Goal: Task Accomplishment & Management: Manage account settings

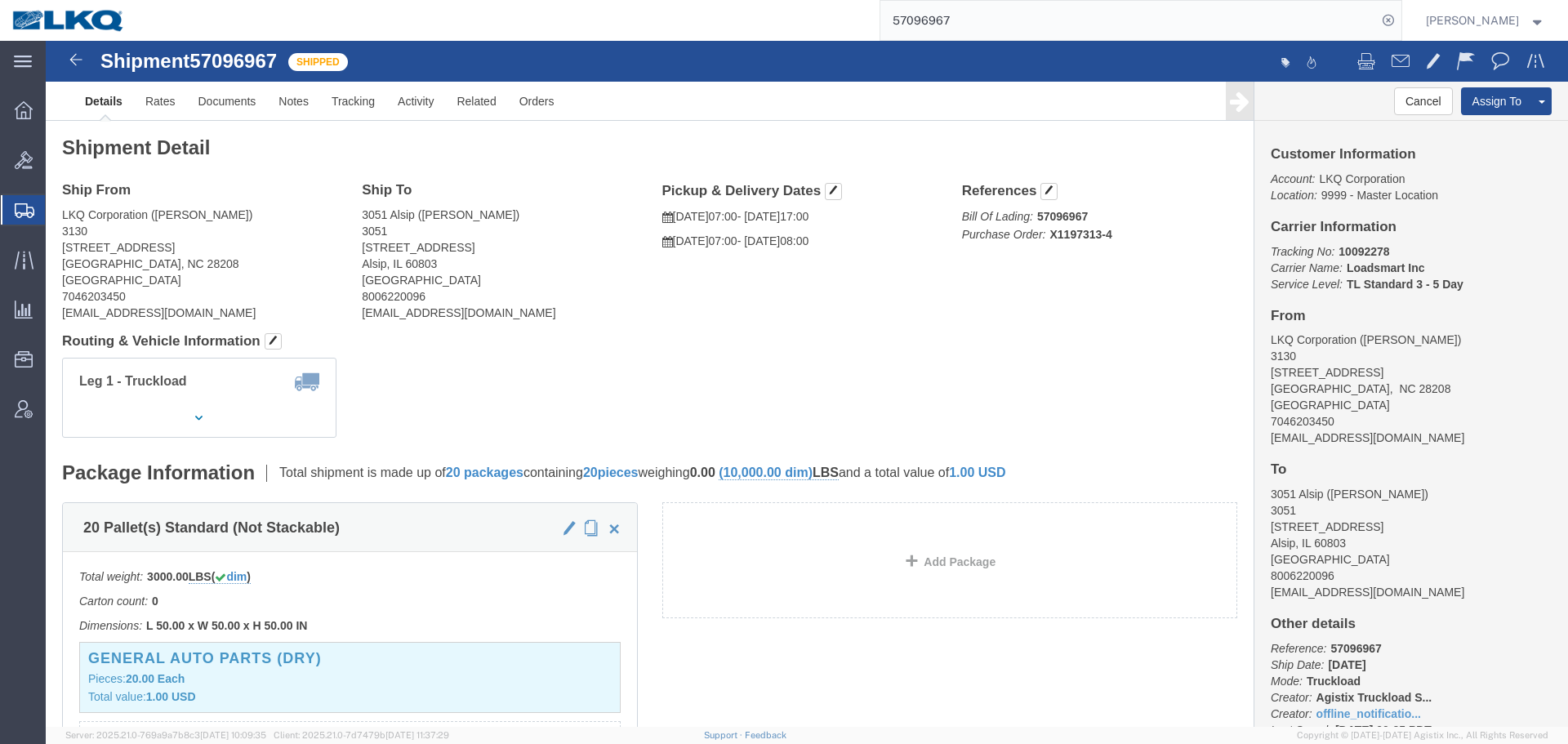
click at [955, 10] on input "57096967" at bounding box center [1129, 21] width 497 height 40
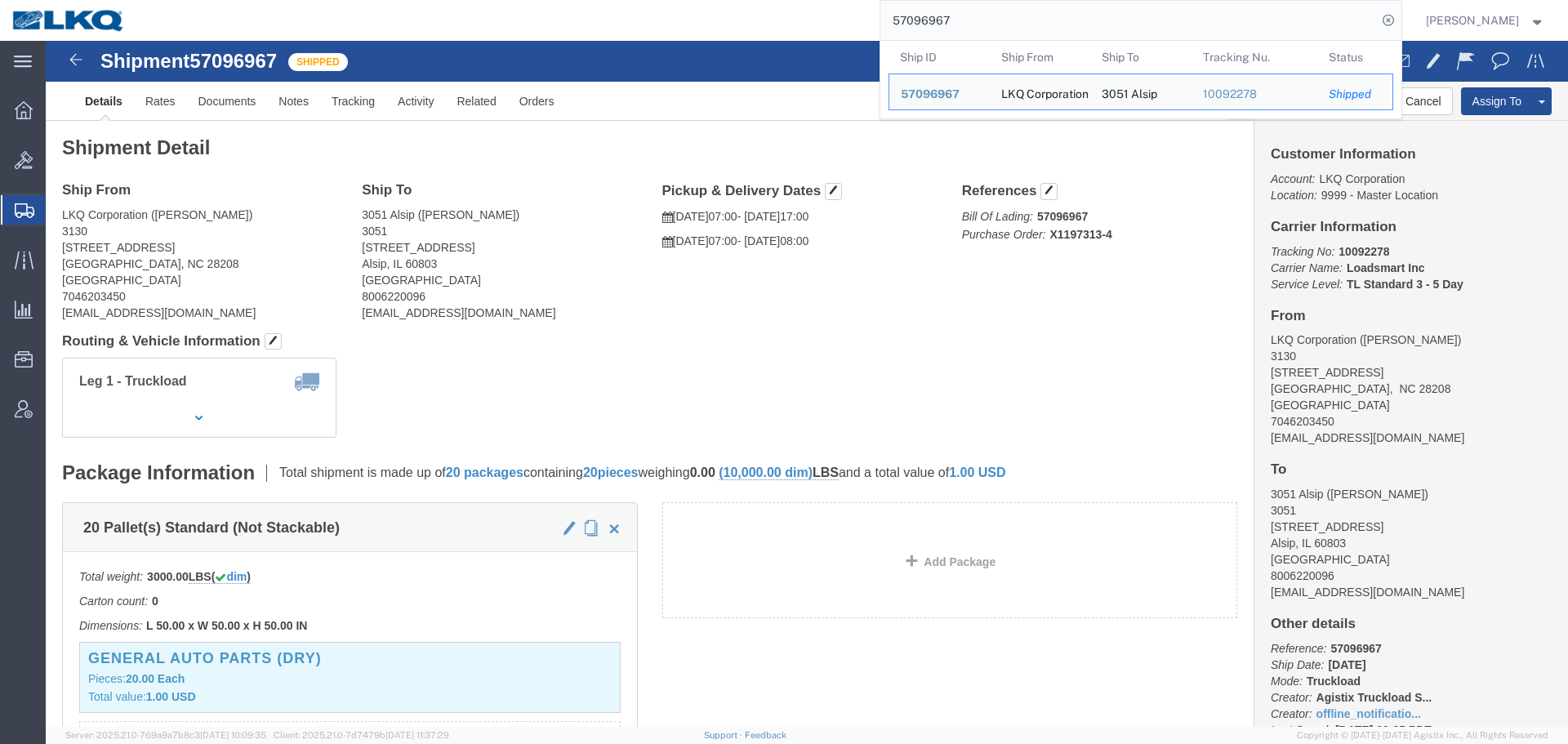
paste input "114622"
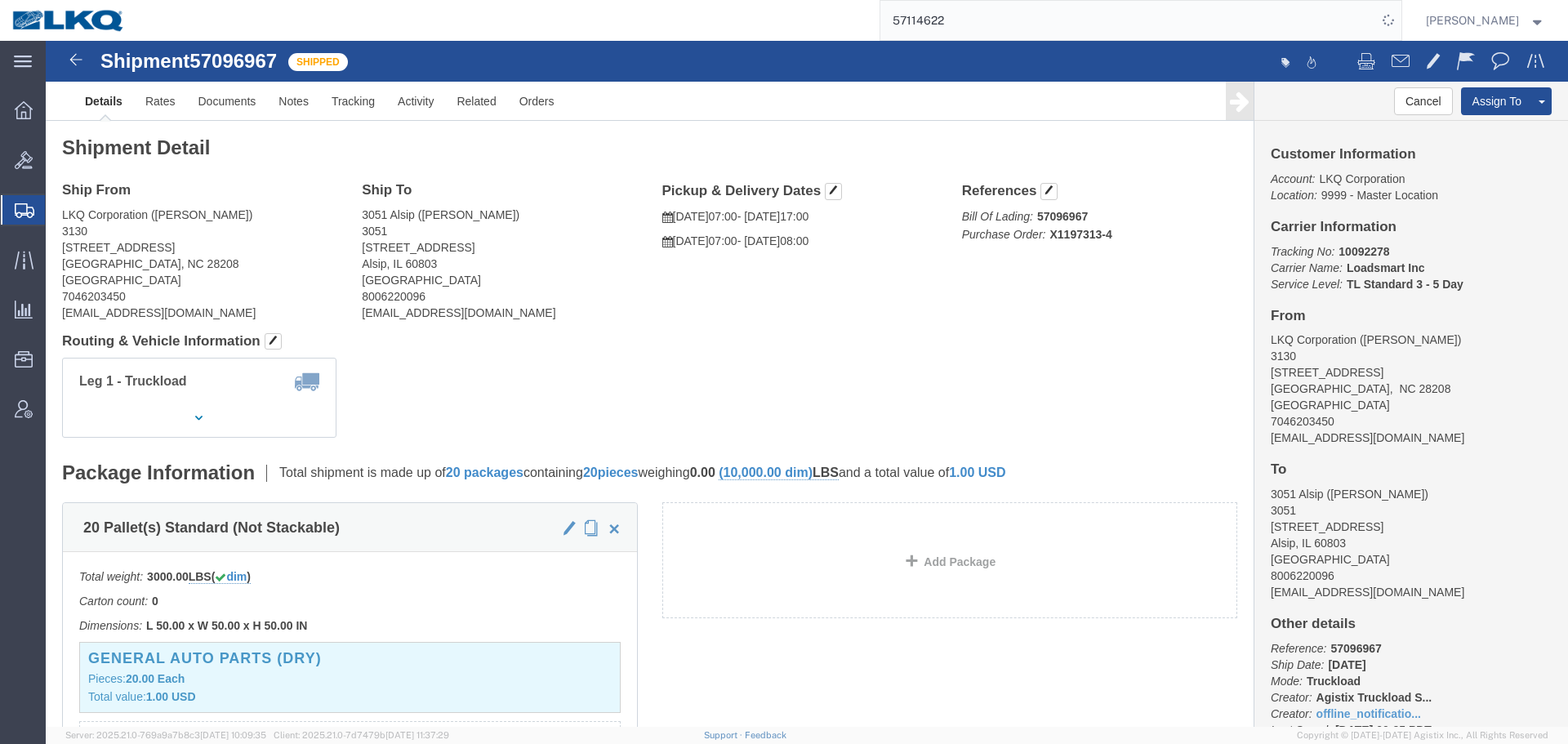
click div "Leg 1 - Truckload Vehicle 1: Standard Dry Van (53 Feet) Number of trucks: 1"
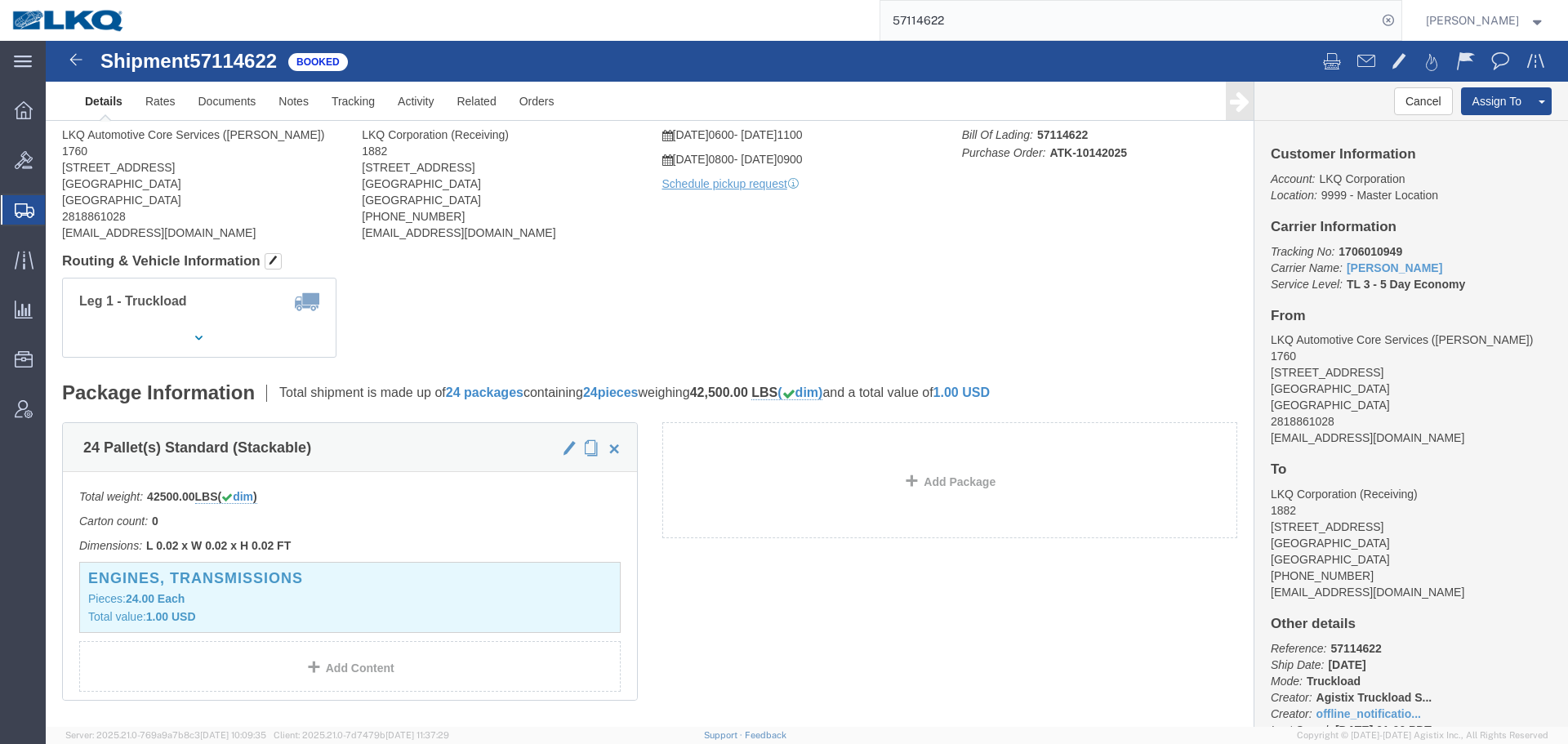
click div "Leg 1 - Truckload Vehicle 1: Standard Dry Van (53 Feet) Number of trucks: 1"
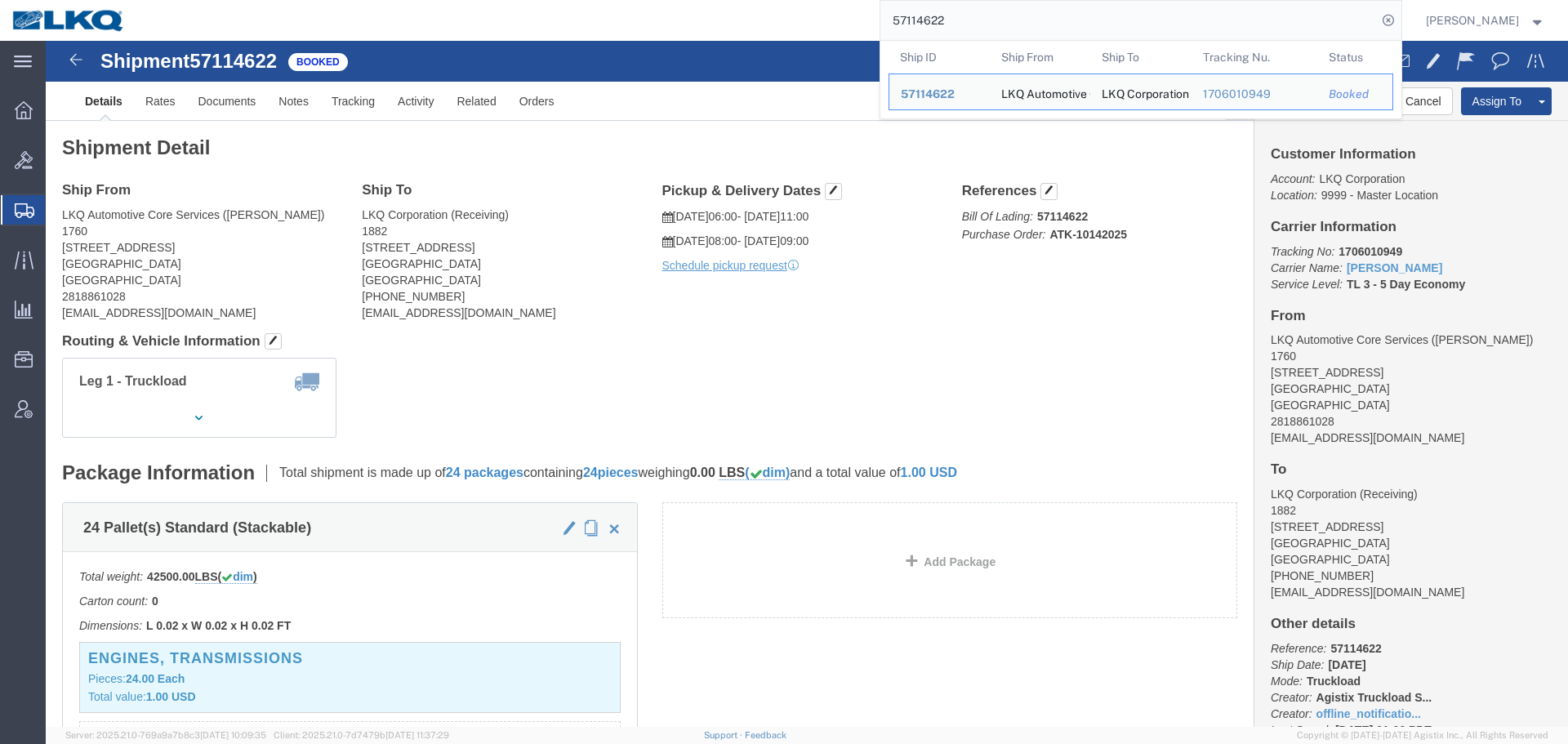
click at [1009, 34] on input "57114622" at bounding box center [1129, 21] width 497 height 40
paste input "6776192"
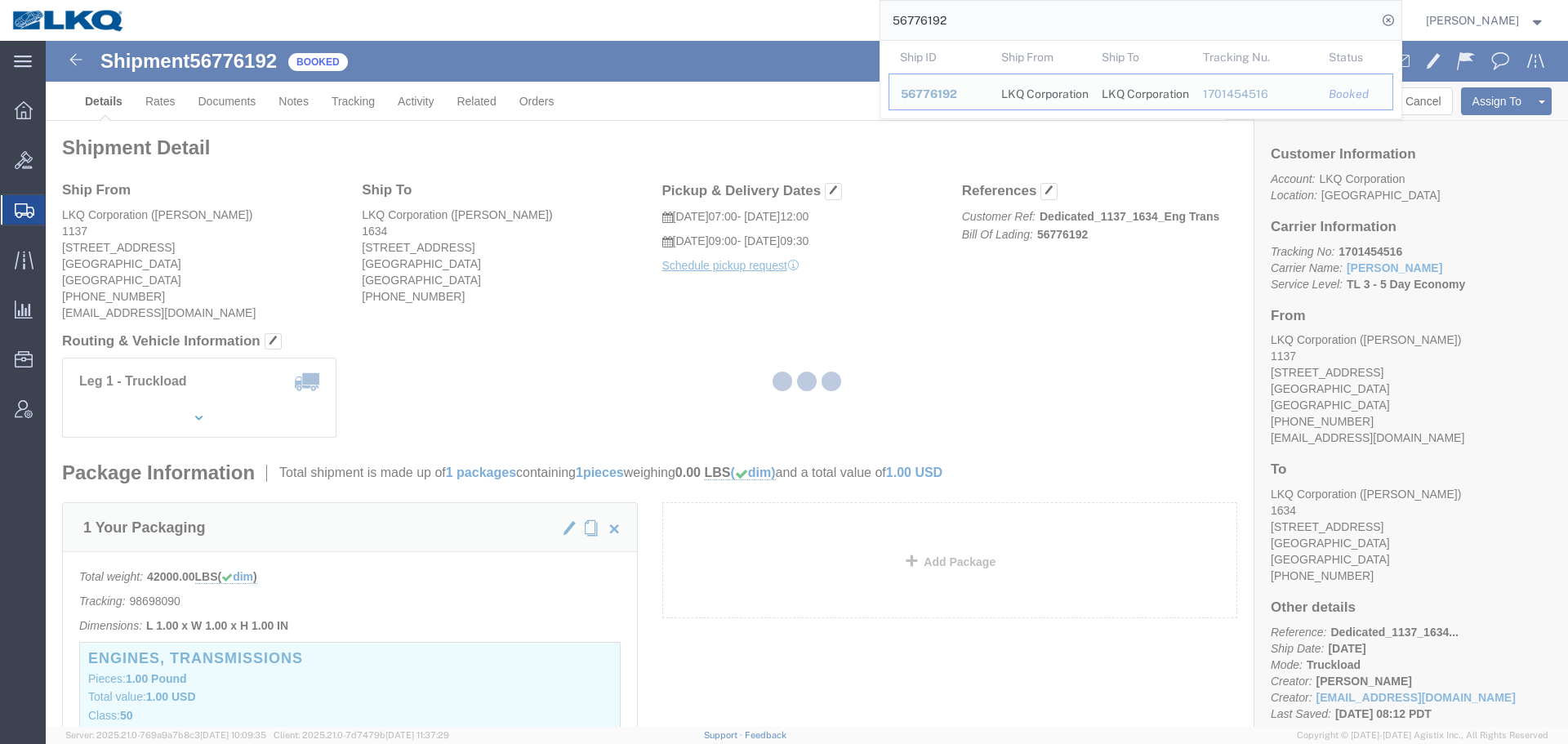
click at [892, 305] on div at bounding box center [807, 384] width 1523 height 686
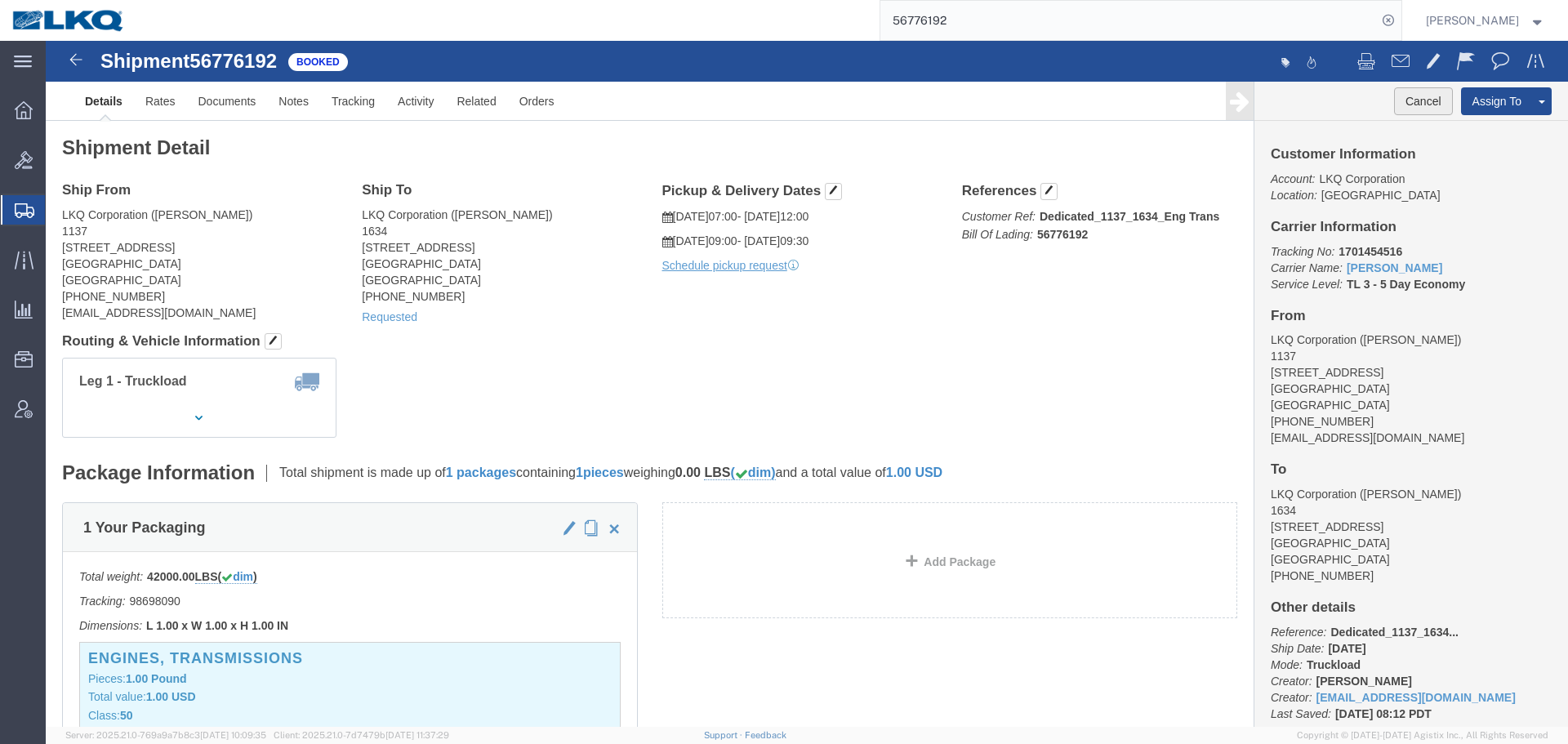
click button "Cancel"
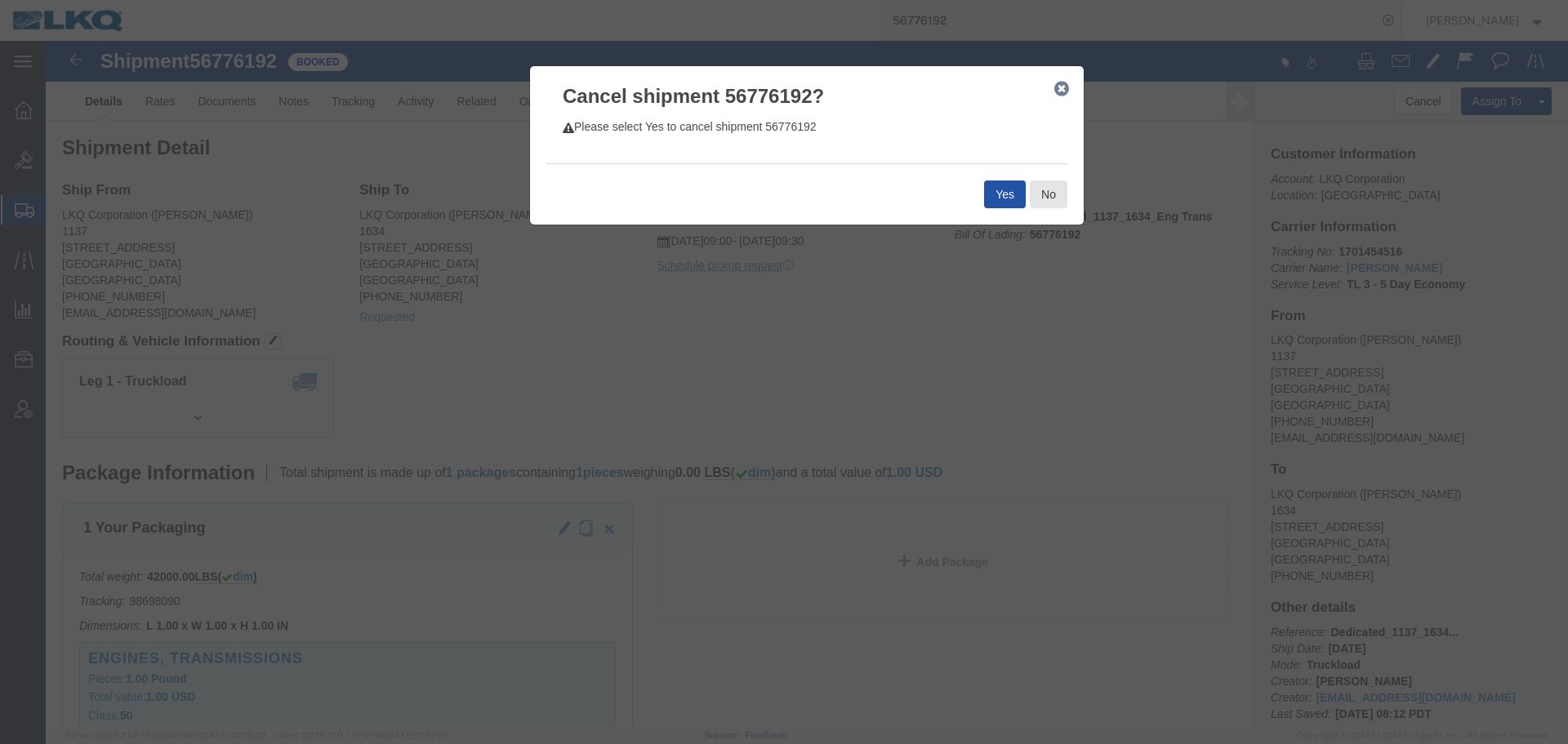
click button "Yes"
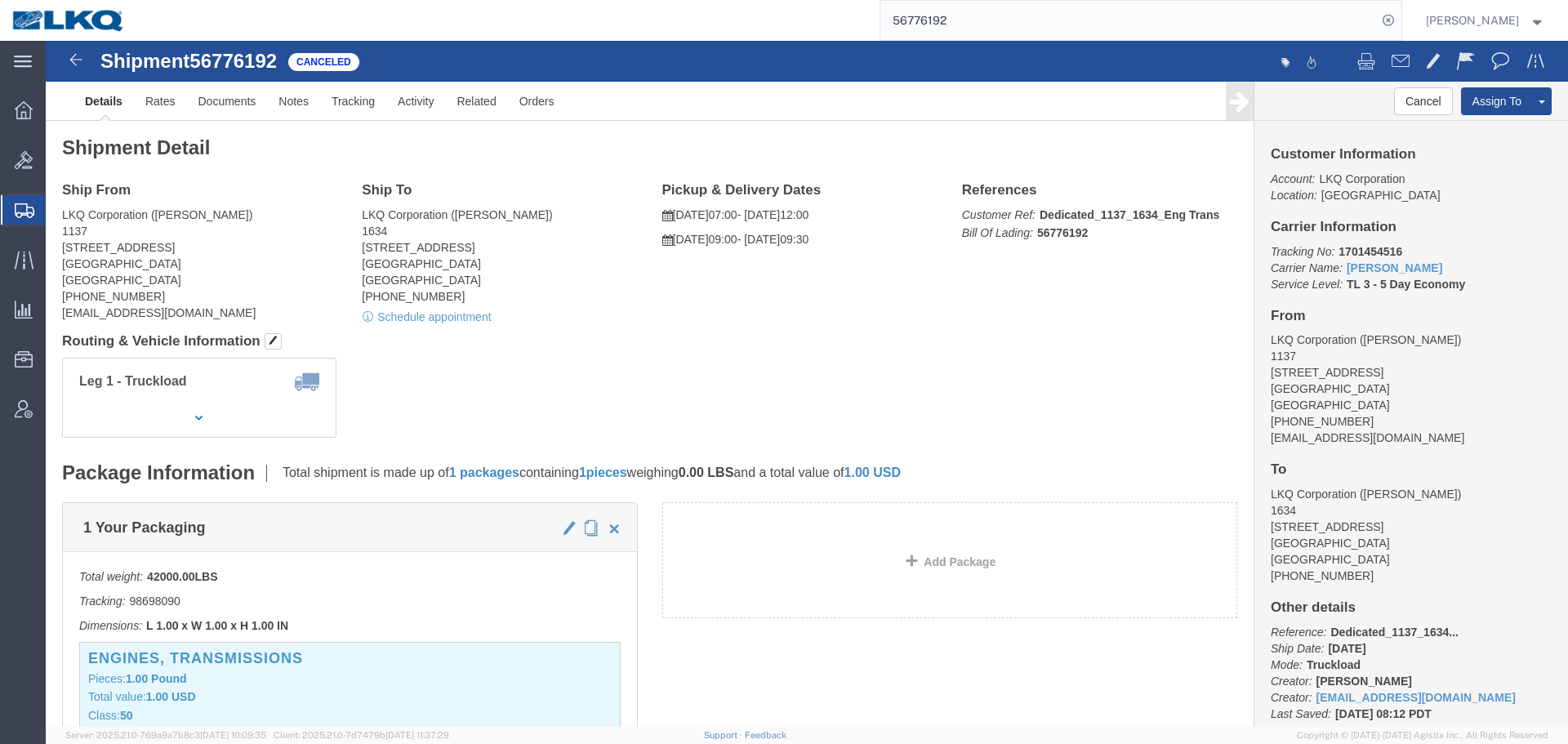
click div "Shipment 56776192 Canceled Details Rates Documents Notes Tracking Activity Rela…"
click at [985, 40] on form "56776192" at bounding box center [1141, 21] width 522 height 41
click at [946, 16] on input "56776192" at bounding box center [1129, 21] width 497 height 40
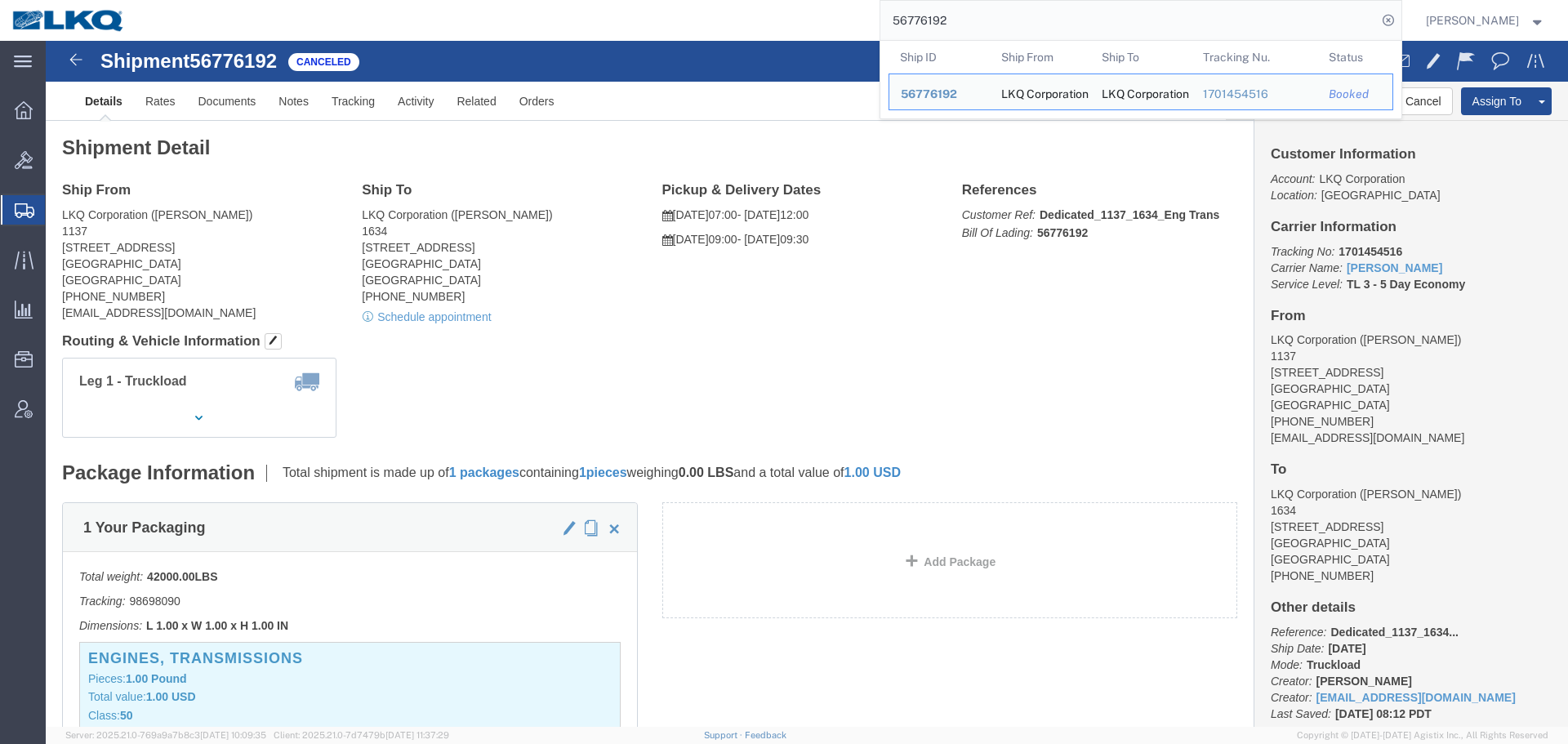
paste input "7109761"
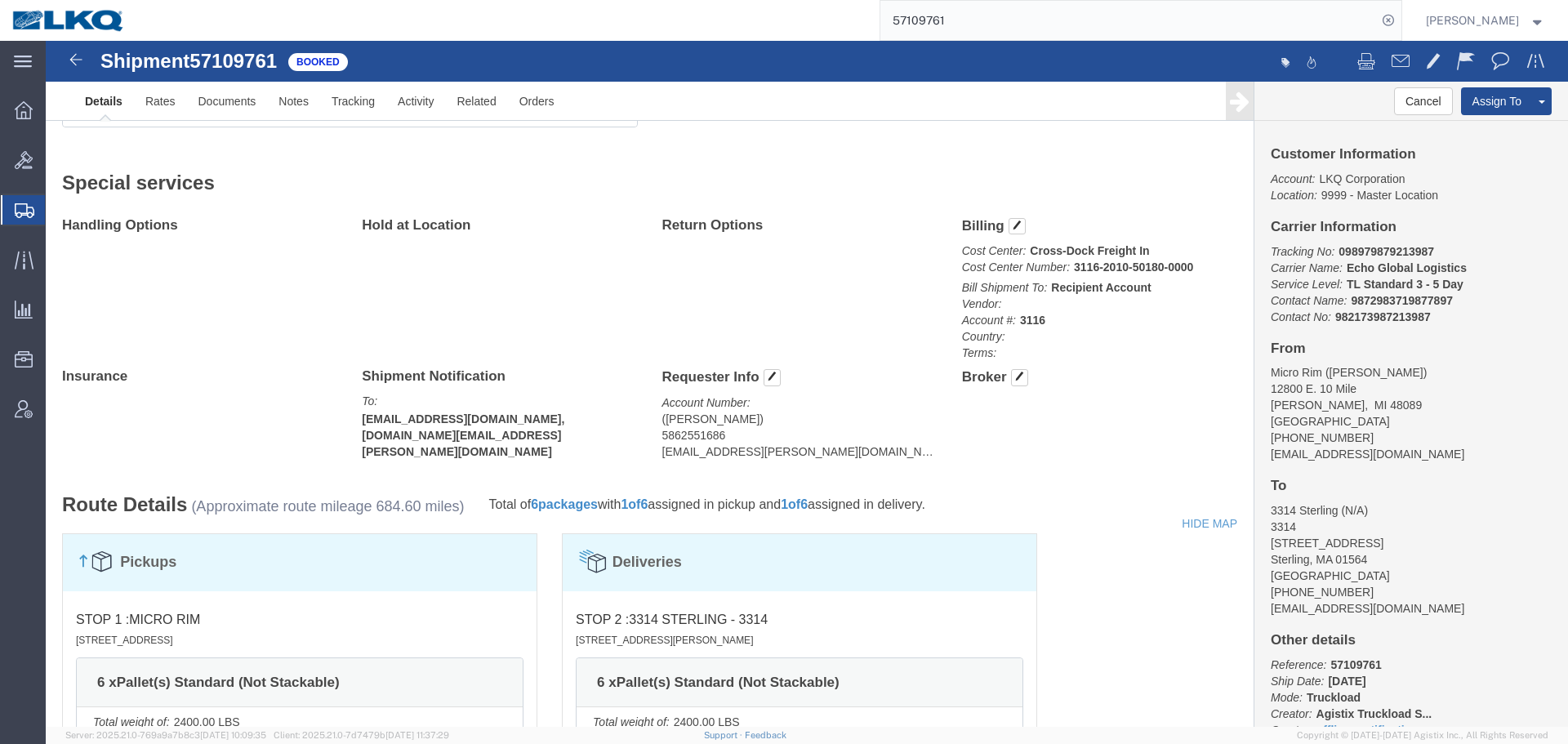
scroll to position [1208, 0]
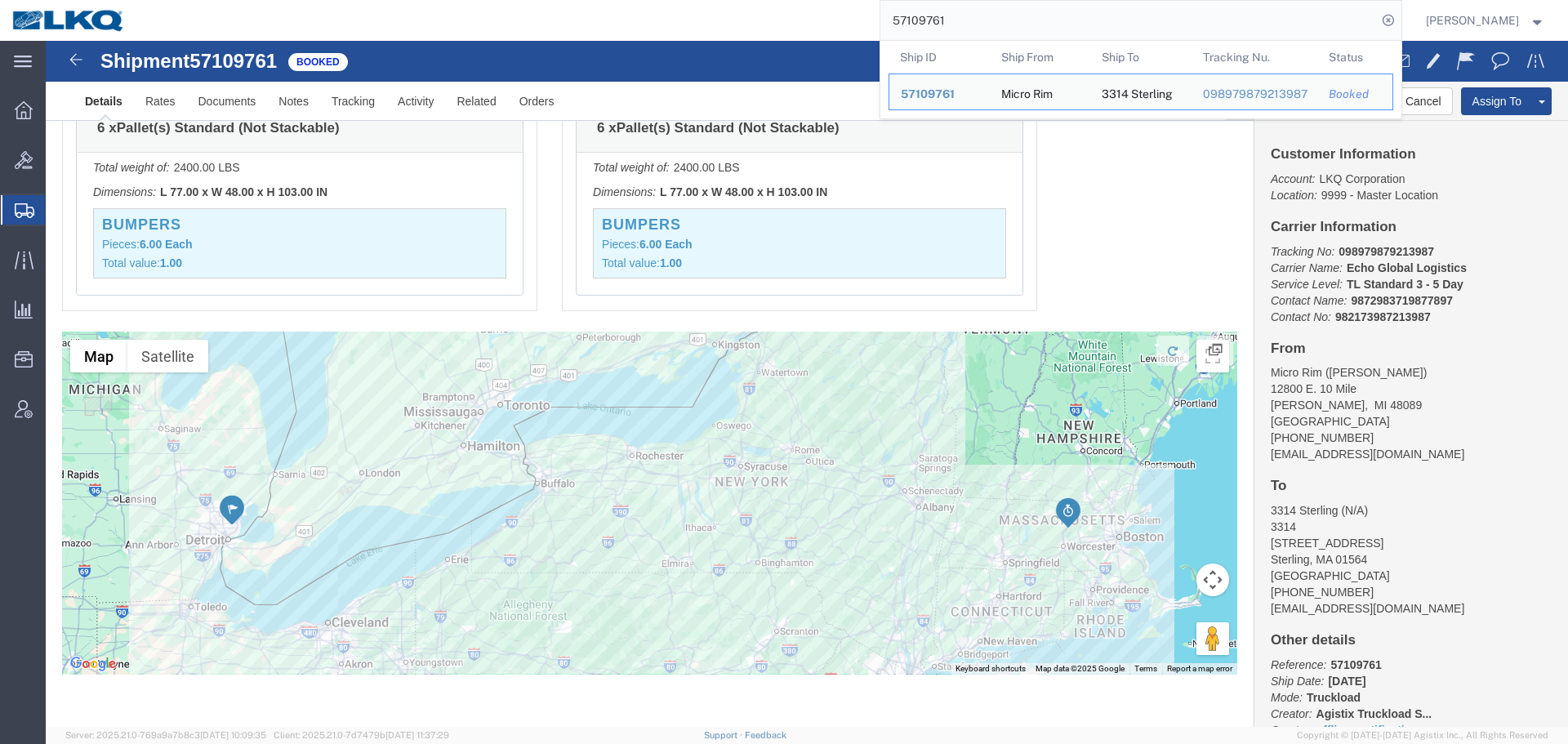
click at [1123, 16] on input "57109761" at bounding box center [1129, 21] width 497 height 40
paste input "31216869"
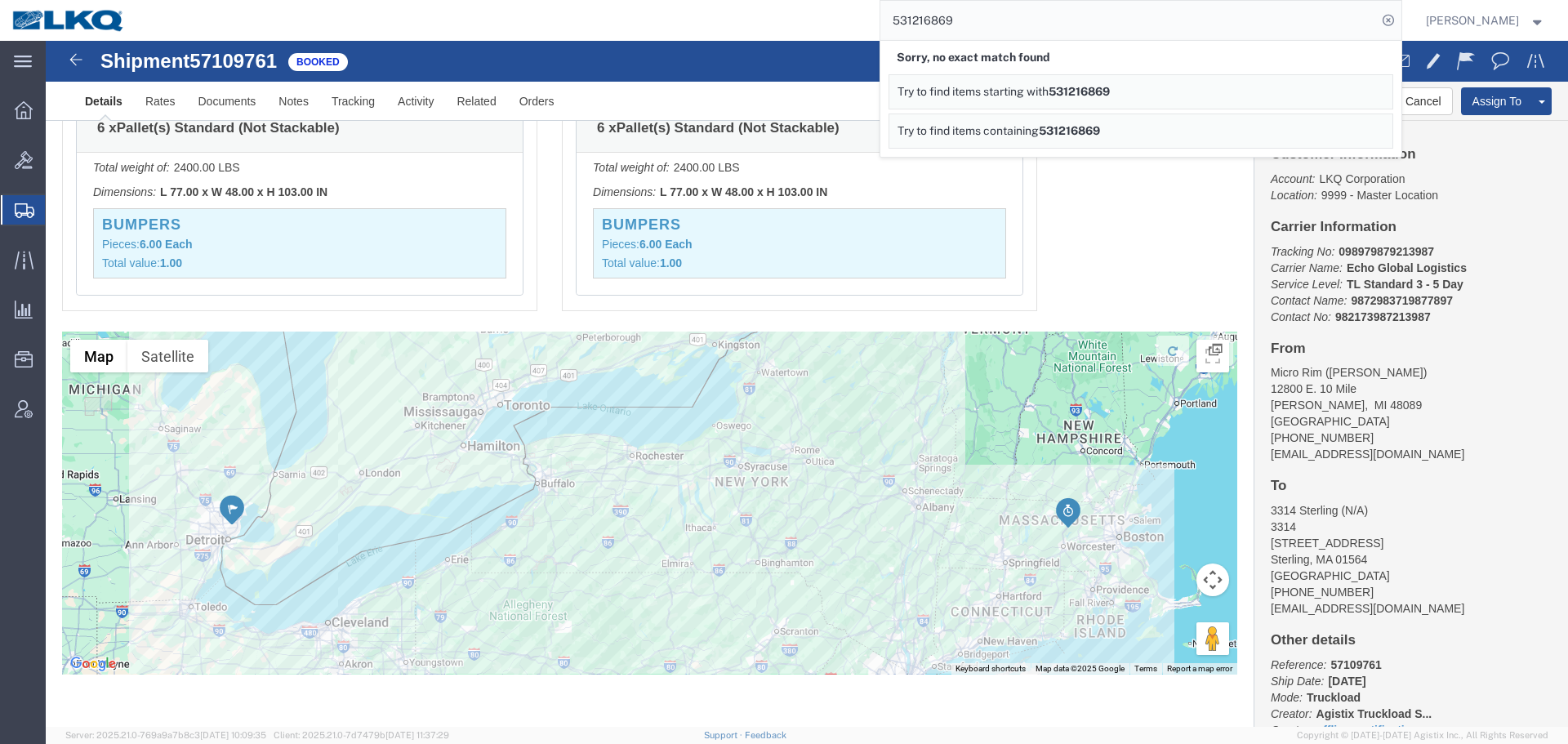
click at [986, 18] on input "531216869" at bounding box center [1129, 21] width 497 height 40
paste input "7078878"
type input "57078878"
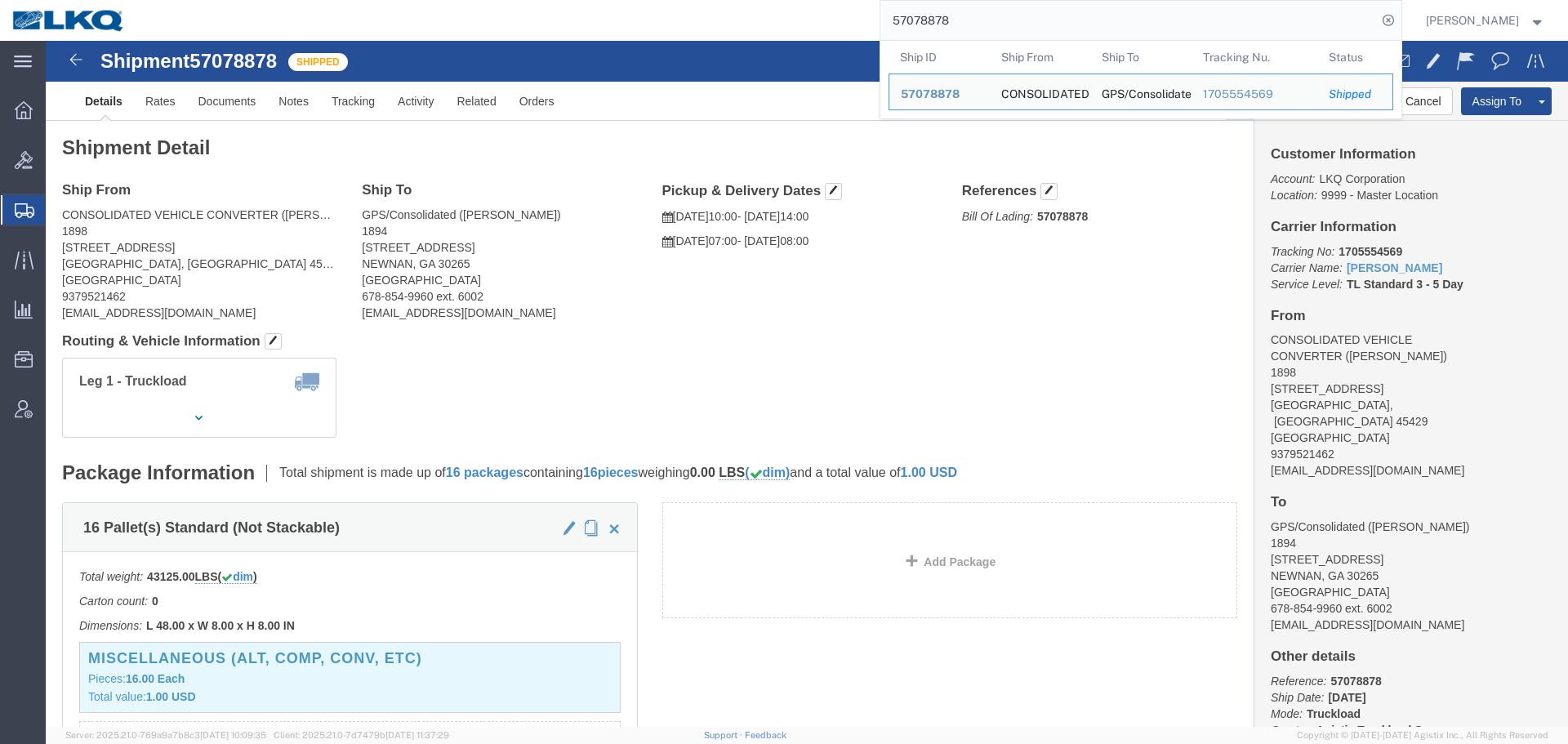
click h4 "Routing & Vehicle Information"
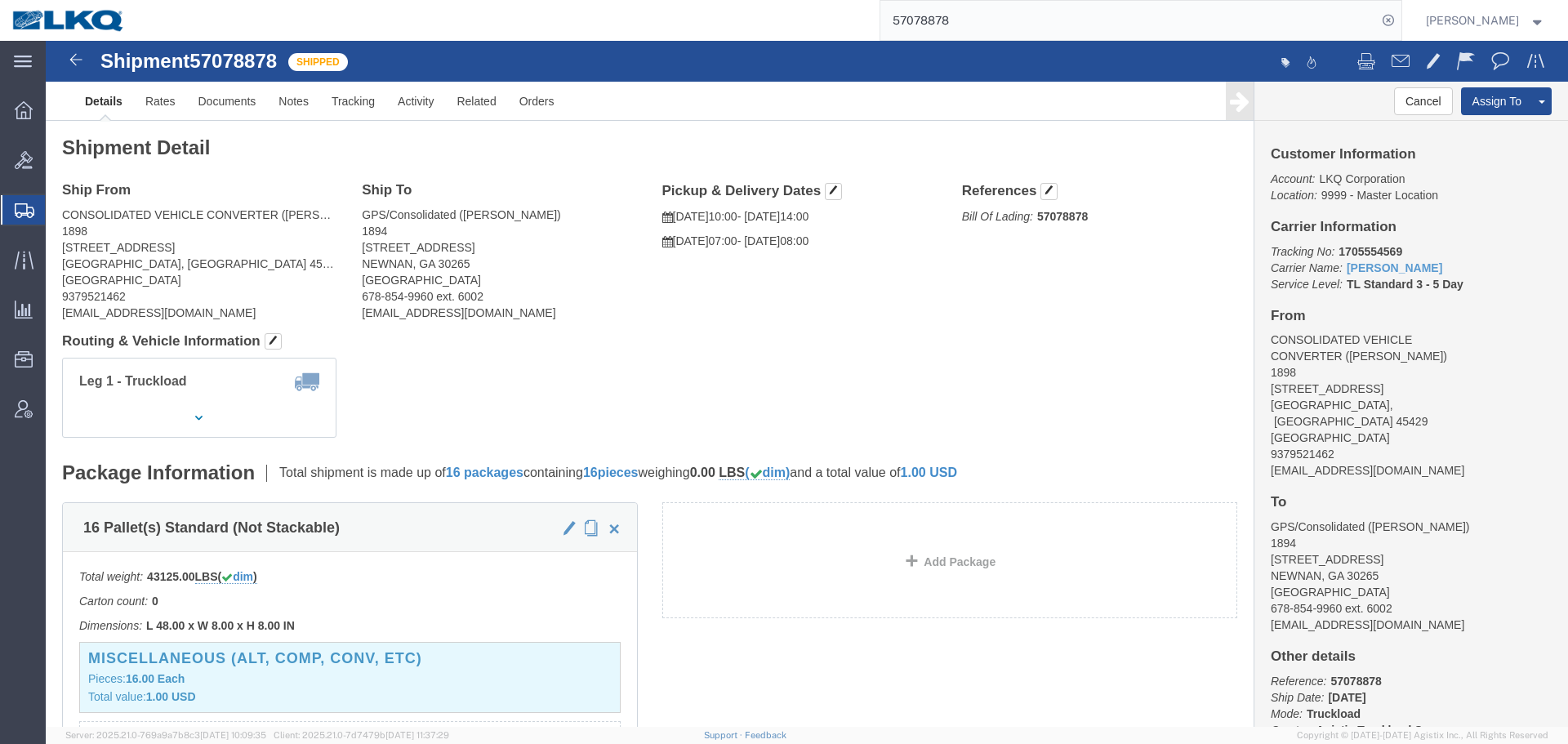
click h4 "Routing & Vehicle Information"
click button
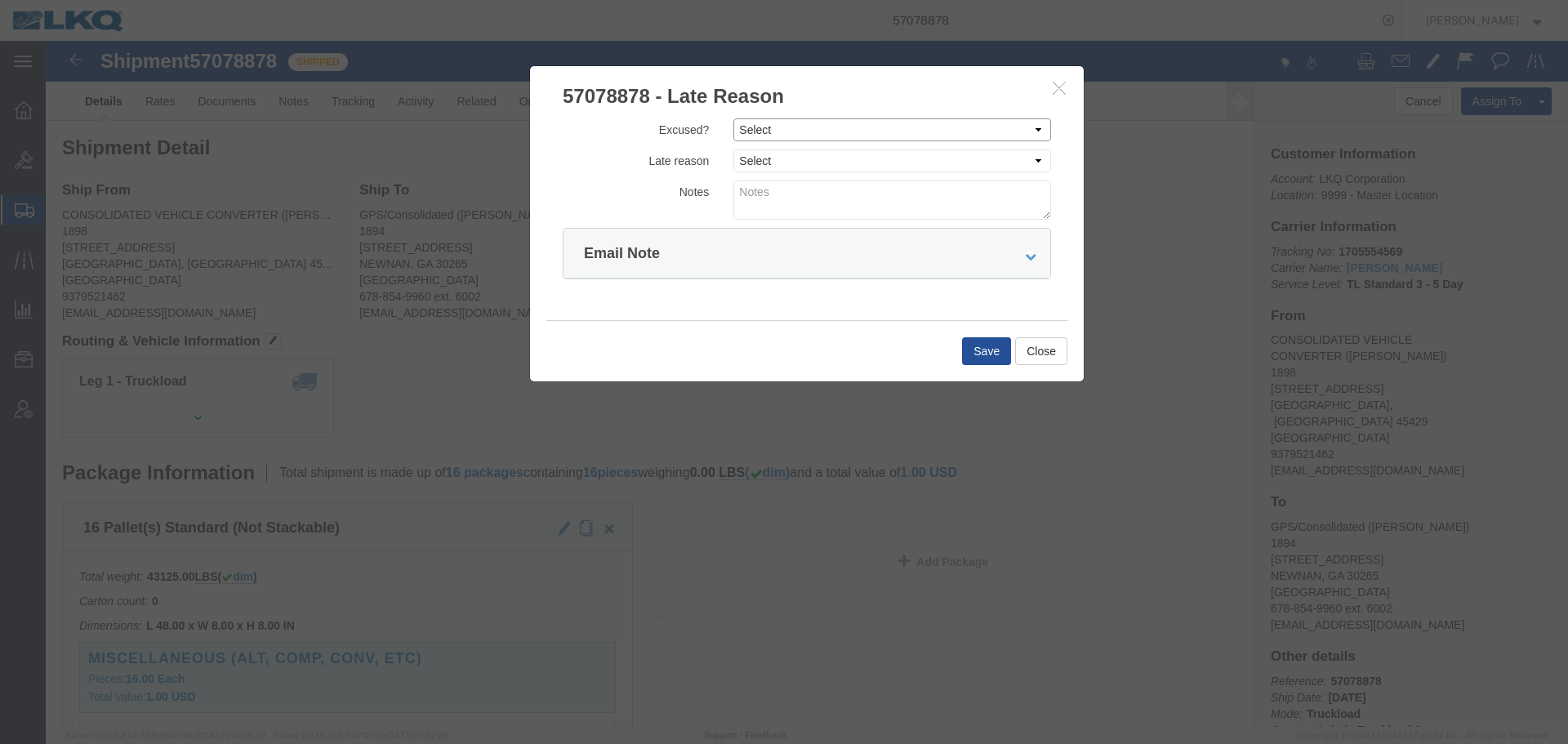
drag, startPoint x: 762, startPoint y: 79, endPoint x: 761, endPoint y: 94, distance: 15.0
click select "Select Excused Not Excused"
select select "NOT_EXCUSED"
click select "Select Excused Not Excused"
click select "Select Bad Carrier Data Carrier Admin Error Delay Accident Driver Error Lack of…"
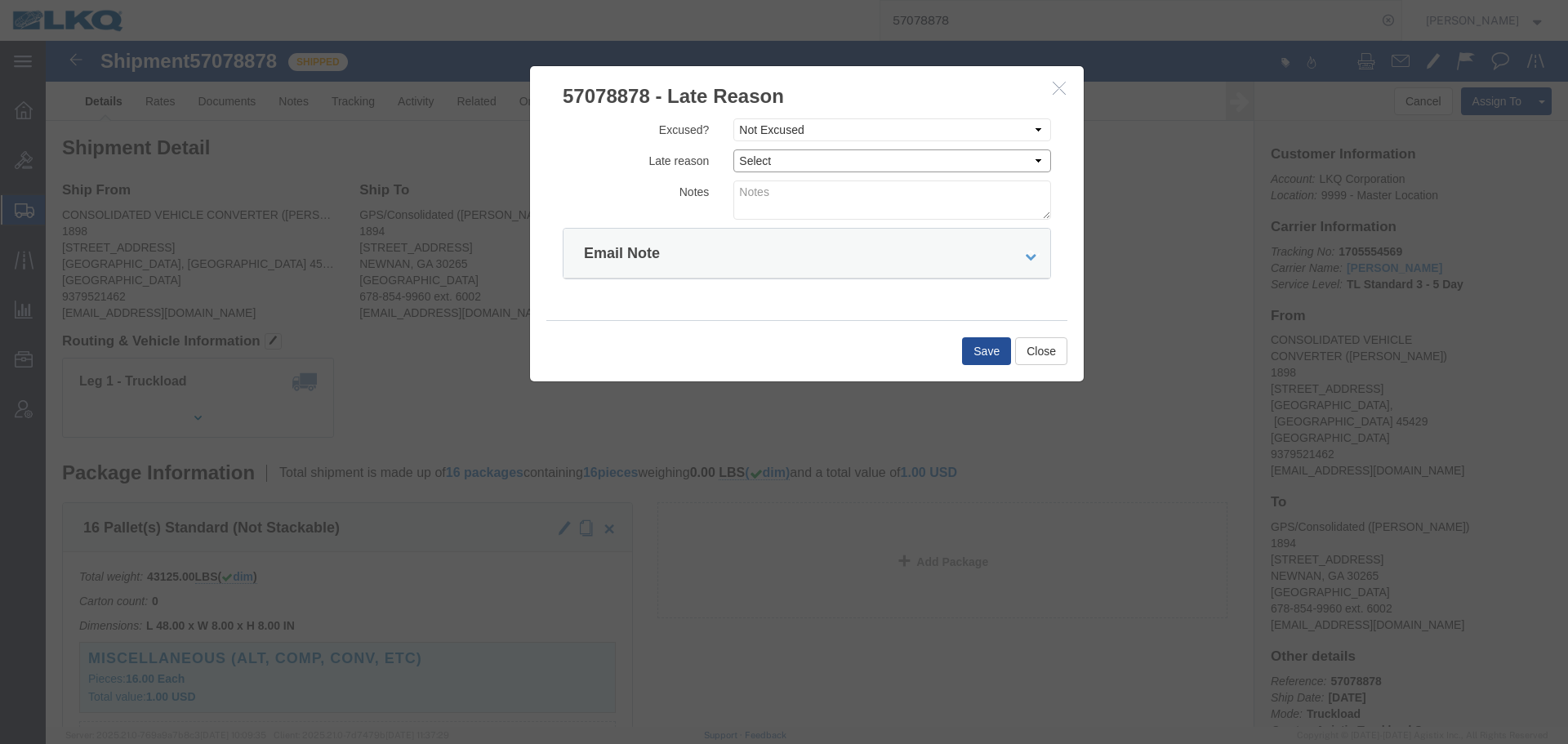
select select "DRIVER_ERROR"
click select "Select Bad Carrier Data Carrier Admin Error Delay Accident Driver Error Lack of…"
click textarea
click div "Excused? Select Excused Not Excused Late reason Select Bad Carrier Data Carrier…"
click textarea "10/14 delviery"
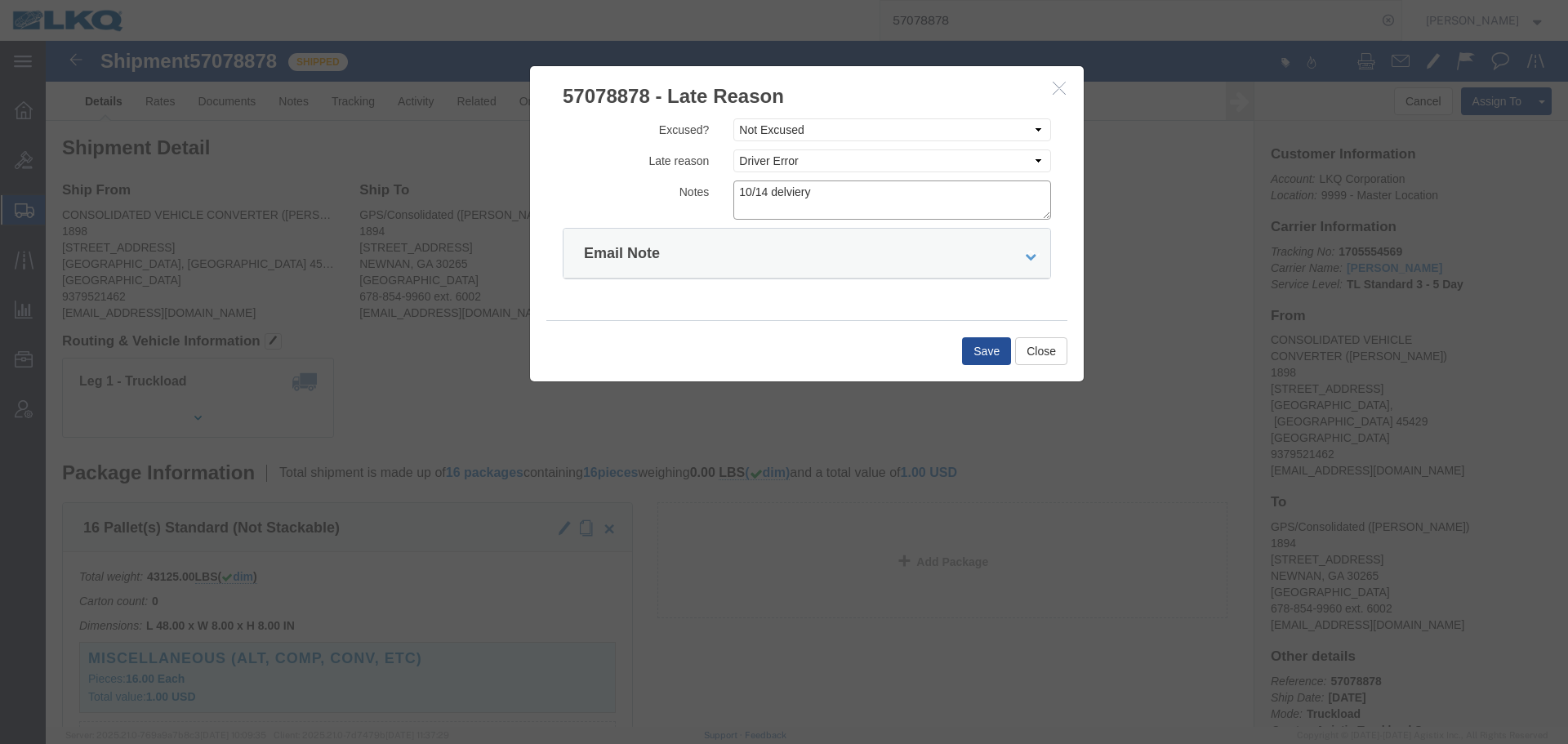
click textarea "10/14 delviery"
type textarea "10/14 delivery"
click button "Save"
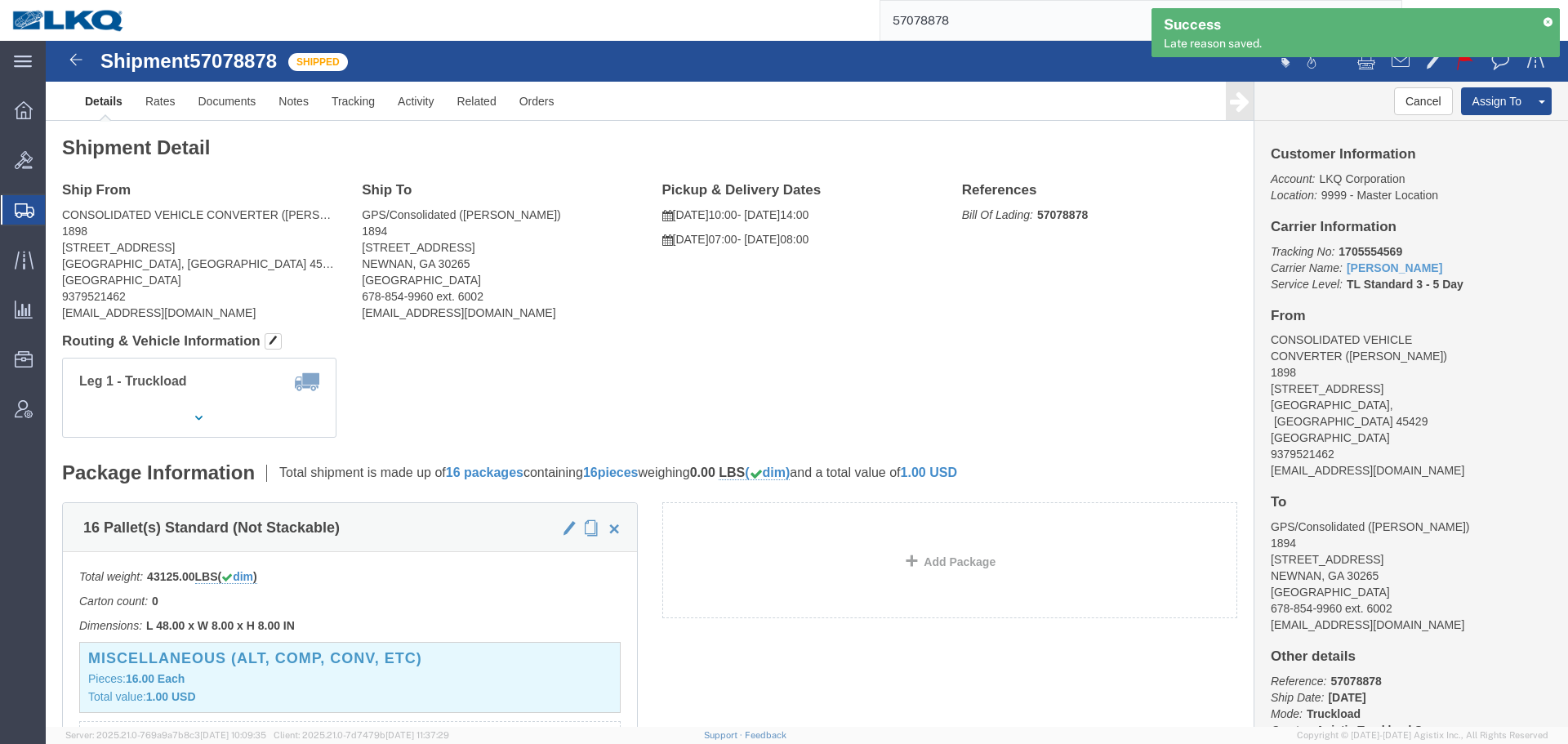
click div "Ship From CONSOLIDATED VEHICLE CONVERTER ([PERSON_NAME]) 1898 [STREET_ADDRESS][…"
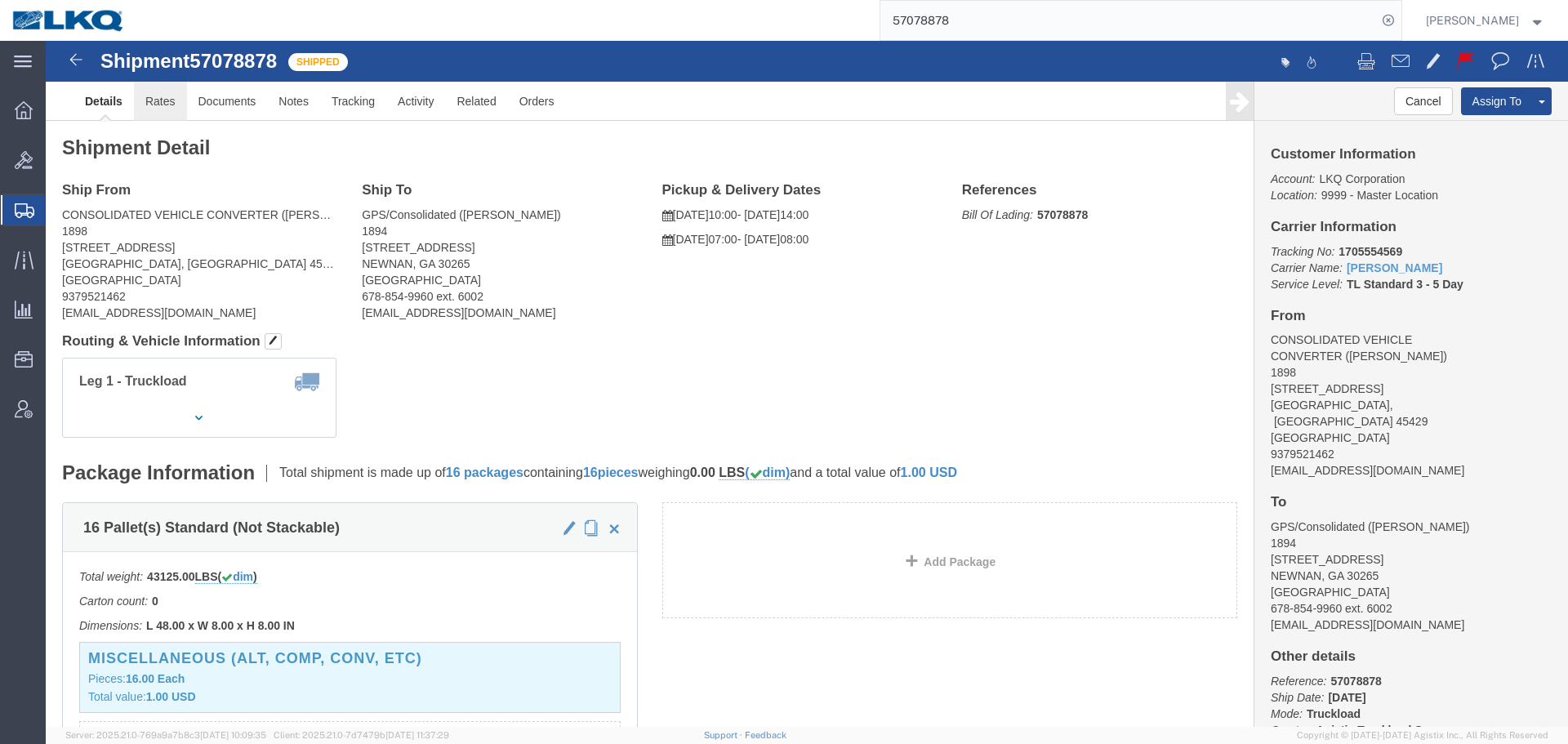
click link "Rates"
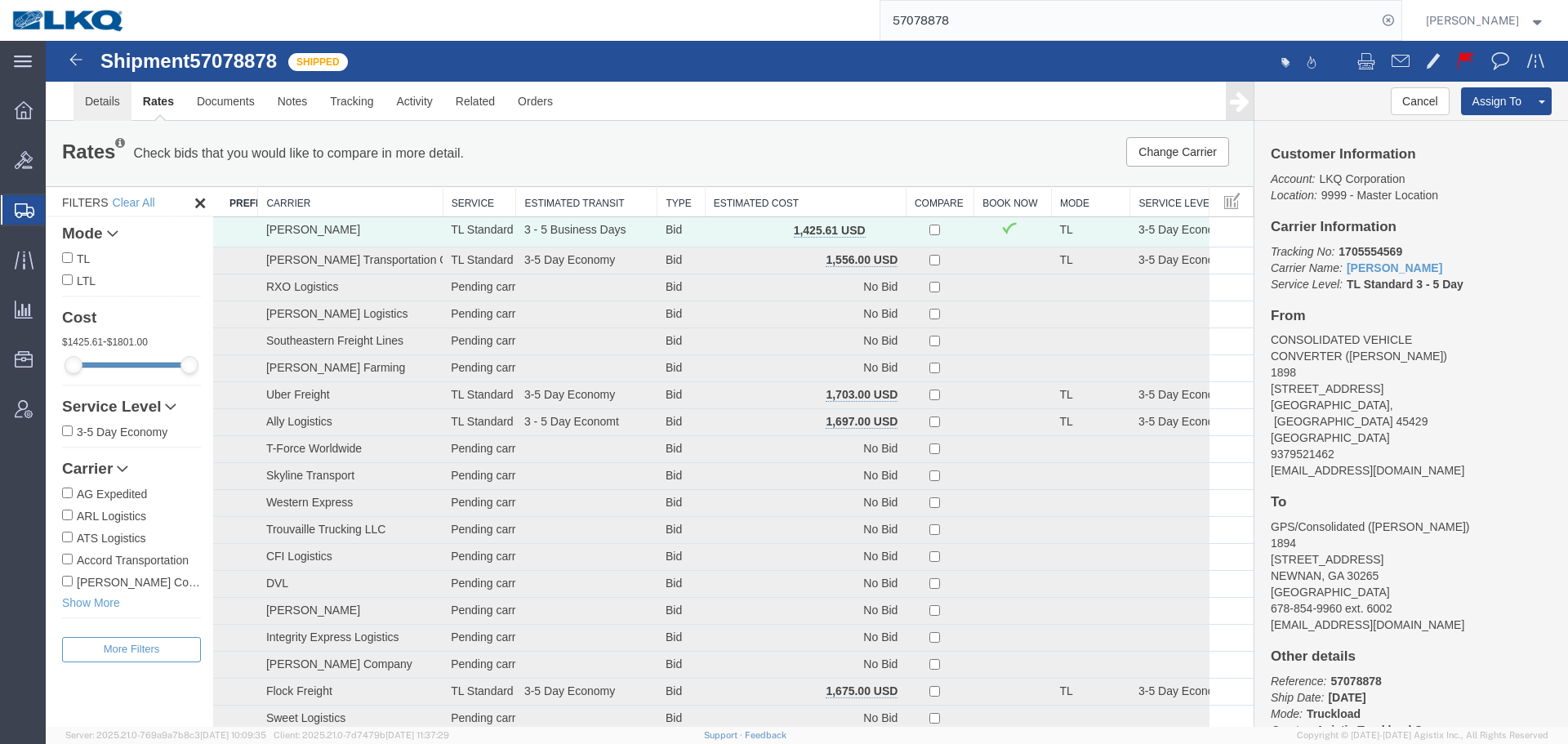
click at [98, 104] on link "Details" at bounding box center [102, 101] width 58 height 40
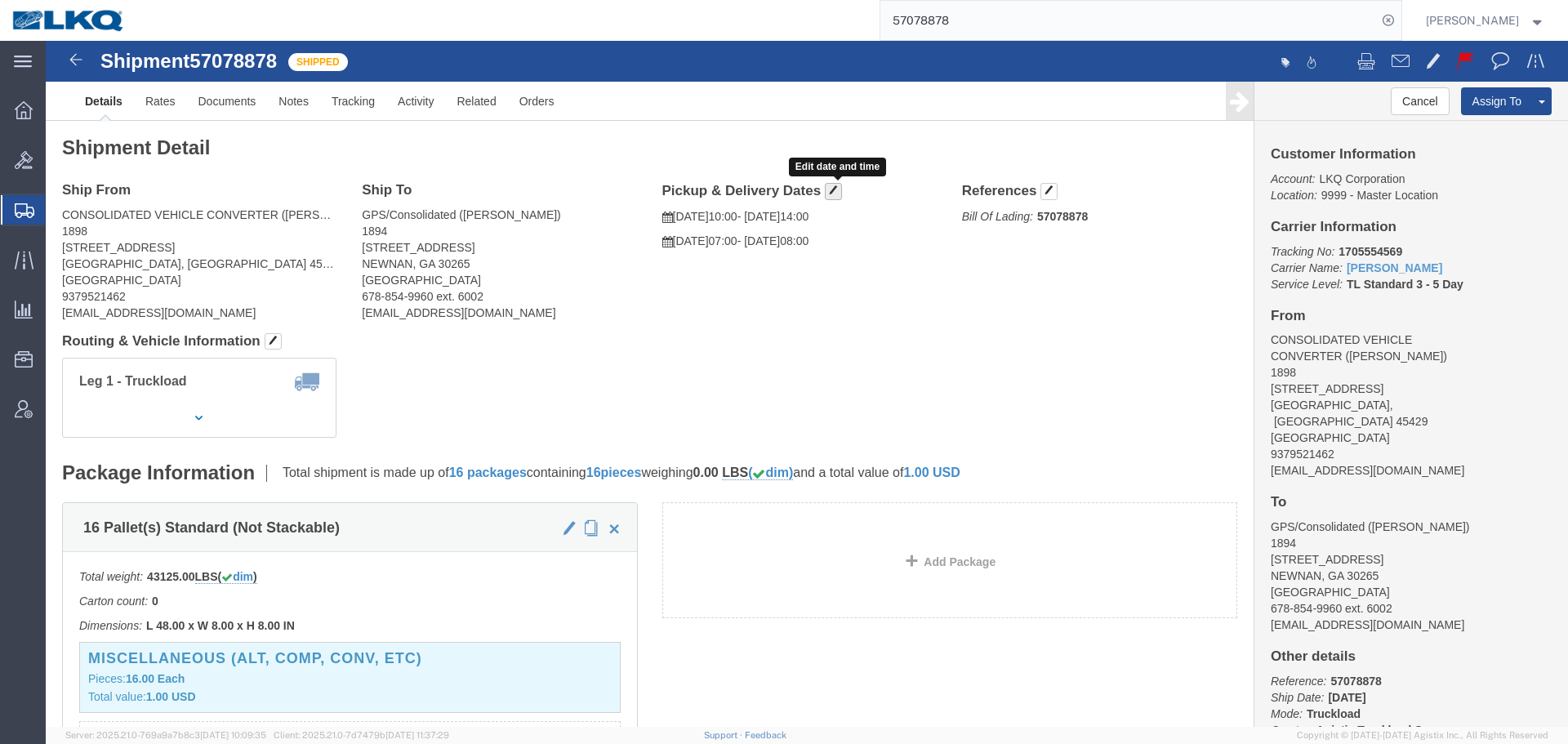
click span "button"
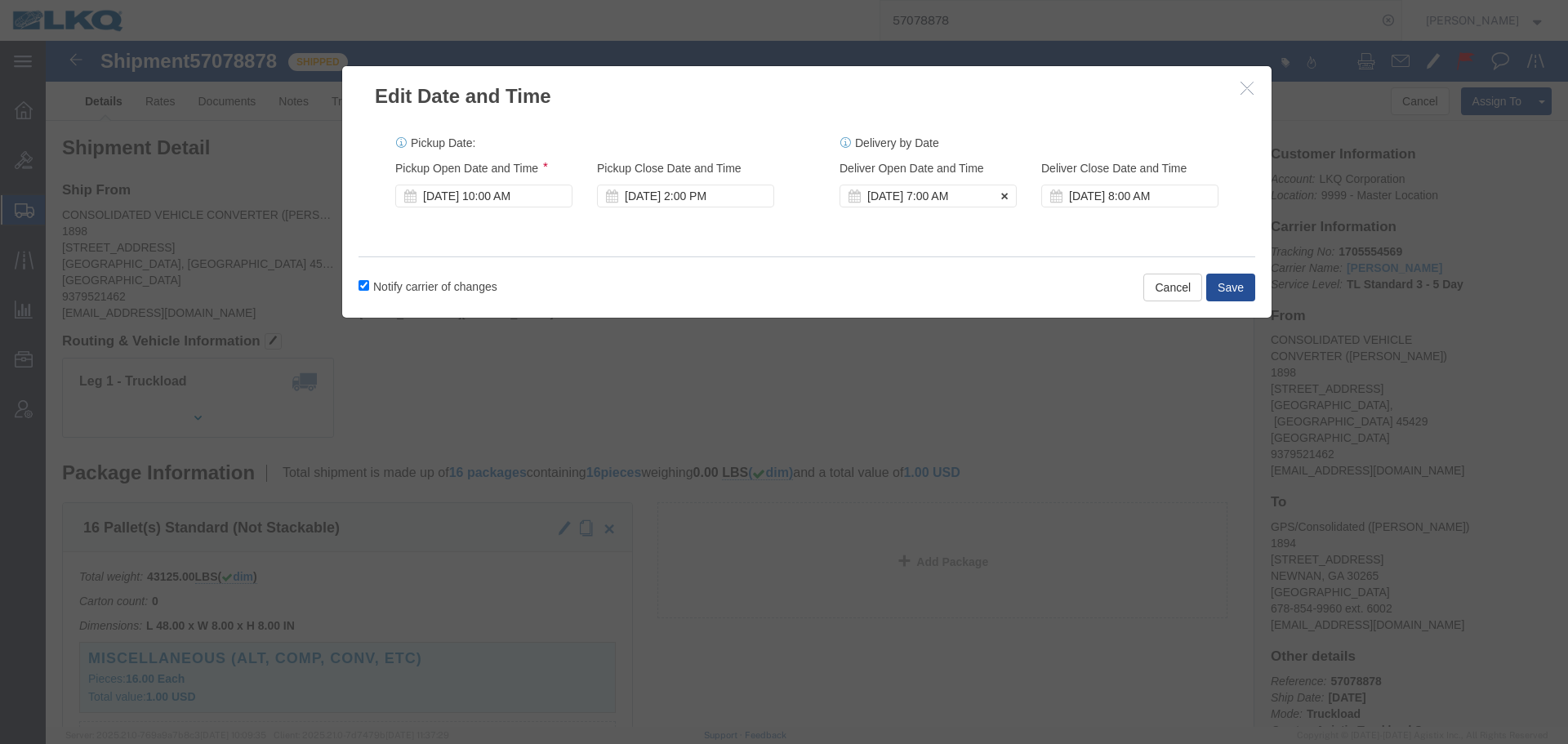
click div "[DATE] 7:00 AM"
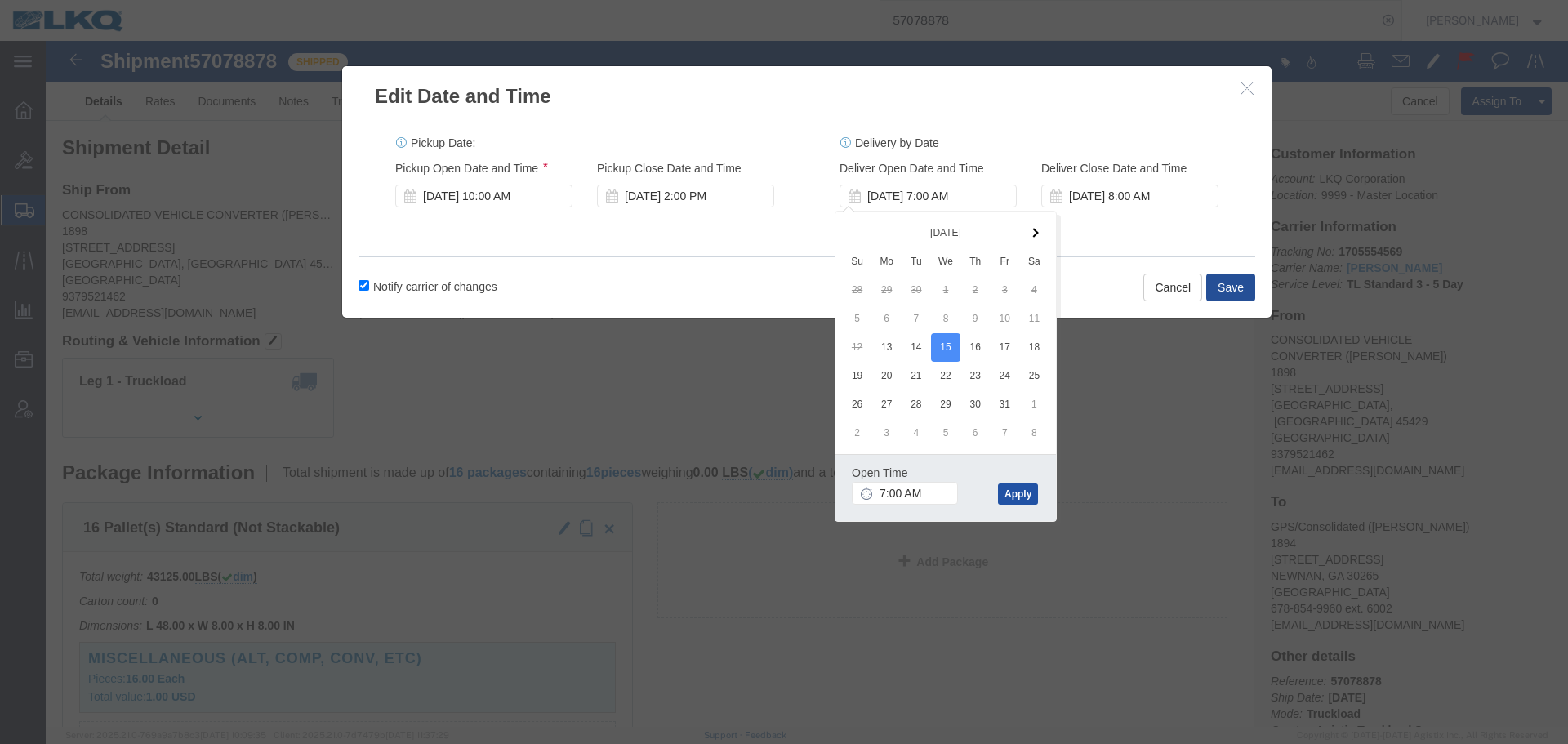
click button "Apply"
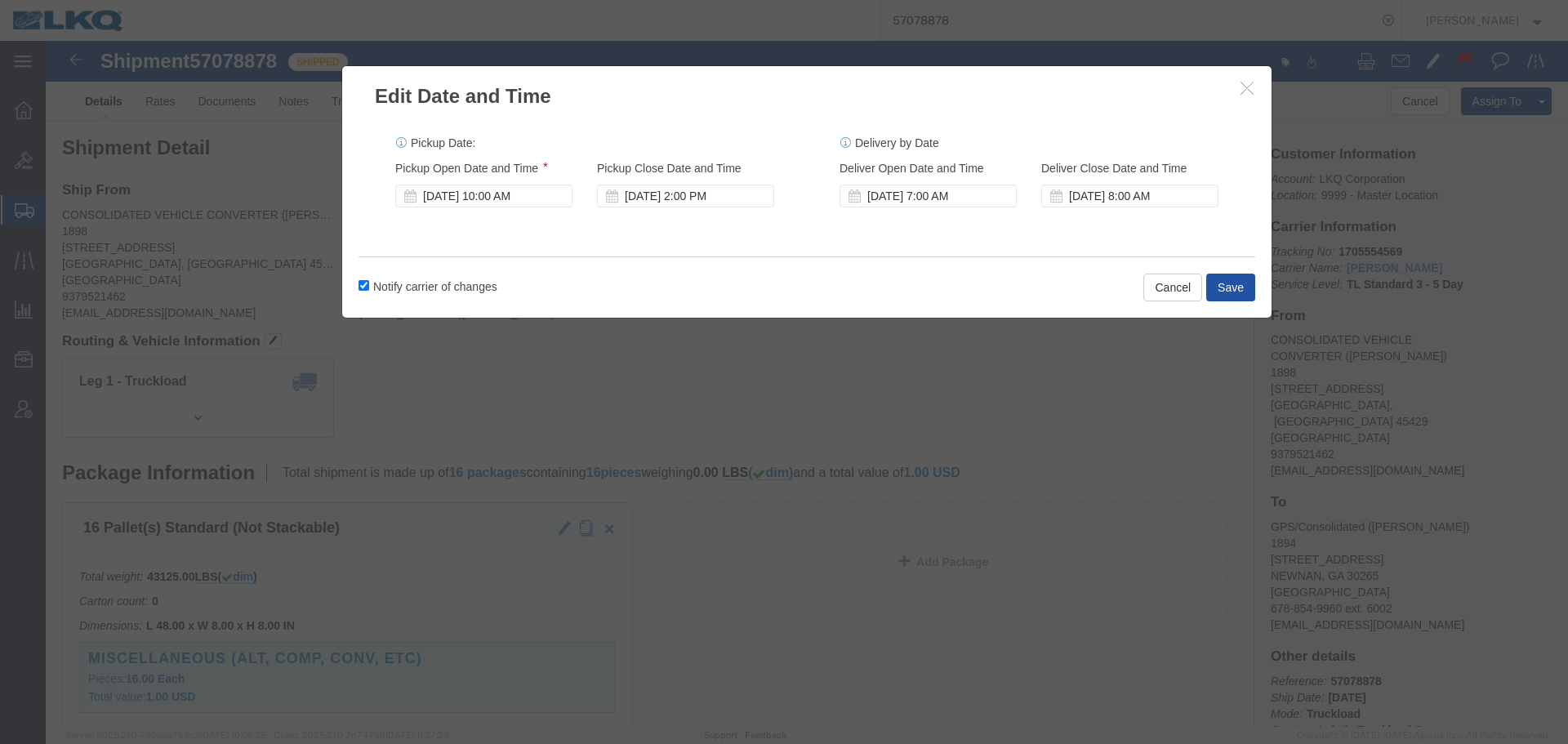
click button "Save"
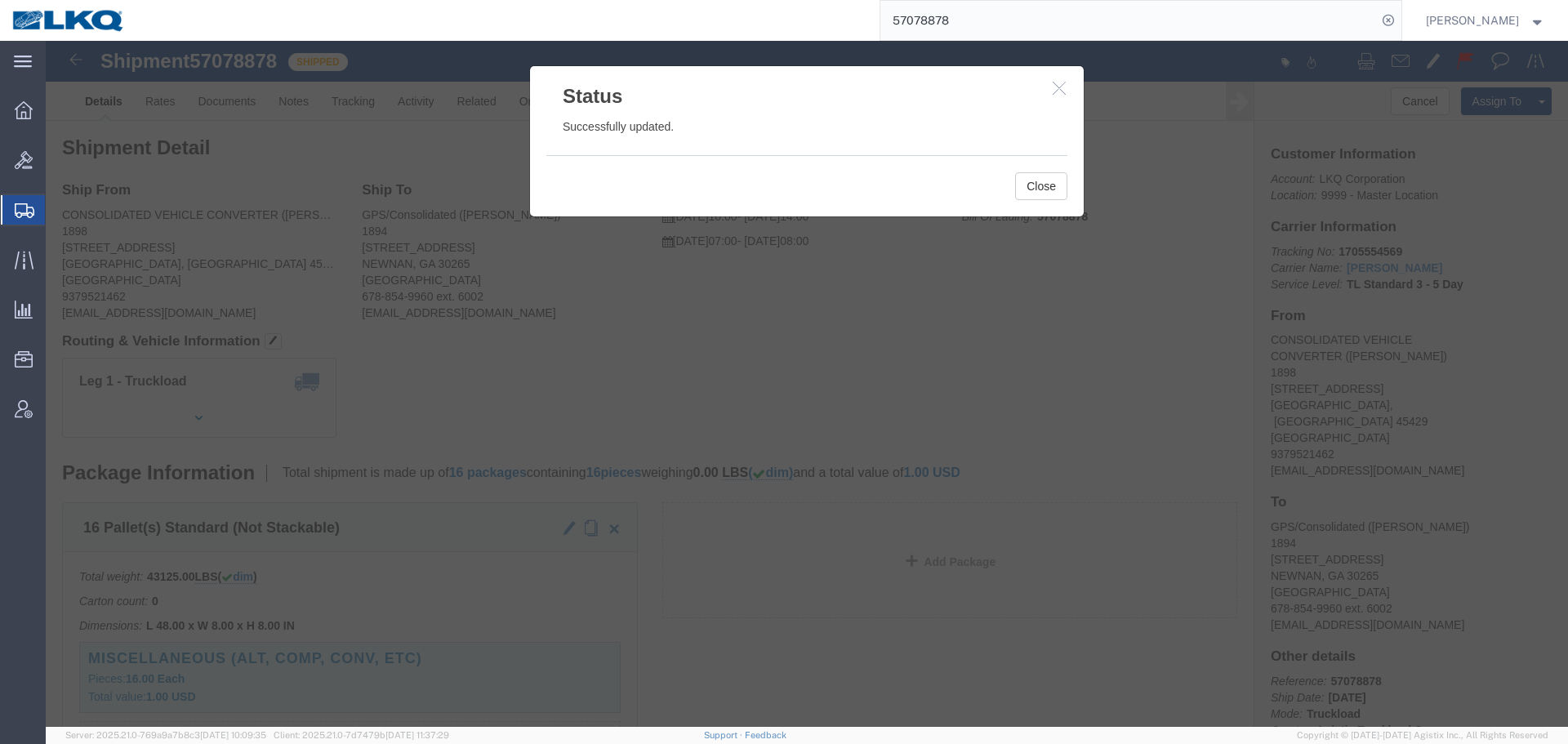
click at [981, 20] on input "57078878" at bounding box center [1129, 21] width 497 height 40
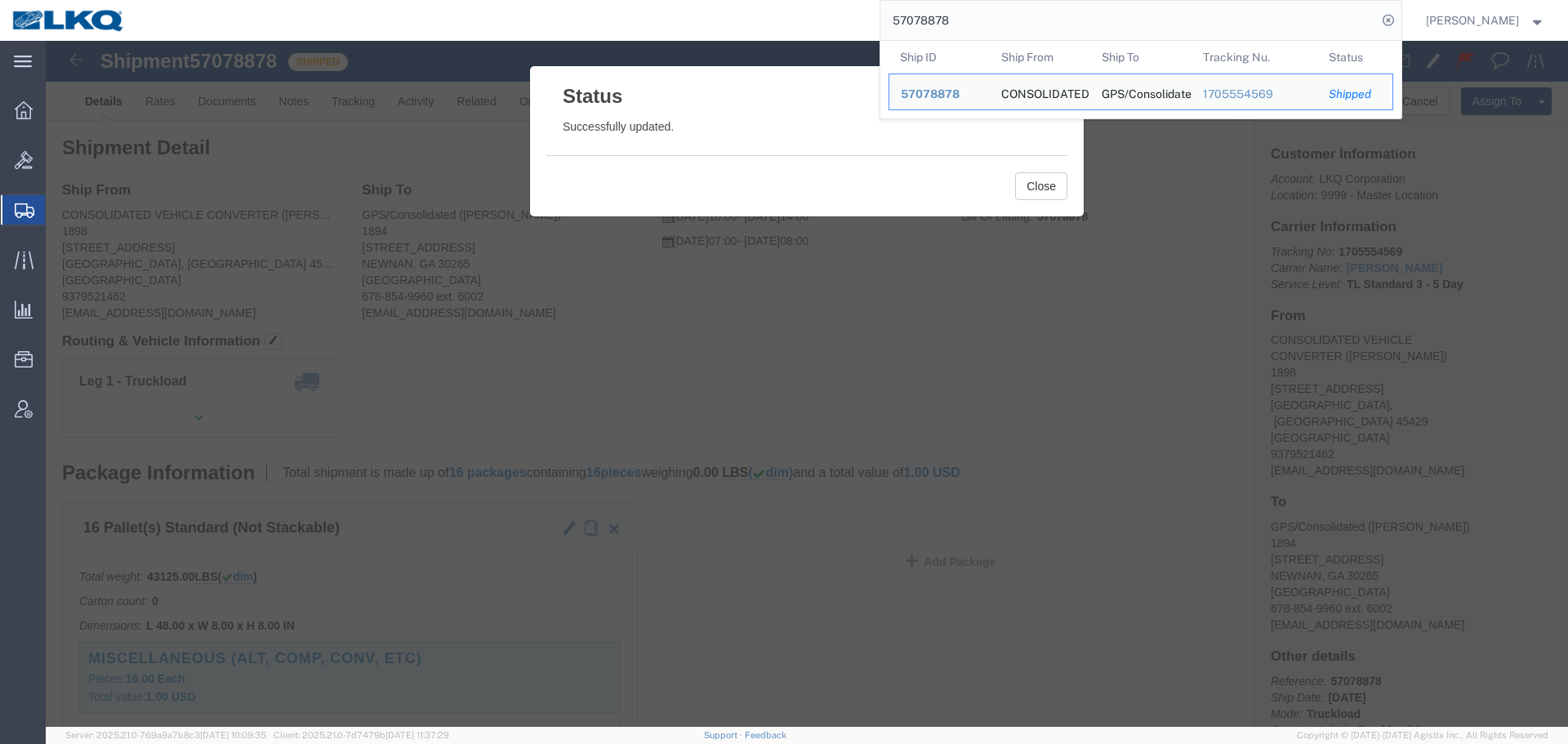
paste input "6743506"
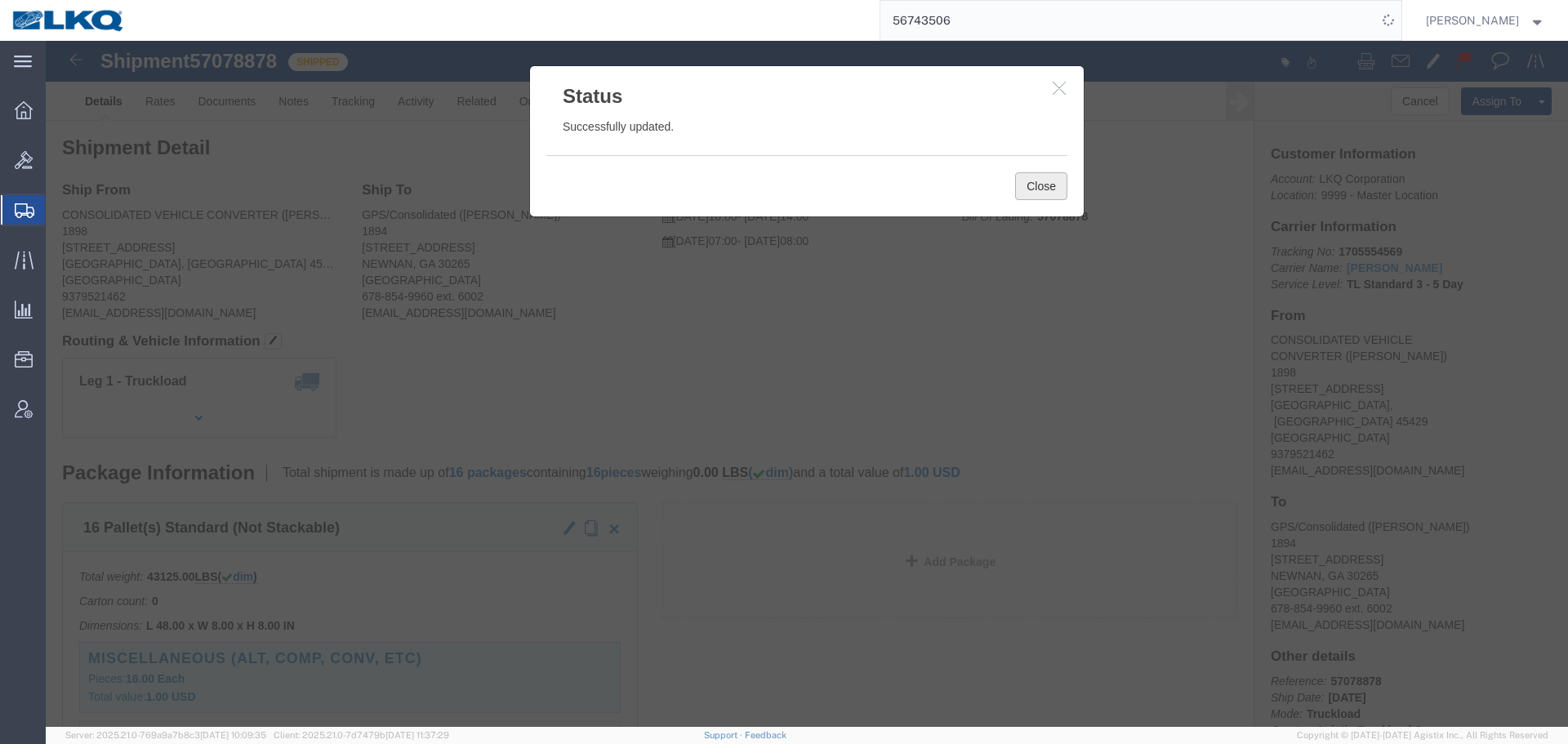
click button "Close"
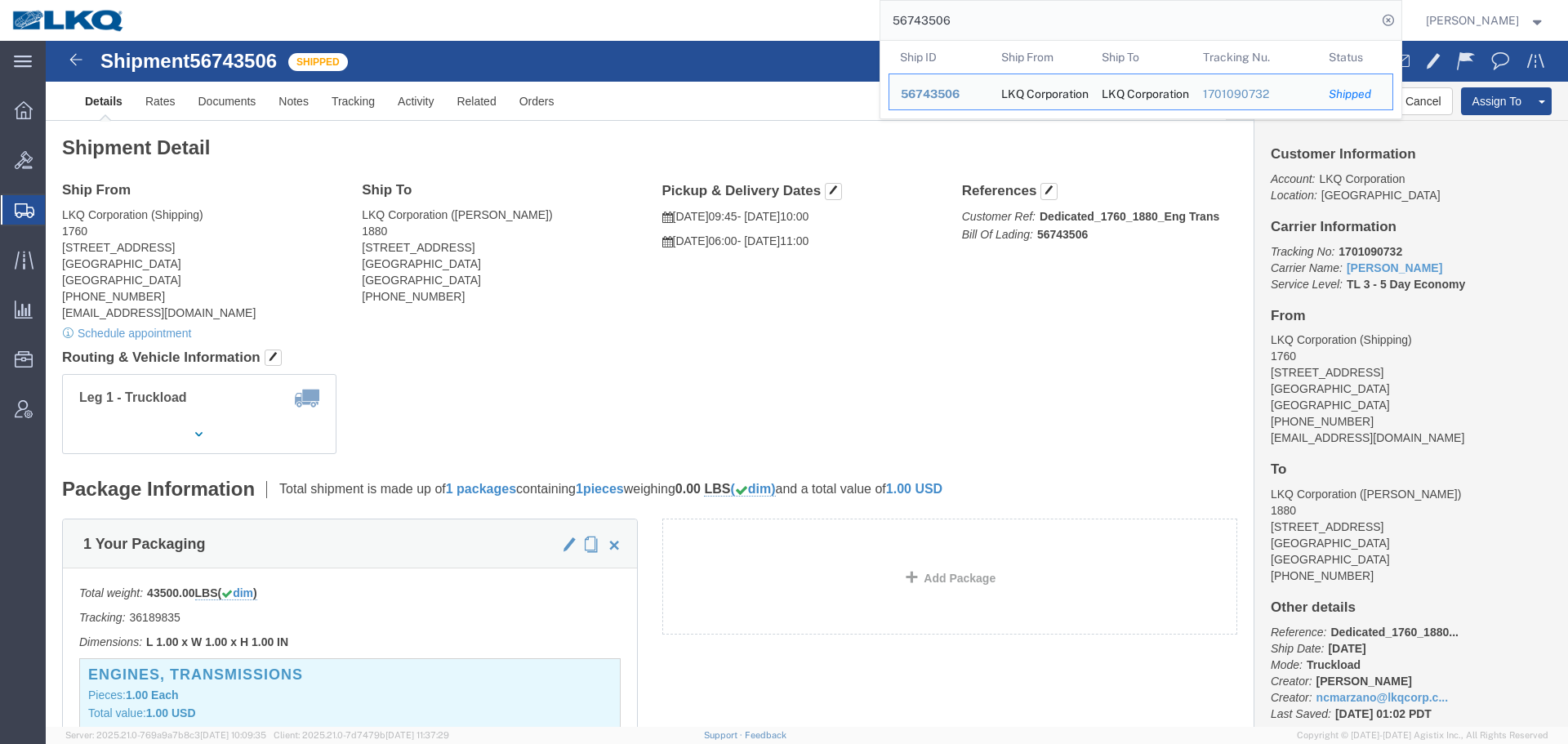
click at [1018, 12] on input "56743506" at bounding box center [1129, 21] width 497 height 40
paste input "7117953"
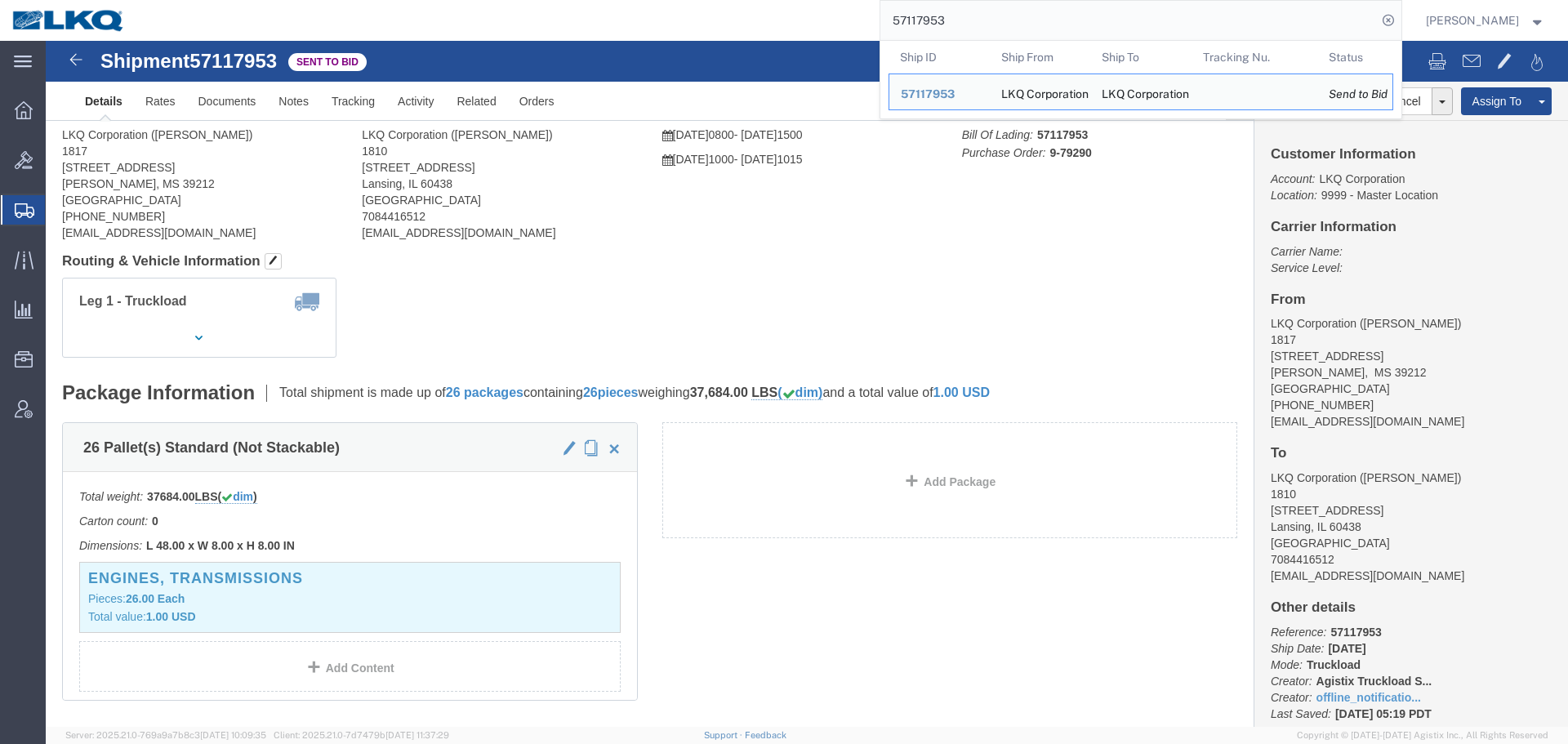
click div "Leg 1 - Truckload Vehicle 1: Standard Dry Van (53 Feet) Number of trucks: 1"
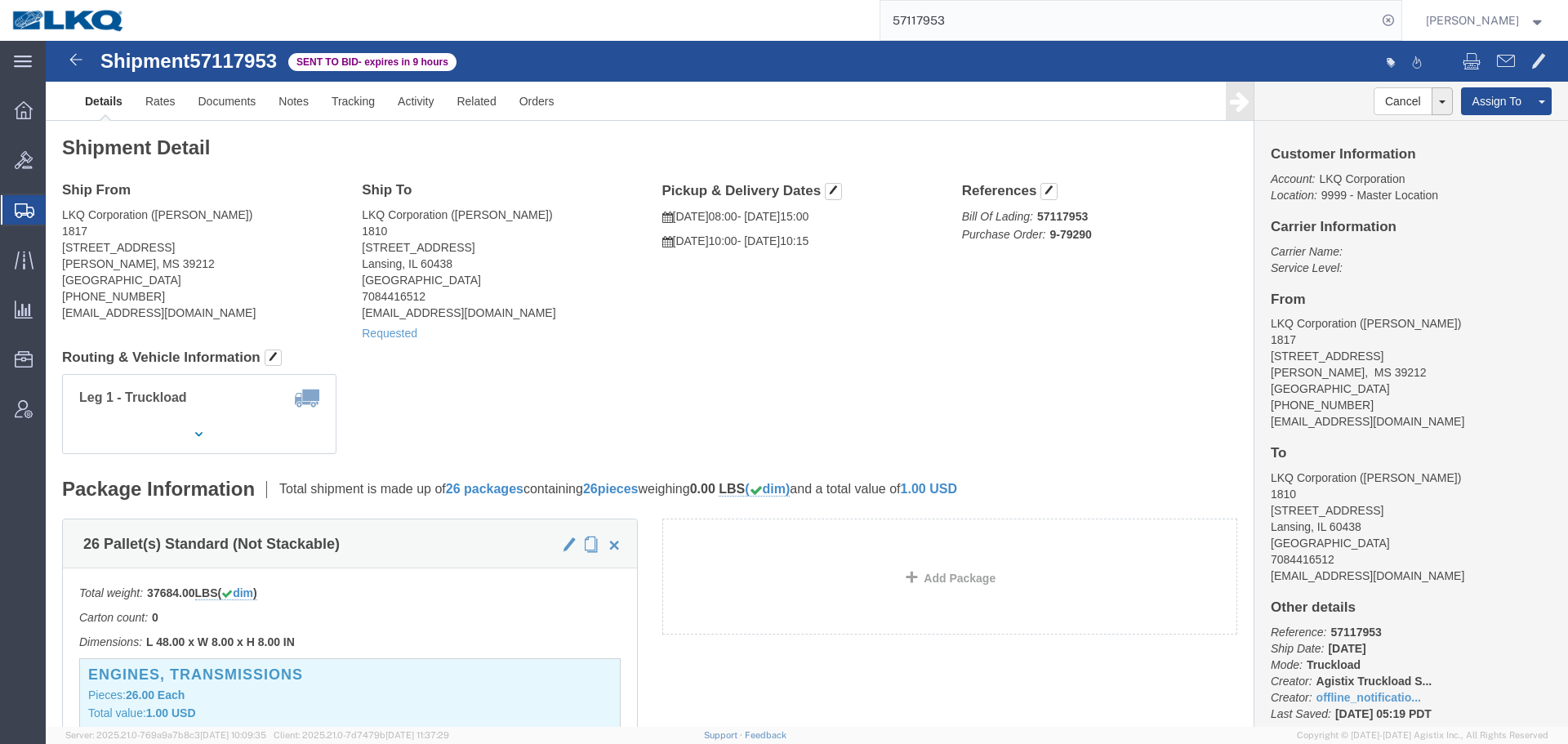
click div "Leg 1 - Truckload Vehicle 1: Standard Dry Van (53 Feet) Number of trucks: 1"
click address "LKQ Corporation ([PERSON_NAME]) 1810 [STREET_ADDRESS] 7084416512 [EMAIL_ADDRESS…"
copy address "1810"
click at [950, 16] on input "57117953" at bounding box center [1129, 21] width 497 height 40
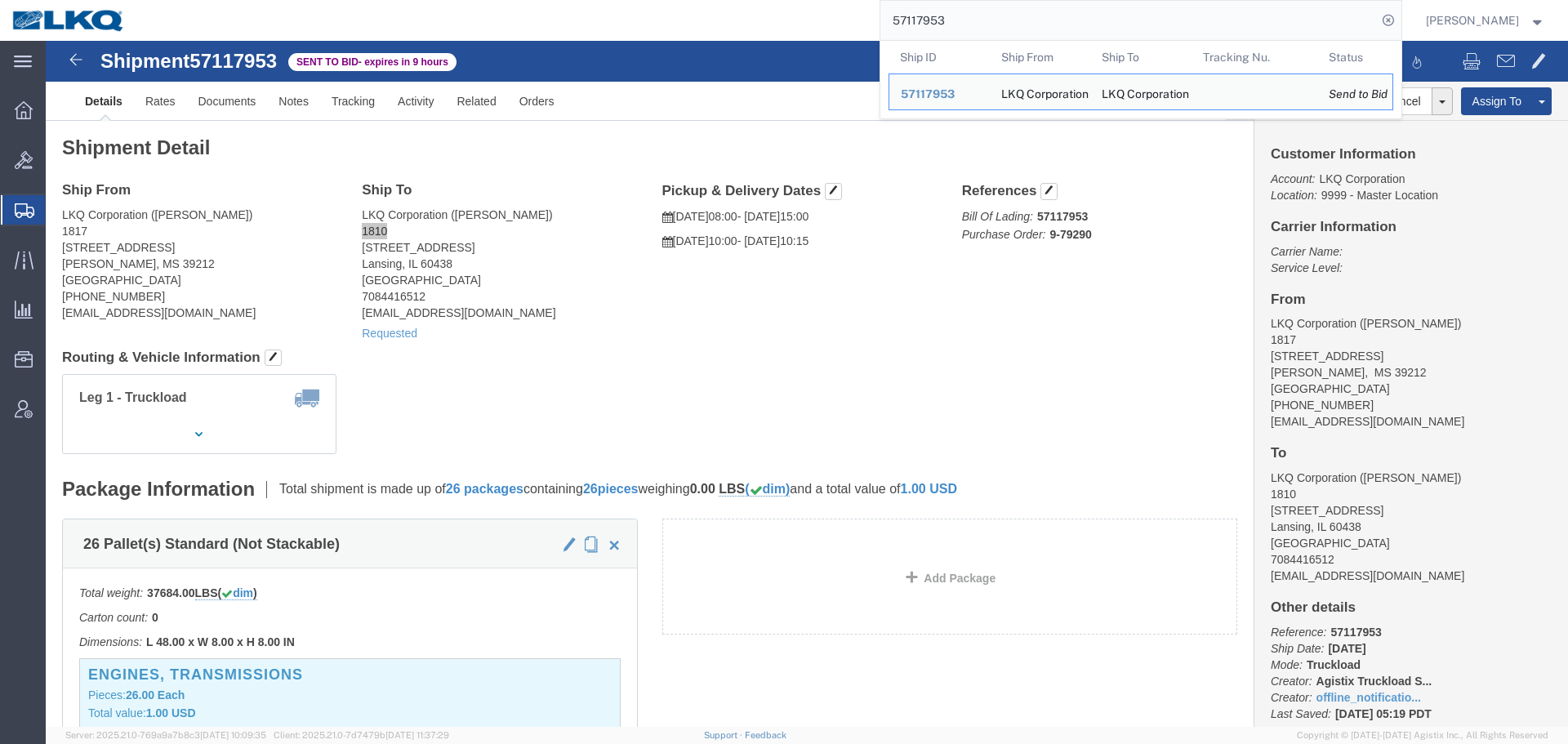
paste input "6729147"
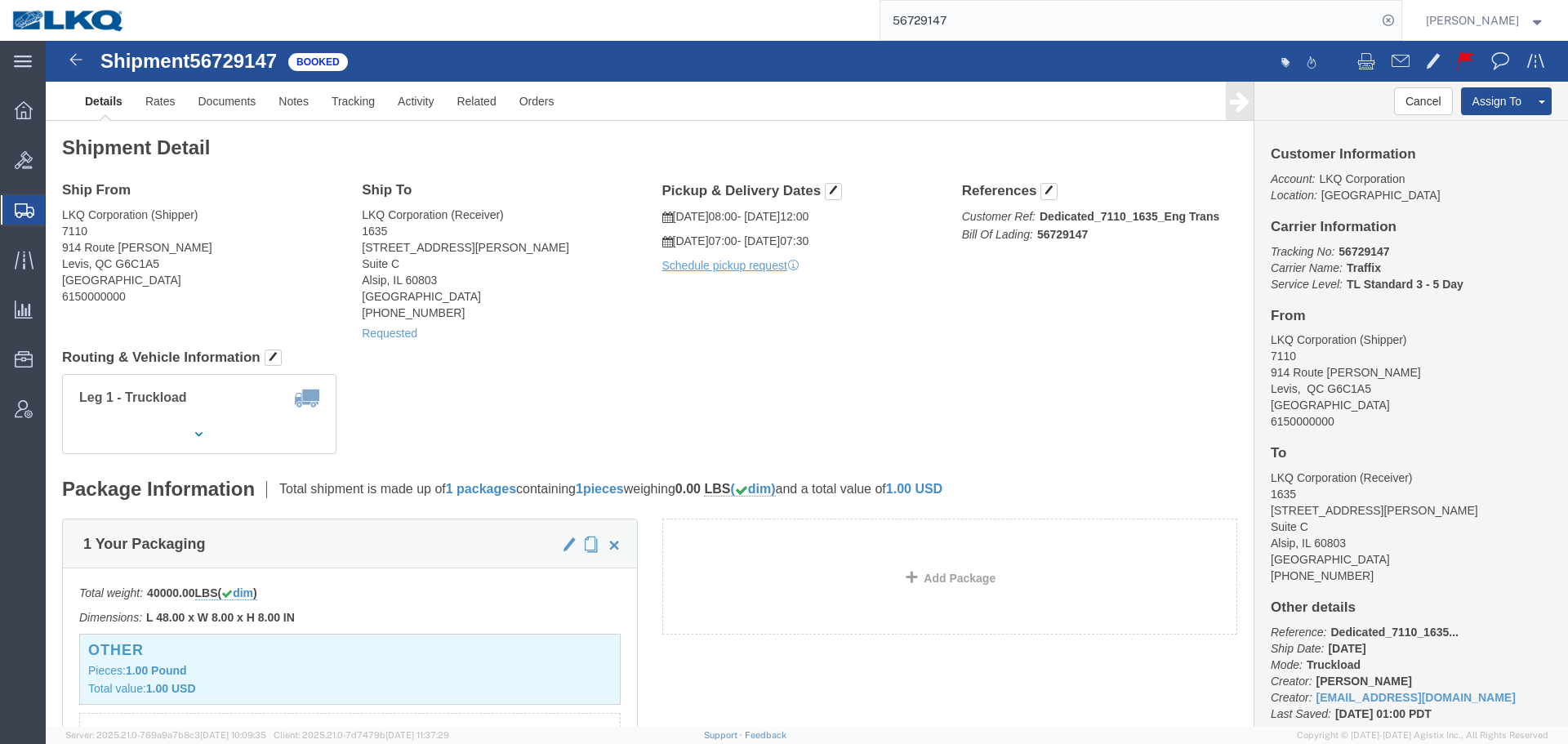
click div "Ship From LKQ Corporation (Shipper) [STREET_ADDRESS][PERSON_NAME] 6150000000 Sh…"
click div "Shipment Detail Ship From LKQ Corporation (Shipper) 7110 [STREET_ADDRESS][PERSO…"
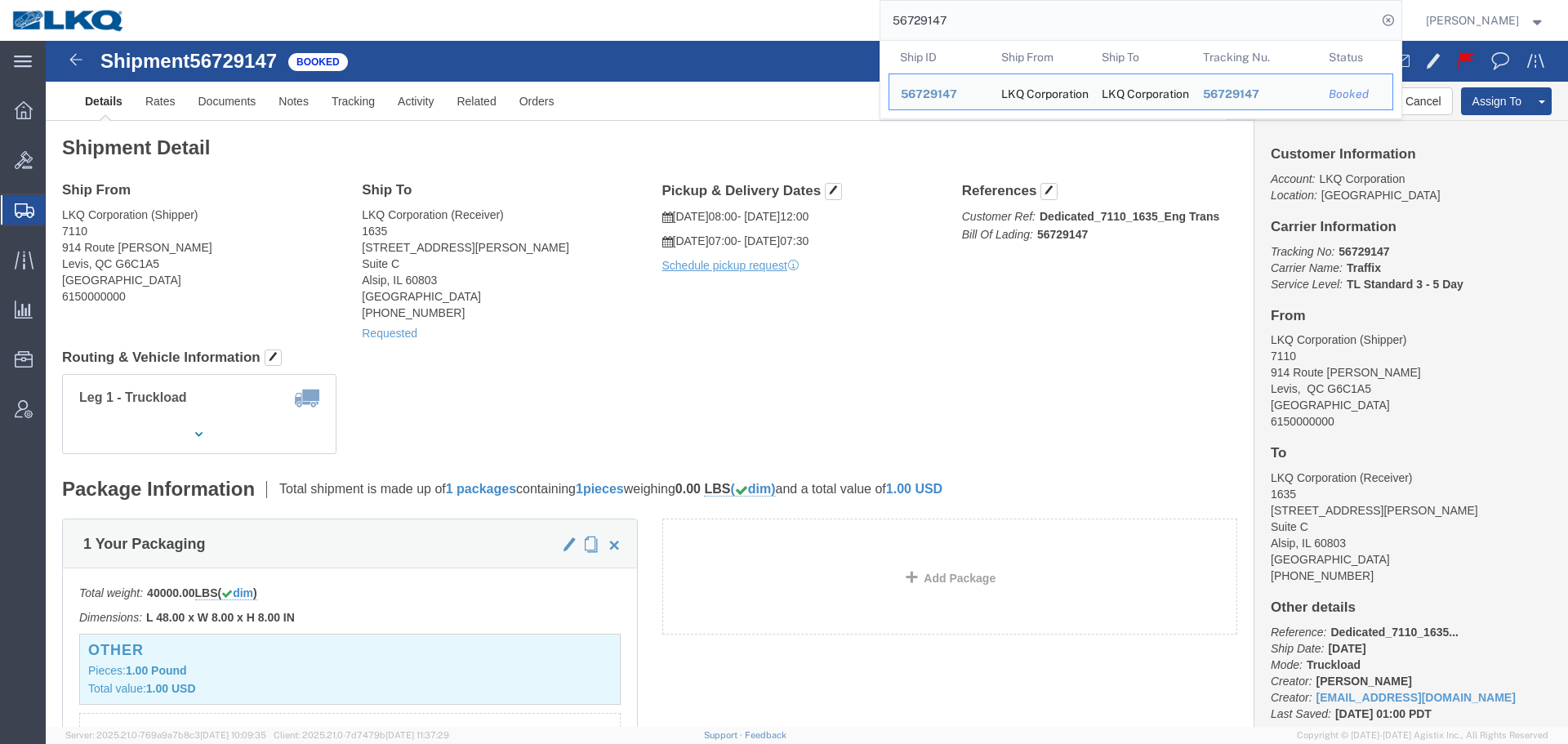
click at [1028, 21] on input "56729147" at bounding box center [1129, 21] width 497 height 40
paste input "7081221"
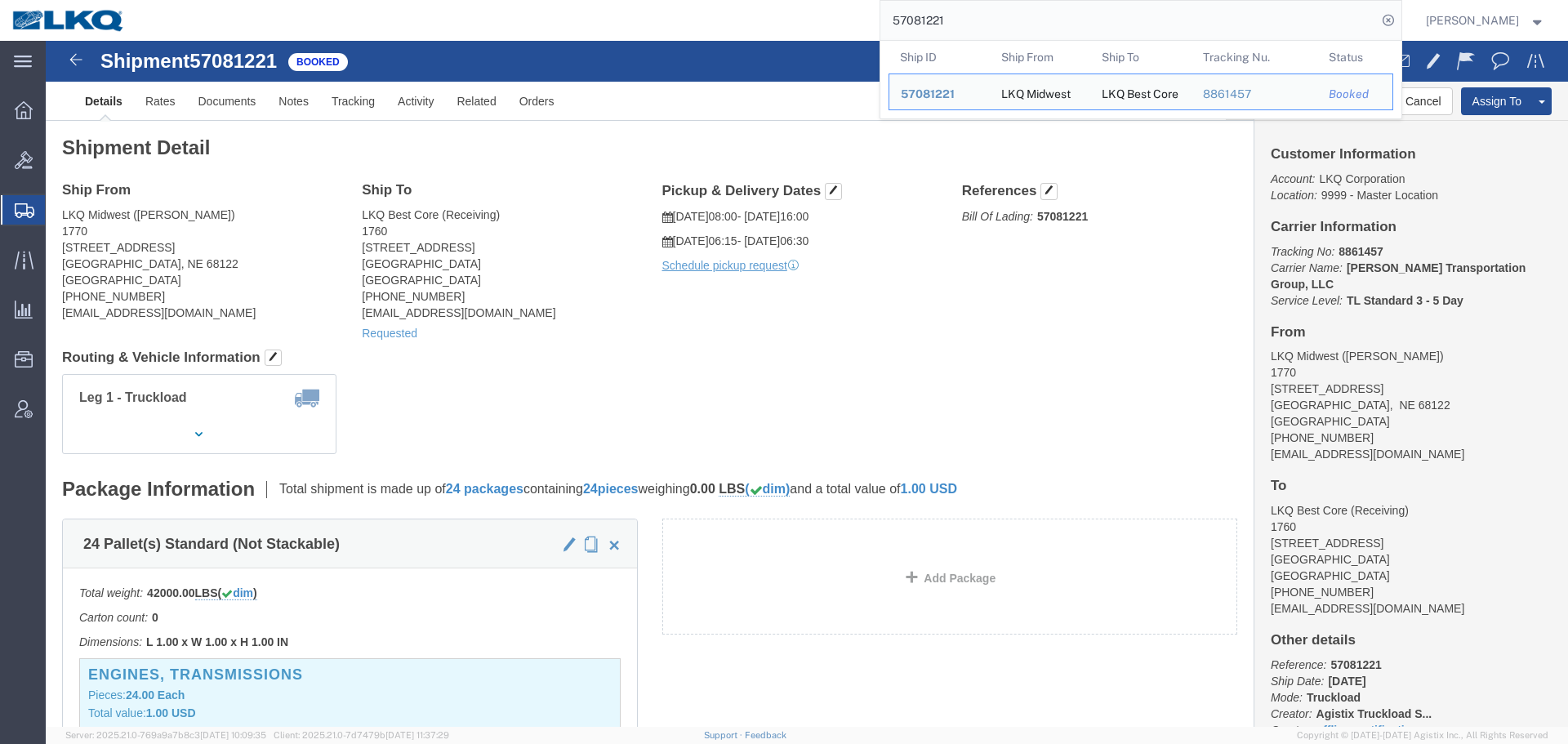
click at [1017, 22] on input "57081221" at bounding box center [1129, 21] width 497 height 40
click at [1034, 13] on input "57081221" at bounding box center [1129, 21] width 497 height 40
paste input "123537"
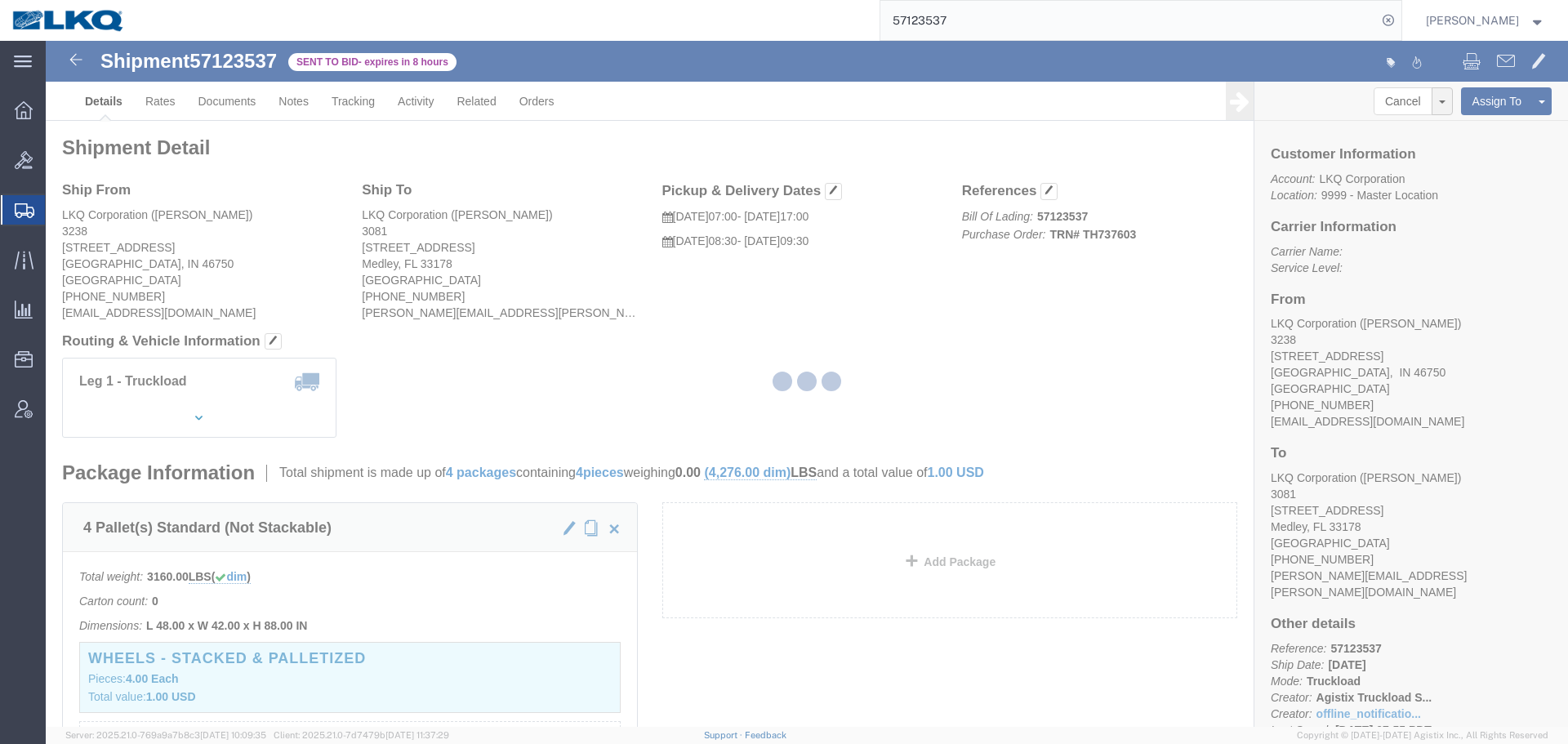
click at [916, 364] on div at bounding box center [807, 384] width 1523 height 686
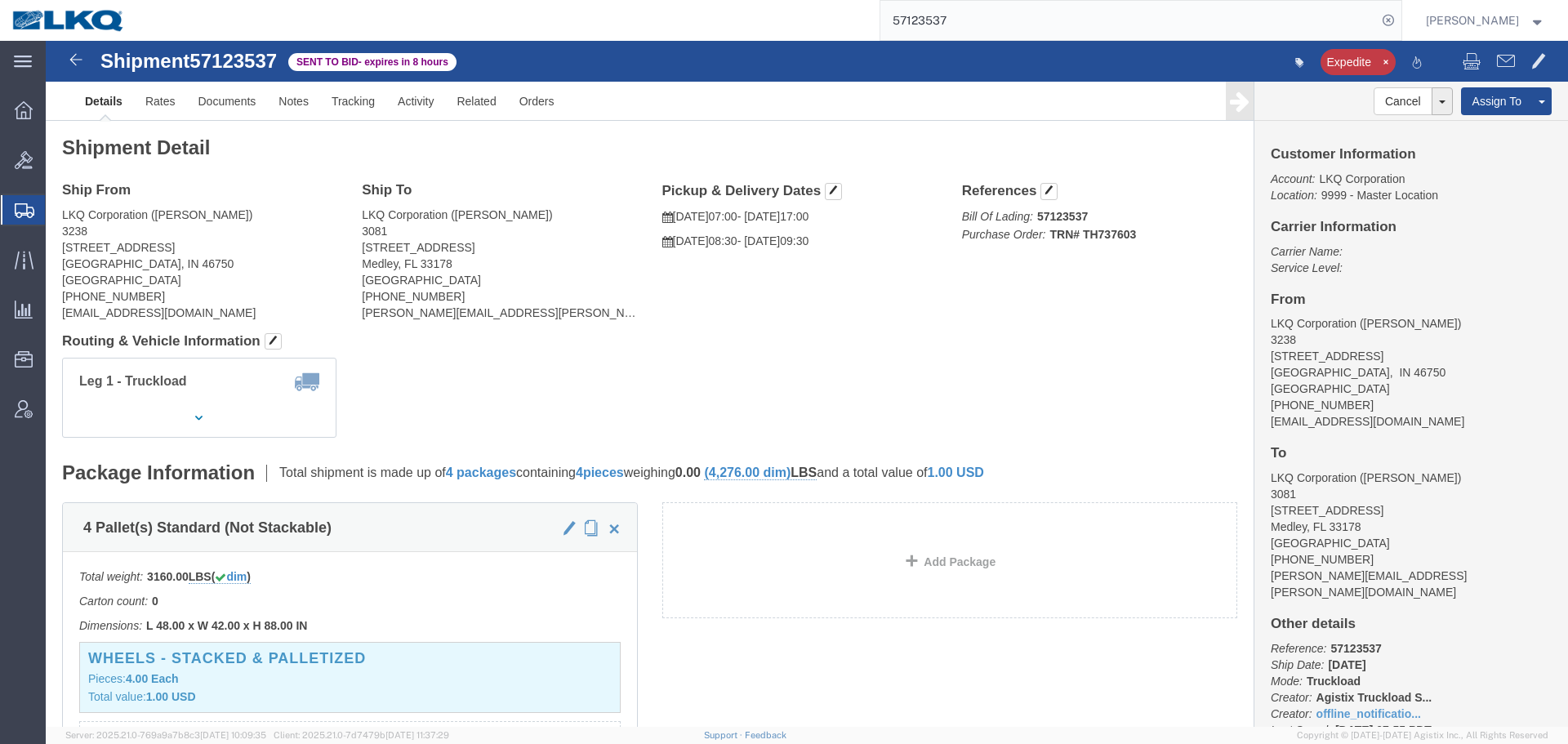
click div "Leg 1 - Truckload Vehicle 1: Standard Dry Van (53 Feet) Number of trucks: 1"
click div "Shipment Detail Ship From LKQ Corporation ([PERSON_NAME]) [GEOGRAPHIC_DATA][STR…"
click div "Leg 1 - Truckload Vehicle 1: Standard Dry Van (53 Feet) Number of trucks: 1"
click h4 "Routing & Vehicle Information"
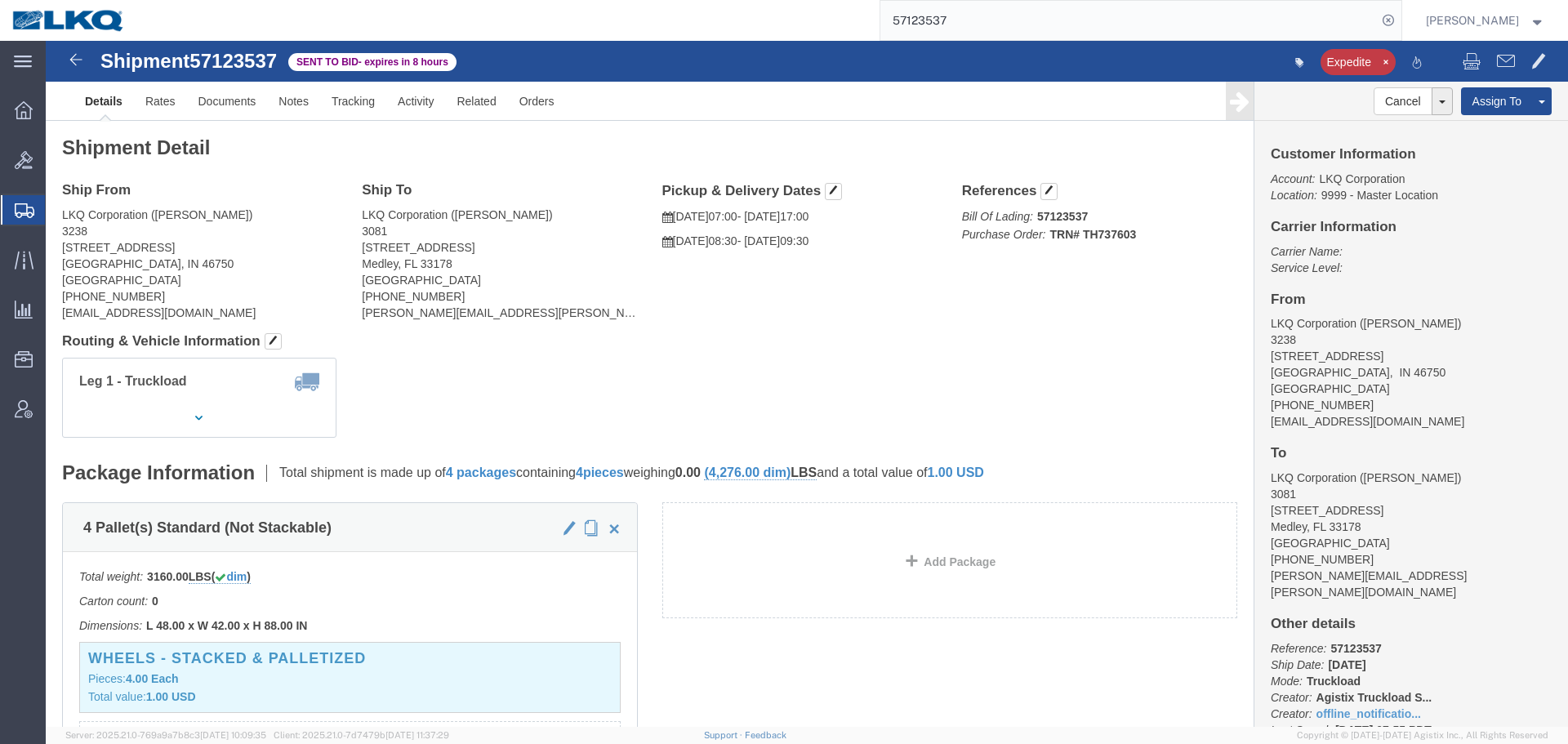
click div "Shipment Detail Ship From LKQ Corporation ([PERSON_NAME]) [GEOGRAPHIC_DATA][STR…"
click h4 "Routing & Vehicle Information"
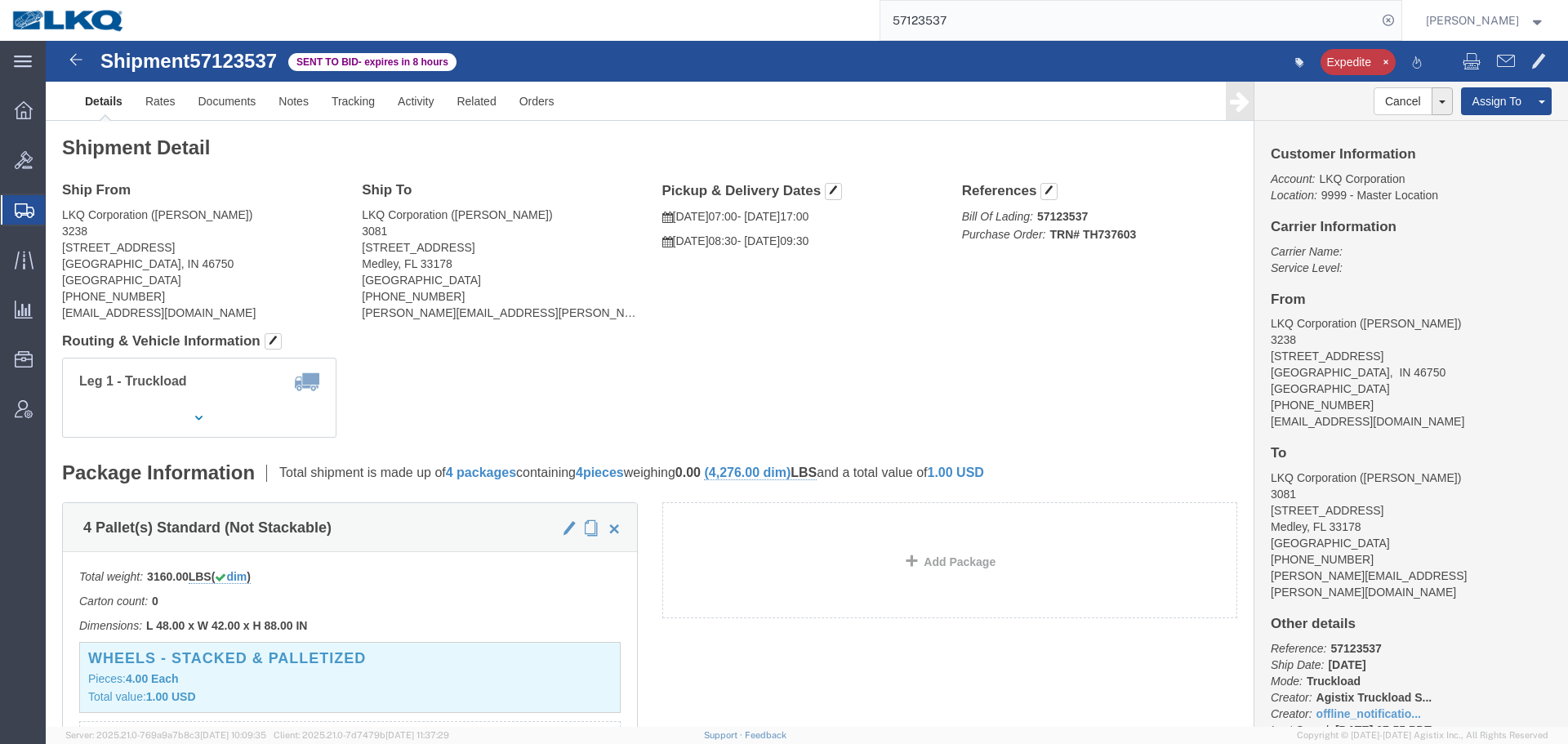
click h4 "Routing & Vehicle Information"
click div "Leg 1 - Truckload Vehicle 1: Standard Dry Van (53 Feet) Number of trucks: 1"
click link "Rates"
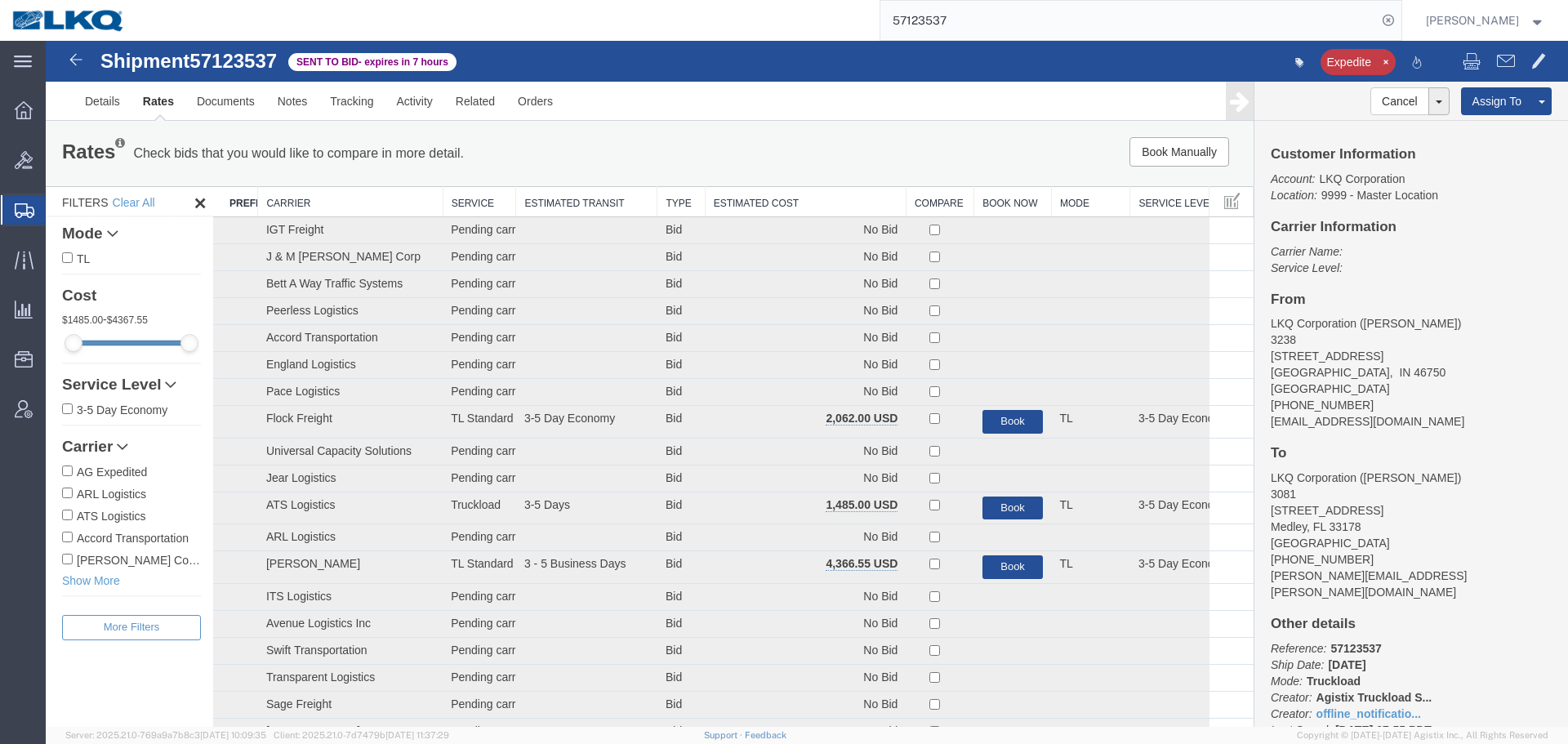
click at [784, 201] on th "Estimated Cost" at bounding box center [806, 202] width 201 height 30
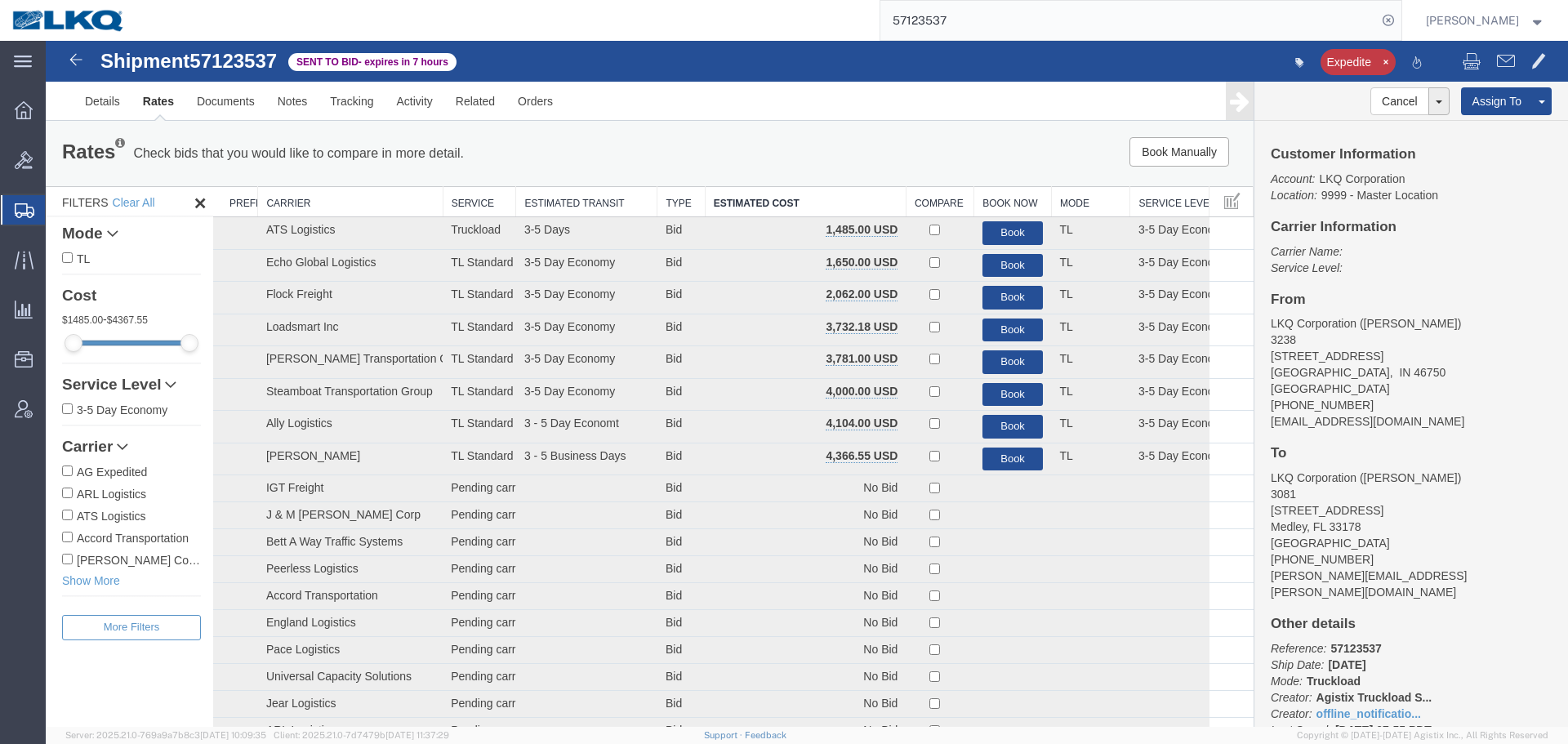
click at [799, 132] on div "Rates Check bids that you would like to compare in more detail. Compare Filter …" at bounding box center [650, 153] width 1208 height 65
click at [694, 135] on div "Rates Check bids that you would like to compare in more detail. Compare Filter …" at bounding box center [650, 153] width 1208 height 65
drag, startPoint x: 265, startPoint y: 202, endPoint x: 1225, endPoint y: 454, distance: 992.5
drag, startPoint x: 266, startPoint y: 200, endPoint x: 1149, endPoint y: 502, distance: 933.2
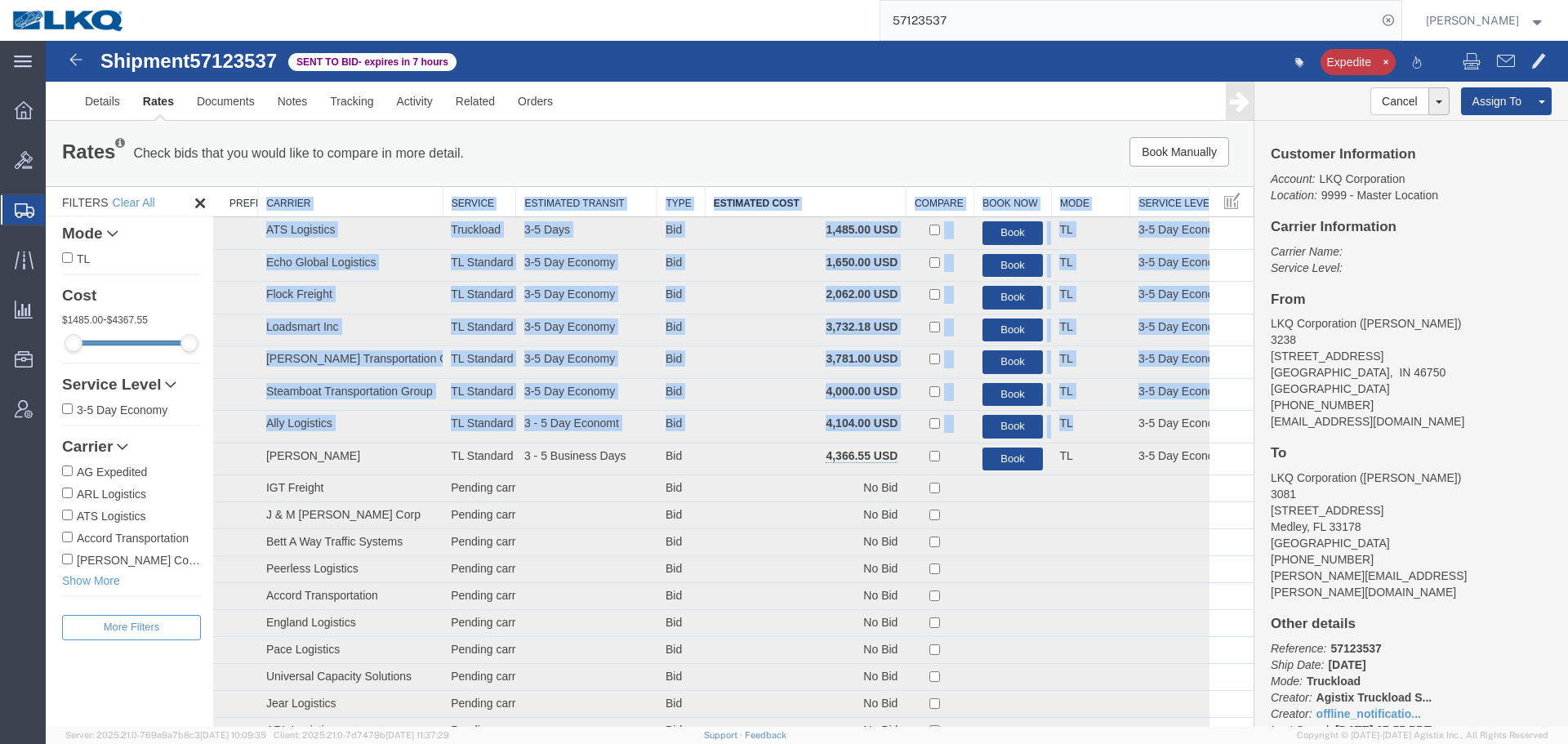
drag, startPoint x: 1063, startPoint y: 425, endPoint x: 266, endPoint y: 199, distance: 828.4
copy table "Carrier Service Estimated Transit Type Estimated Cost Compare Book Now Mode Ser…"
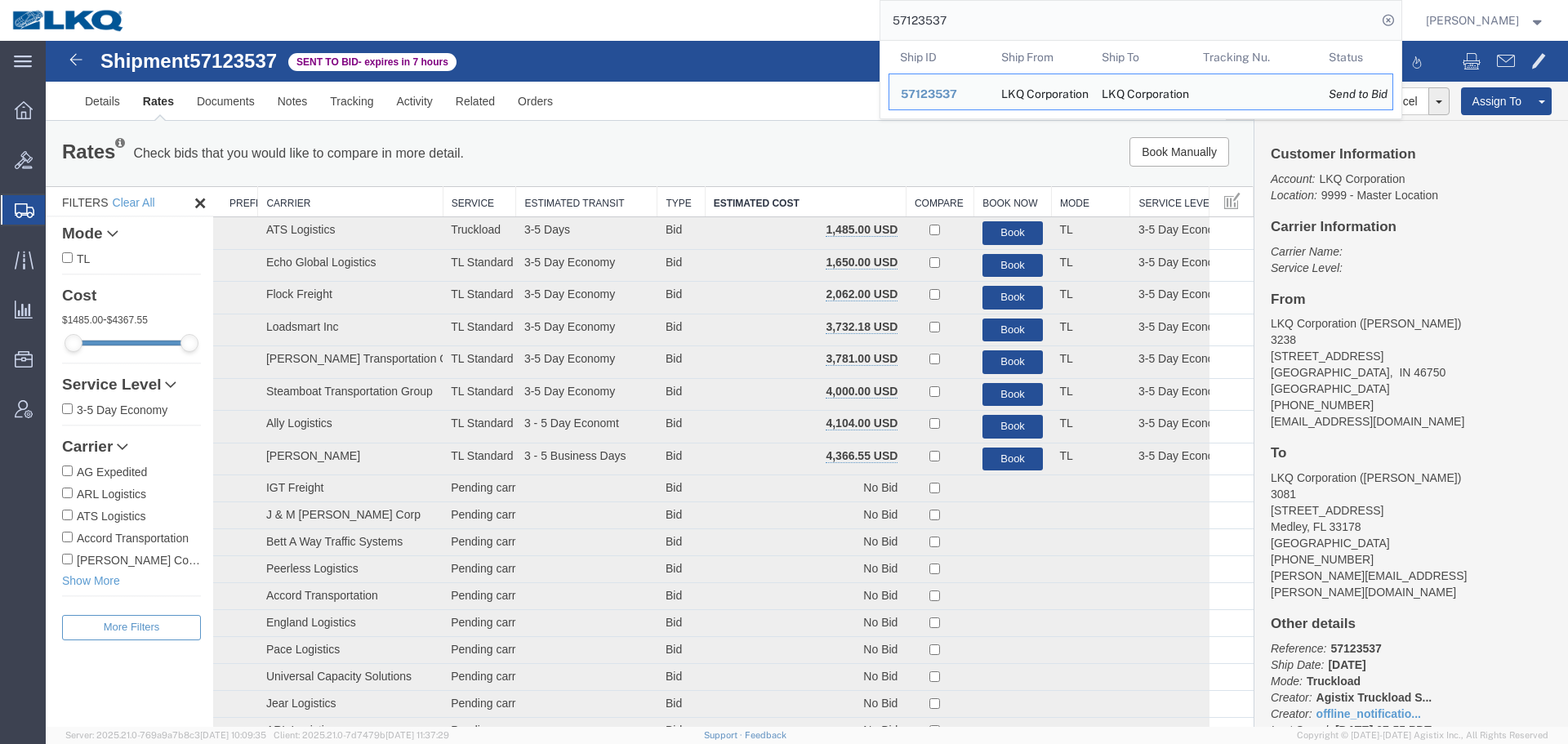
click at [978, 16] on input "57123537" at bounding box center [1129, 21] width 497 height 40
paste input "17953"
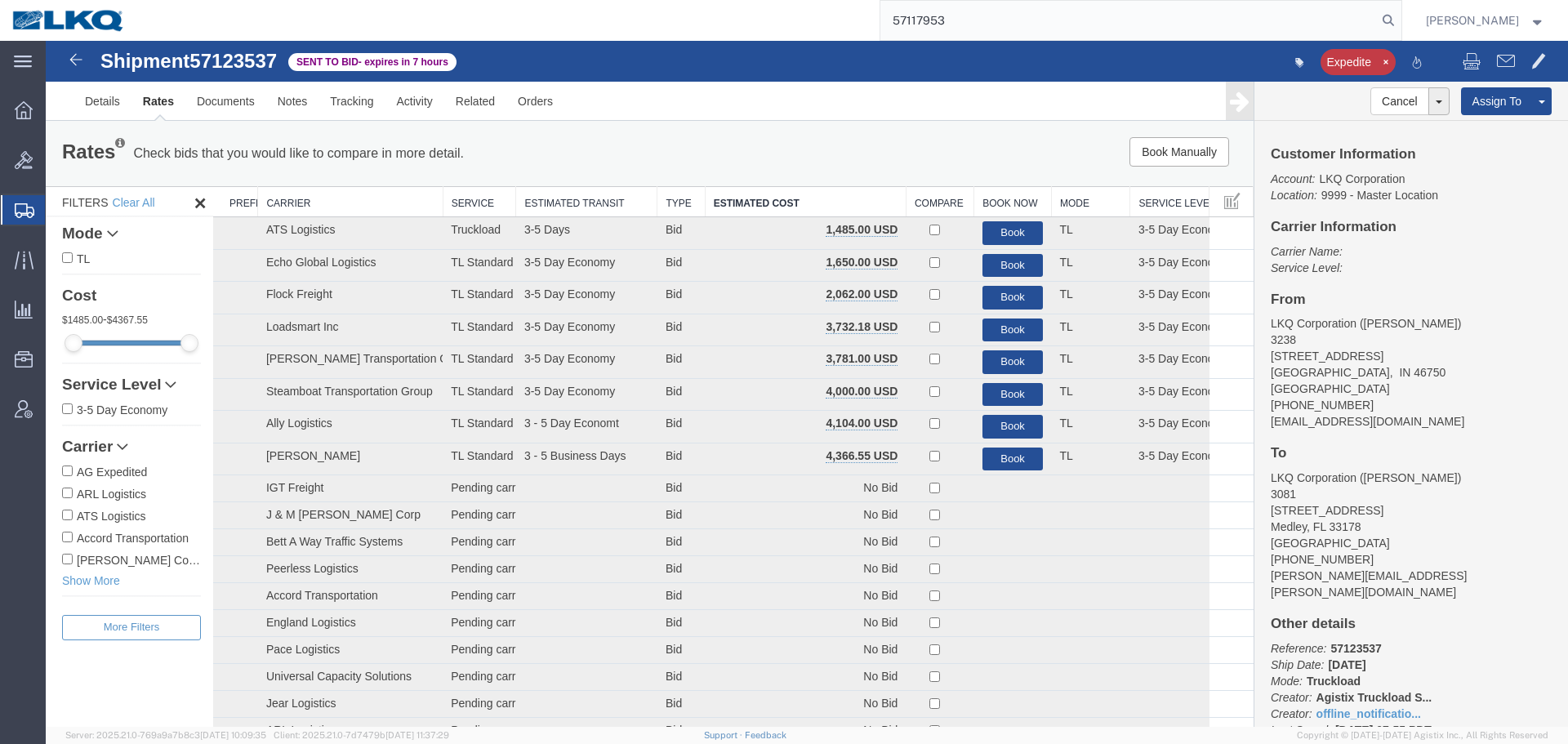
type input "57117953"
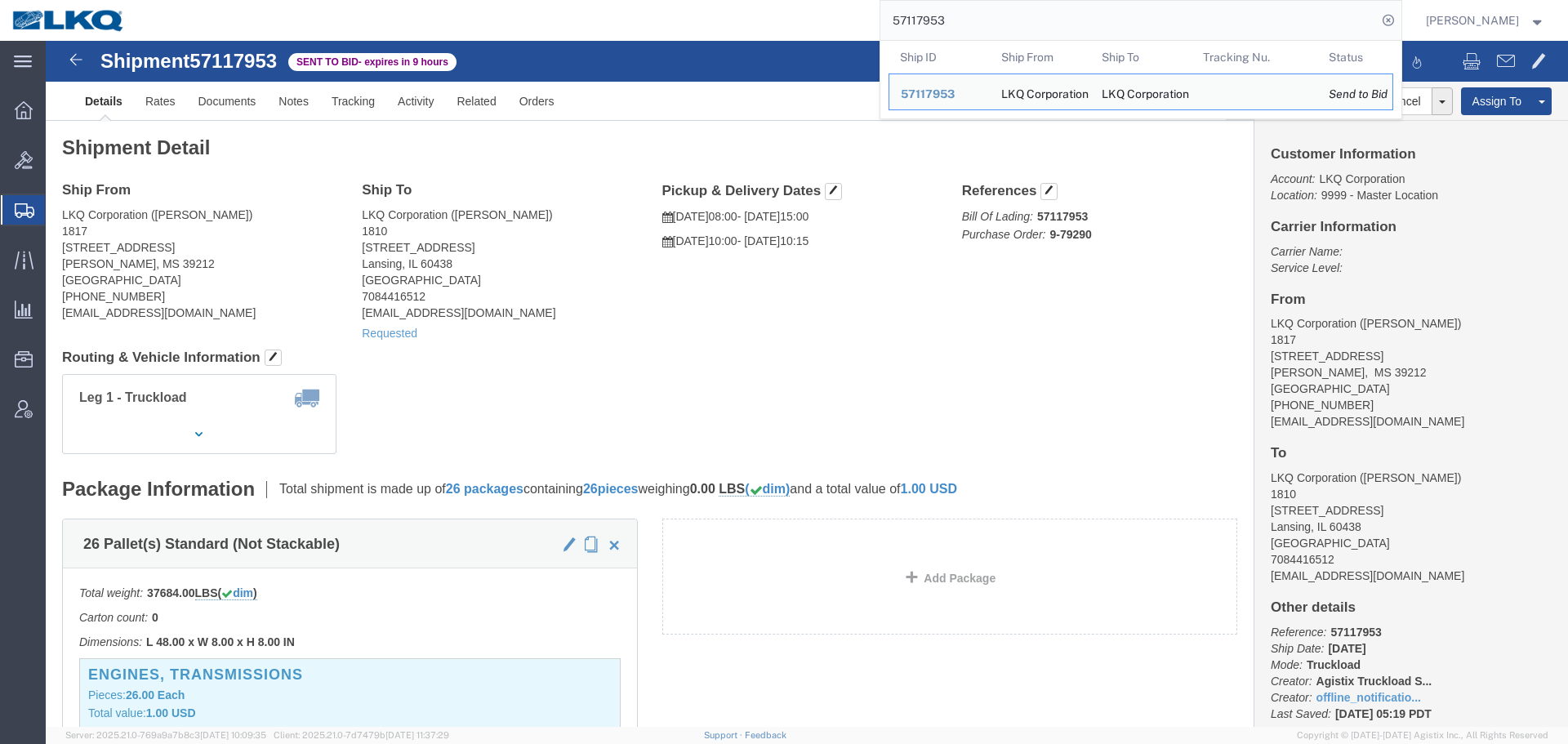
click at [1043, 2] on input "57117953" at bounding box center [1129, 21] width 497 height 40
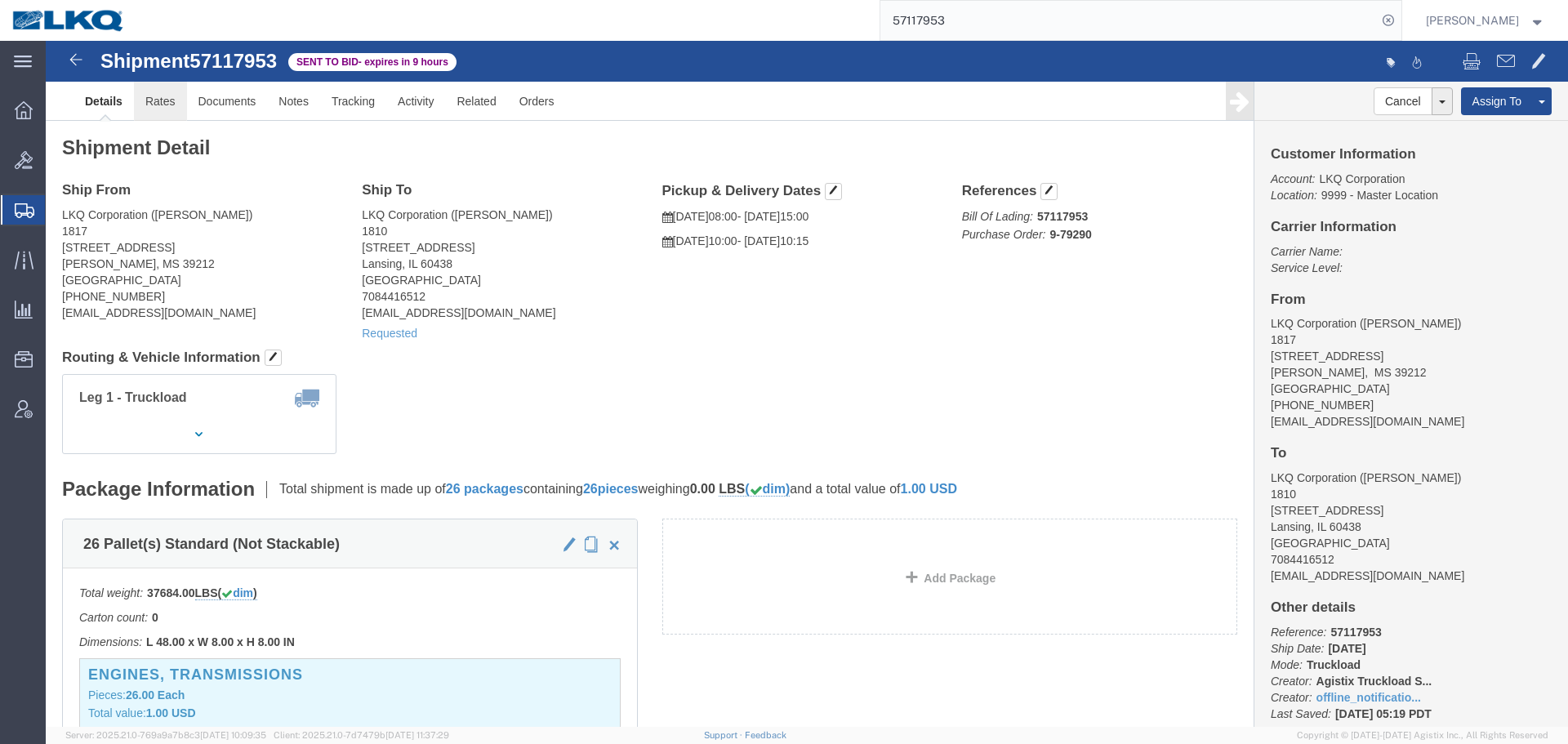
click link "Rates"
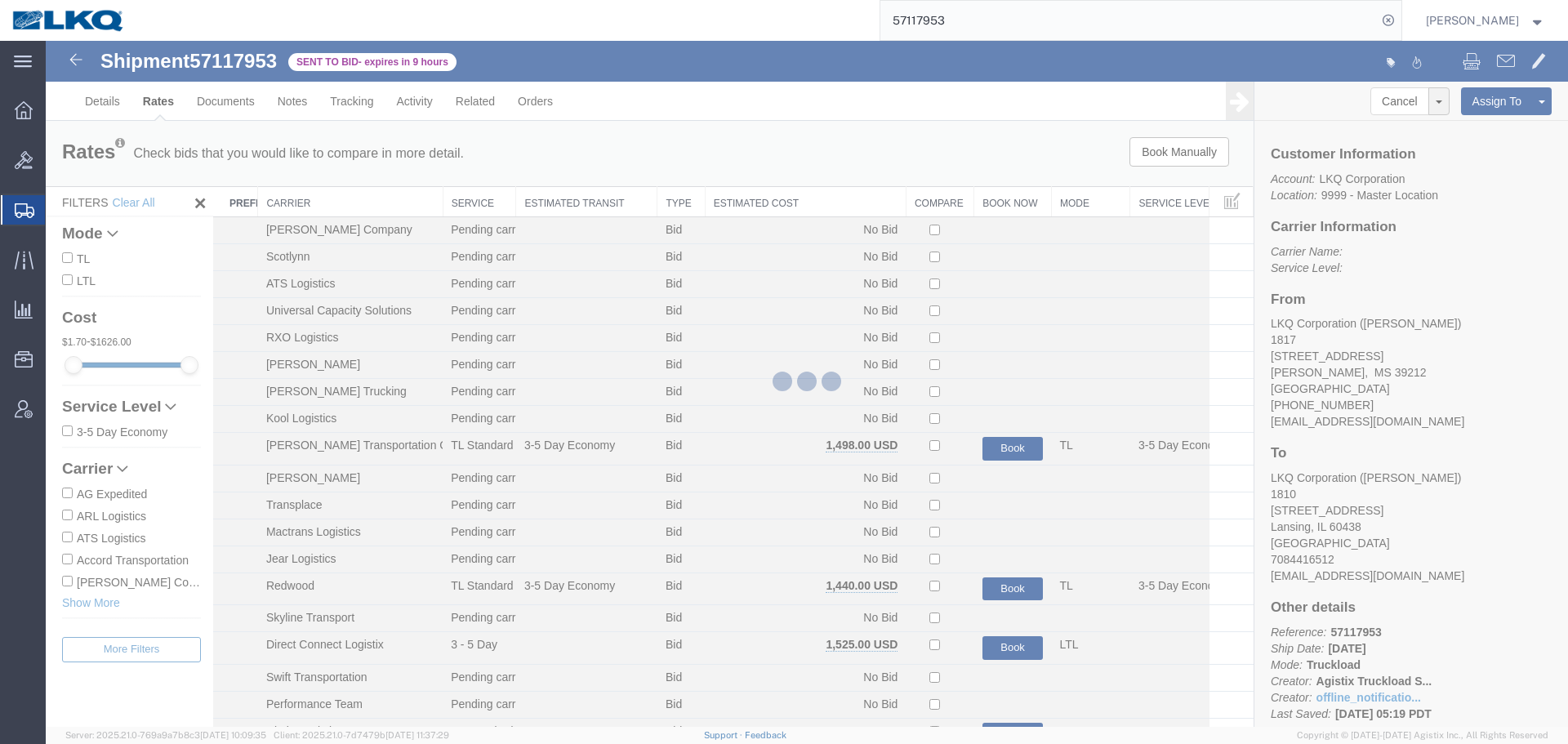
click at [785, 194] on div at bounding box center [807, 384] width 1523 height 686
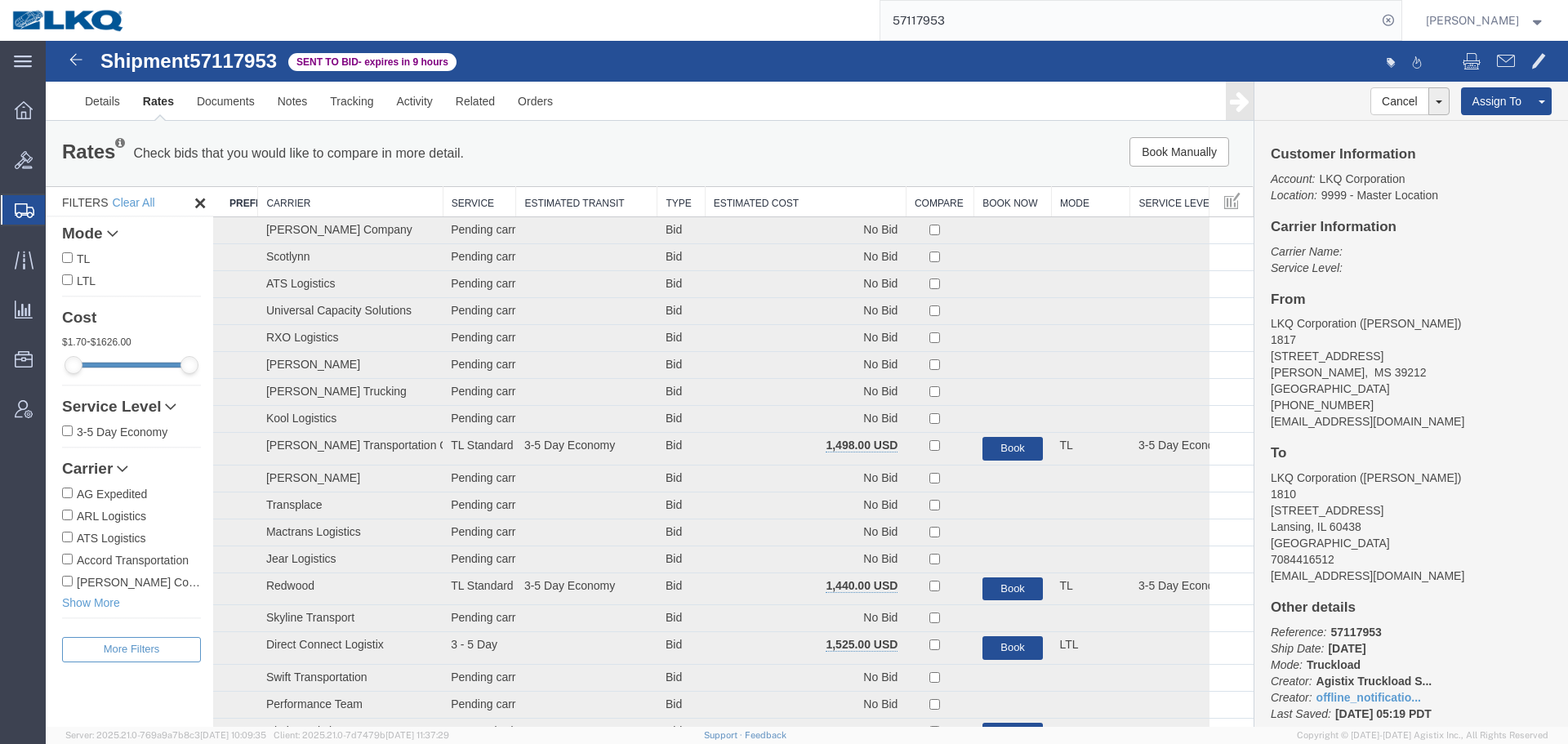
click at [793, 201] on th "Estimated Cost" at bounding box center [806, 202] width 201 height 30
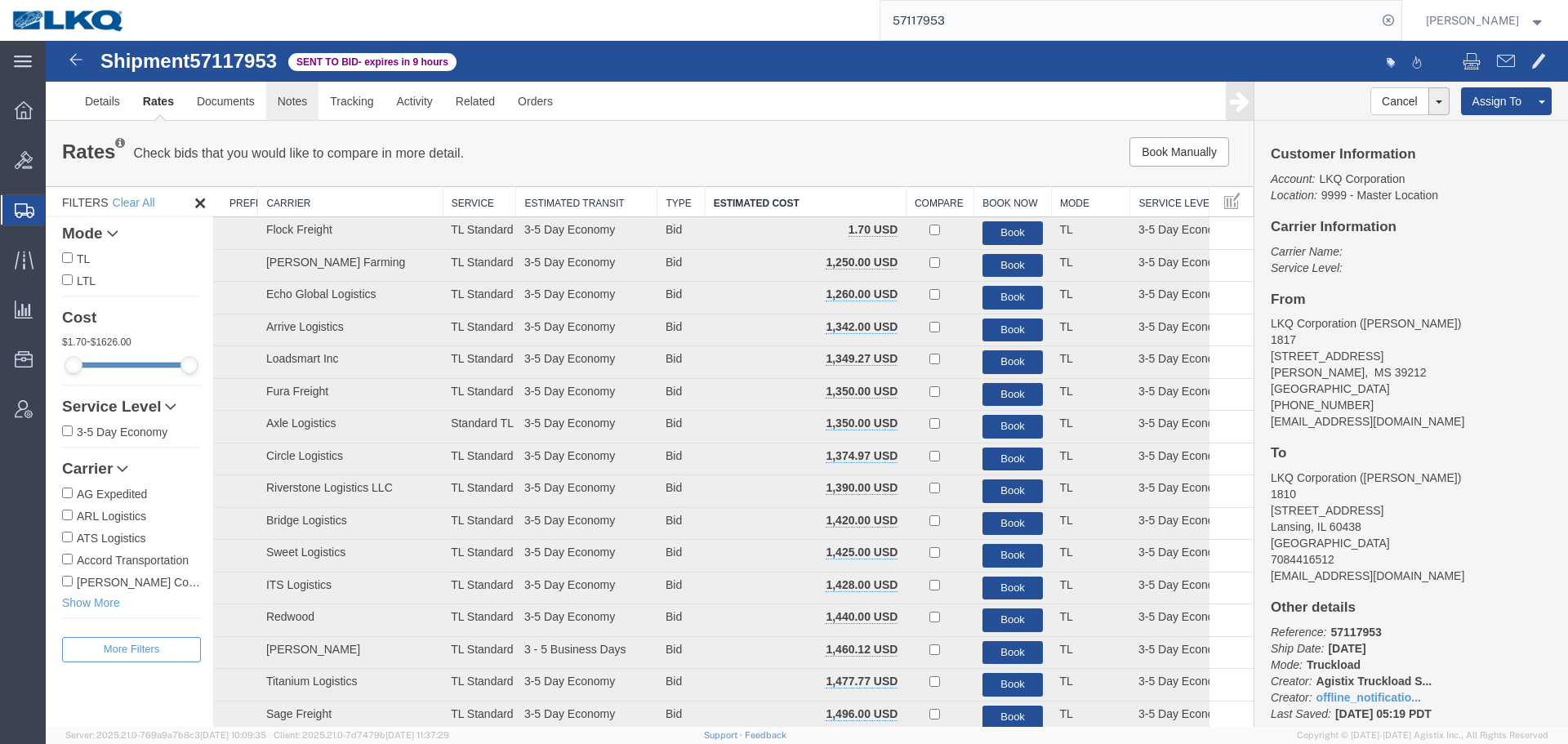
click at [308, 113] on link "Notes" at bounding box center [293, 101] width 53 height 40
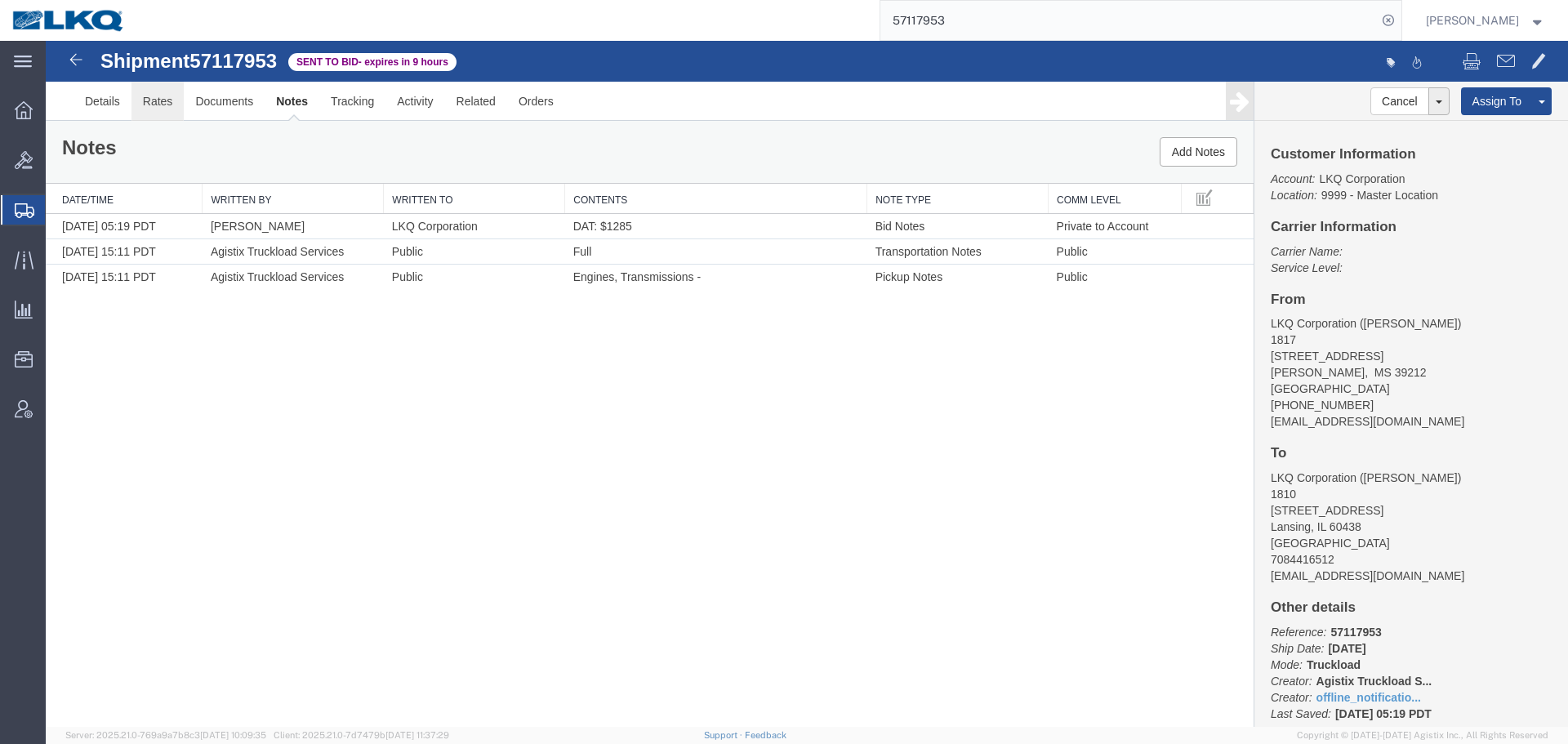
click at [143, 103] on link "Rates" at bounding box center [158, 101] width 53 height 40
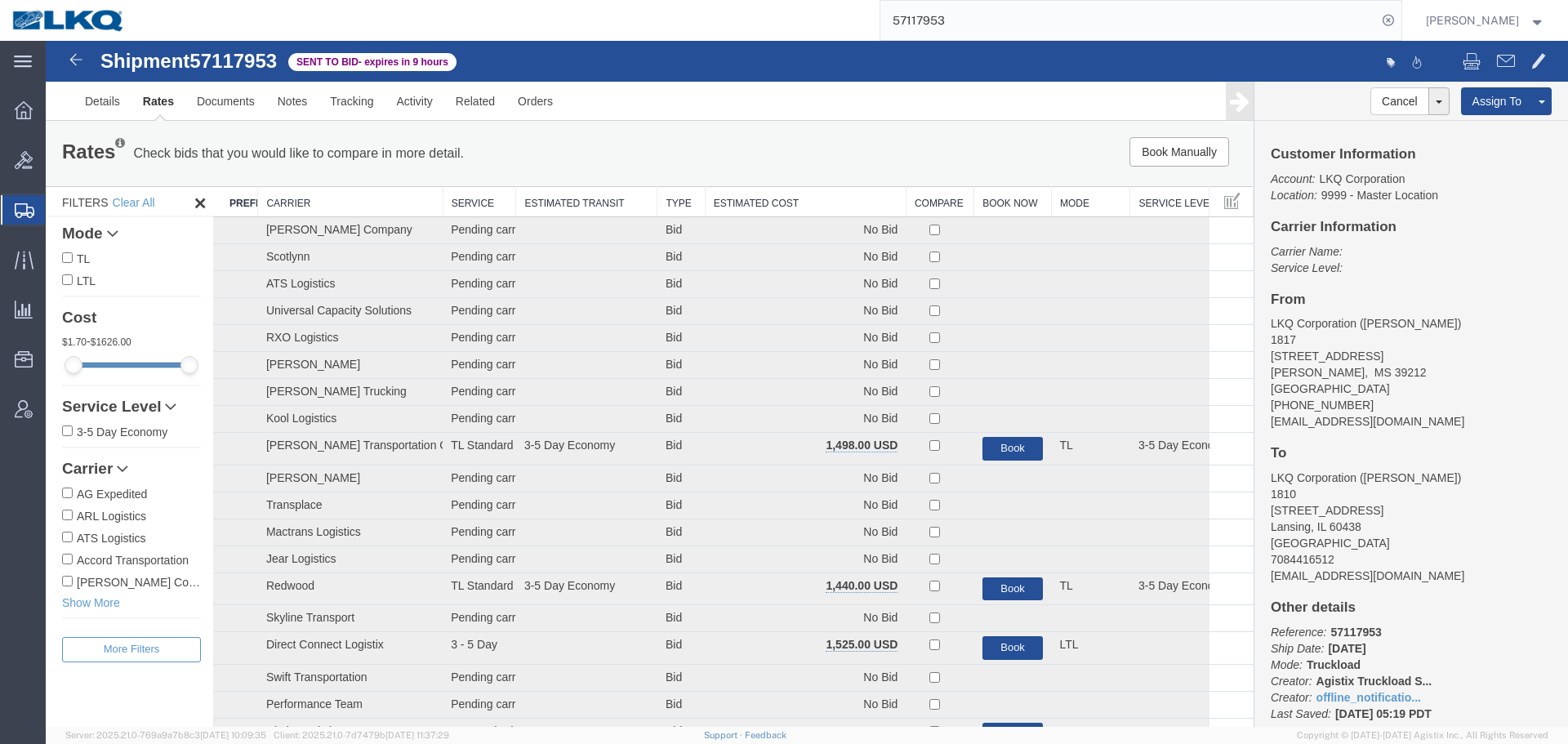
click at [773, 190] on th "Estimated Cost" at bounding box center [806, 202] width 201 height 30
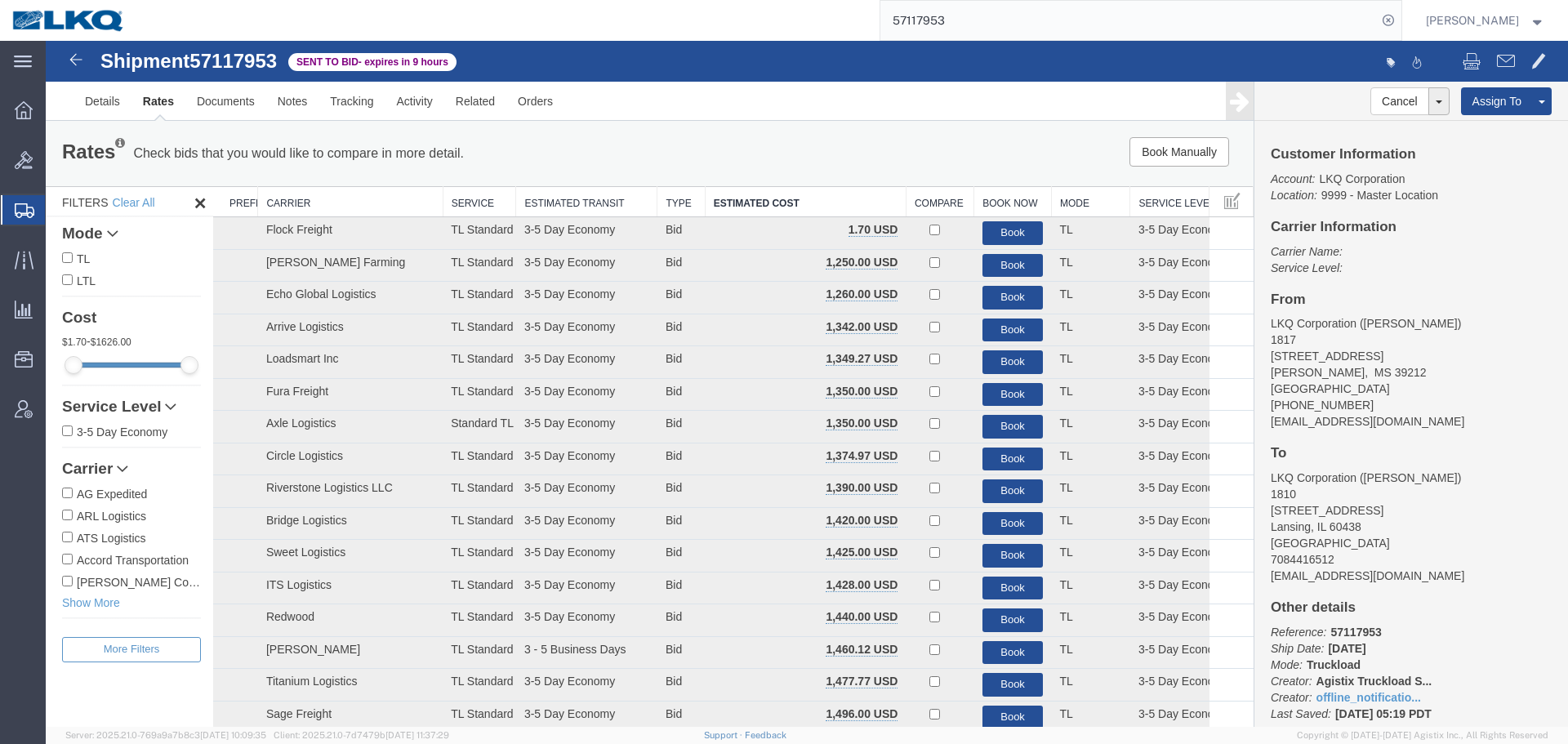
click at [770, 142] on div "Book Manually Pause Continue" at bounding box center [999, 152] width 500 height 30
click at [1015, 255] on button "Book" at bounding box center [1013, 265] width 61 height 24
click at [997, 4] on input "57117953" at bounding box center [1129, 21] width 497 height 40
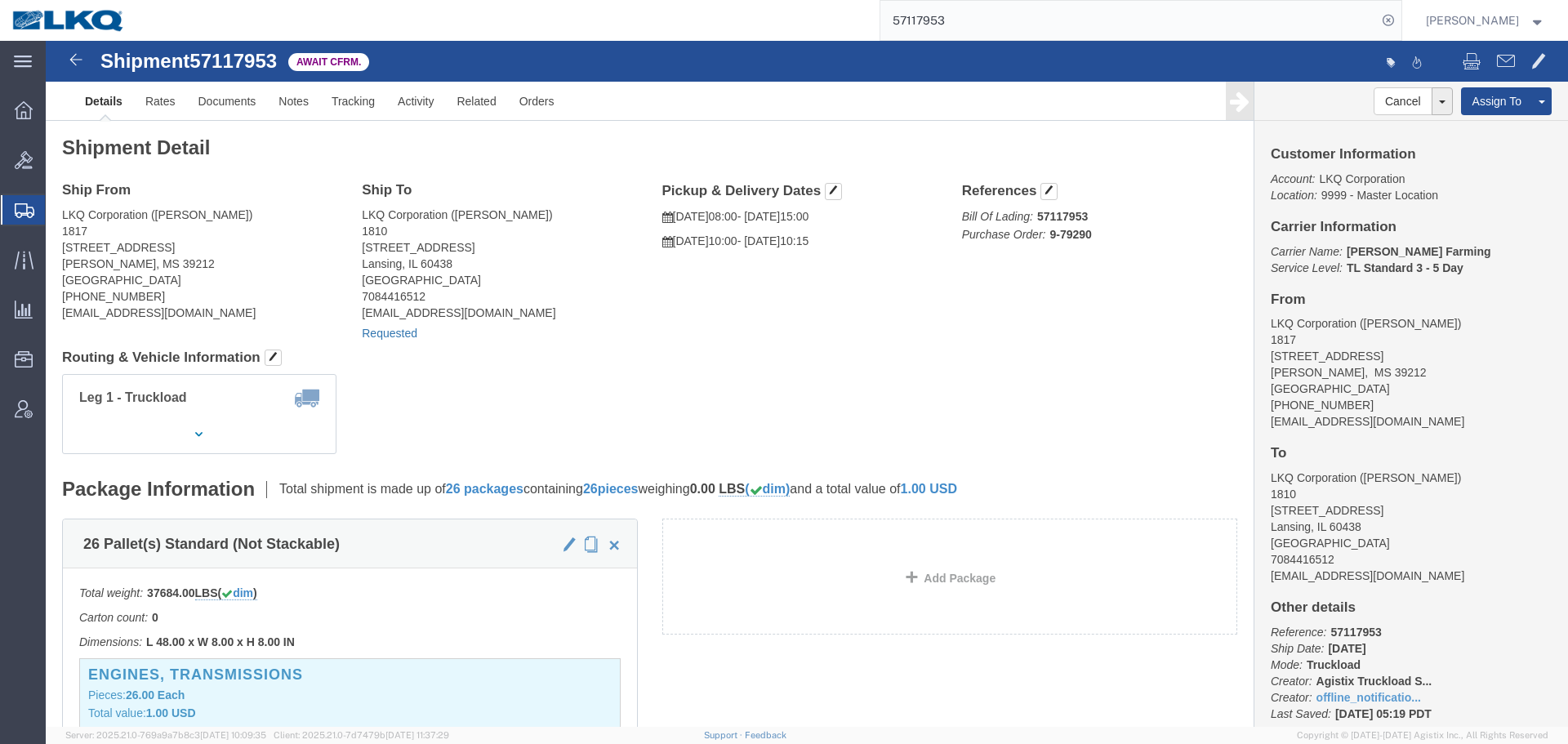
click link "Requested"
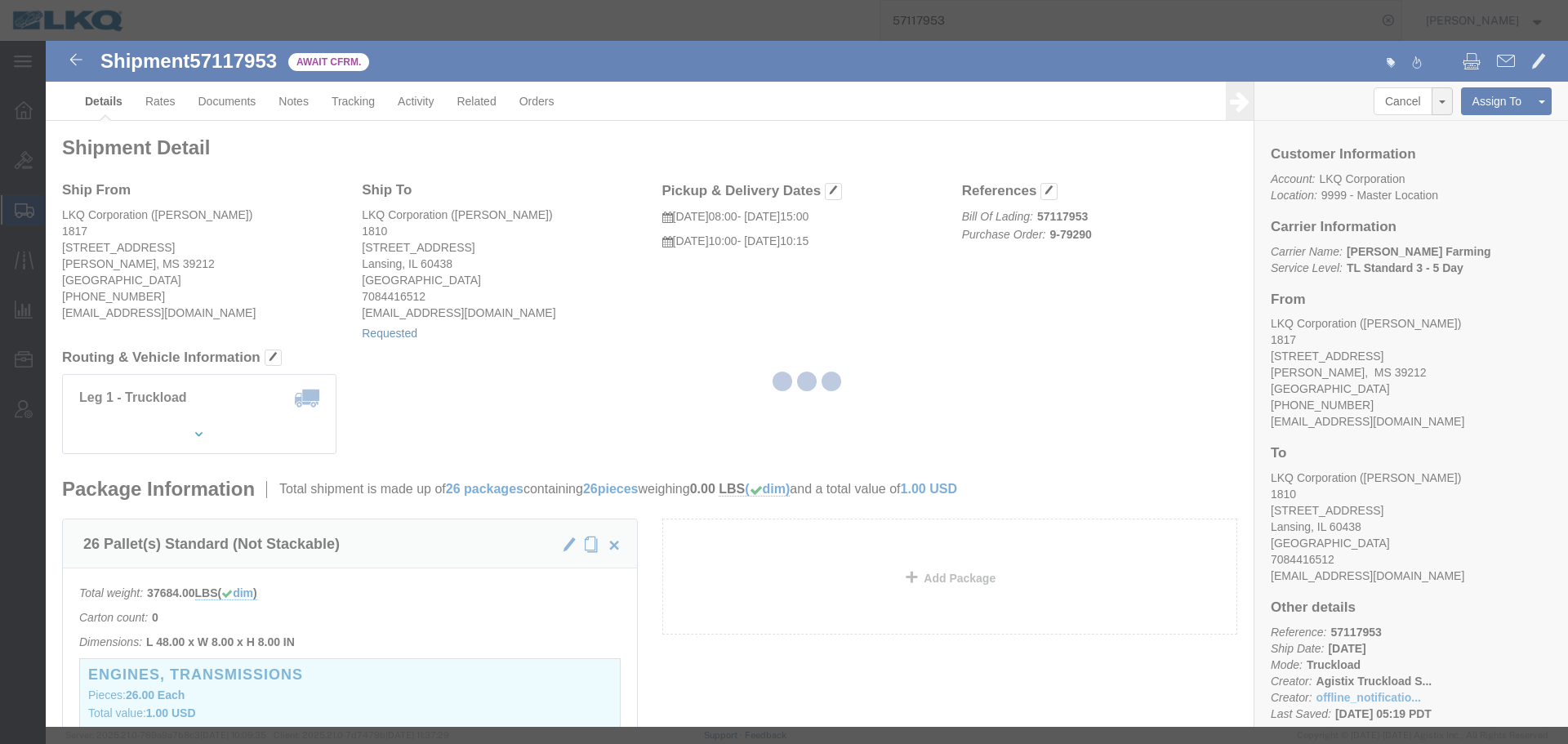
select select "1"
select select
select select "15"
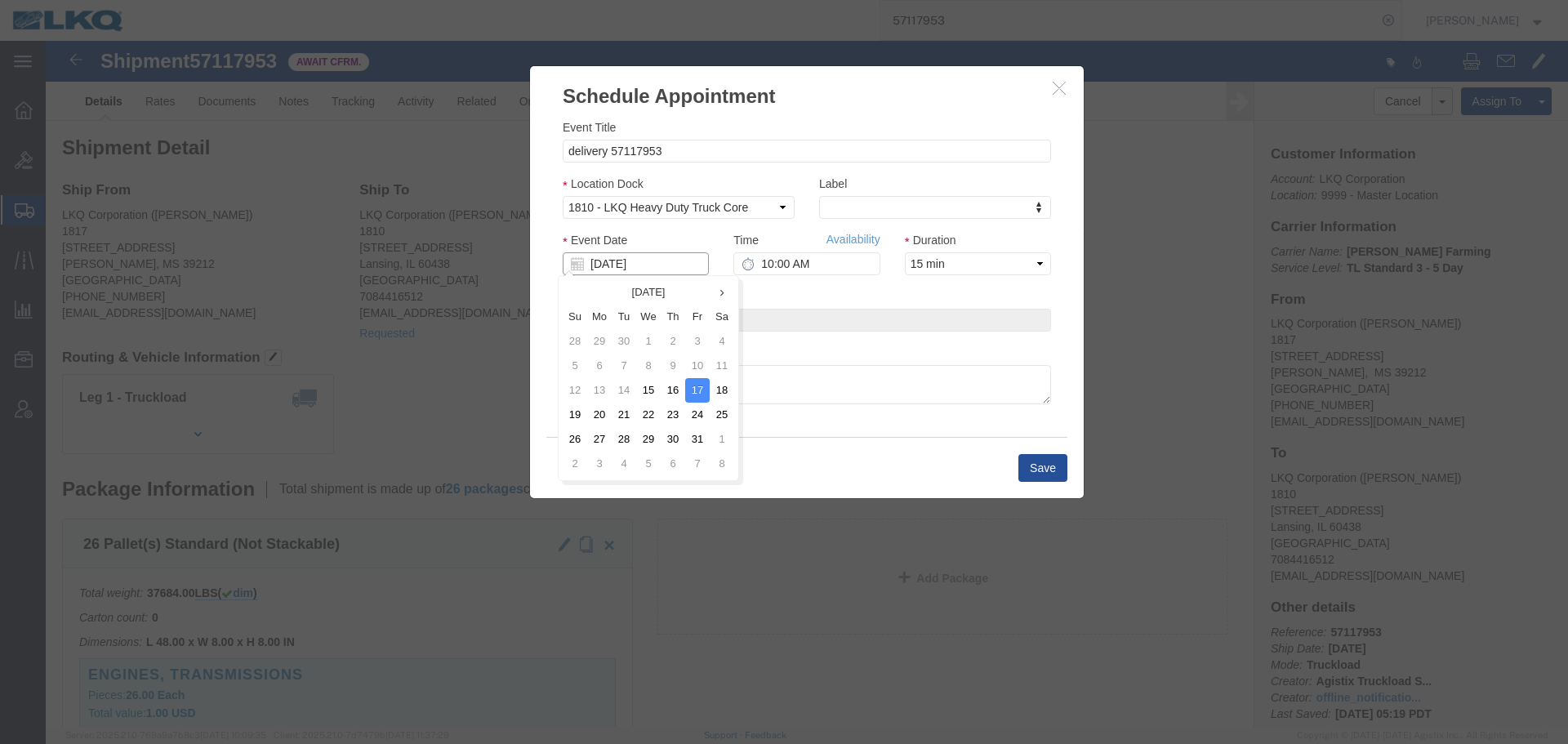
click input "[DATE]"
click td "16"
type input "[DATE]"
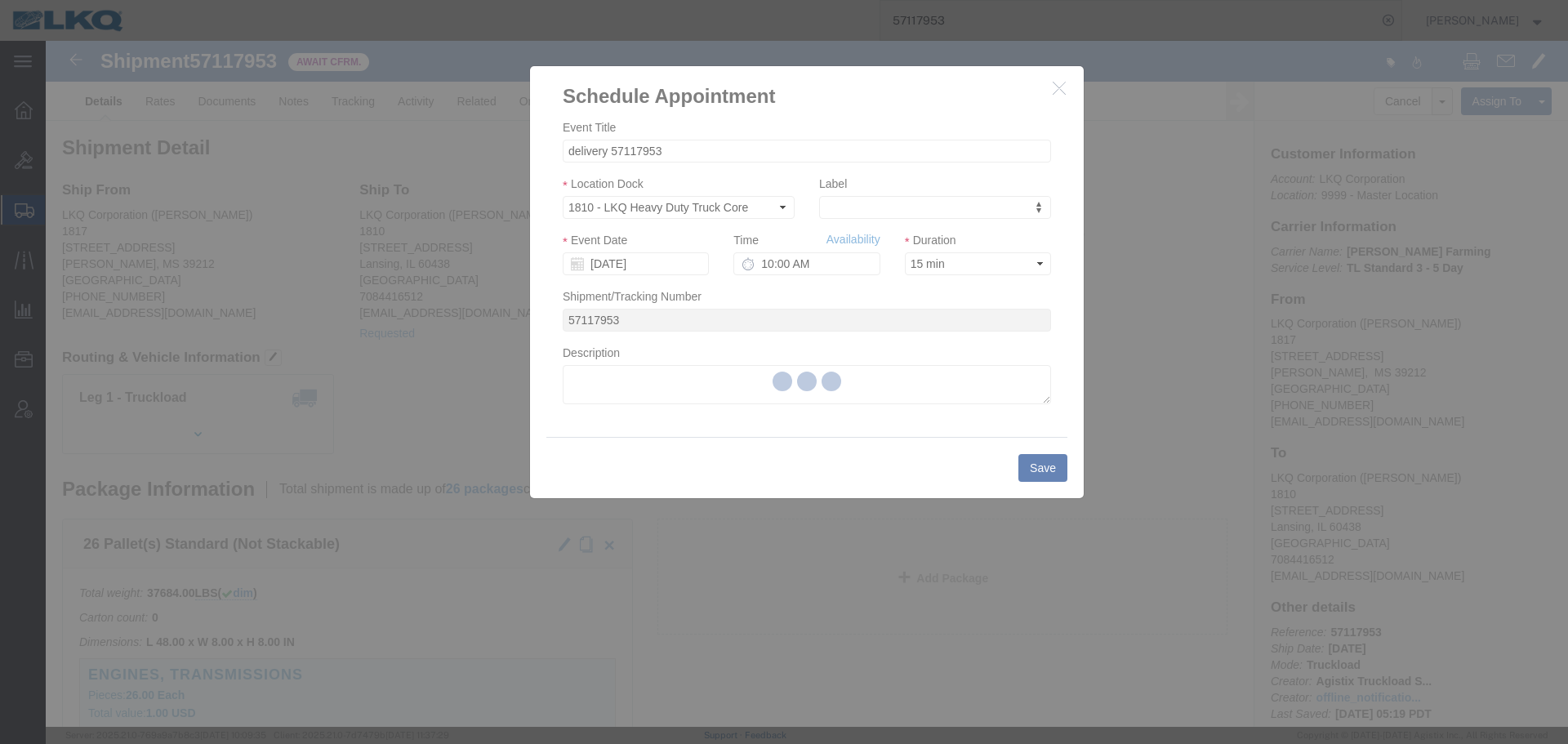
click at [836, 267] on div at bounding box center [807, 384] width 1523 height 686
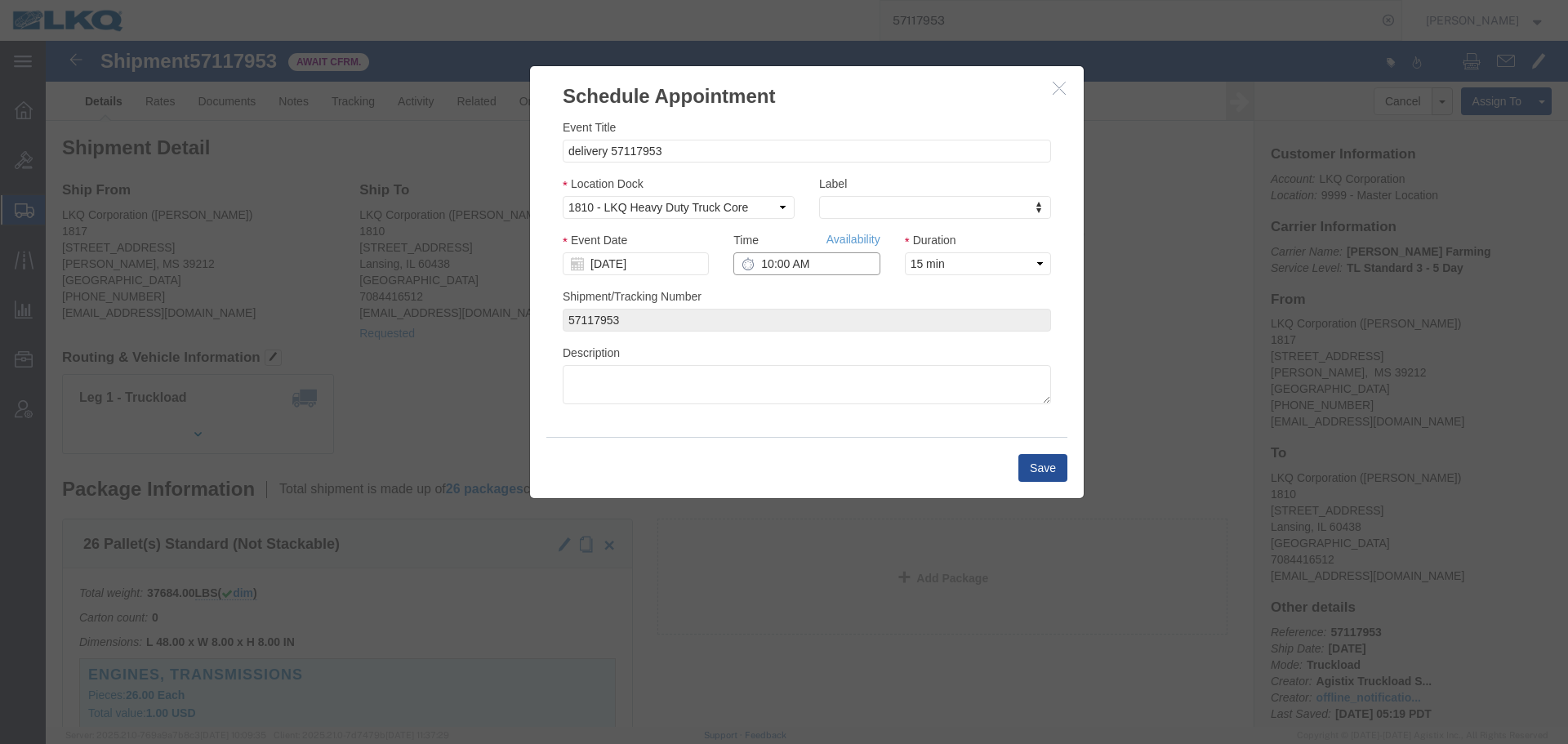
click input "10:00 AM"
type input "1:00 PM"
click button "Save"
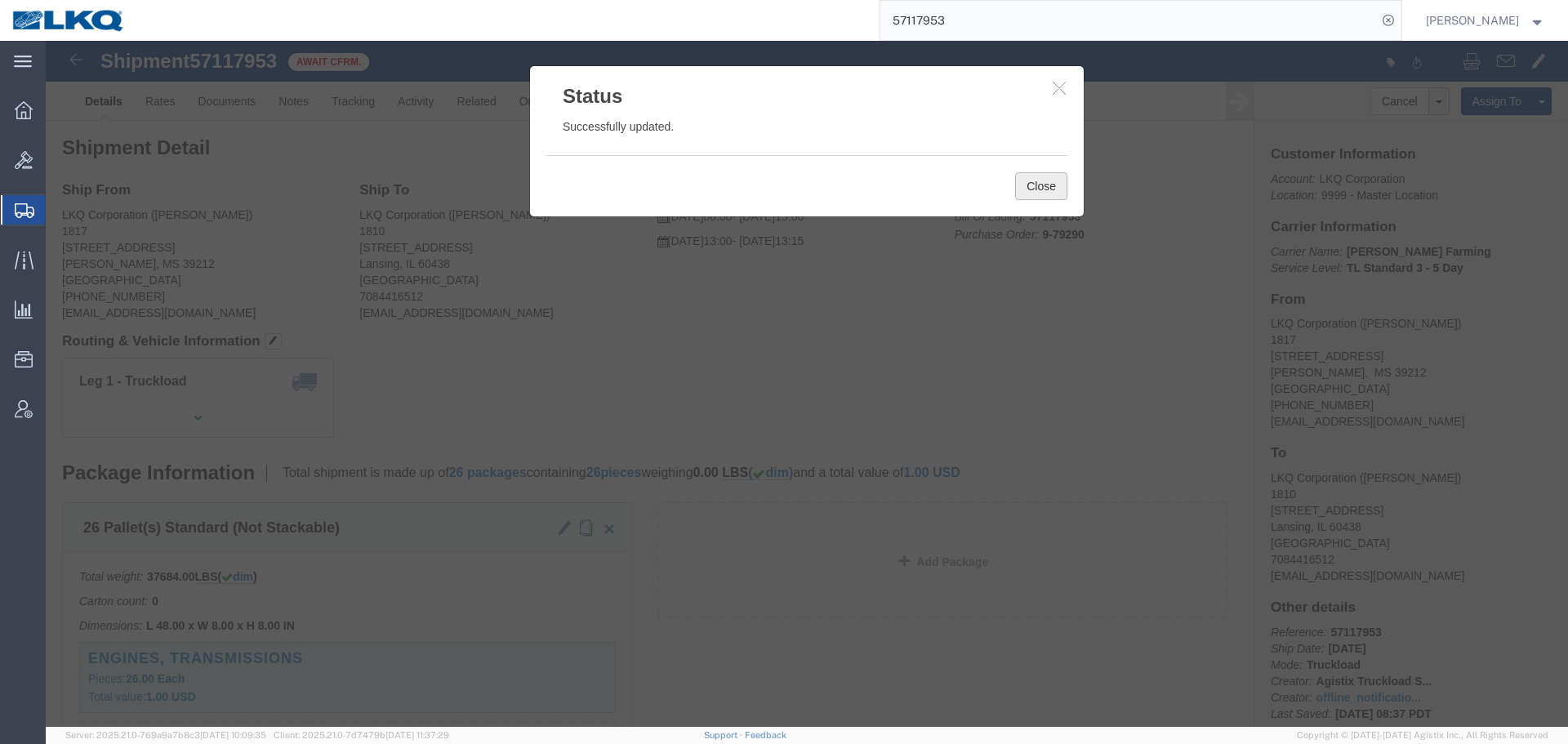
click button "Close"
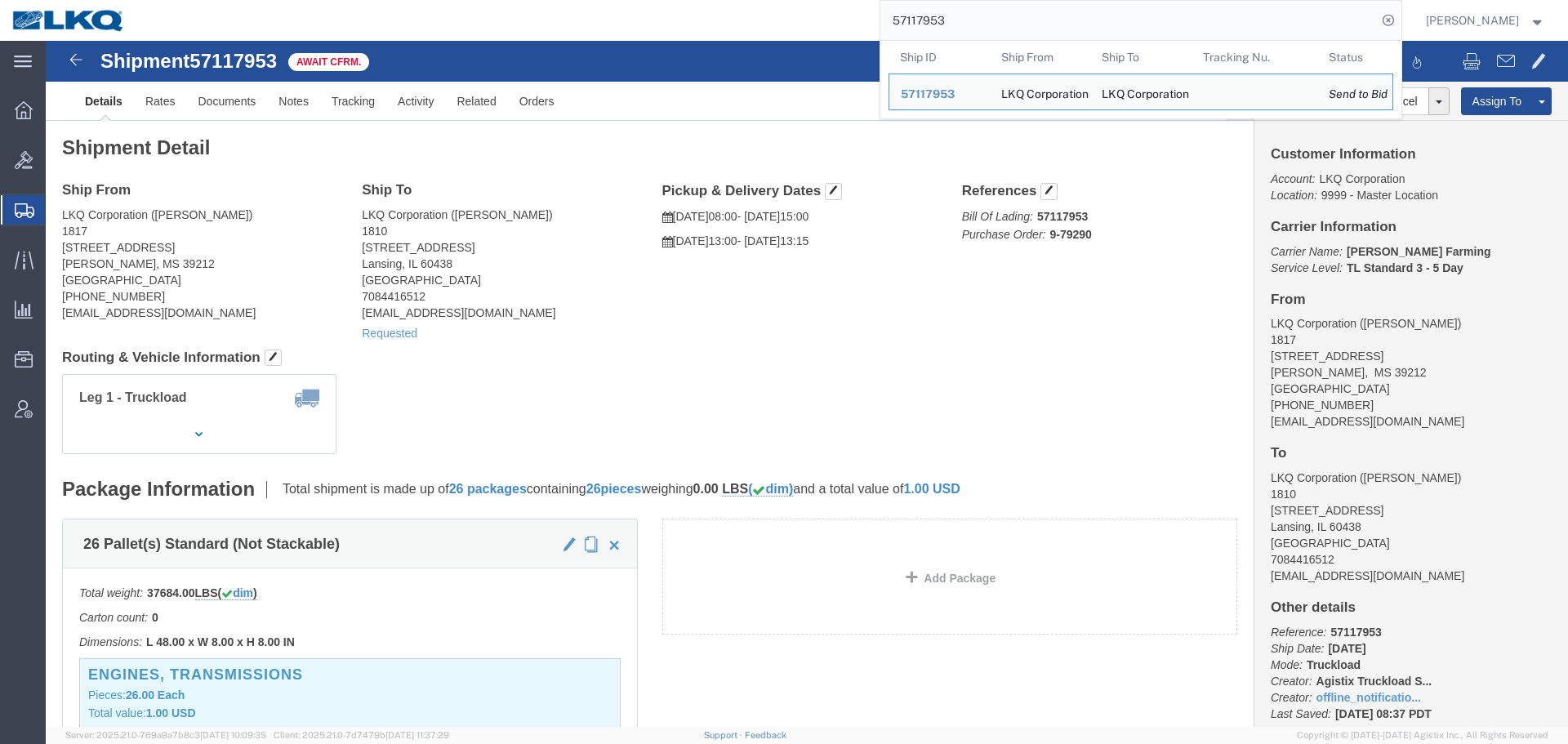
click at [1037, 26] on input "57117953" at bounding box center [1129, 21] width 497 height 40
click link "Requested"
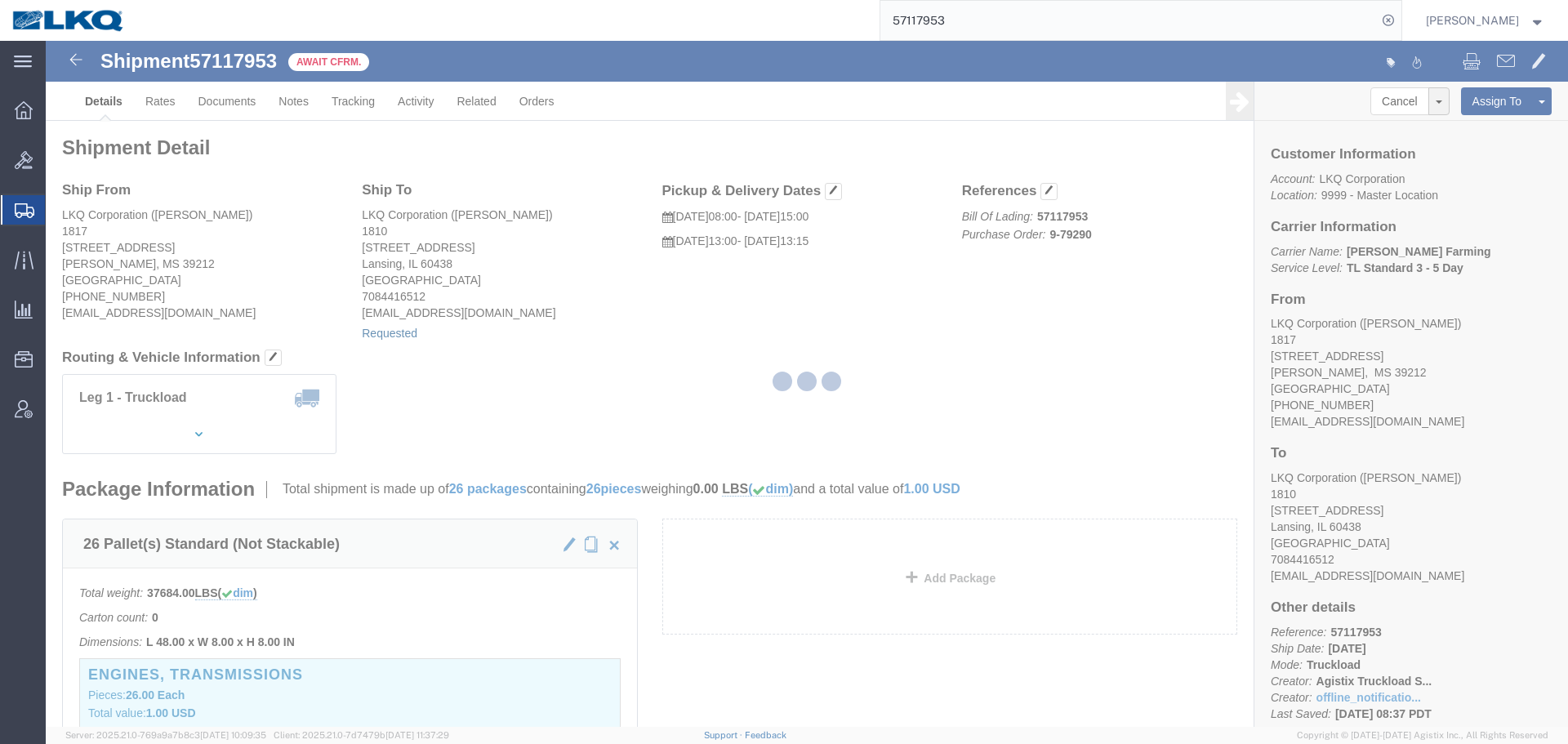
select select "1"
select select
select select "15"
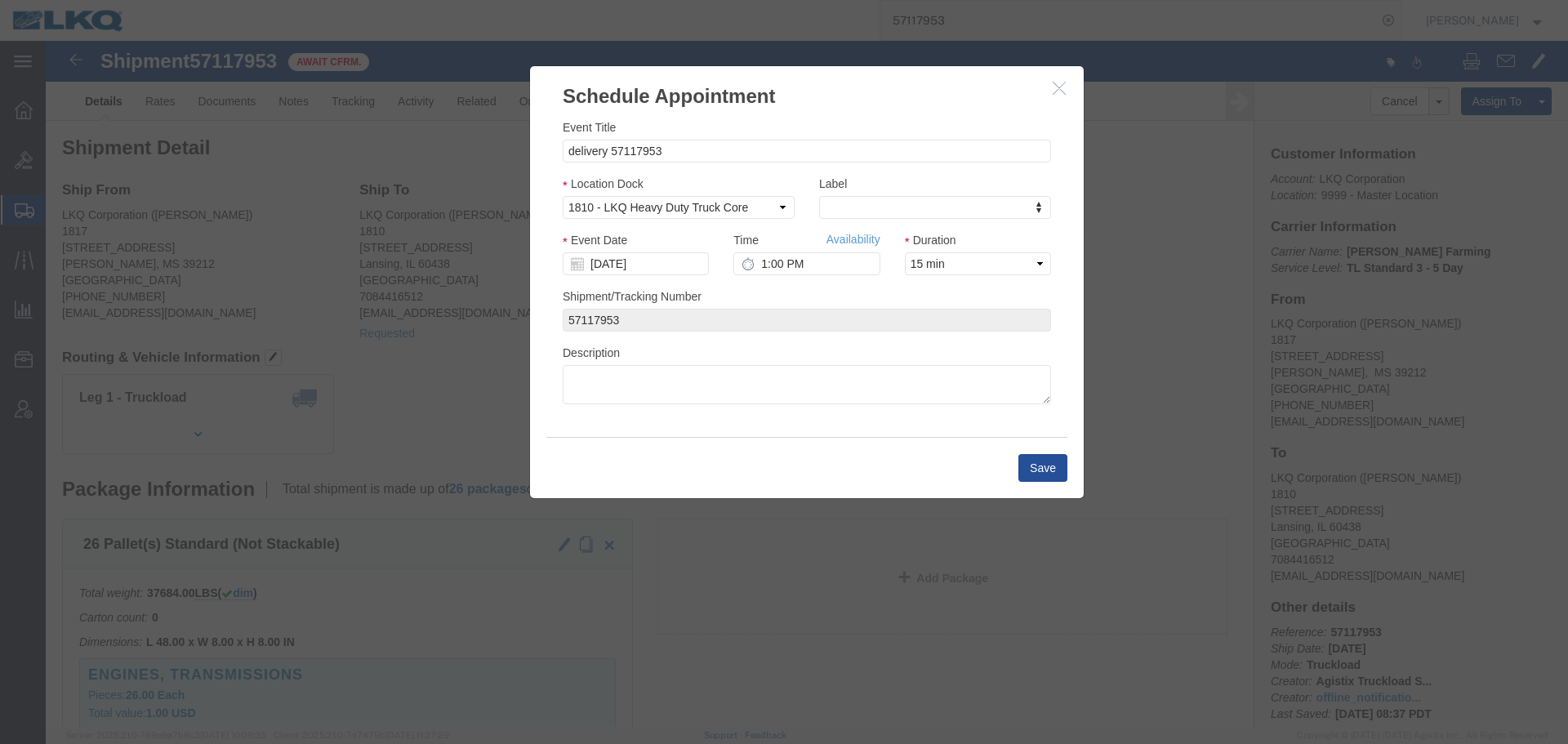
click div "Time Availability 1:00 PM"
click input "1:00 PM"
type input "11:00 AM"
click button "Save"
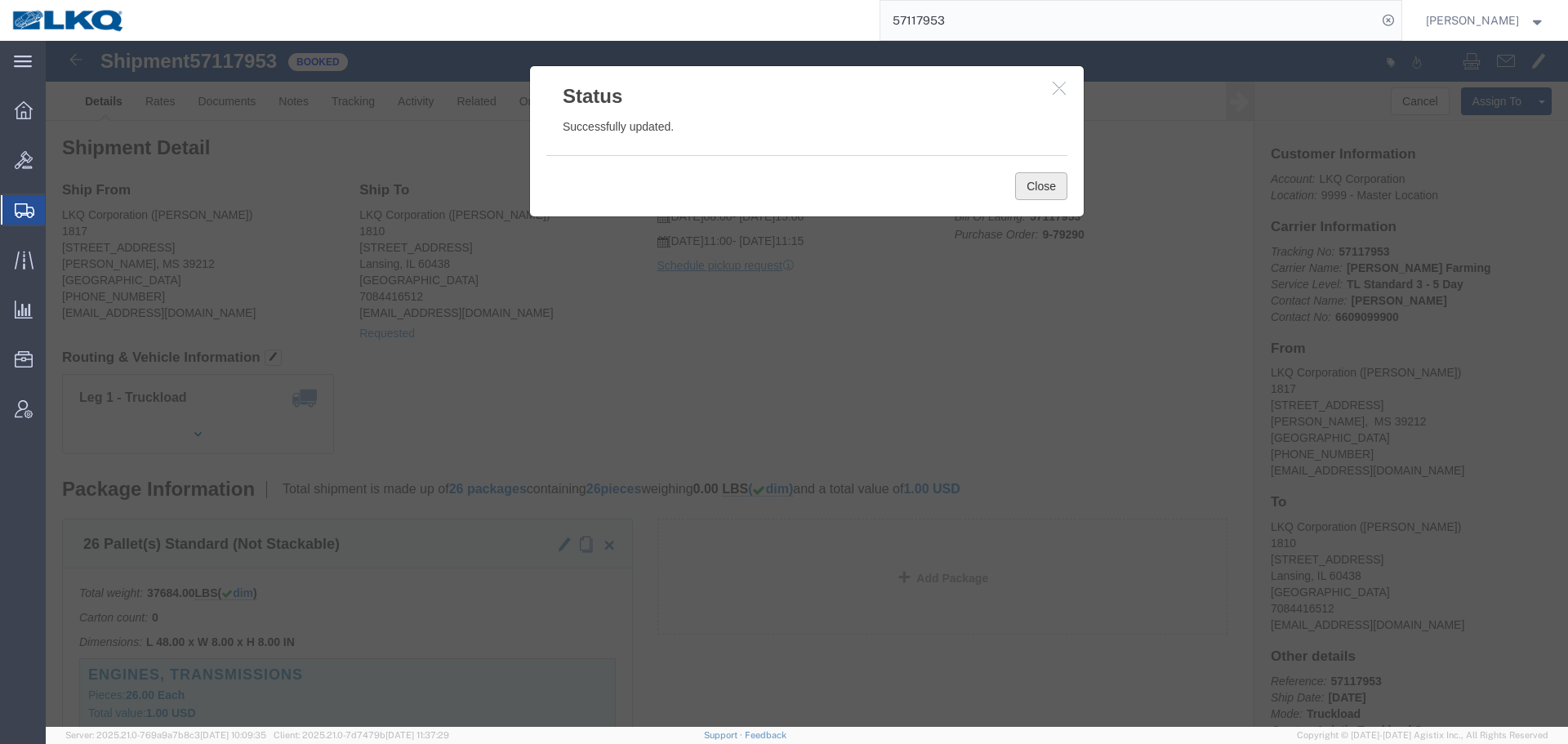
drag, startPoint x: 971, startPoint y: 150, endPoint x: 756, endPoint y: 158, distance: 215.1
click button "Close"
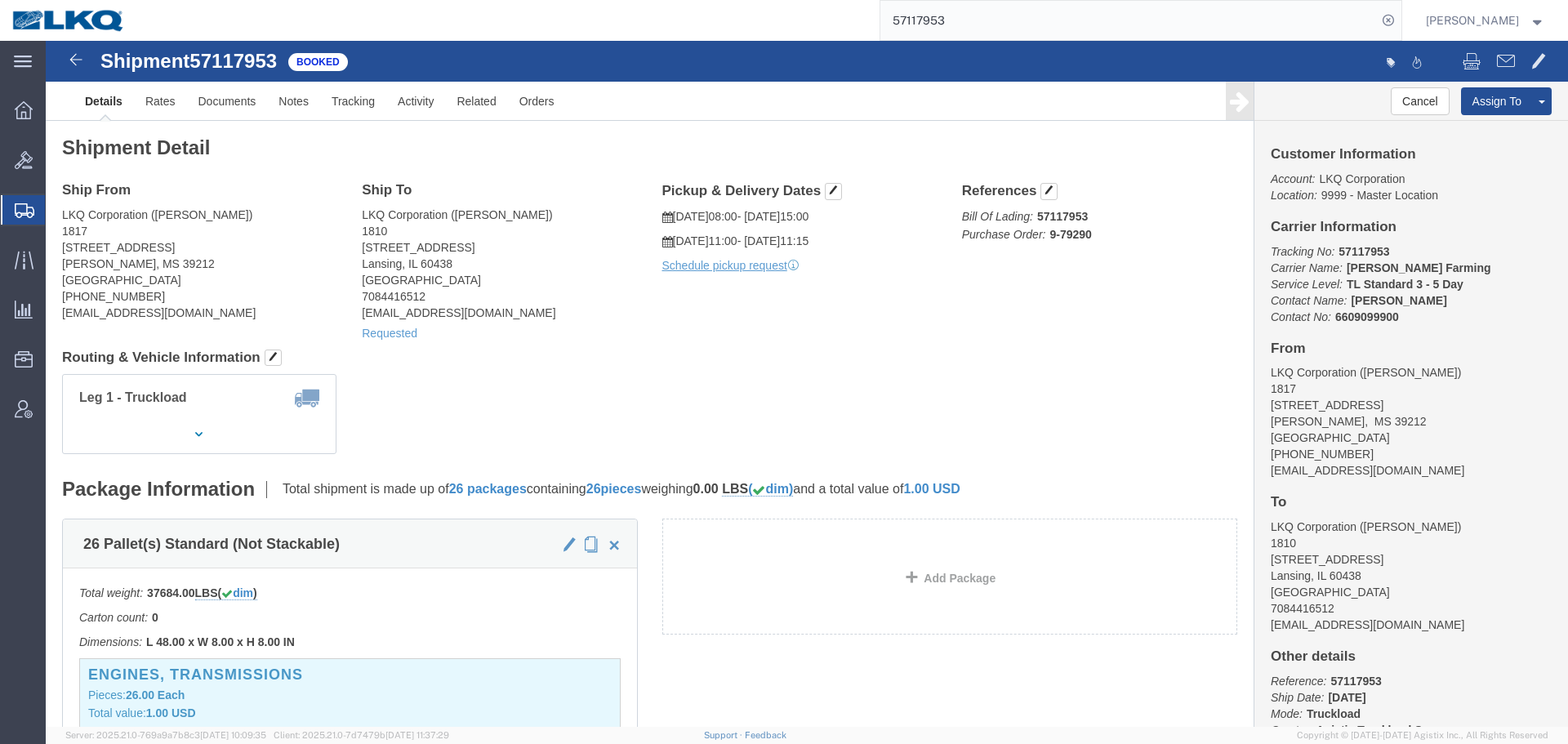
click div "Leg 1 - Truckload Vehicle 1: Standard Dry Van (53 Feet) Number of trucks: 1"
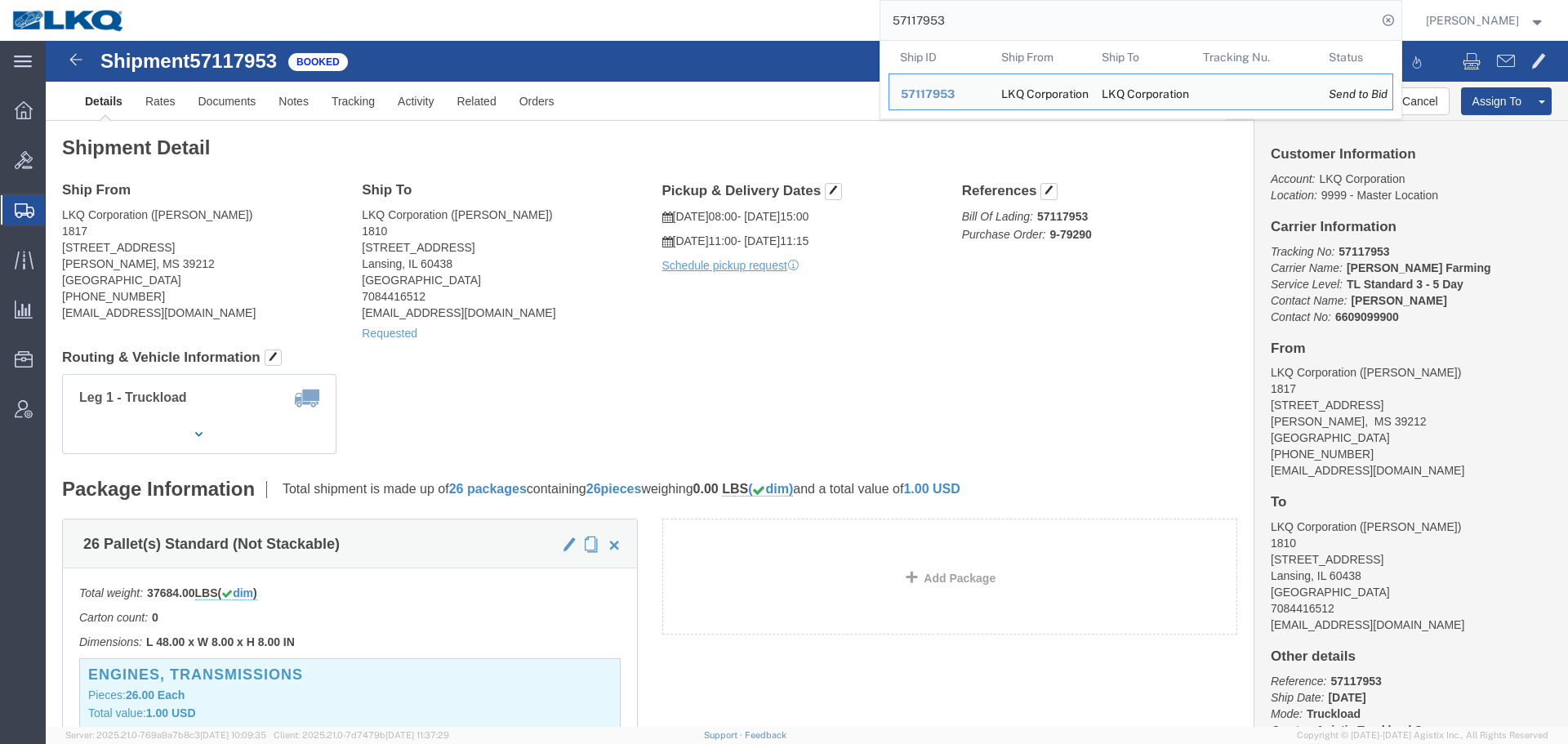
click at [1002, 22] on input "57117953" at bounding box center [1129, 21] width 497 height 40
paste input "23537"
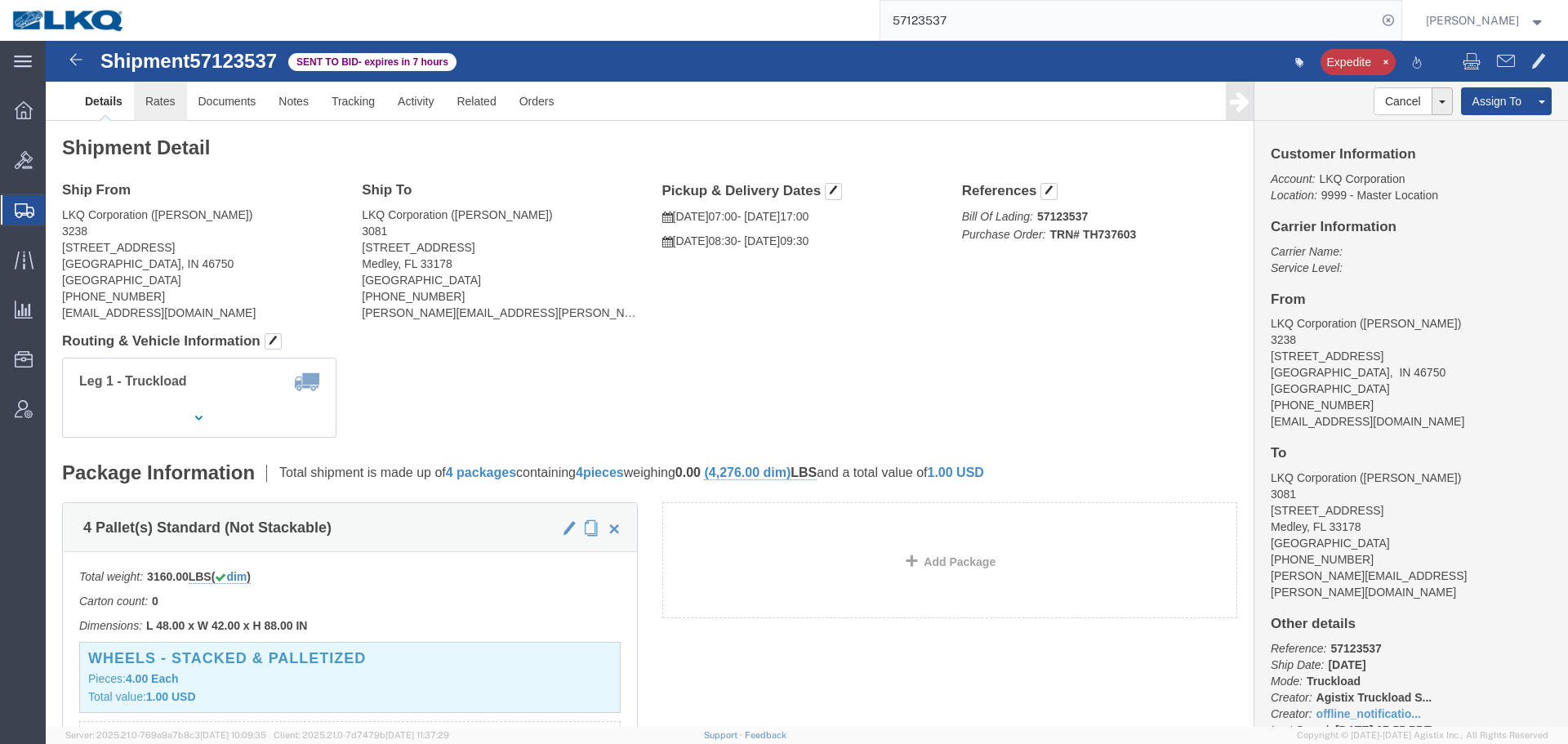
click link "Rates"
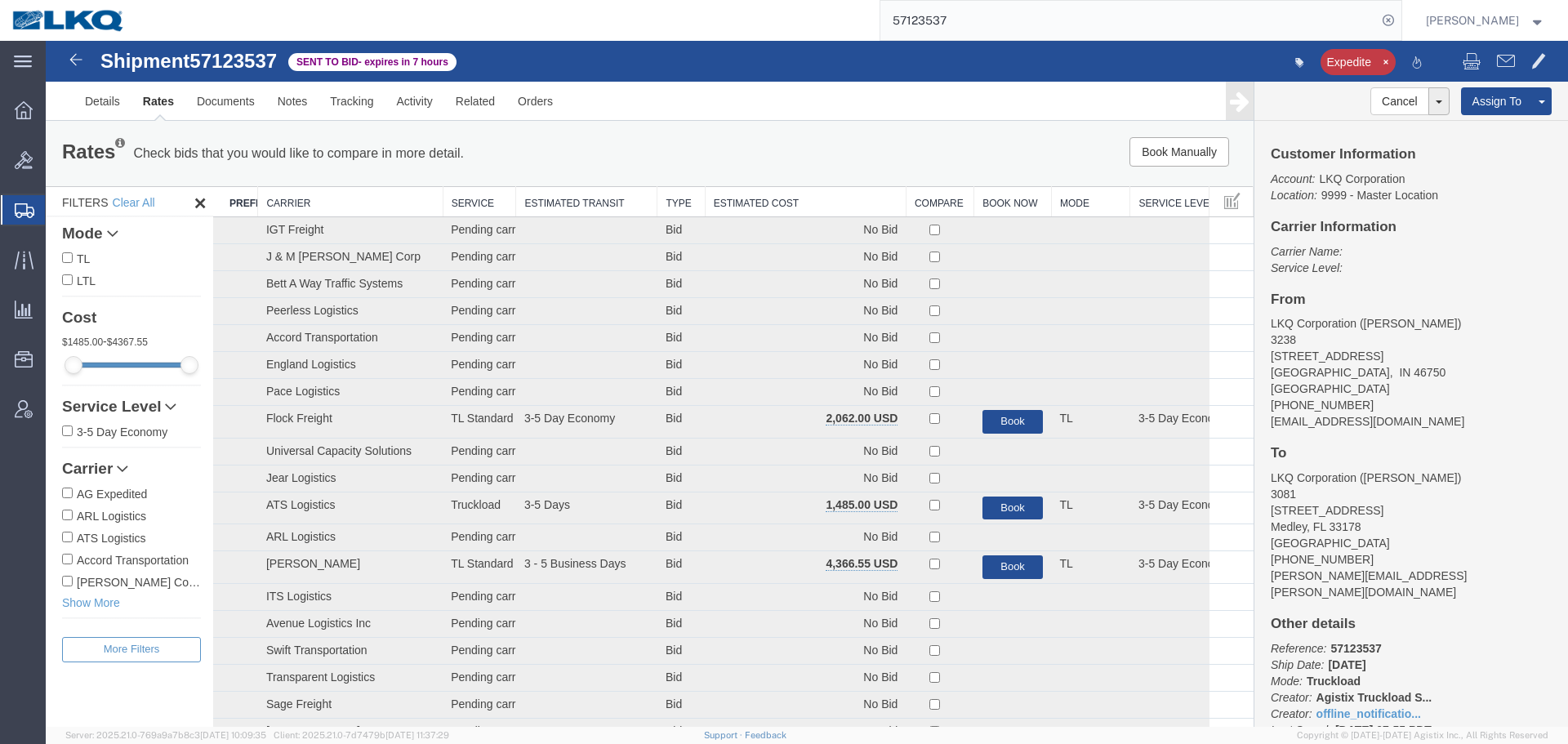
click at [728, 199] on th "Estimated Cost" at bounding box center [806, 202] width 201 height 30
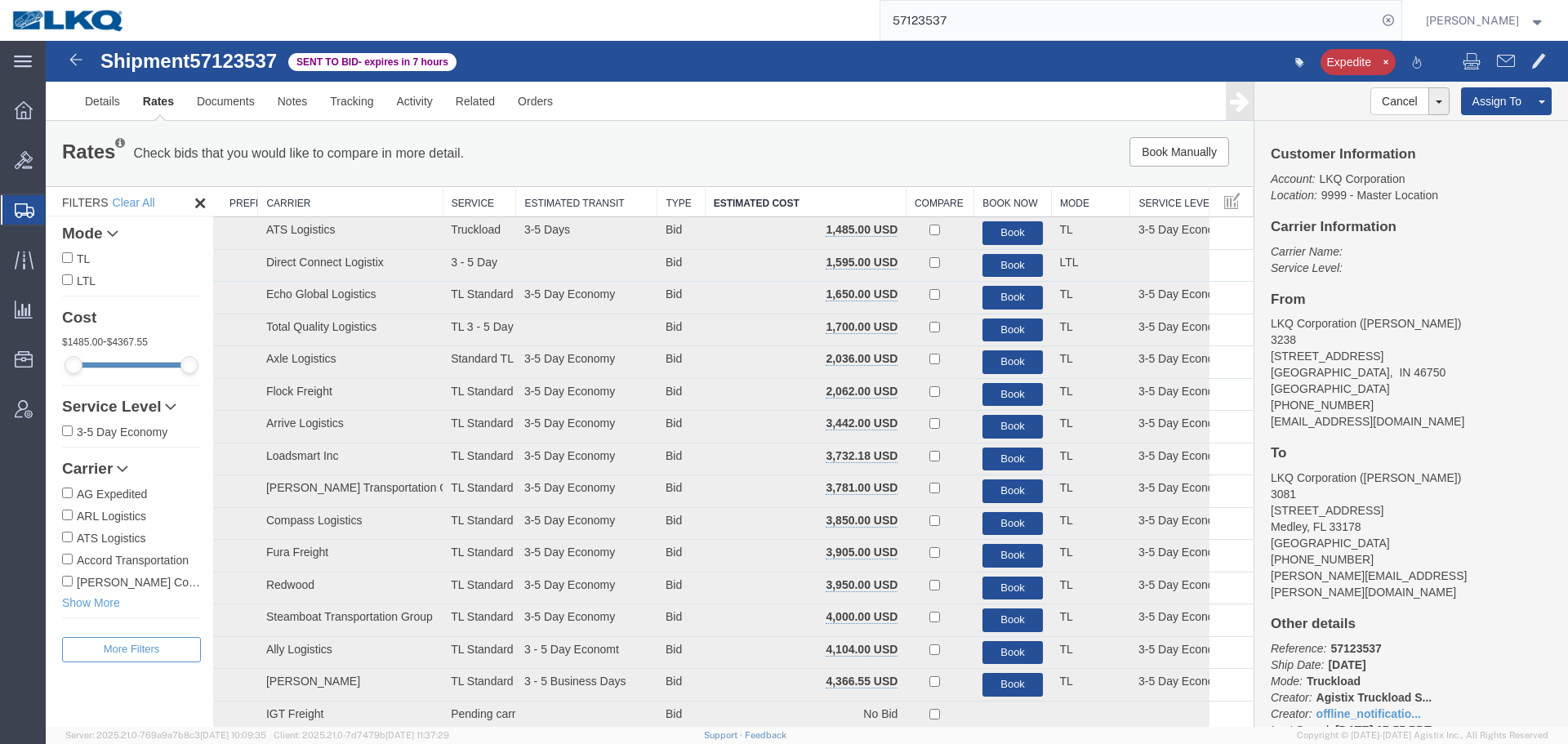
click at [766, 134] on div "Rates Check bids that you would like to compare in more detail. Compare Filter …" at bounding box center [650, 153] width 1208 height 65
click at [882, 118] on ul "Details Rates Documents Notes Tracking Activity Related Orders" at bounding box center [807, 101] width 1467 height 39
click at [967, 11] on input "57123537" at bounding box center [1129, 21] width 497 height 40
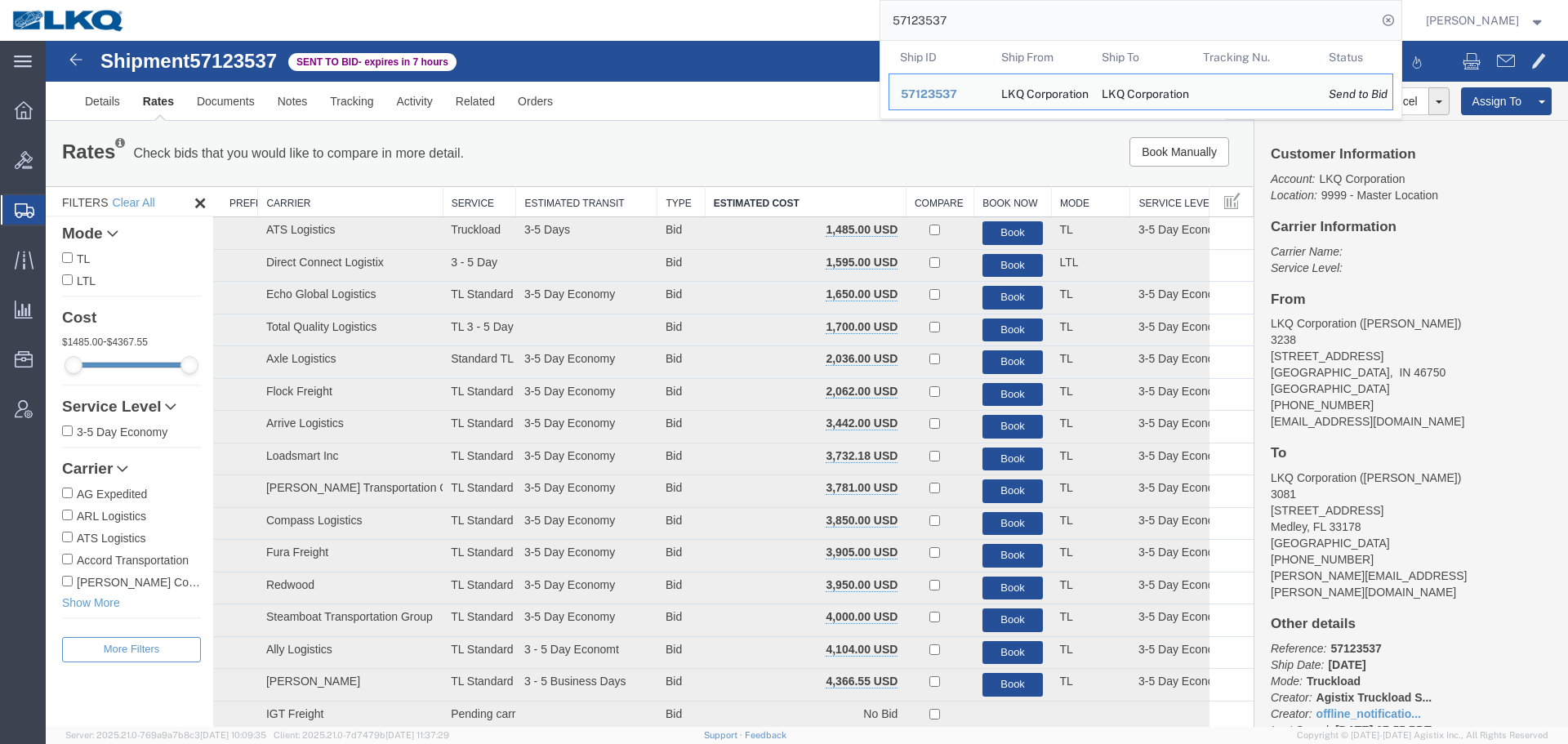
paste input "097041"
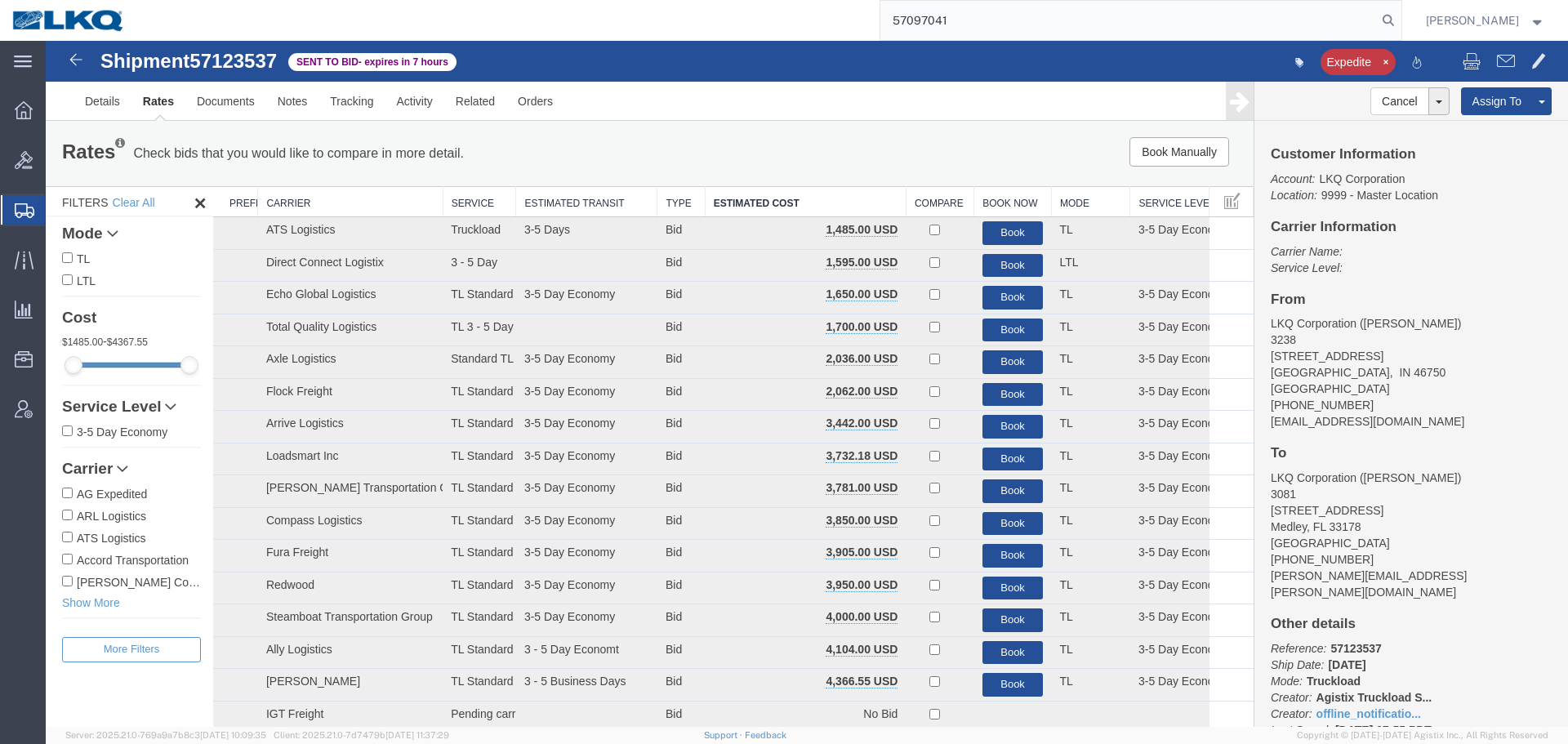
type input "57097041"
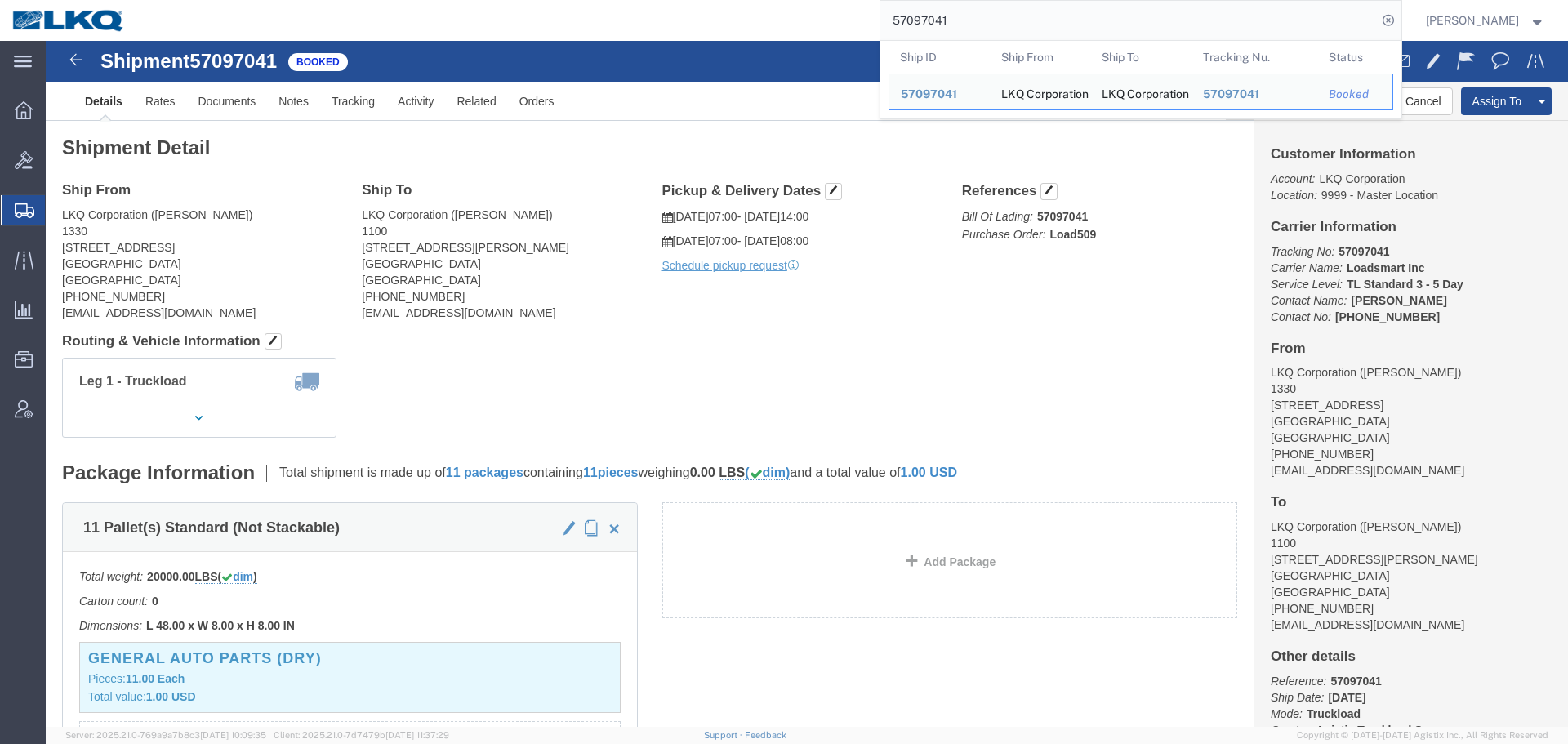
click h4 "Routing & Vehicle Information"
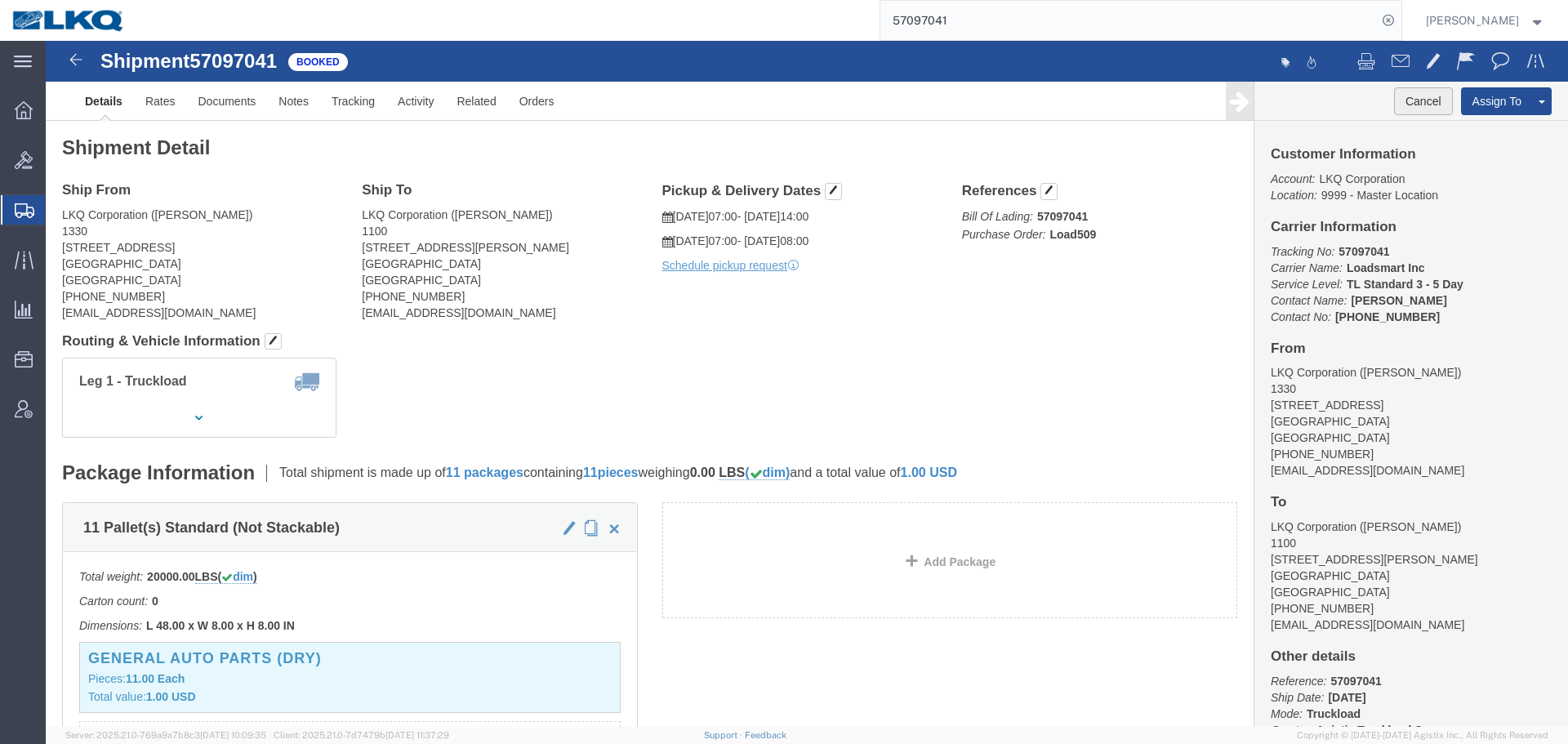
click button "Cancel"
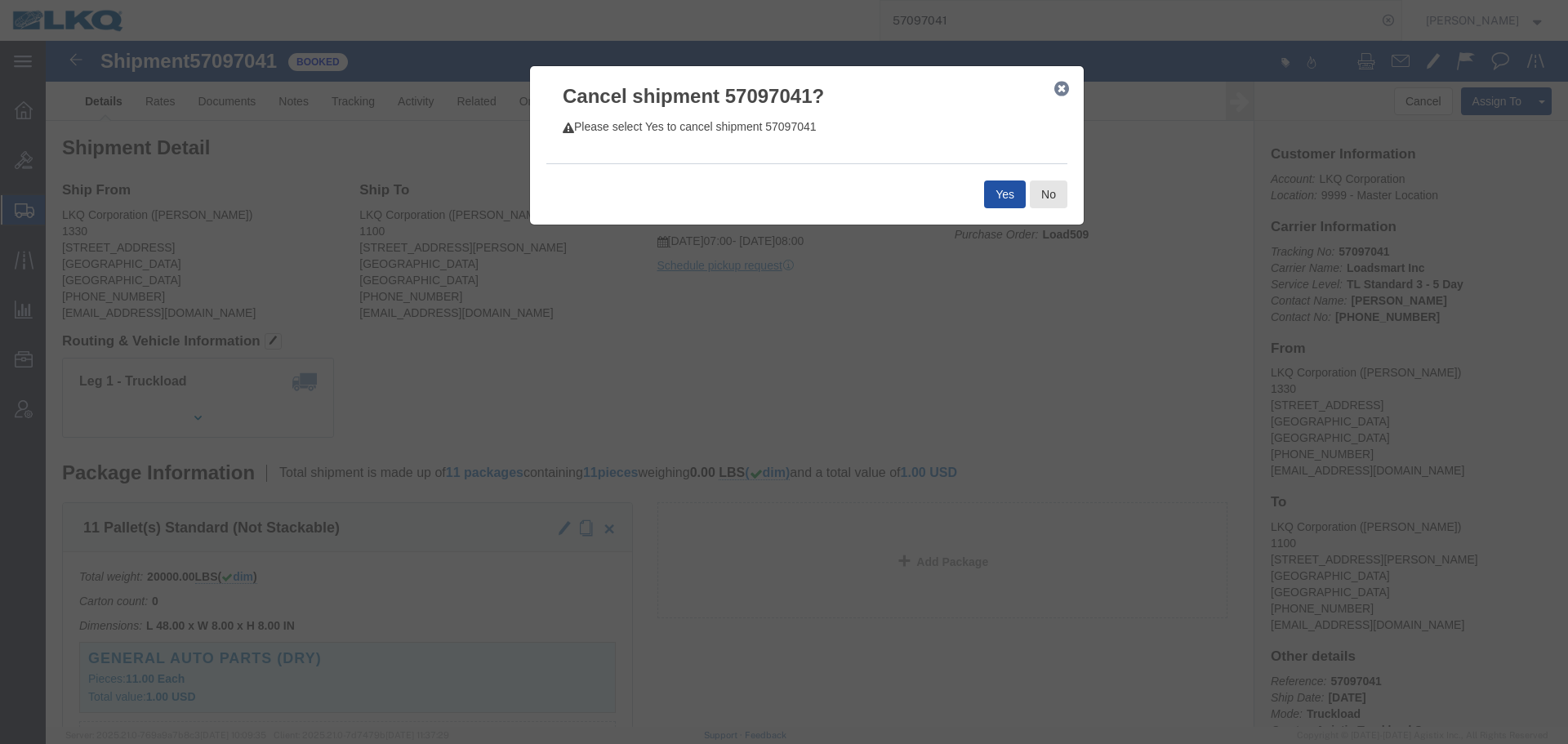
click button "Yes"
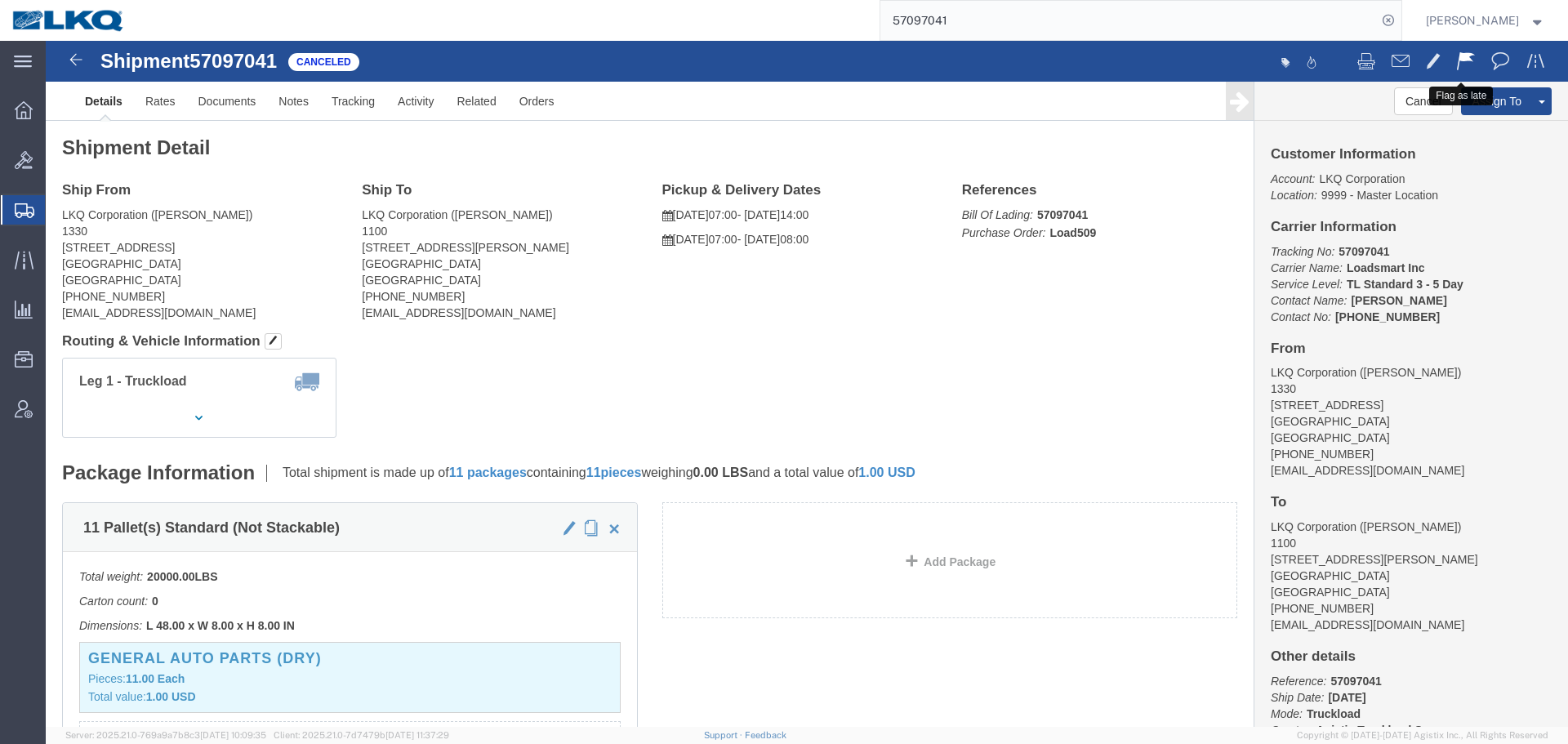
click span
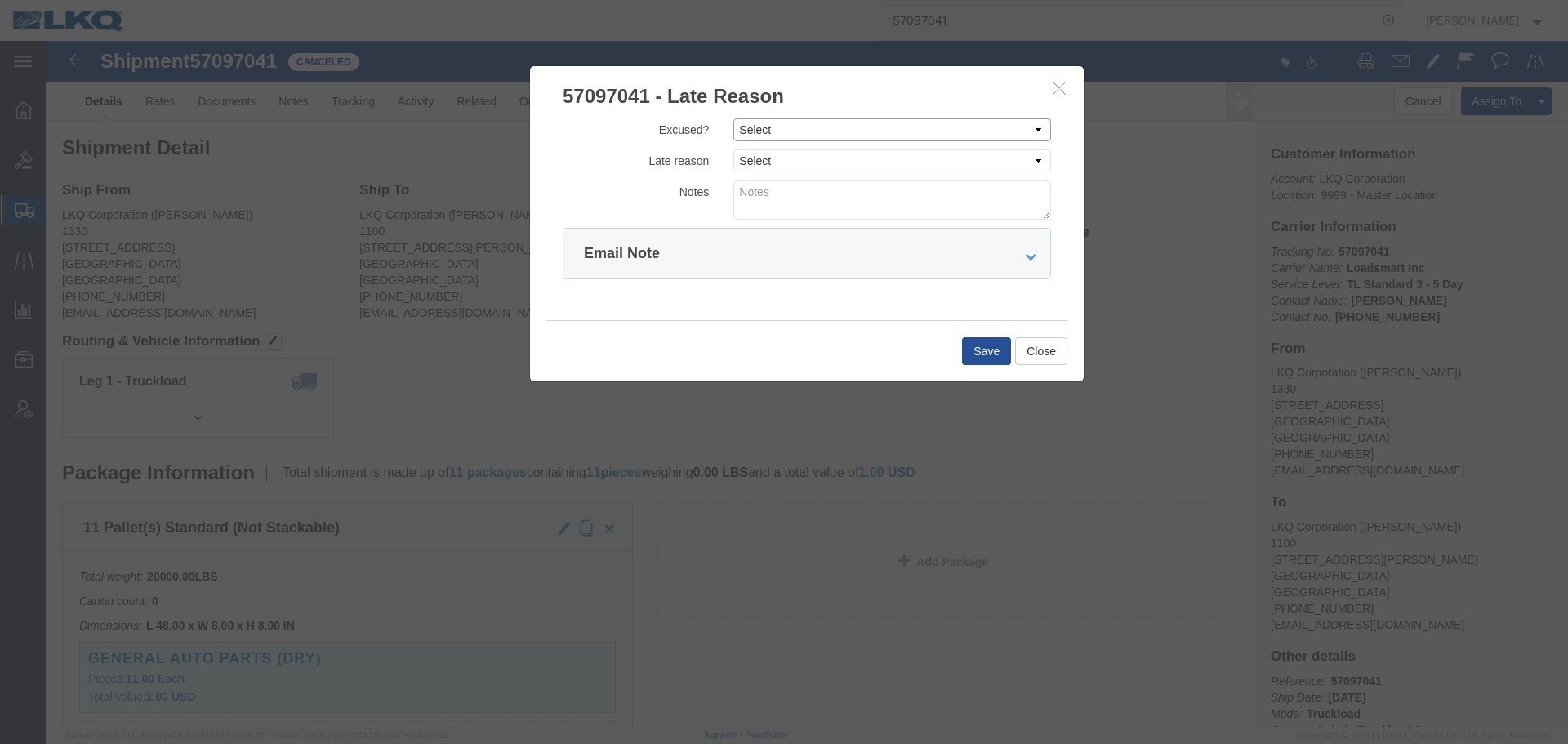
click select "Select Excused Not Excused"
select select "NOT_EXCUSED"
click select "Select Excused Not Excused"
click div "Excused? Select Excused Not Excused Late reason Select Bad Carrier Data Carrier…"
click select "Select Bad Carrier Data Carrier Admin Error Delay Accident Driver Error Lack of…"
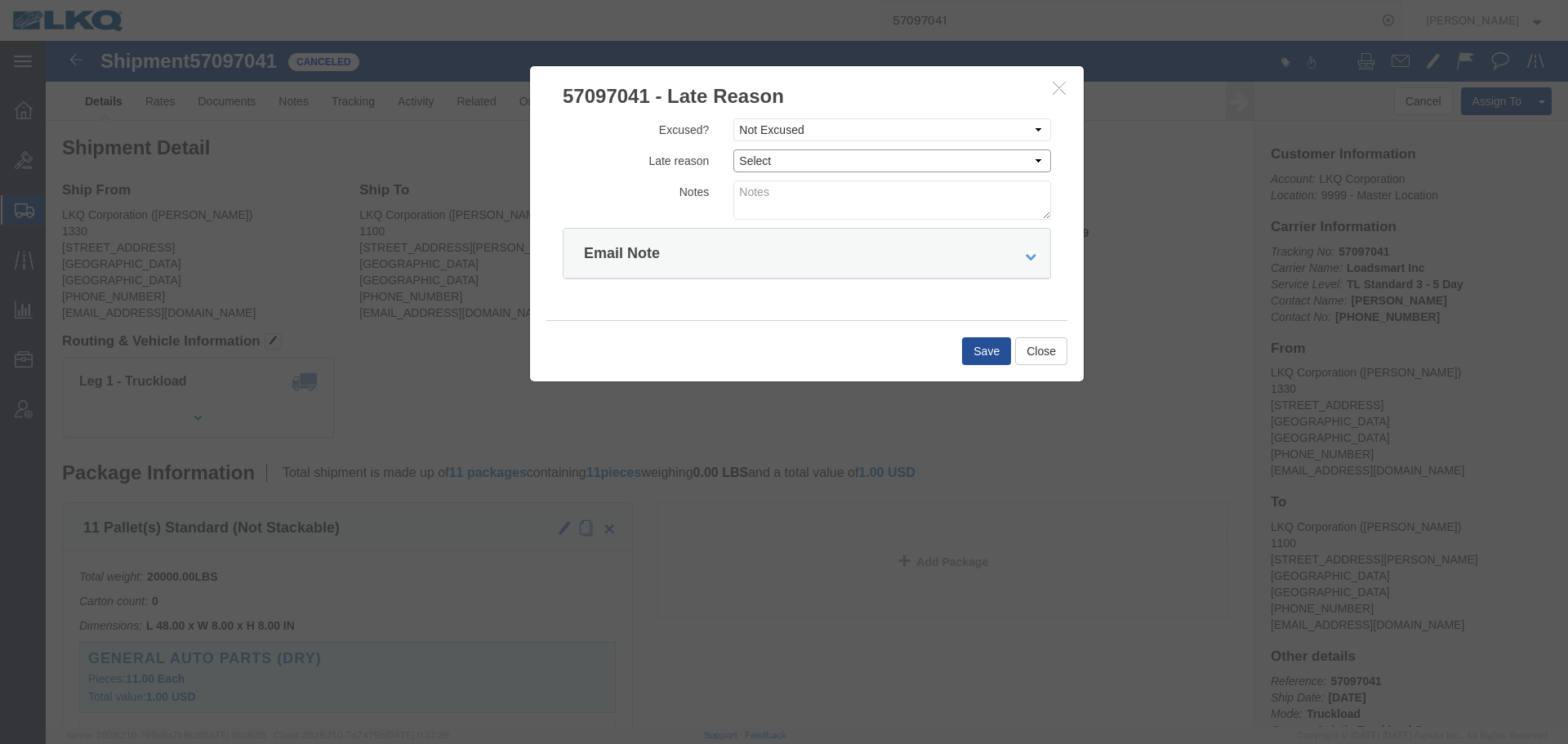
select select "DRIVER_ERROR"
click select "Select Bad Carrier Data Carrier Admin Error Delay Accident Driver Error Lack of…"
click textarea
type textarea "10/14 missed"
drag, startPoint x: 948, startPoint y: 316, endPoint x: 1121, endPoint y: 11, distance: 350.6
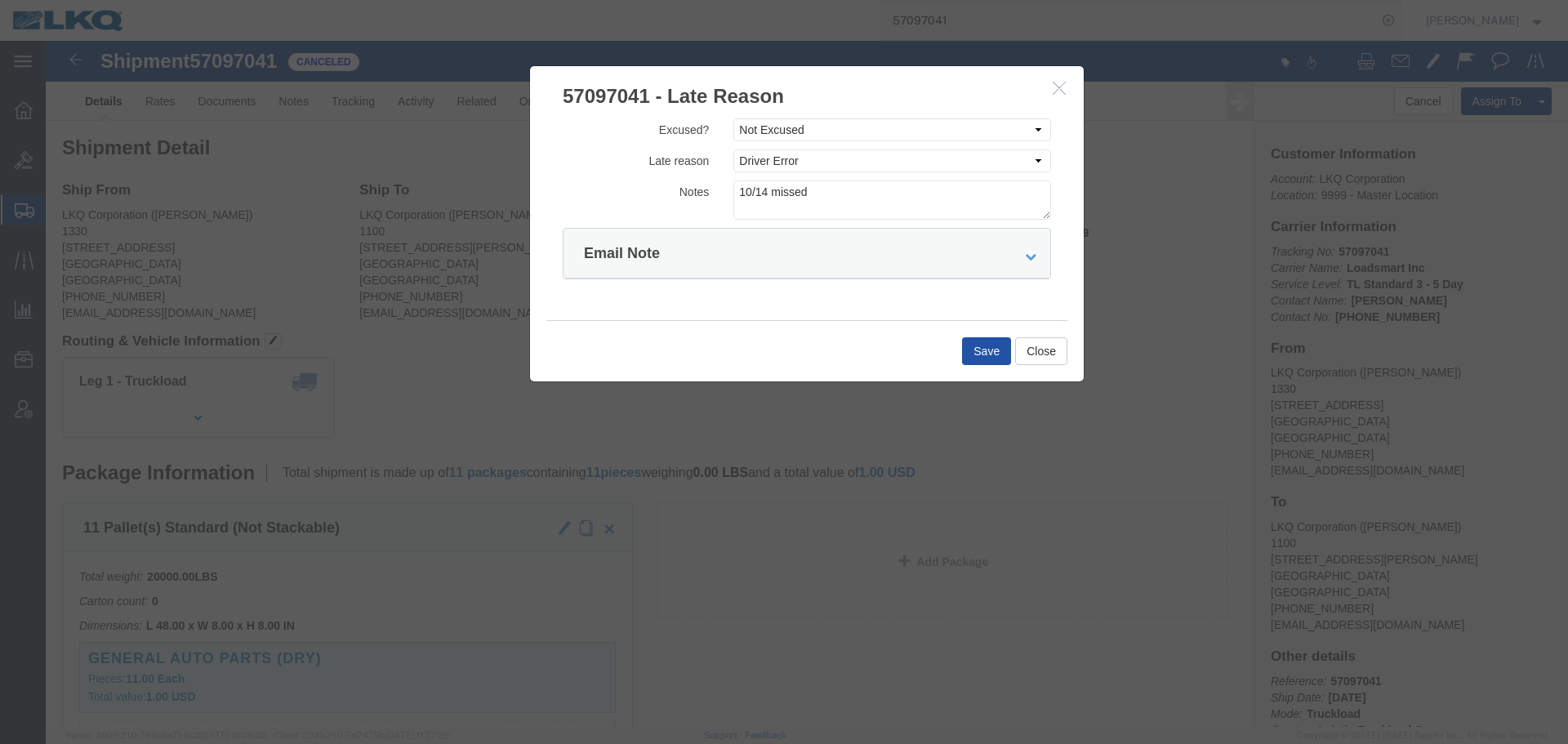
click button "Save"
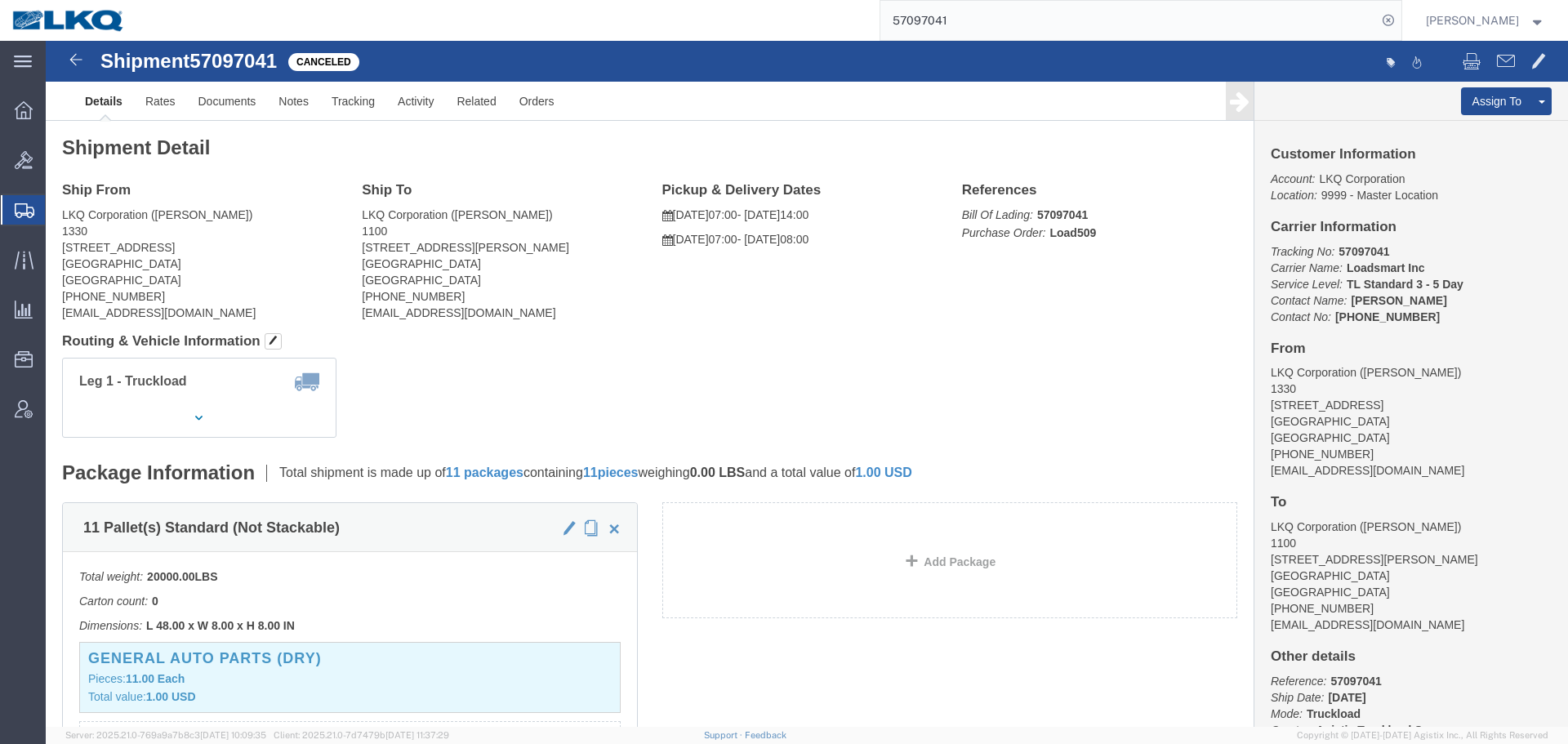
click address "LKQ Corporation ([PERSON_NAME]) 1330 [STREET_ADDRESS] [PHONE_NUMBER] [EMAIL_ADD…"
copy address "[GEOGRAPHIC_DATA]"
click address "LKQ Corporation ([PERSON_NAME]) 1100 [STREET_ADDRESS][PERSON_NAME][PERSON_NAME]…"
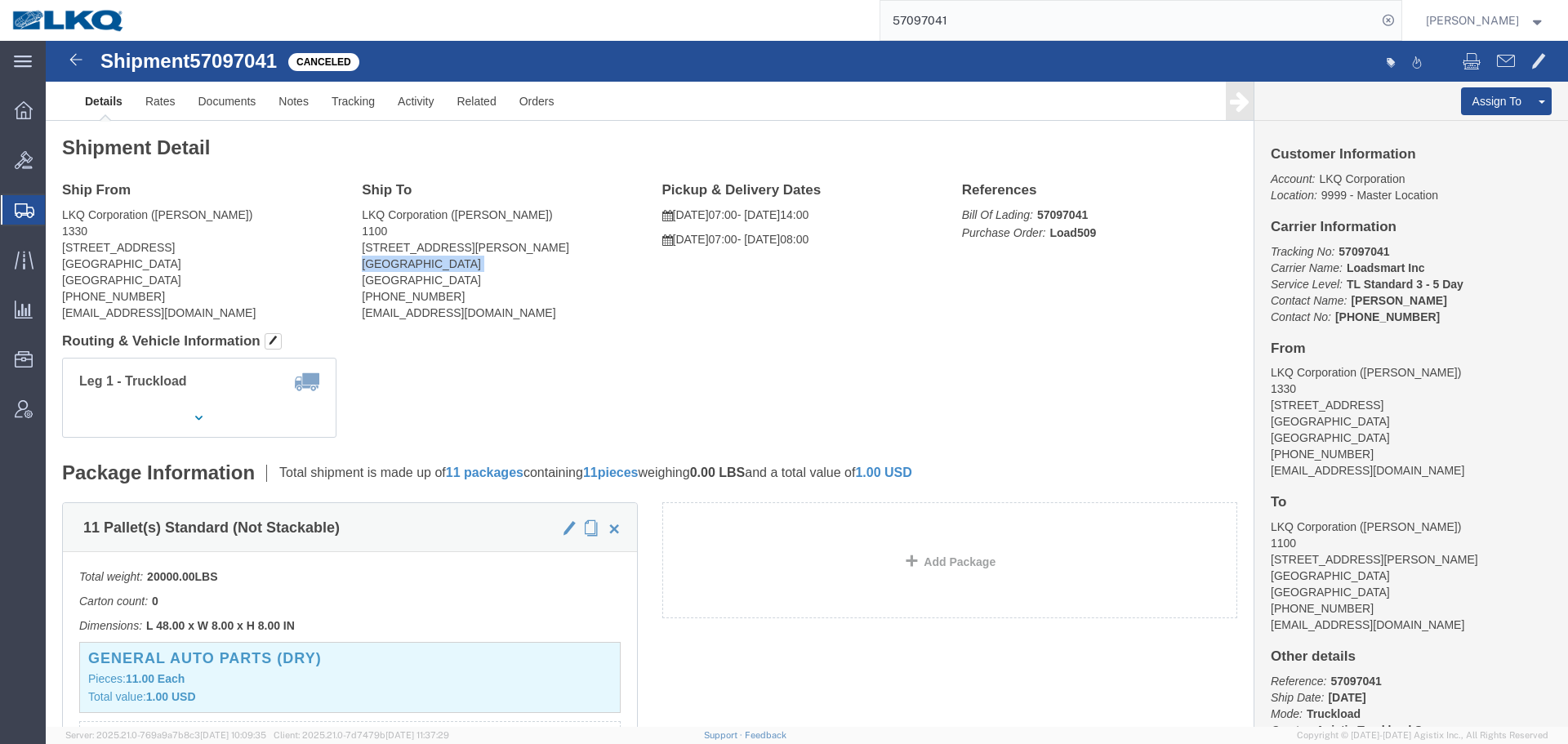
click address "LKQ Corporation ([PERSON_NAME]) 1100 [STREET_ADDRESS][PERSON_NAME][PERSON_NAME]…"
copy address "[GEOGRAPHIC_DATA]"
click link "Rates"
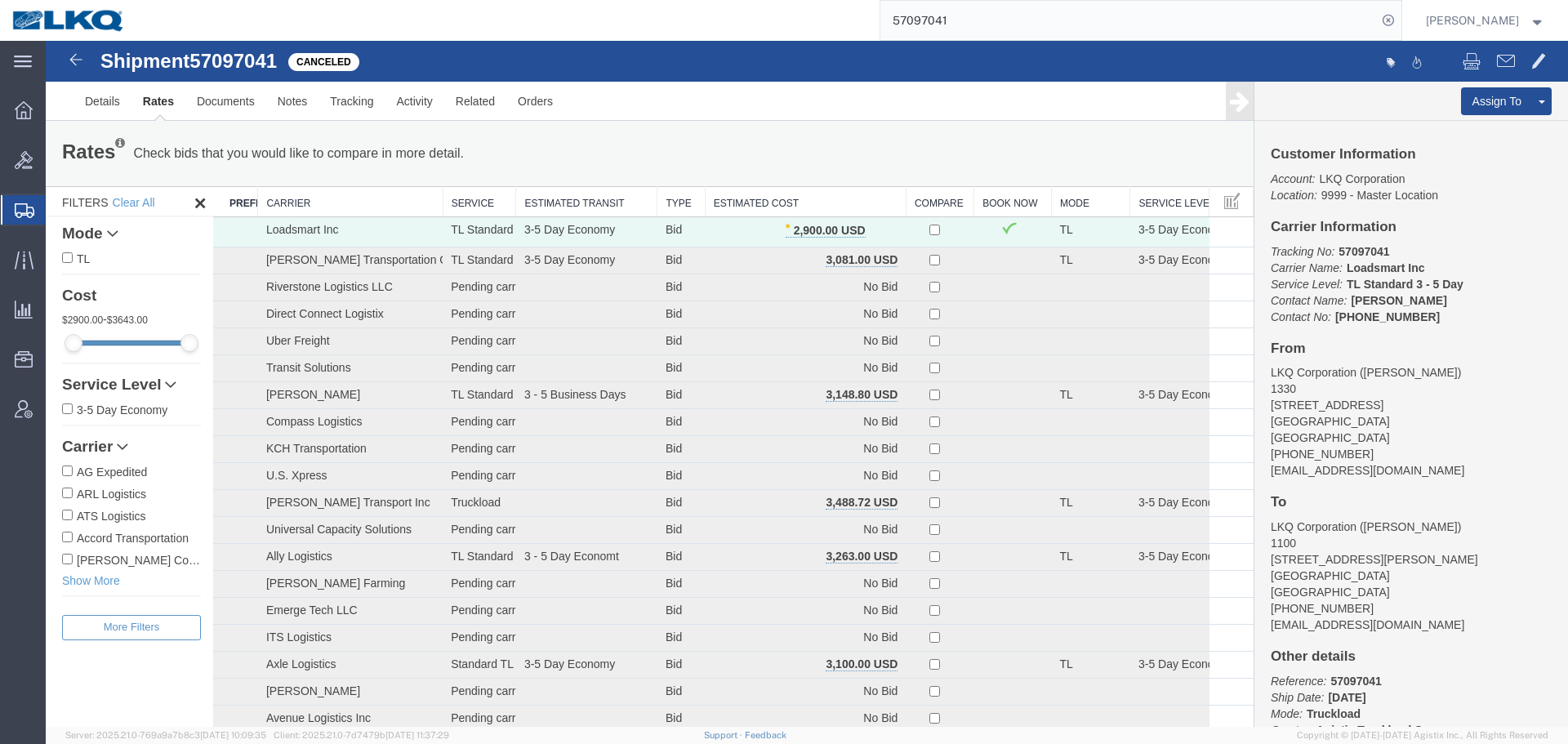
click at [784, 201] on th "Estimated Cost" at bounding box center [806, 202] width 201 height 30
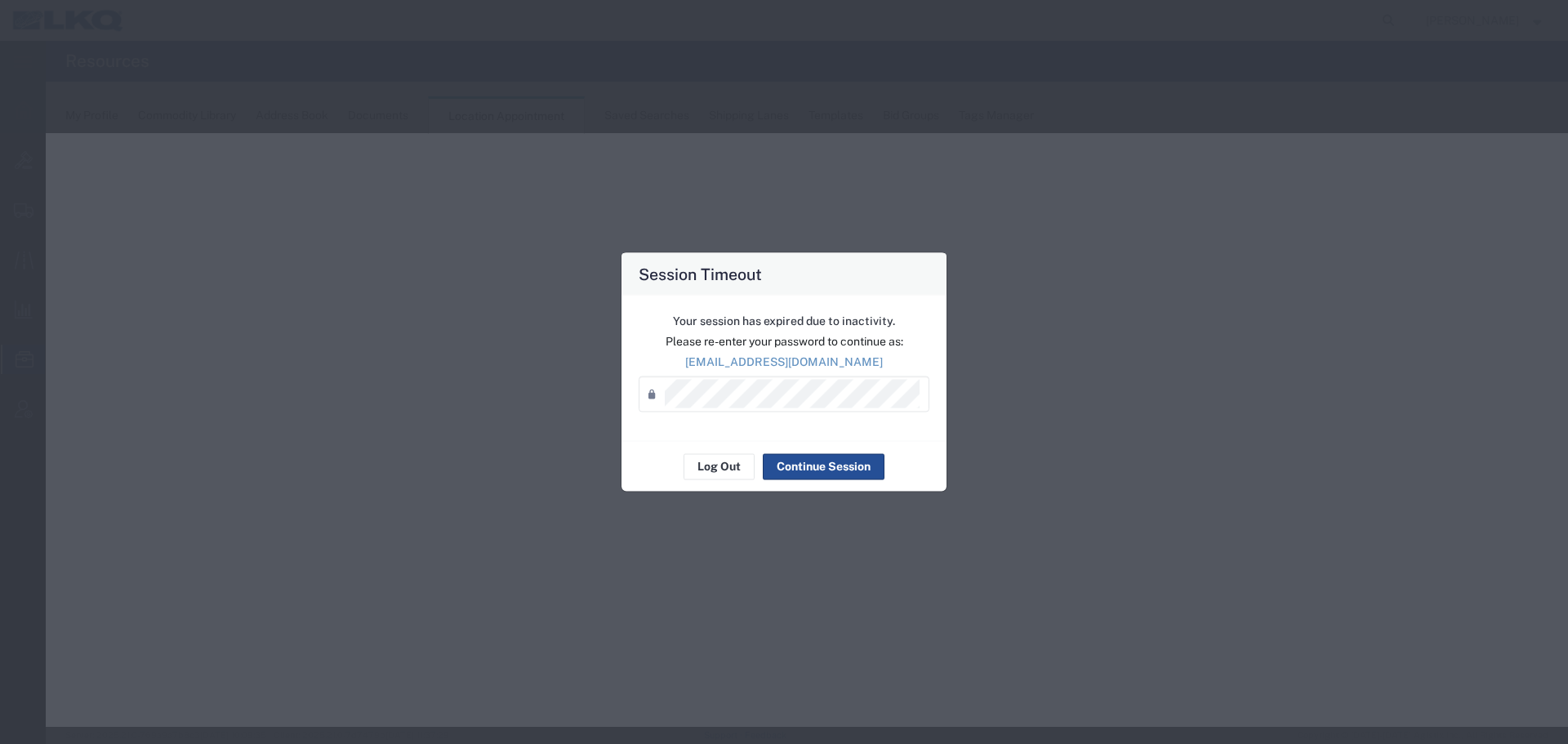
select select "27634"
select select "agendaWeek"
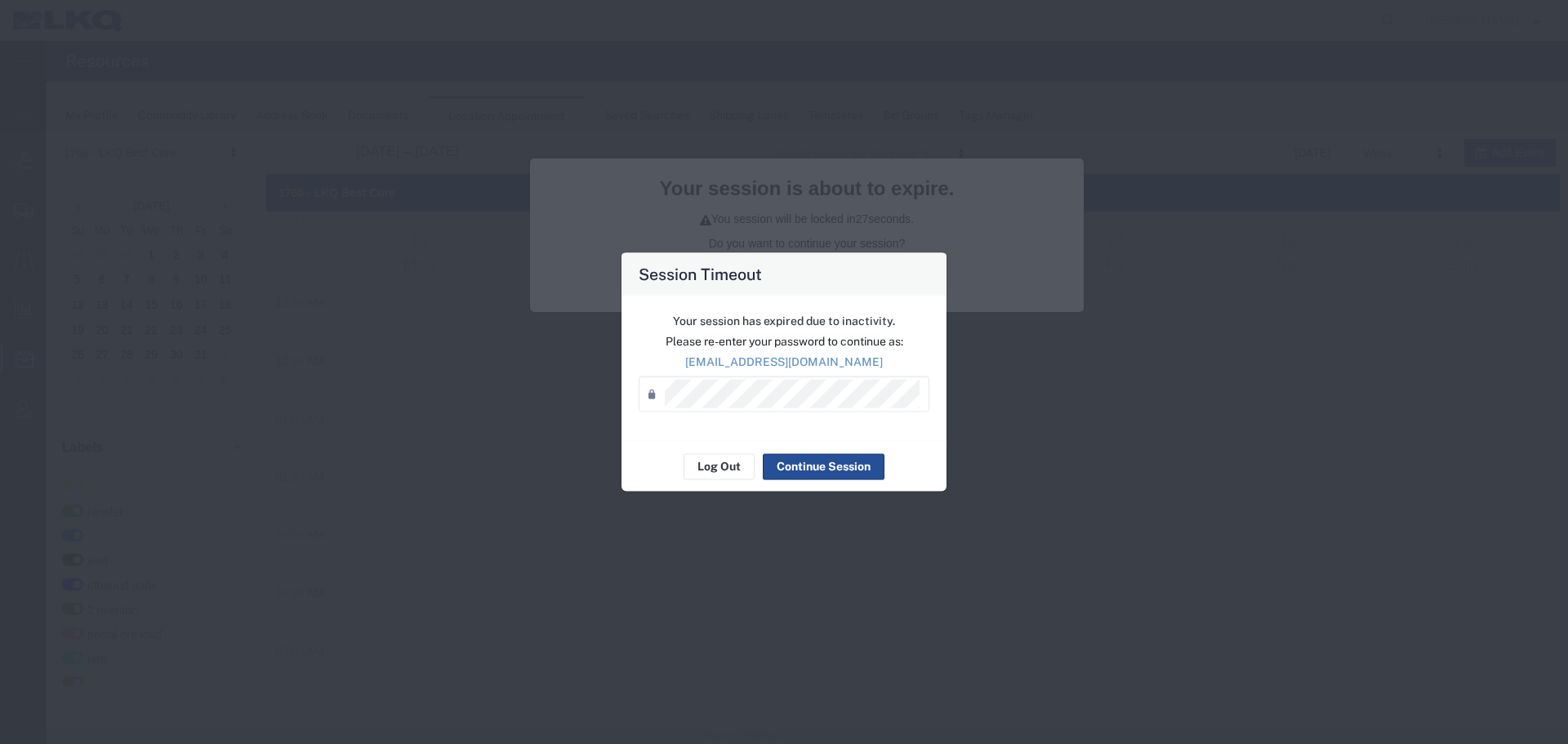
scroll to position [1269, 0]
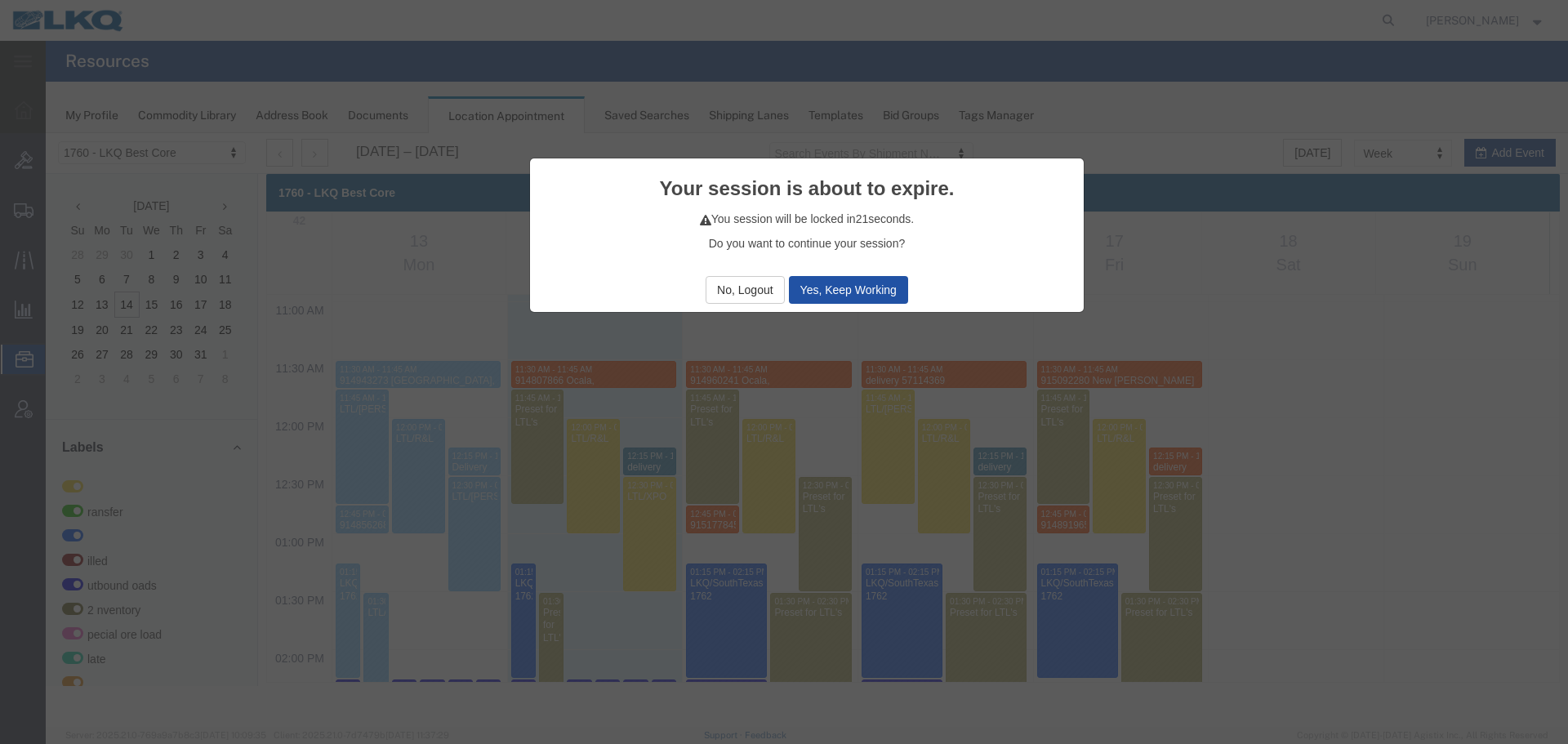
click at [878, 292] on button "Yes, Keep Working" at bounding box center [849, 290] width 119 height 28
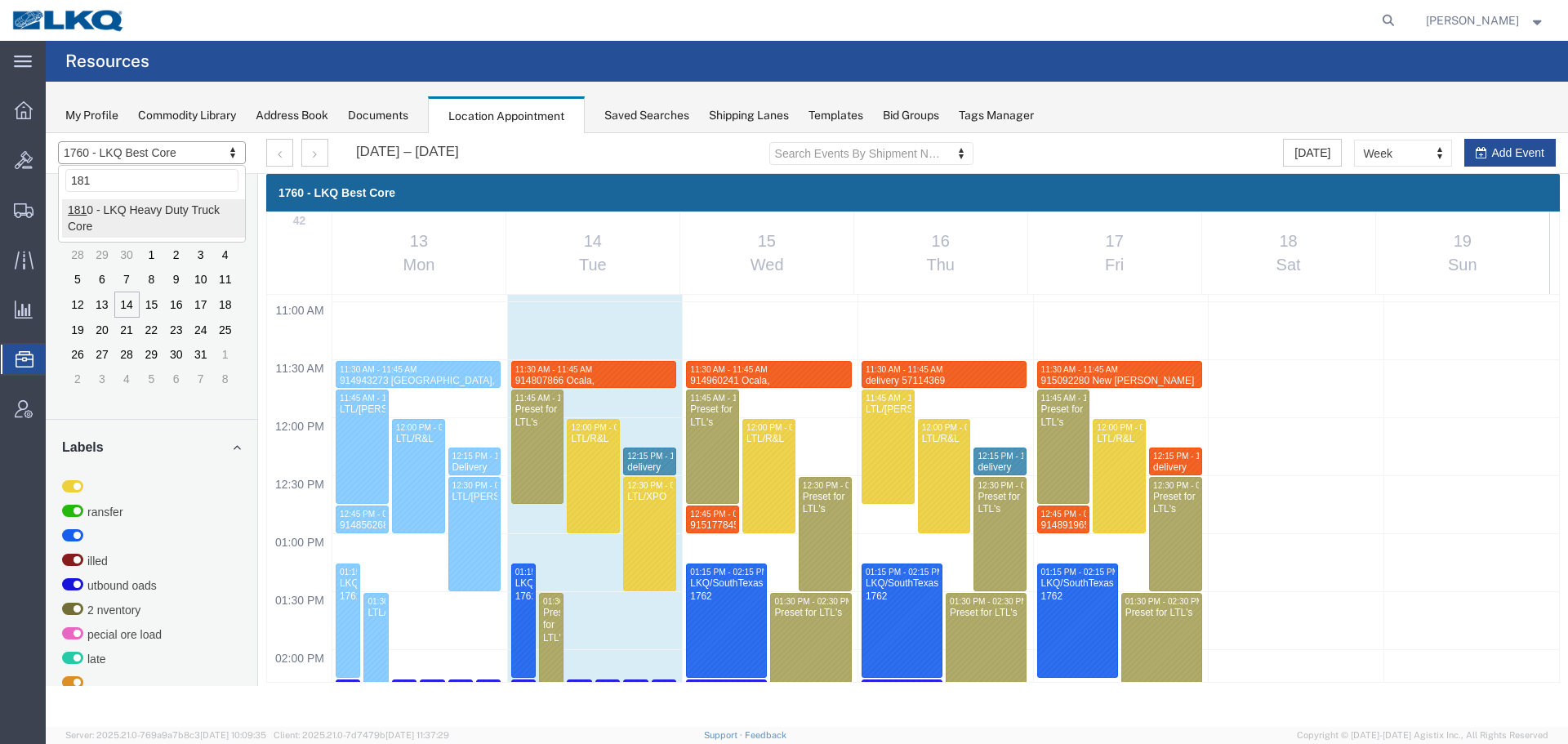
type input "181"
select select "27660"
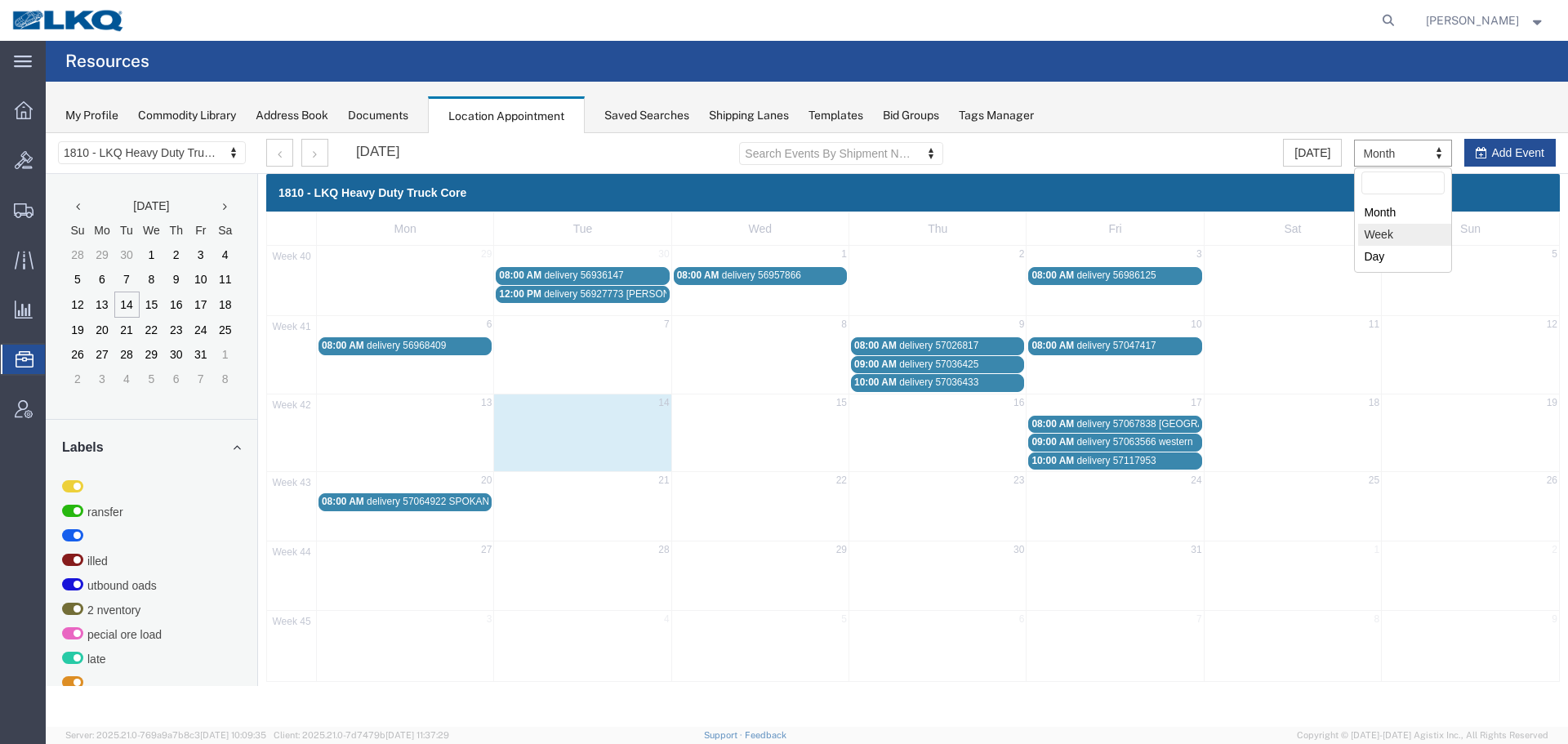
select select "agendaWeek"
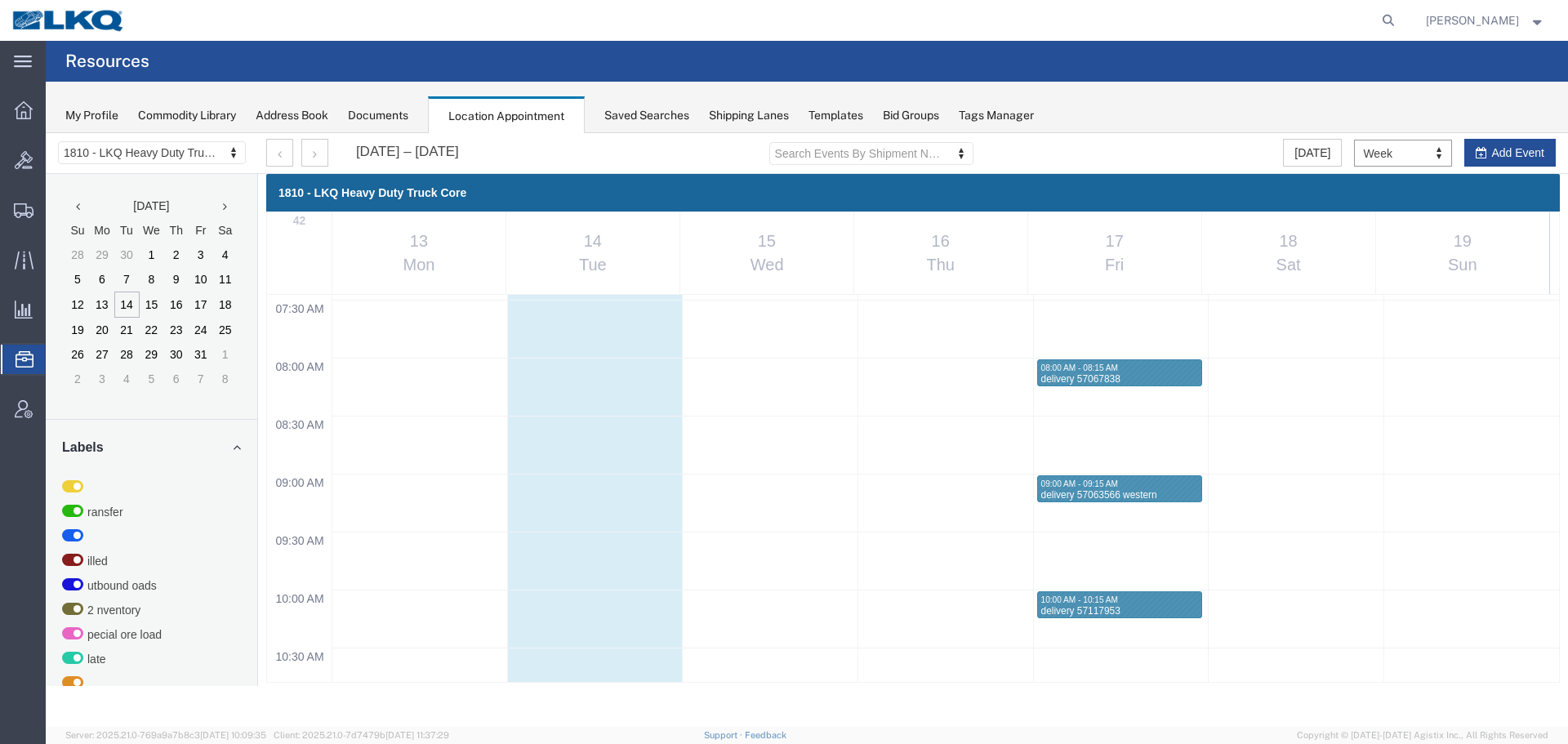
scroll to position [779, 0]
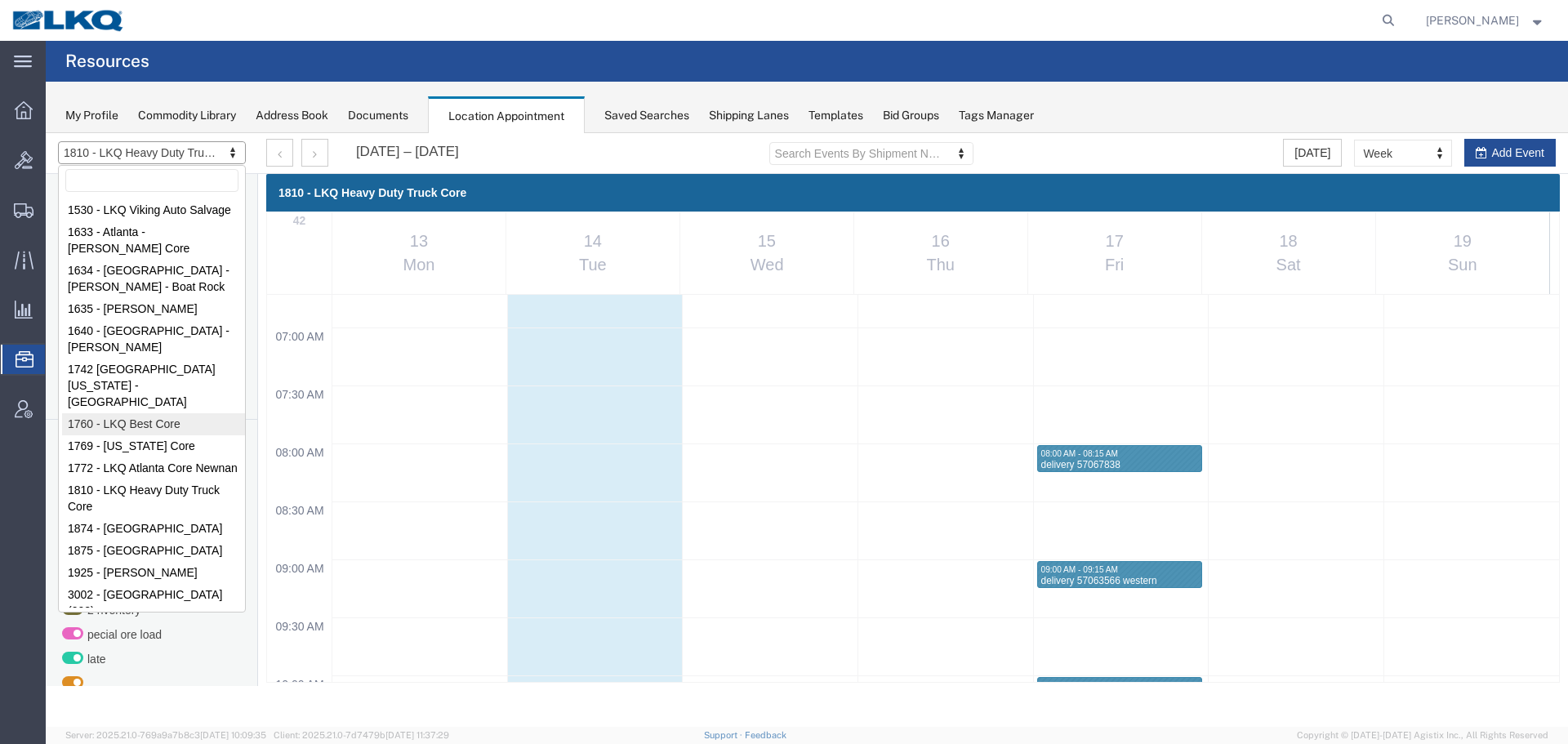
select select "27634"
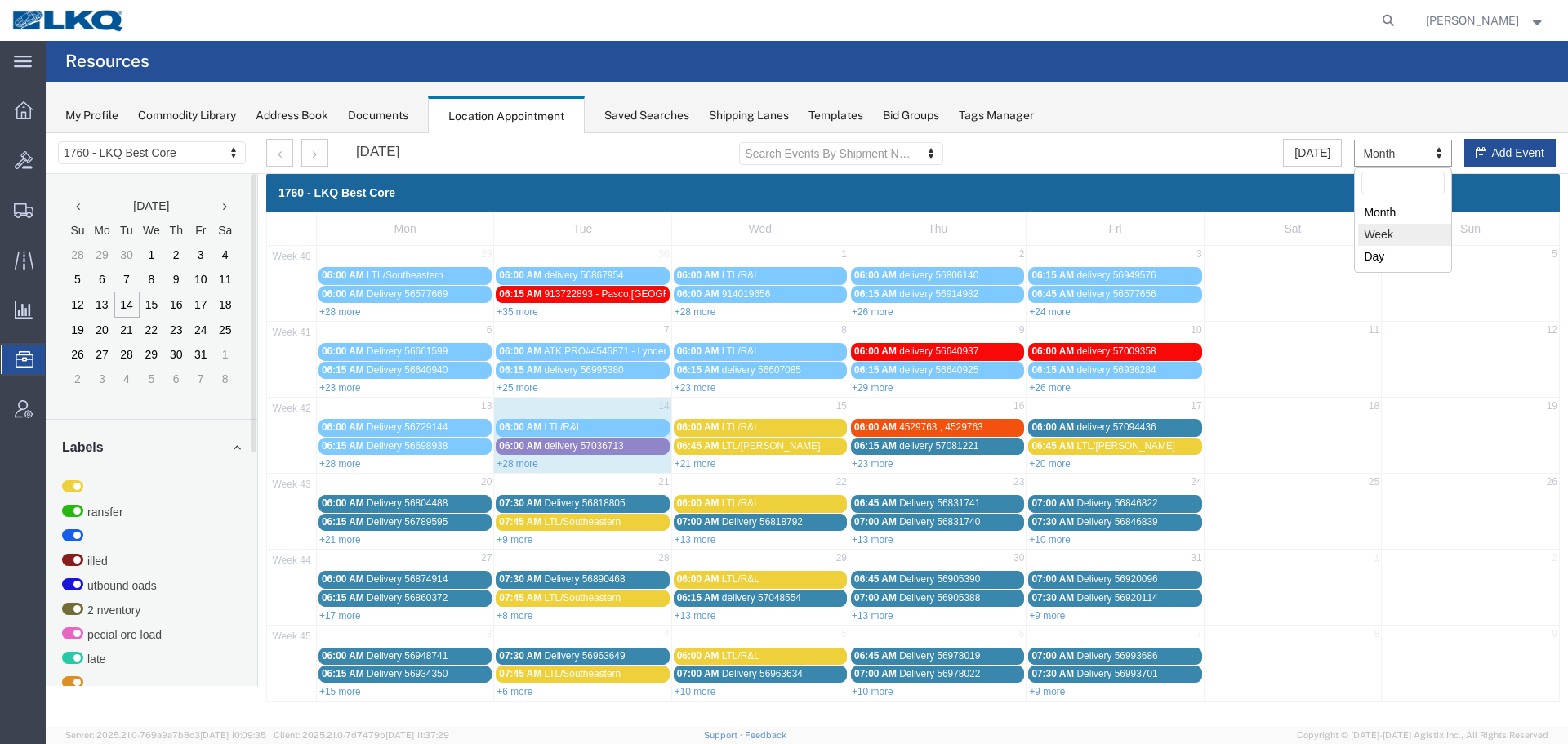
select select "agendaWeek"
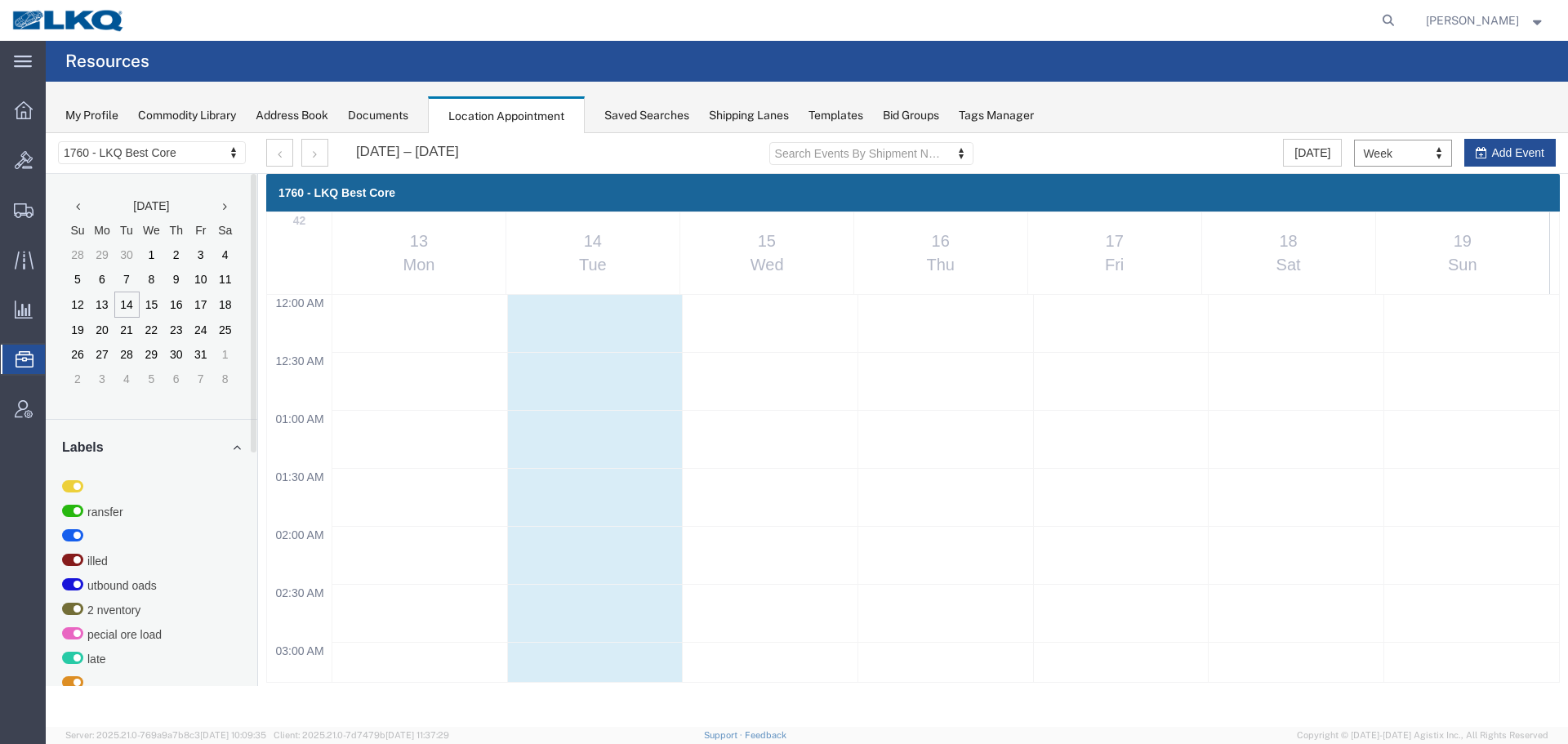
scroll to position [697, 0]
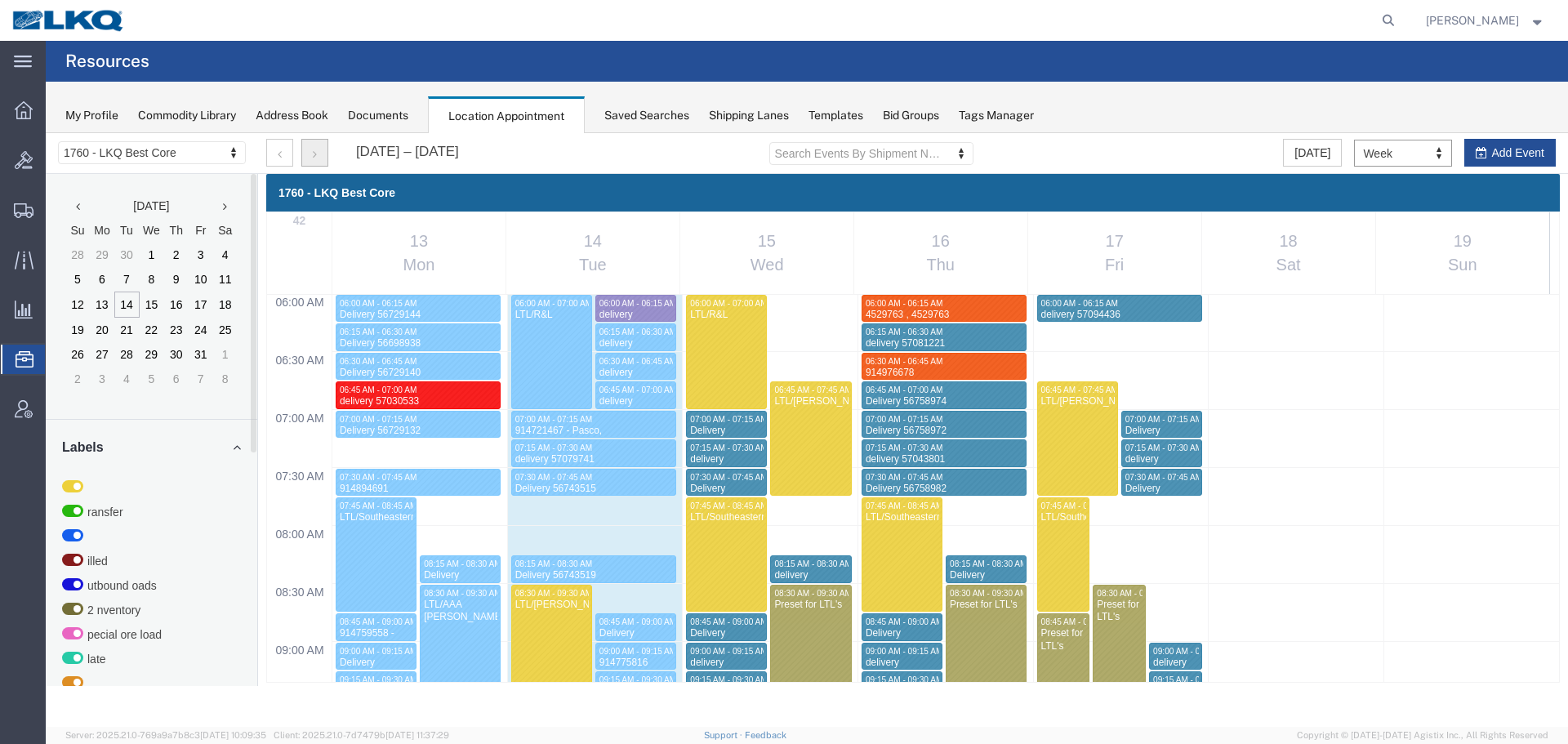
click at [312, 152] on button "button" at bounding box center [315, 153] width 27 height 28
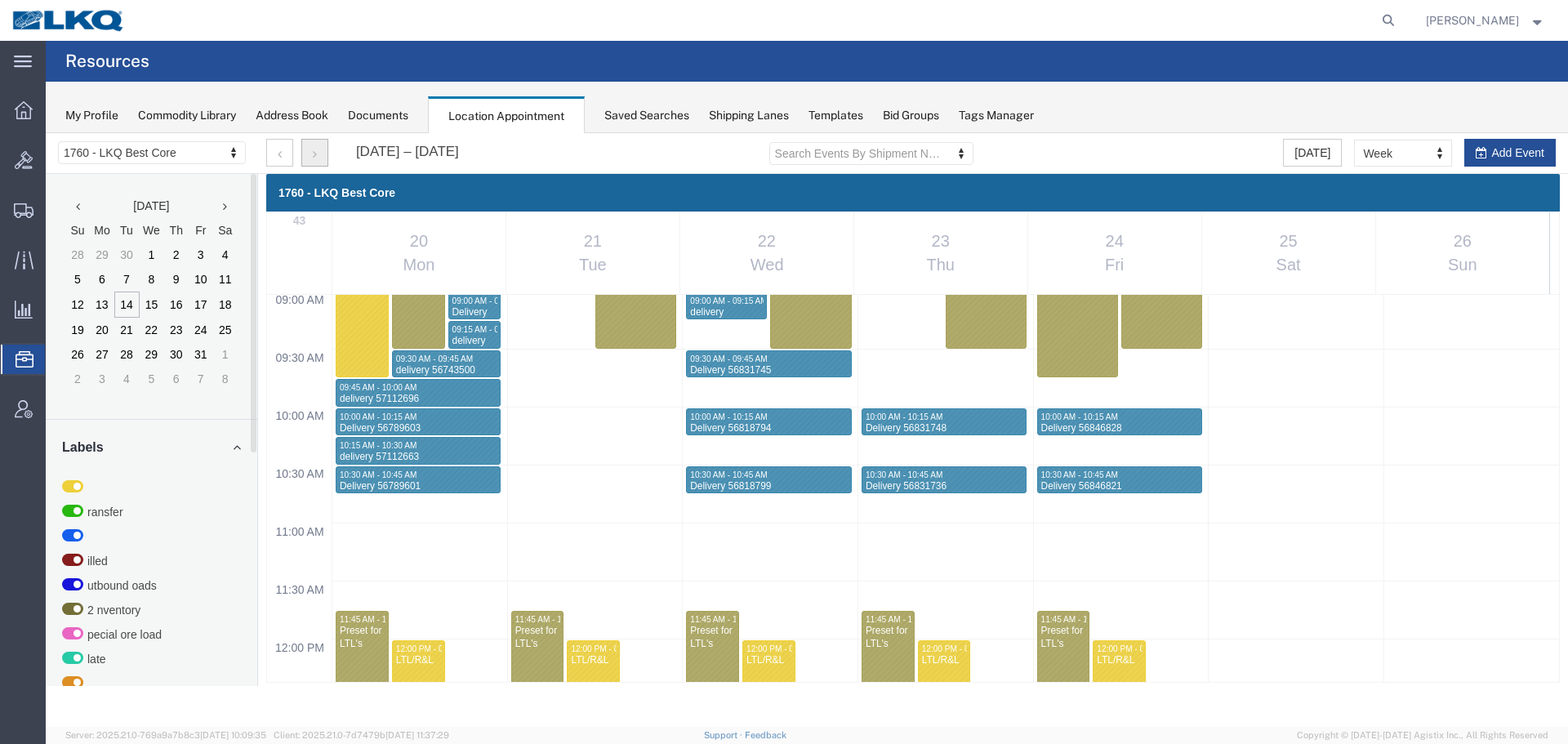
scroll to position [1269, 0]
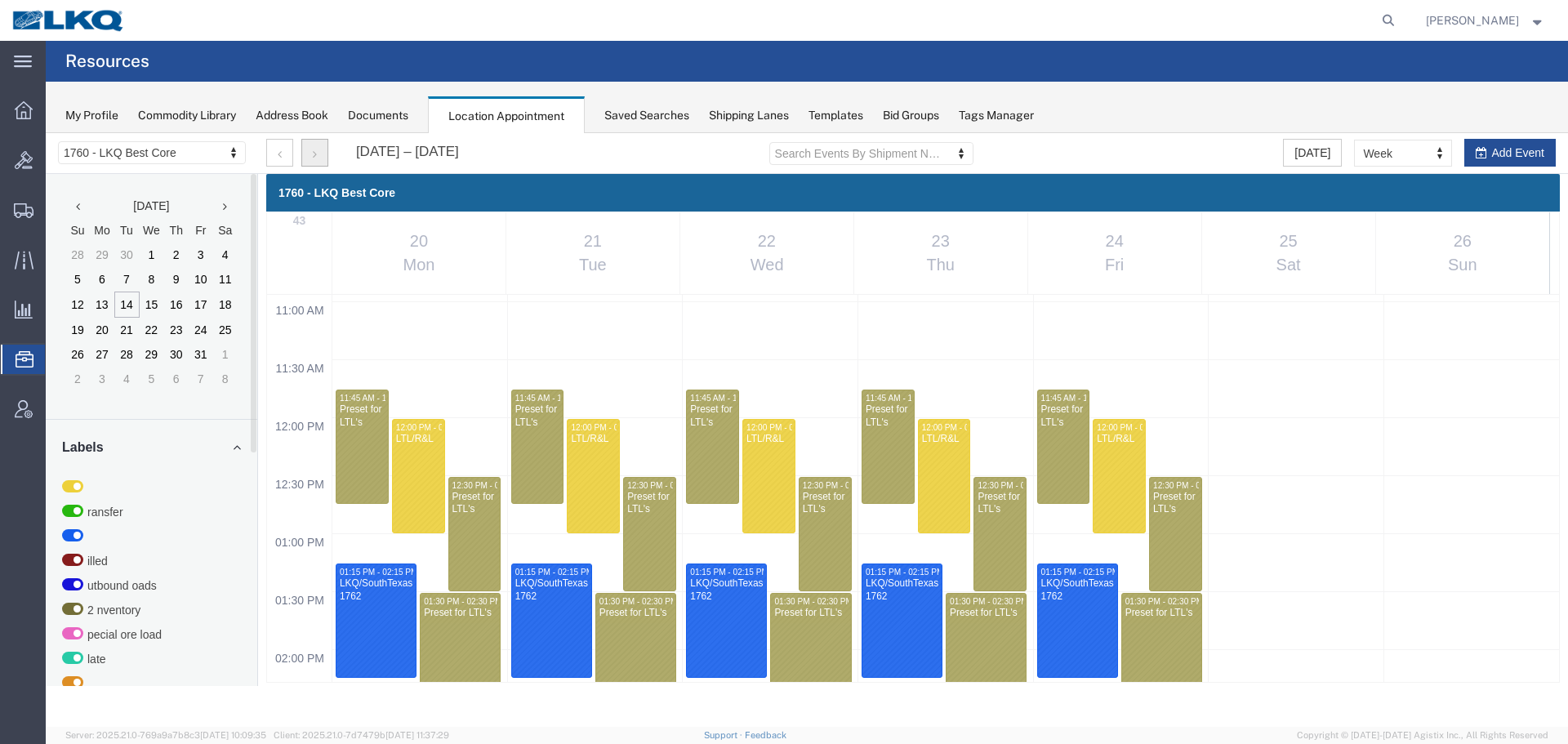
click at [409, 372] on div "12:00 AM 12:30 AM 01:00 AM 01:30 AM 02:00 AM 02:30 AM 03:00 AM 03:30 AM 04:00 A…" at bounding box center [913, 417] width 1292 height 2782
select select "1"
select select
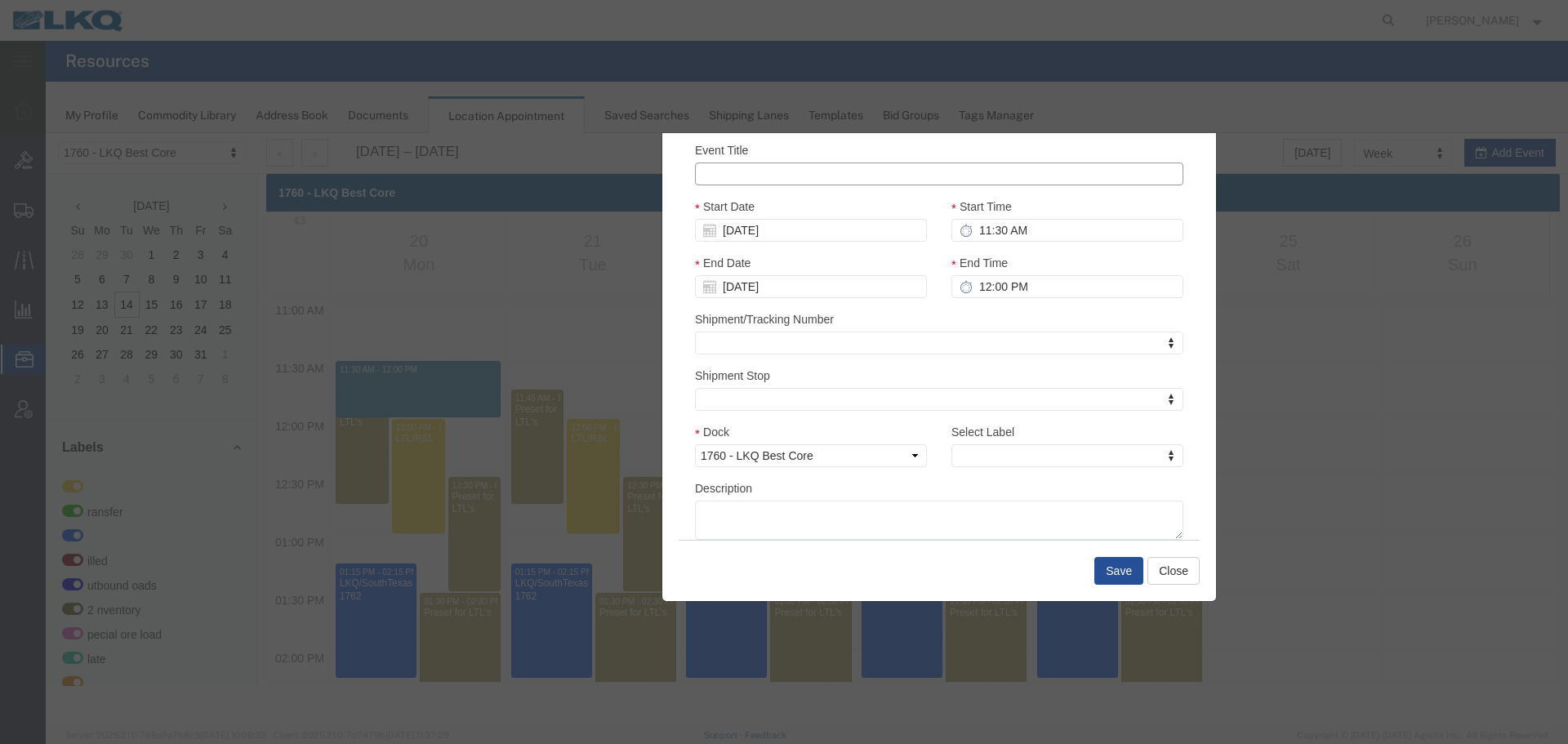
click at [771, 174] on input "Event Title" at bounding box center [939, 174] width 489 height 23
paste input "915191672 - Lavonia, GA"
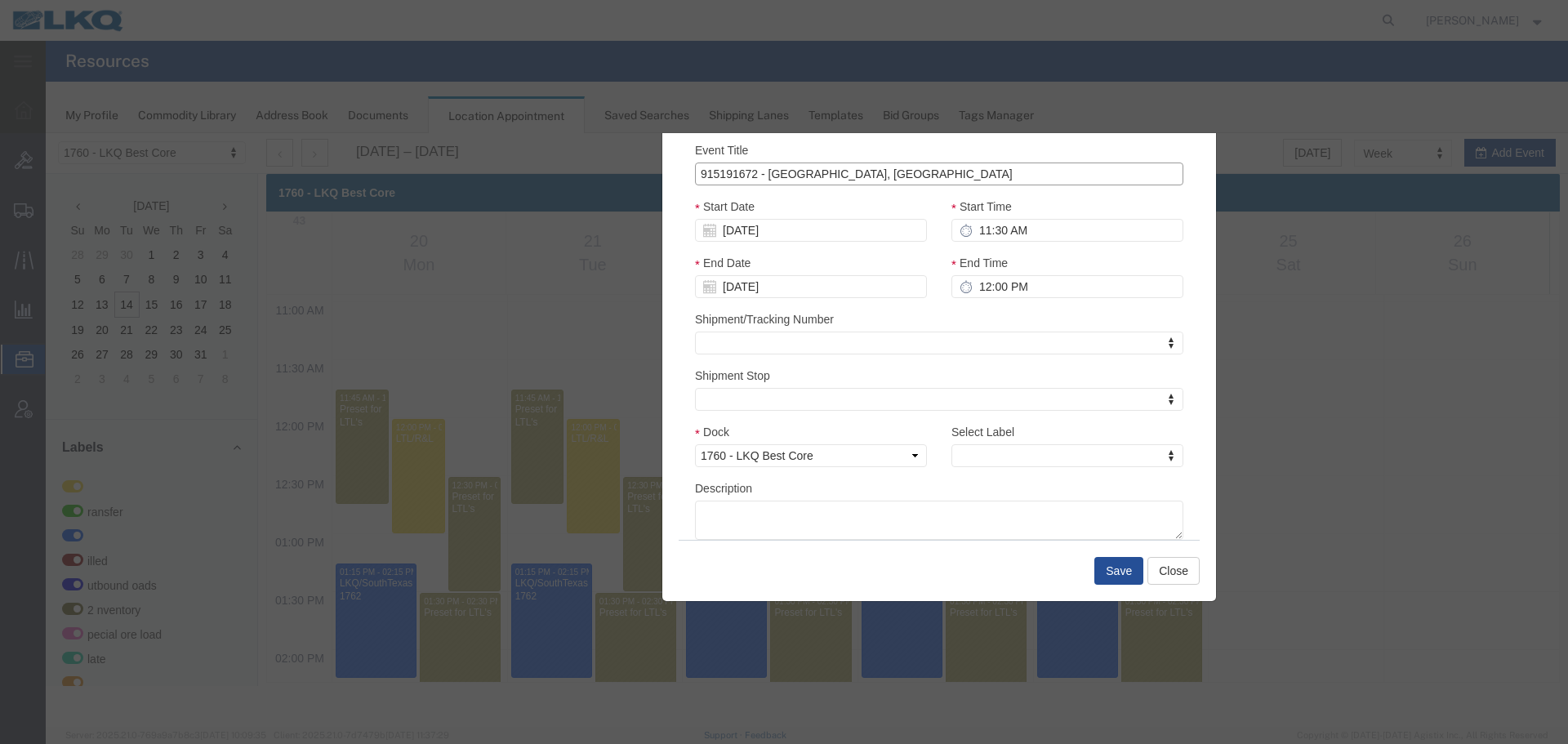
type input "915191672 - Lavonia, GA"
click at [1068, 306] on div "End Time 12:00 PM" at bounding box center [1067, 282] width 256 height 56
click at [1056, 281] on input "12:00 PM" at bounding box center [1068, 287] width 232 height 23
type input "11:45 AM"
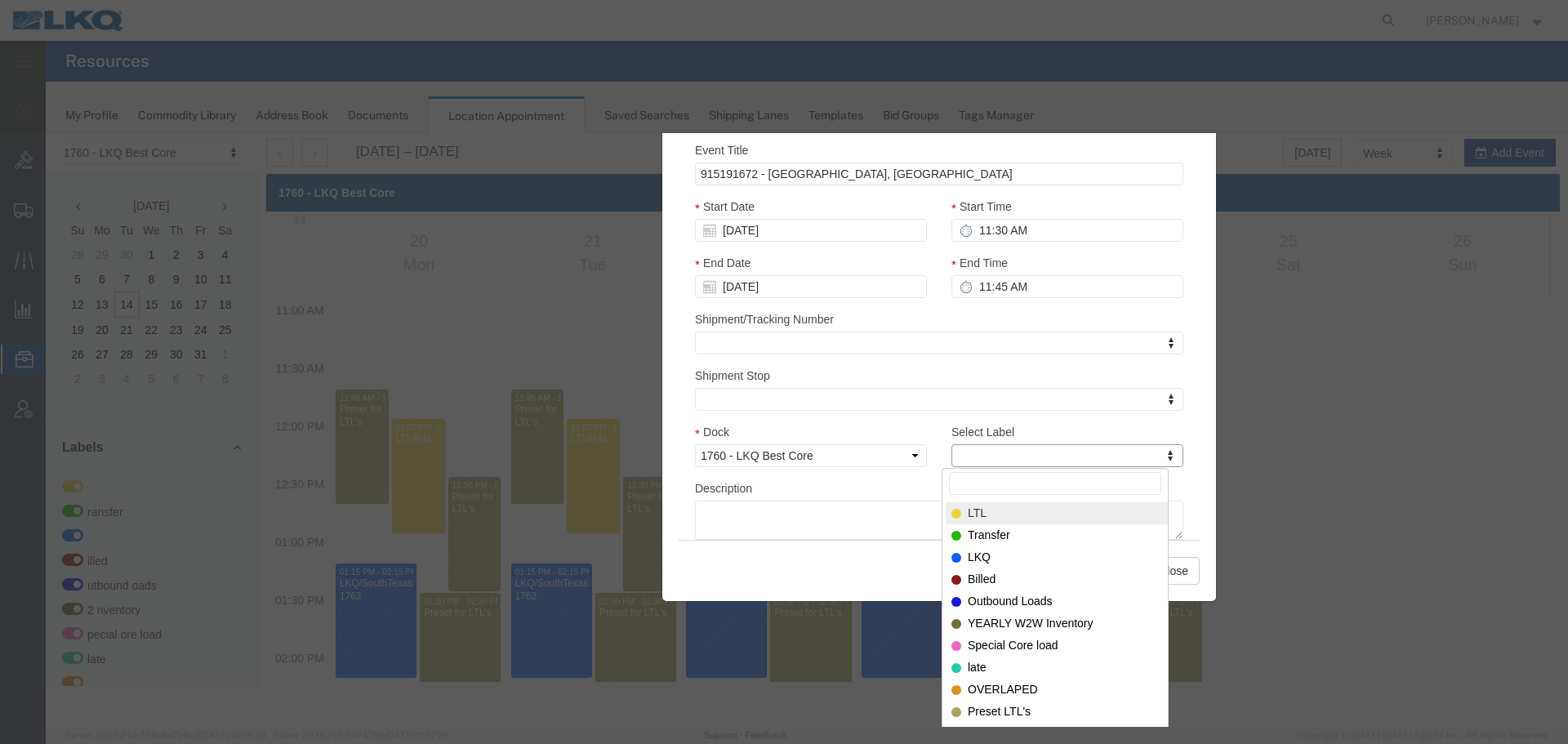
type input "m"
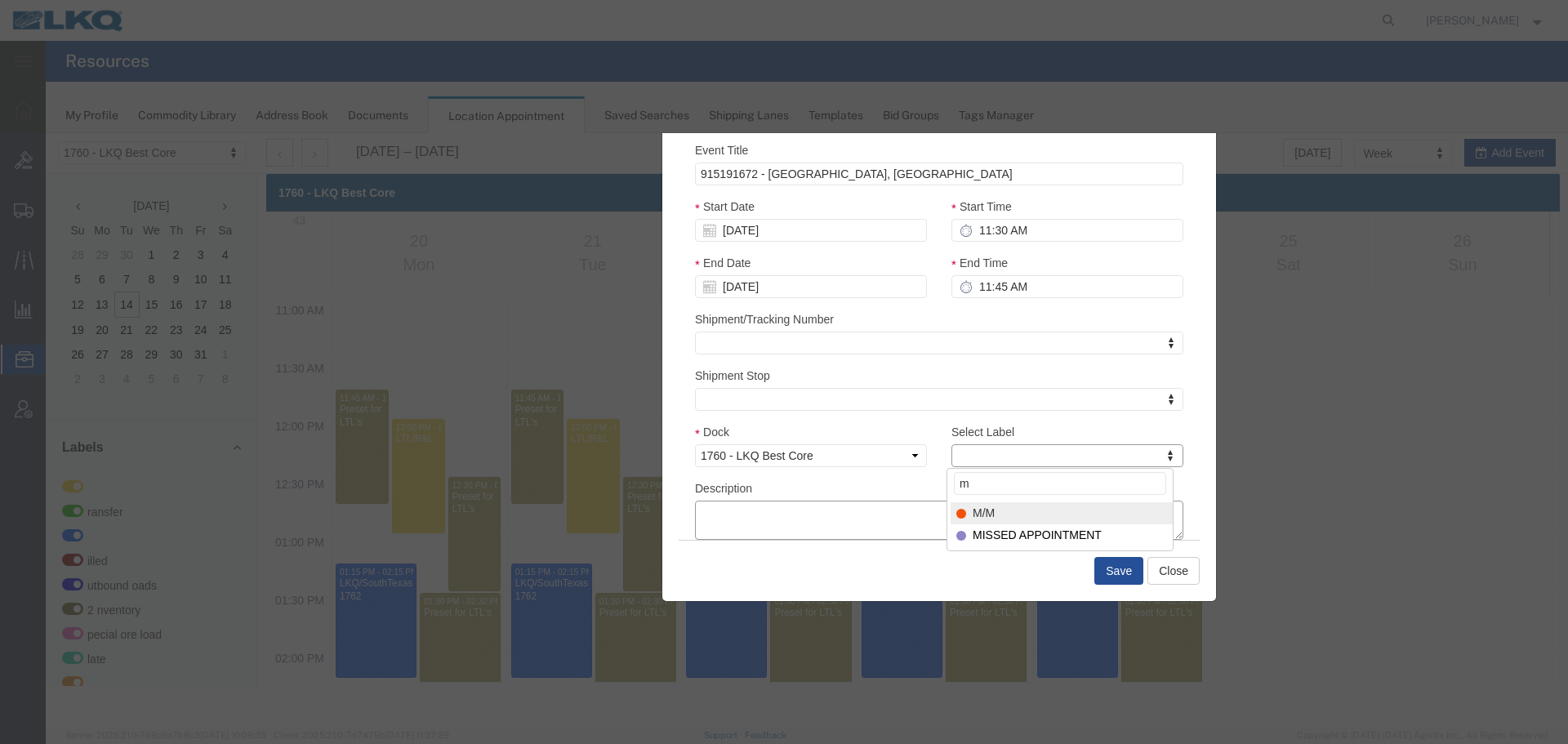
select select "24"
paste textarea "915191672 - Lavonia, GA"
type textarea "915191672 - Lavonia, GA"
click at [1121, 565] on button "Save" at bounding box center [1118, 571] width 49 height 28
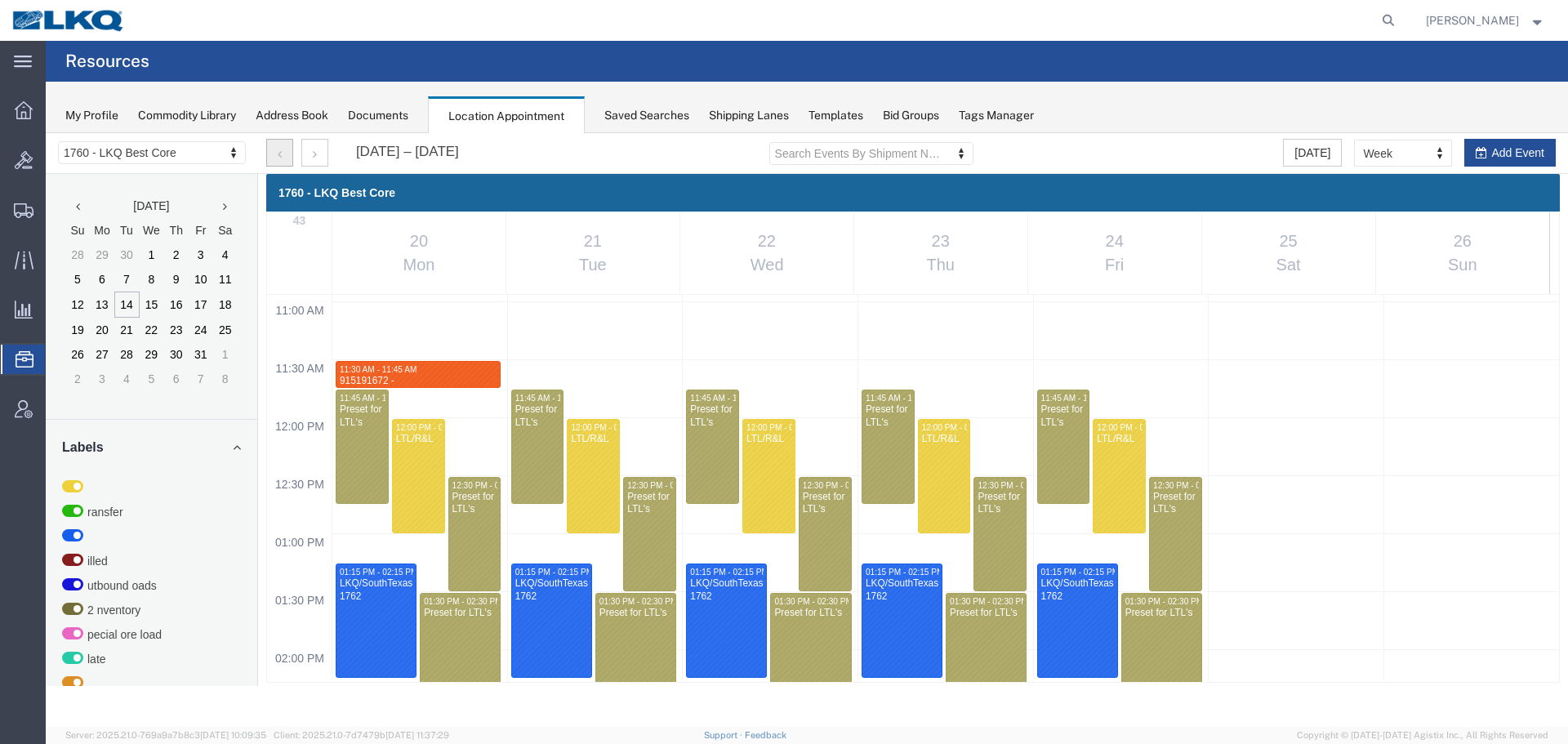
click at [277, 149] on button "button" at bounding box center [279, 153] width 27 height 28
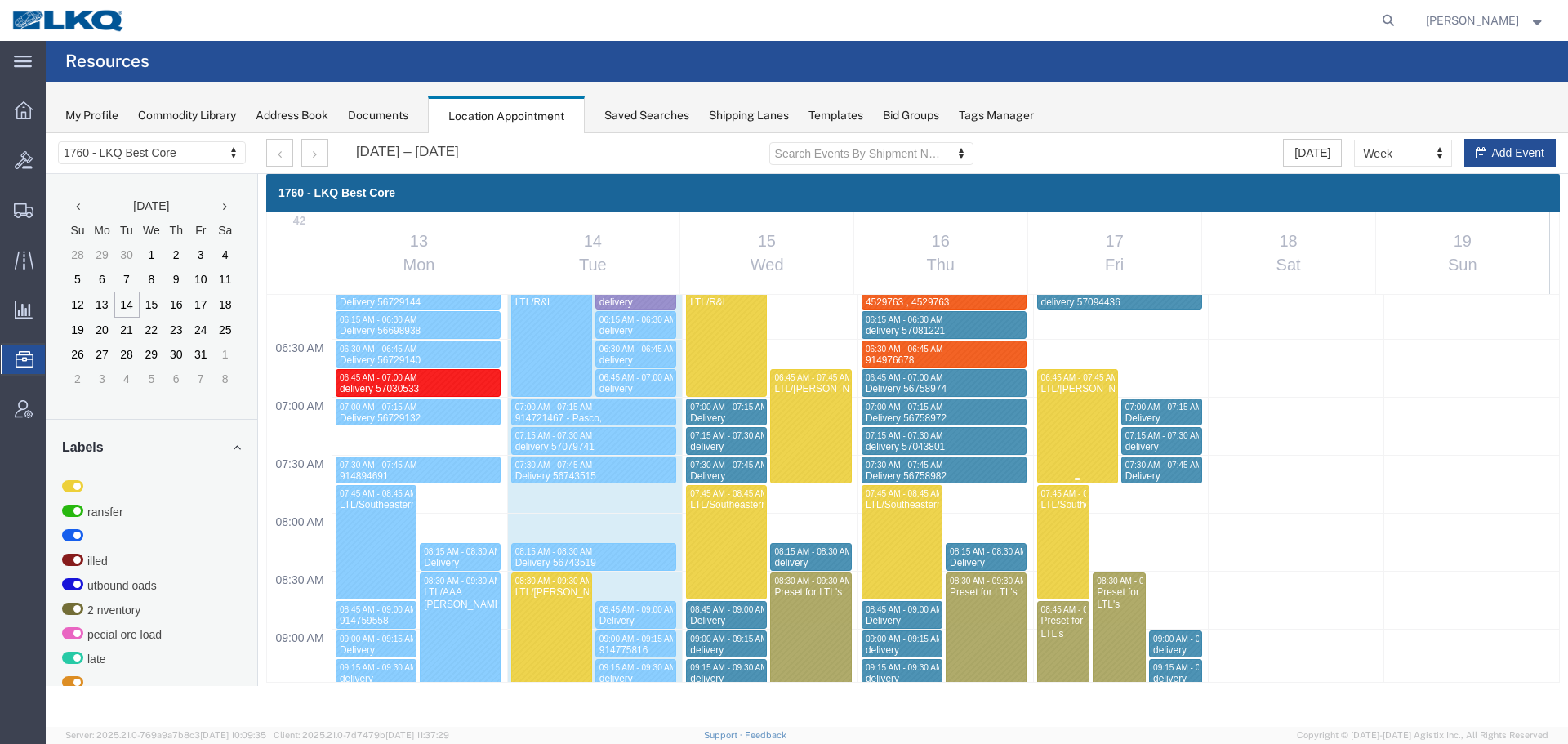
scroll to position [533, 0]
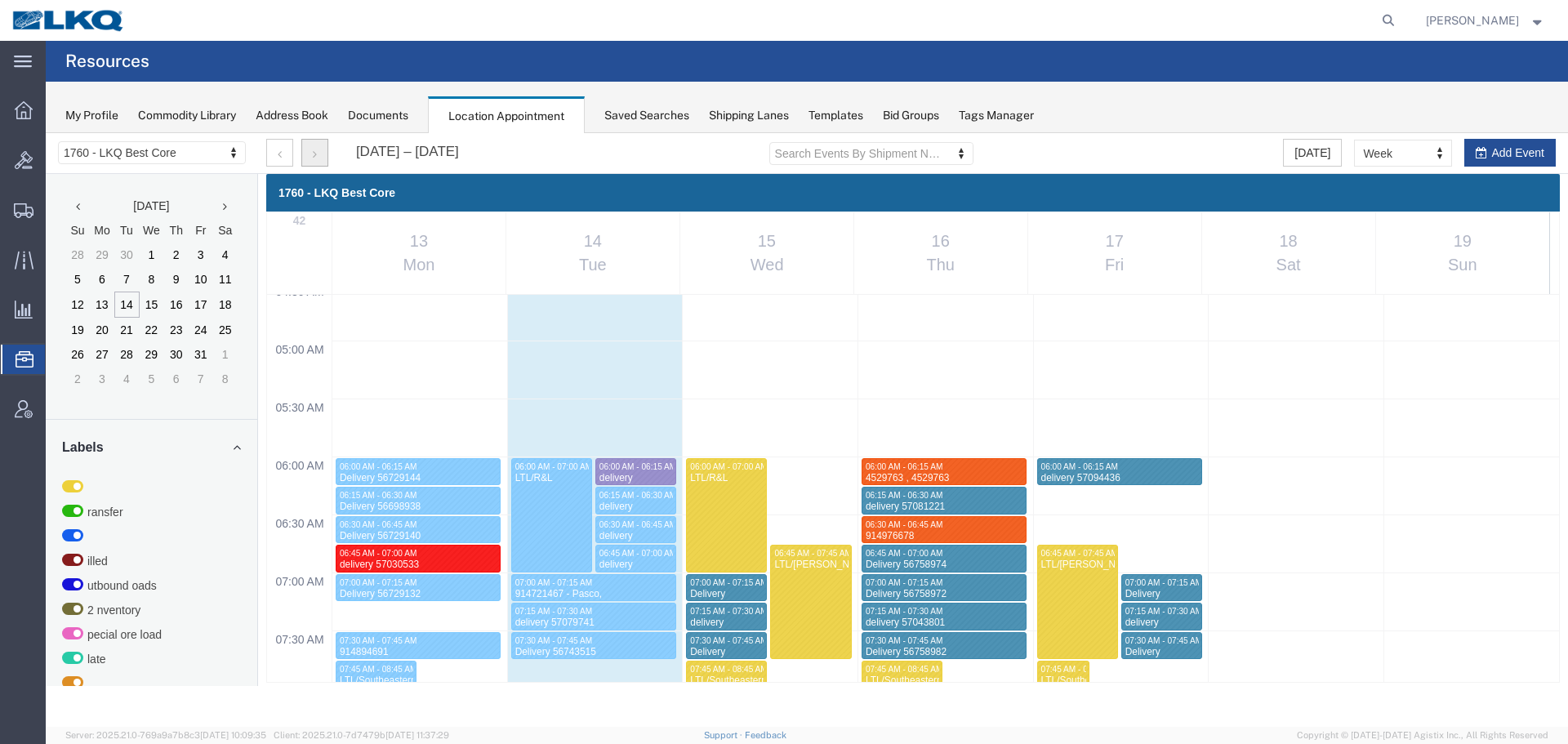
click at [320, 152] on button "button" at bounding box center [315, 153] width 27 height 28
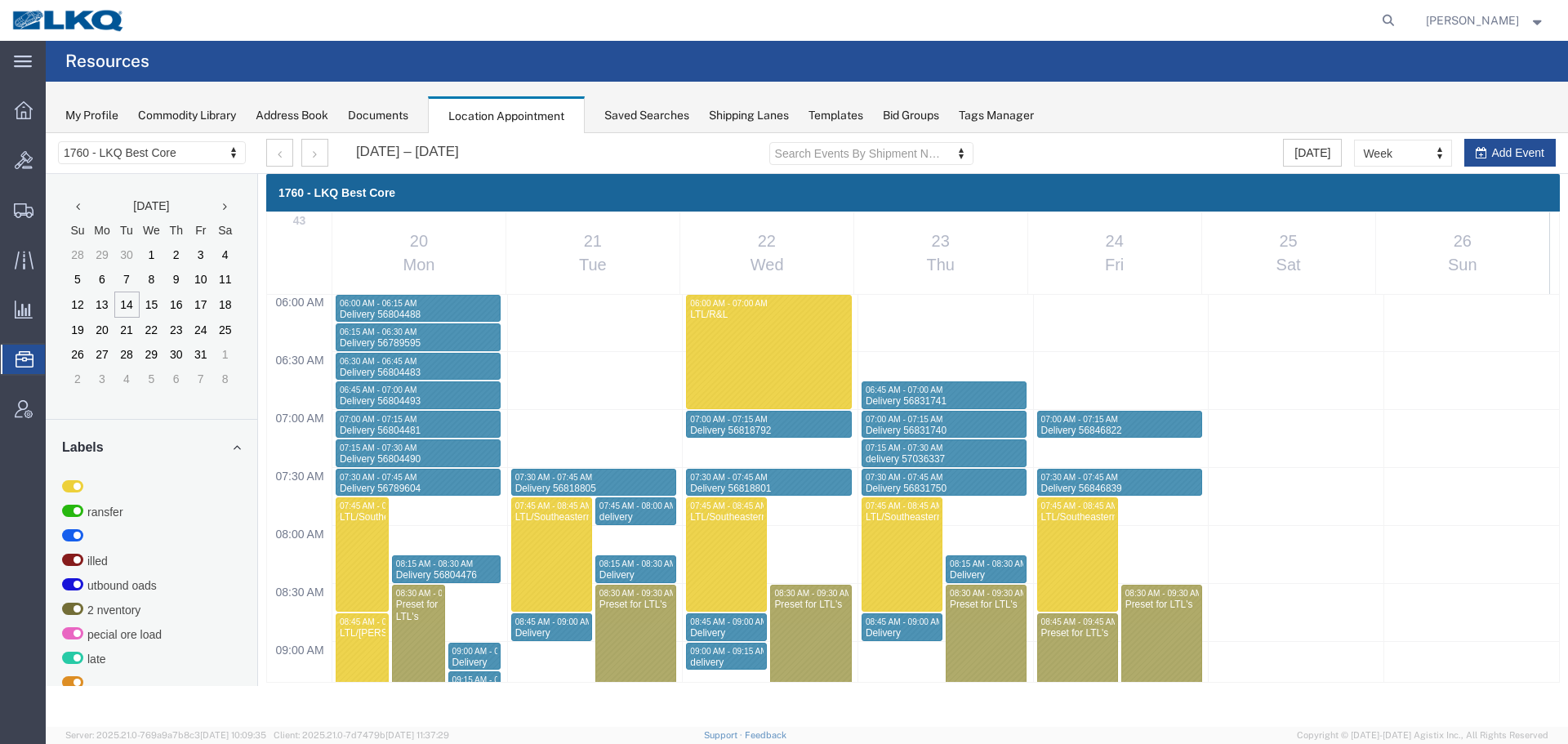
scroll to position [1161, 0]
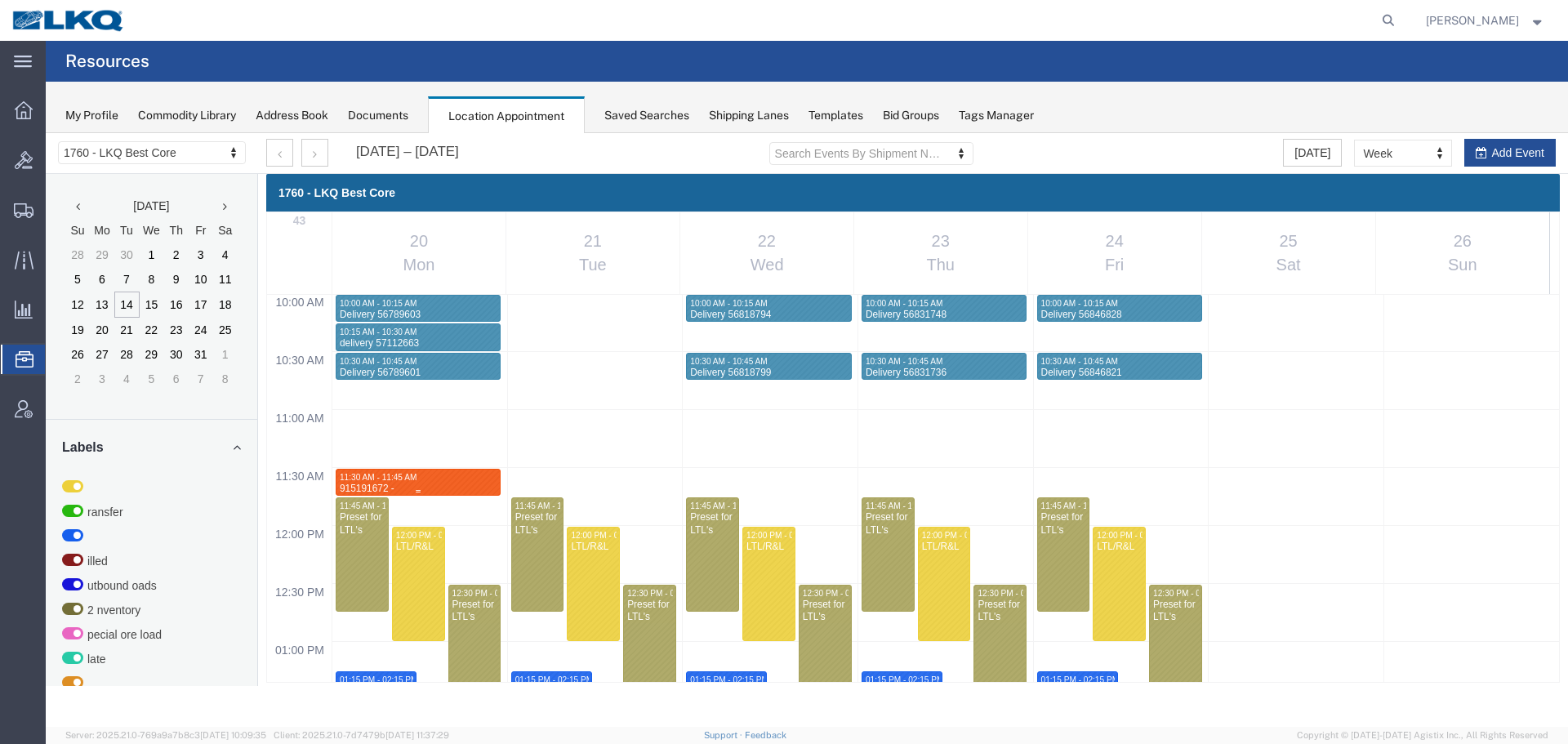
click at [431, 478] on div "11:30 AM - 11:45 AM" at bounding box center [418, 477] width 158 height 11
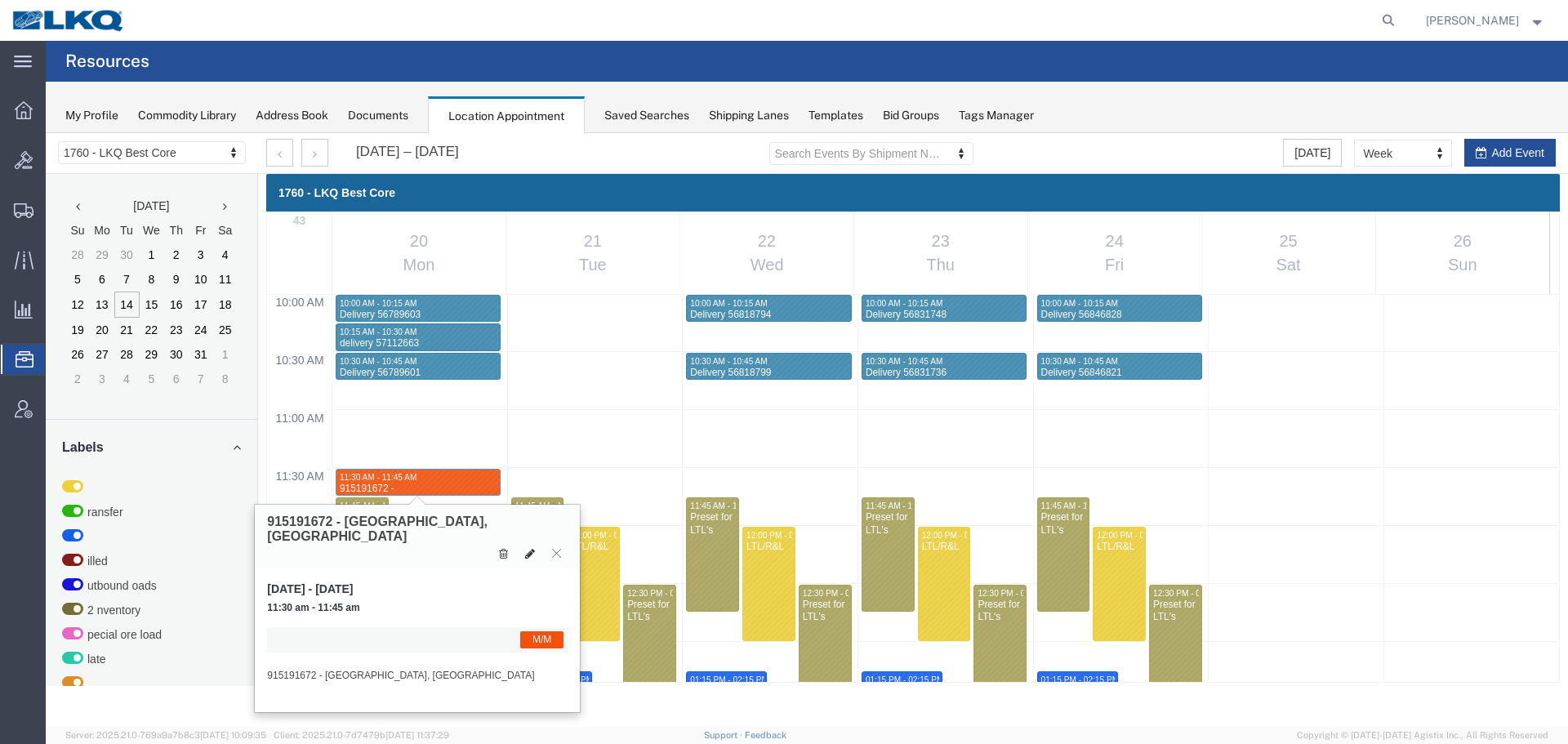
click at [529, 548] on icon at bounding box center [530, 554] width 10 height 12
select select "1"
select select "24"
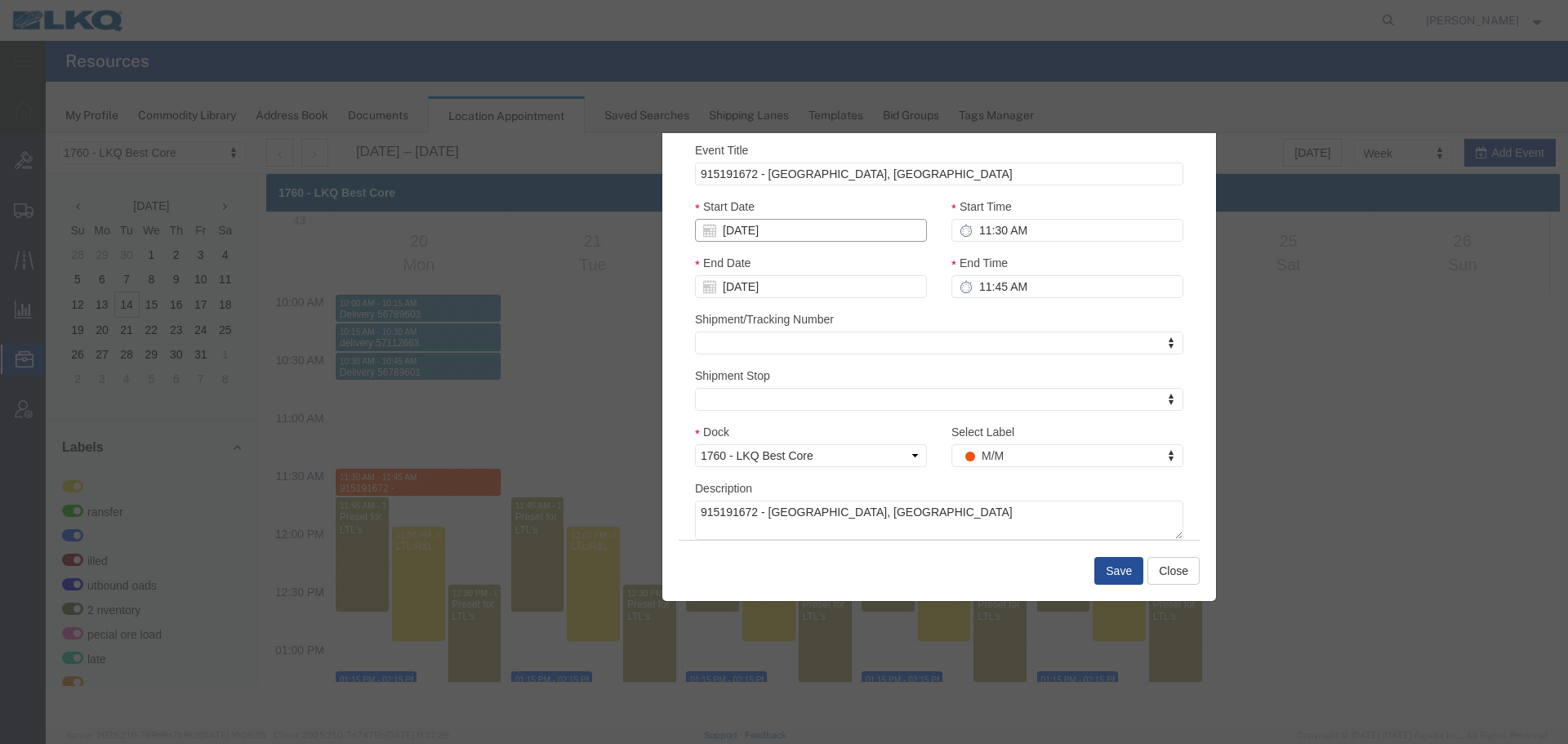
click at [763, 220] on input "10/20/2025" at bounding box center [812, 231] width 232 height 23
click at [817, 351] on td "17" at bounding box center [830, 357] width 25 height 25
type input "[DATE]"
click at [1032, 231] on input "11:30 AM" at bounding box center [1068, 231] width 232 height 23
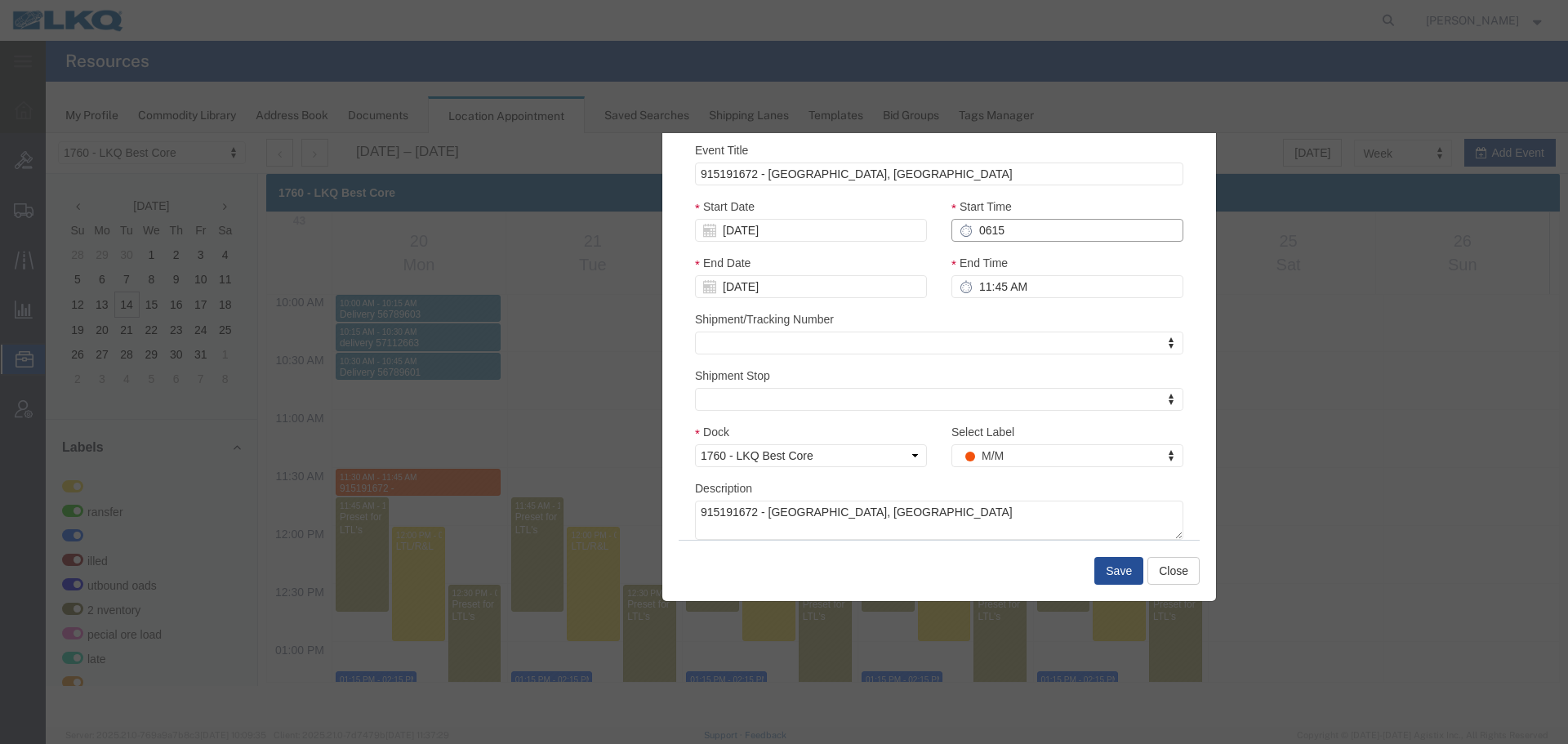
type input "6:15 AM"
type input "7:15 AM"
type input "6:15 AM"
click at [1012, 295] on input "7:15 AM" at bounding box center [1068, 287] width 232 height 23
type input "6:30 AM"
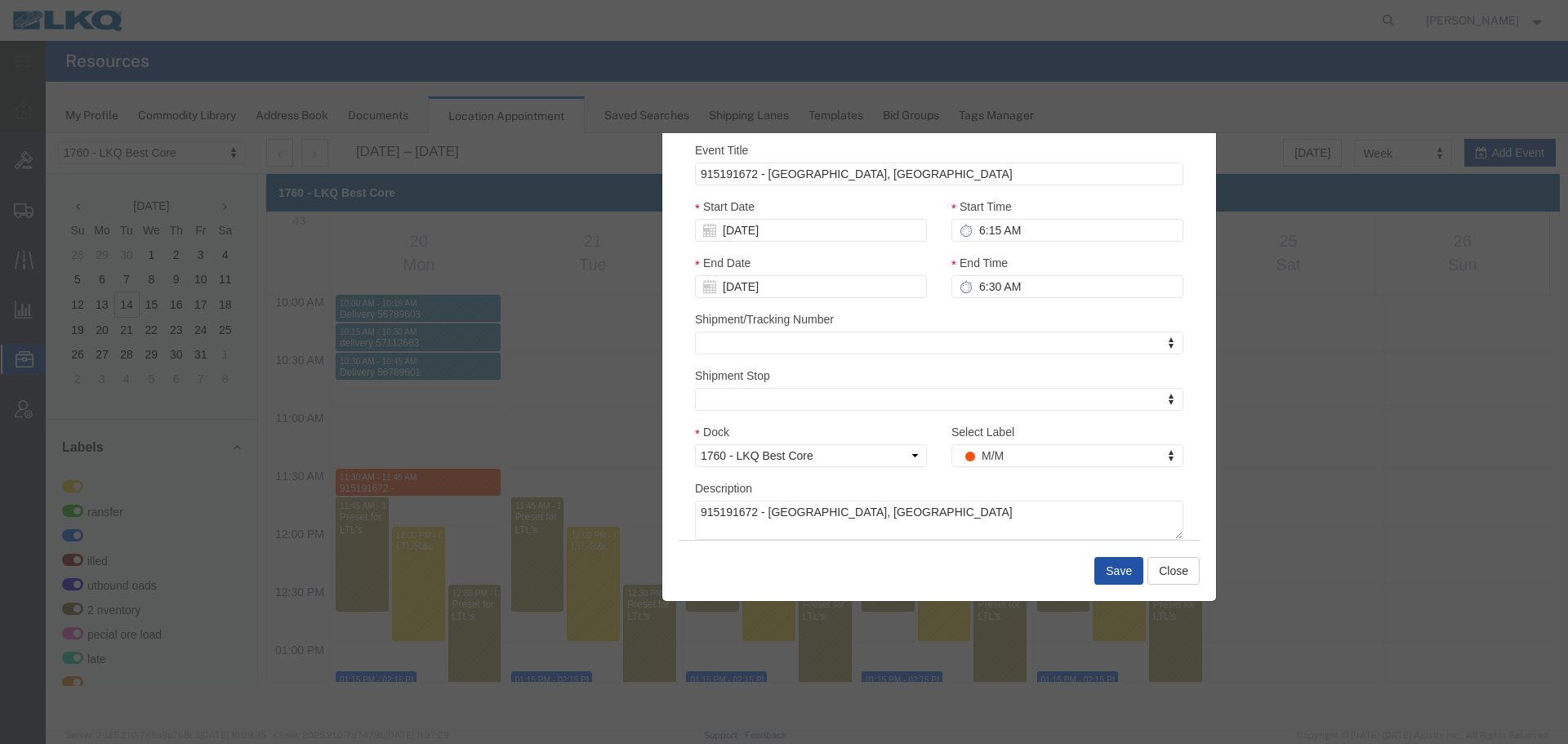
click at [1090, 570] on div "Save Close" at bounding box center [939, 570] width 521 height 61
click at [1098, 570] on button "Save" at bounding box center [1118, 571] width 49 height 28
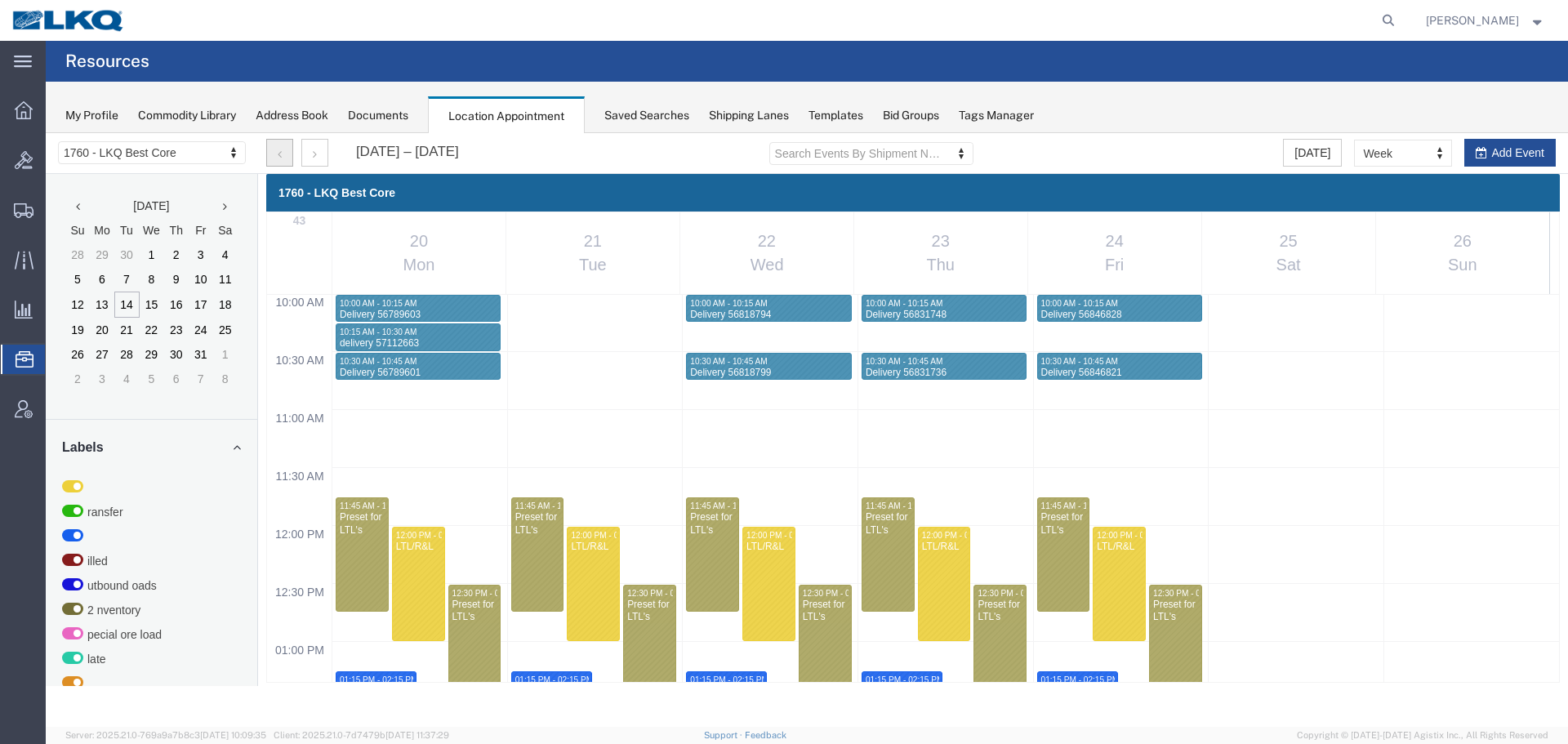
click at [271, 152] on button "button" at bounding box center [279, 153] width 27 height 28
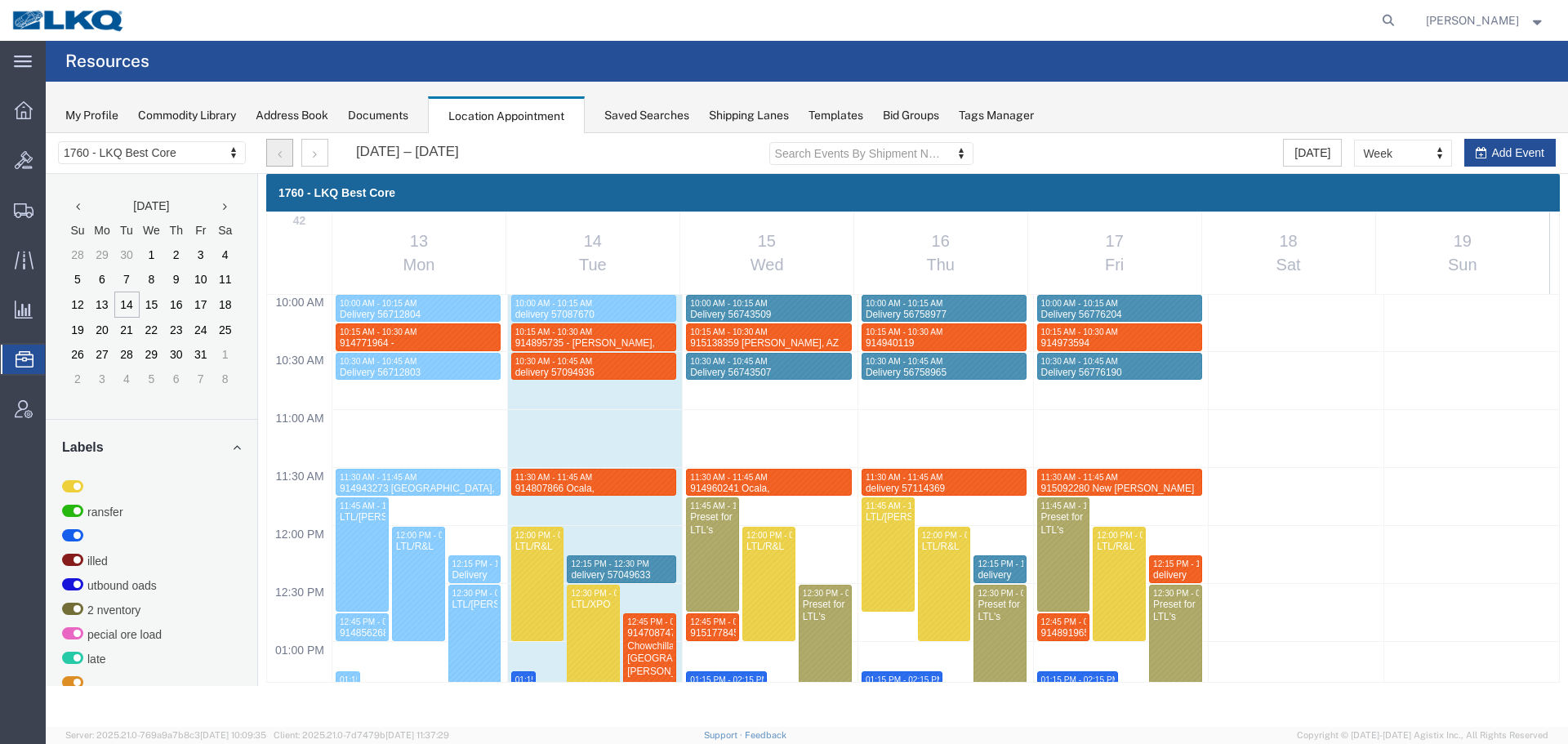
scroll to position [697, 0]
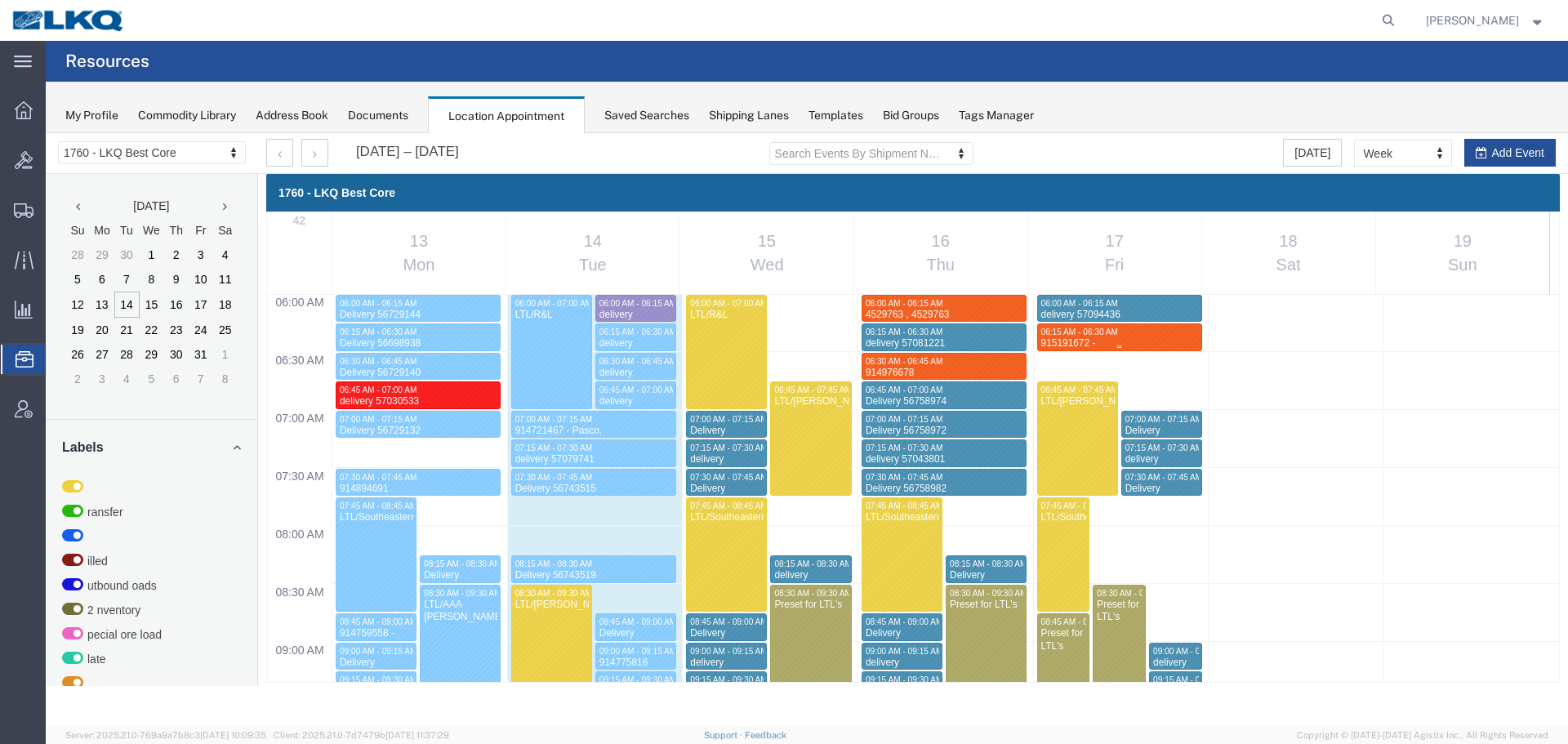
click at [1170, 337] on div "915191672 - Lavonia, GA" at bounding box center [1120, 356] width 158 height 38
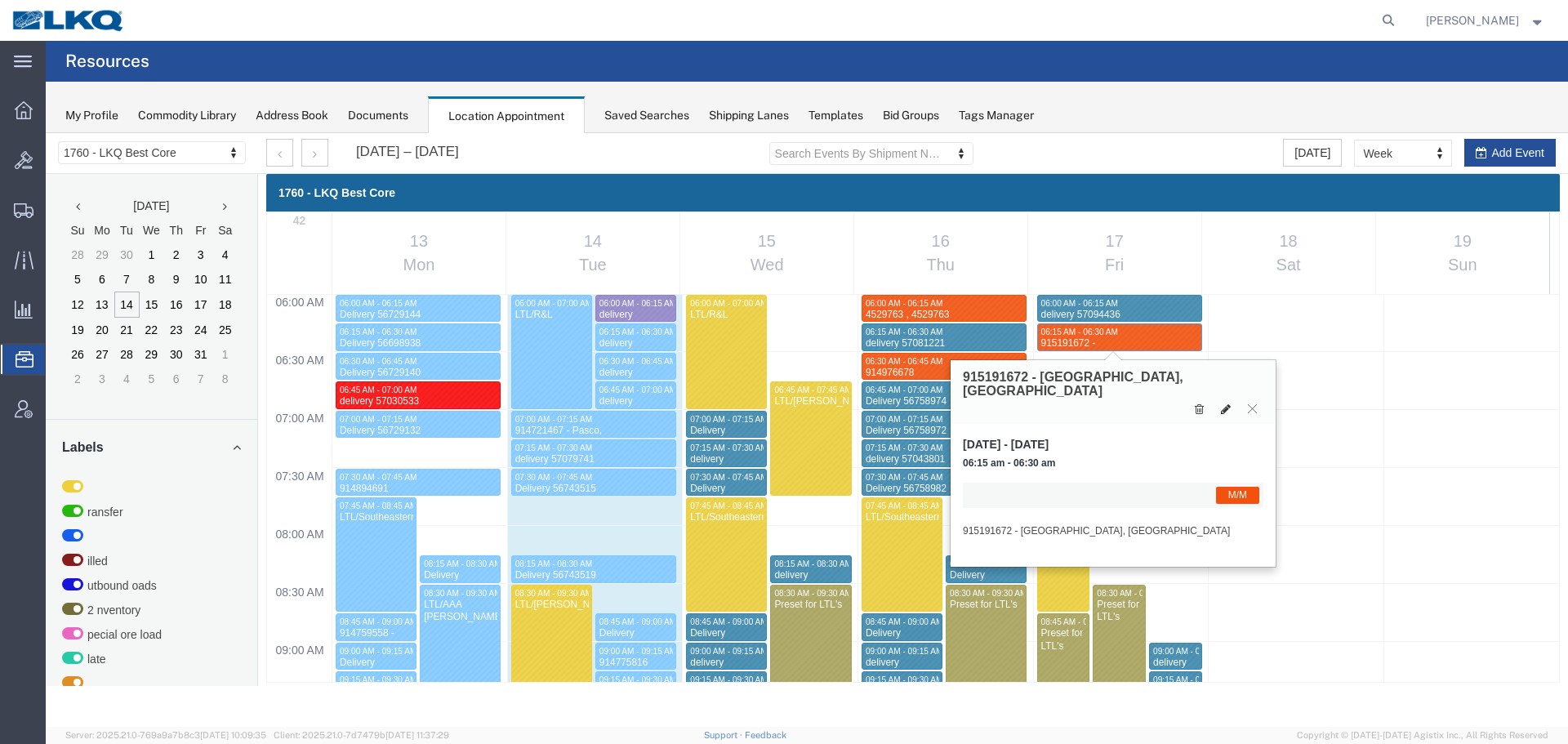
click at [1219, 400] on button at bounding box center [1226, 409] width 23 height 17
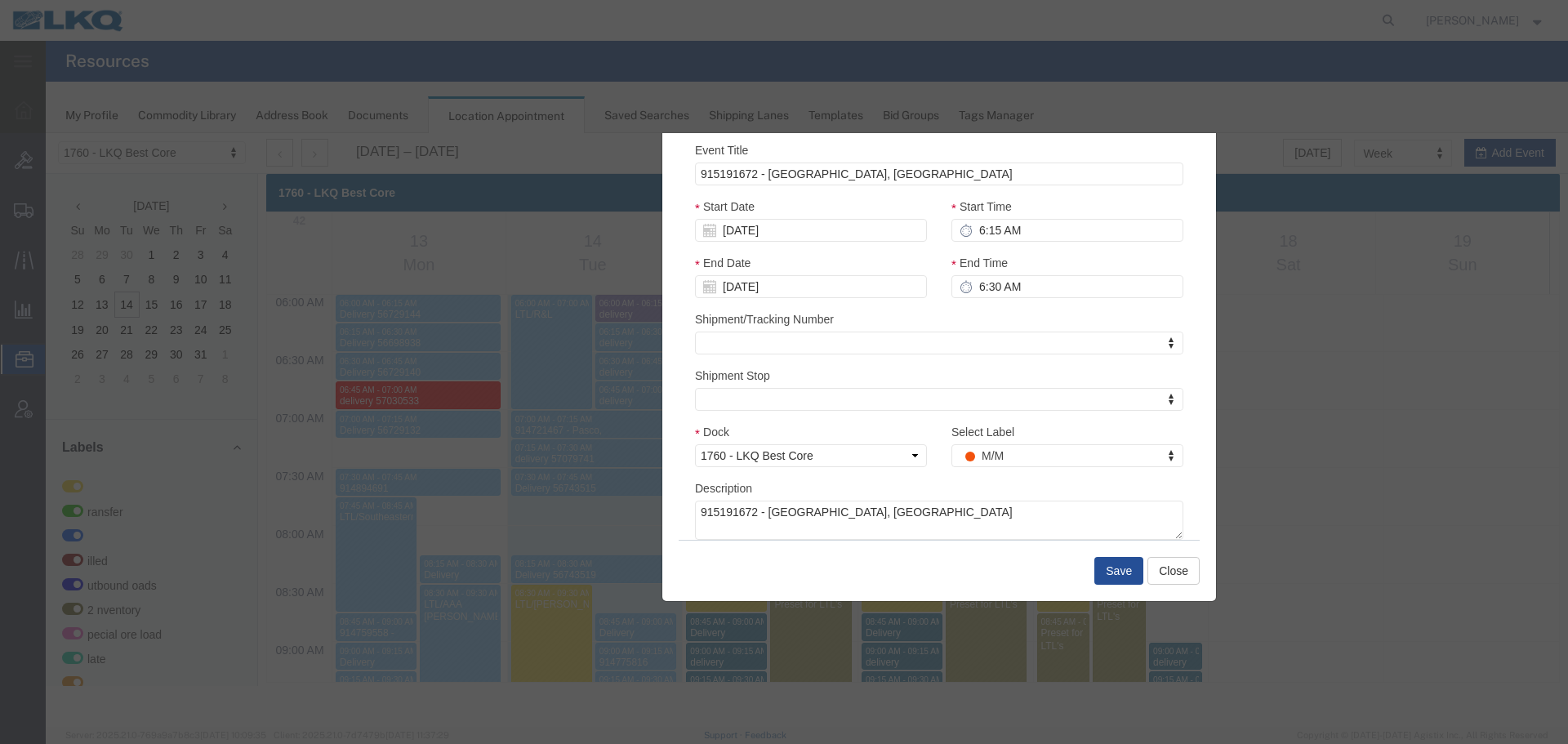
click at [745, 218] on div "Start Date 10/17/2025" at bounding box center [812, 220] width 232 height 44
drag, startPoint x: 744, startPoint y: 221, endPoint x: 757, endPoint y: 252, distance: 33.6
click at [744, 221] on input "[DATE]" at bounding box center [812, 231] width 232 height 23
click at [739, 377] on td "20" at bounding box center [737, 381] width 25 height 25
type input "10/20/2025"
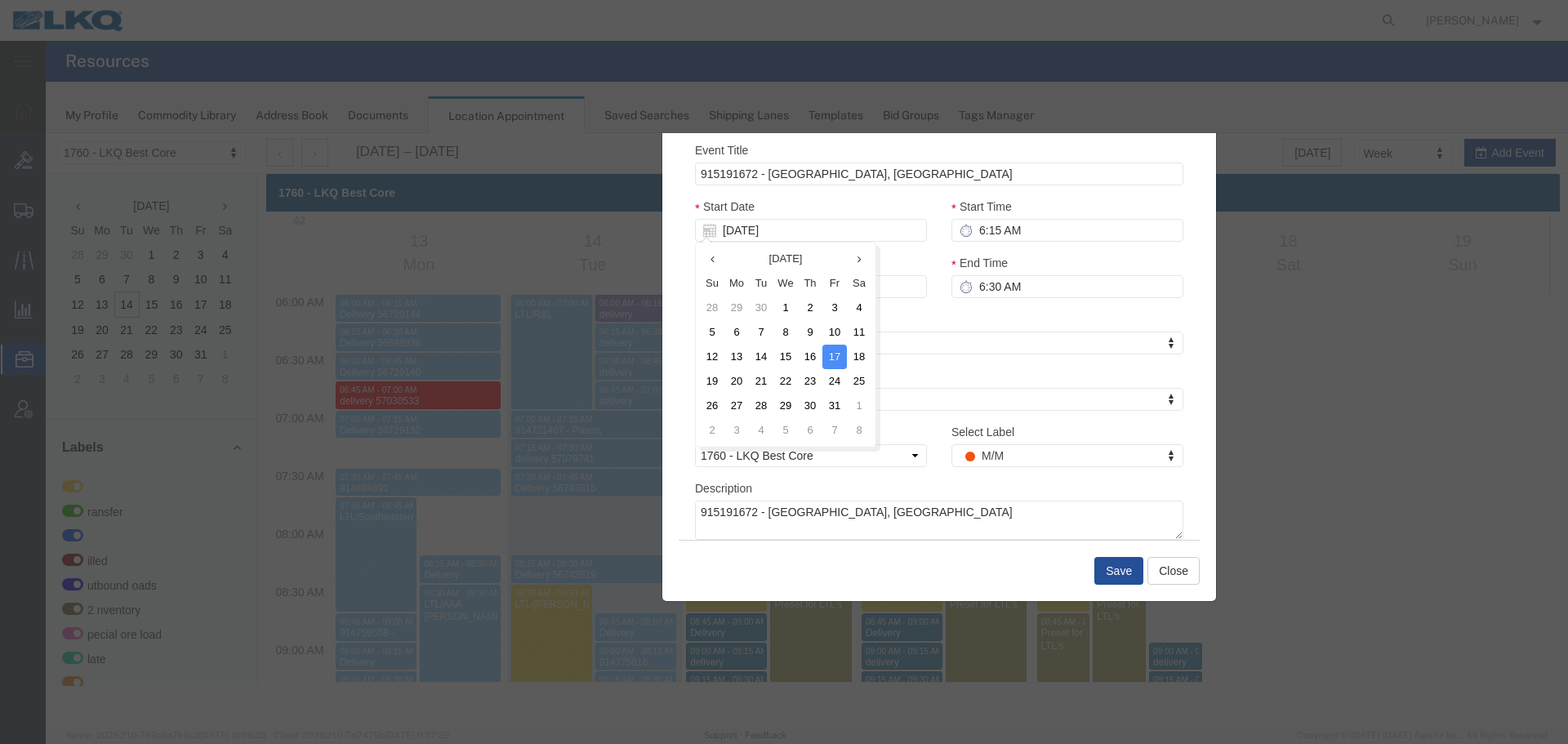
type input "10/20/2025"
click at [1029, 232] on input "6:15 AM" at bounding box center [1068, 231] width 232 height 23
type input "11:30 AM"
type input "12:30 PM"
type input "11:30 AM"
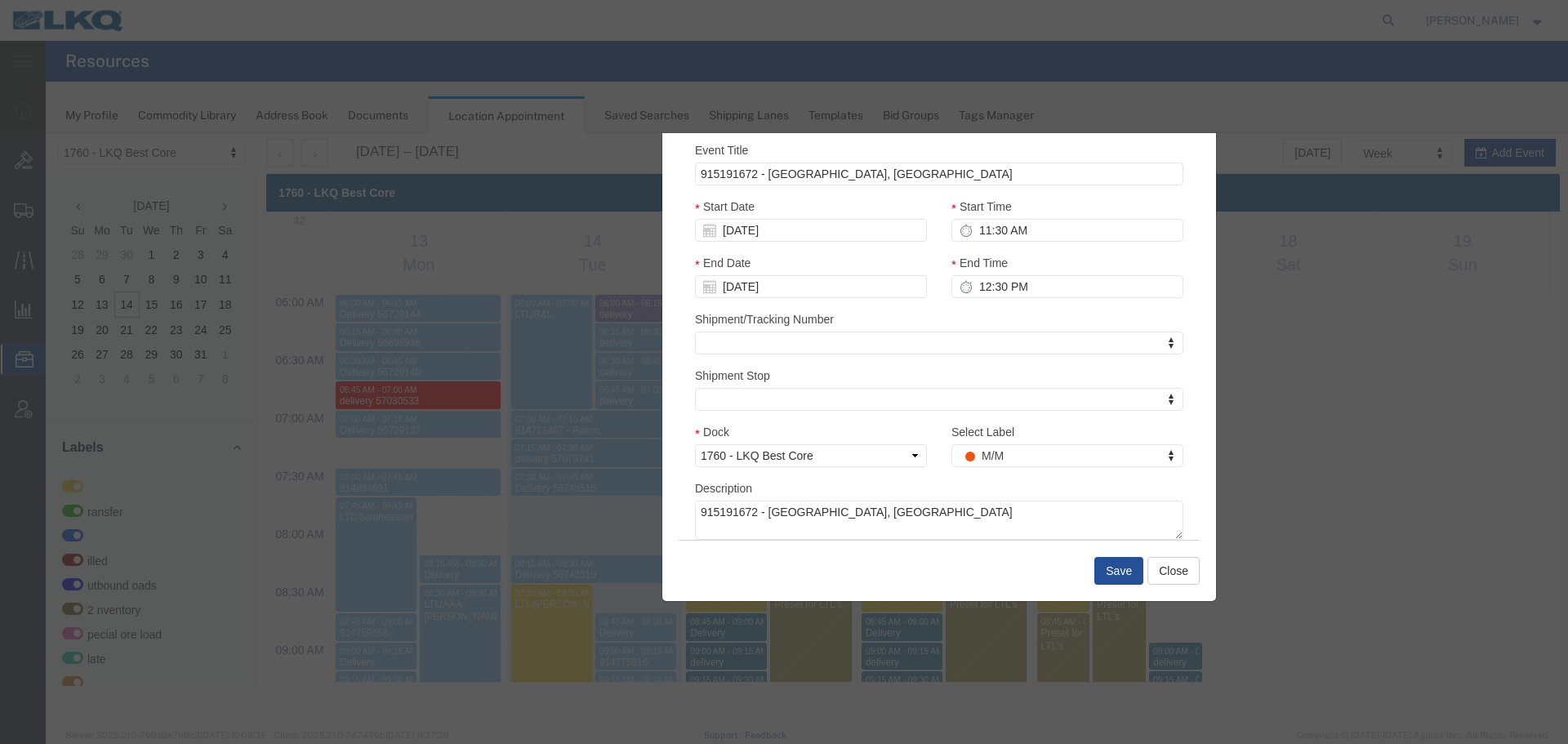
click at [966, 288] on icon at bounding box center [967, 287] width 13 height 13
click at [984, 286] on input "12:30 PM" at bounding box center [1068, 287] width 232 height 23
type input "11:45 AM"
click at [1113, 569] on button "Save" at bounding box center [1118, 571] width 49 height 28
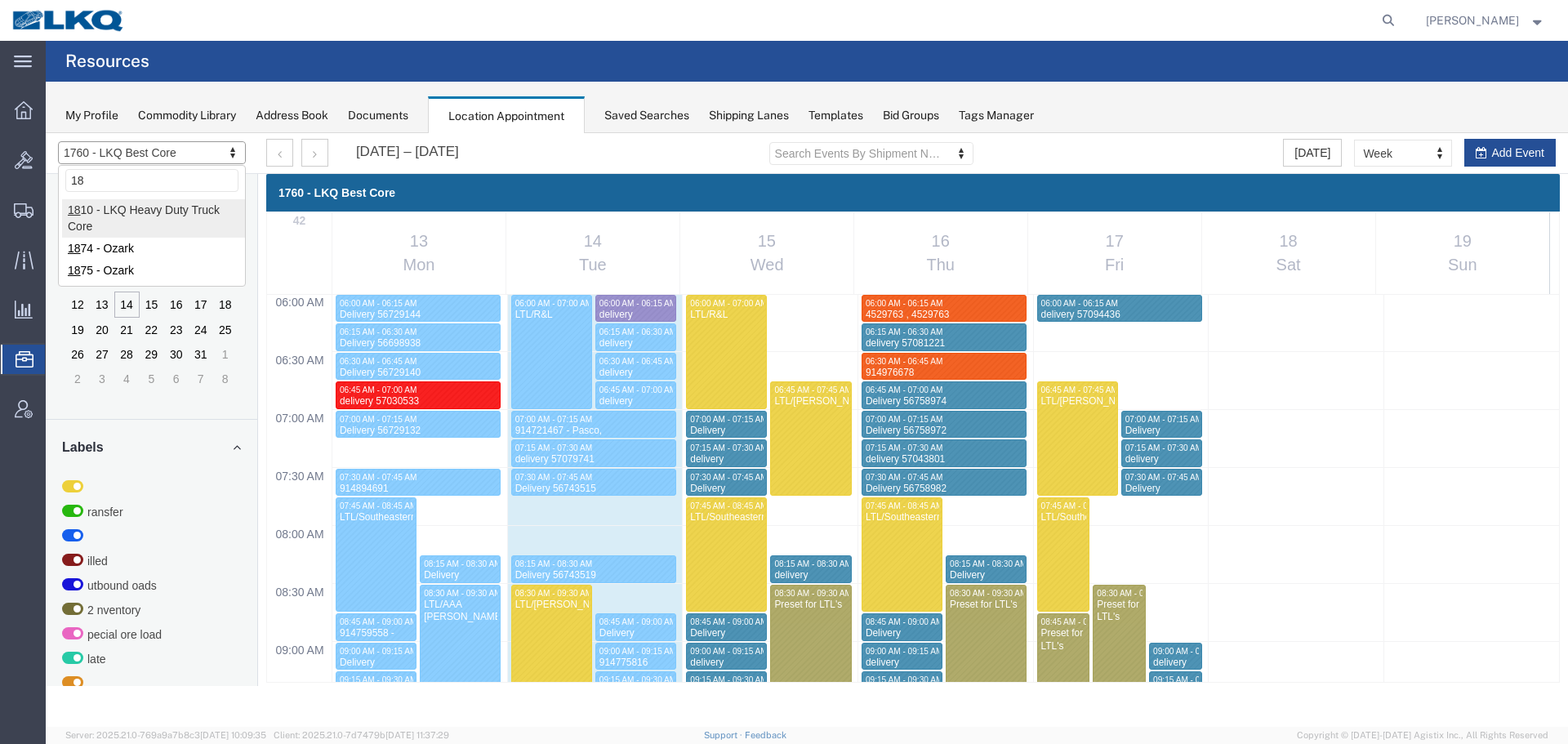
type input "18"
drag, startPoint x: 194, startPoint y: 209, endPoint x: 1233, endPoint y: 872, distance: 1232.5
select select "27660"
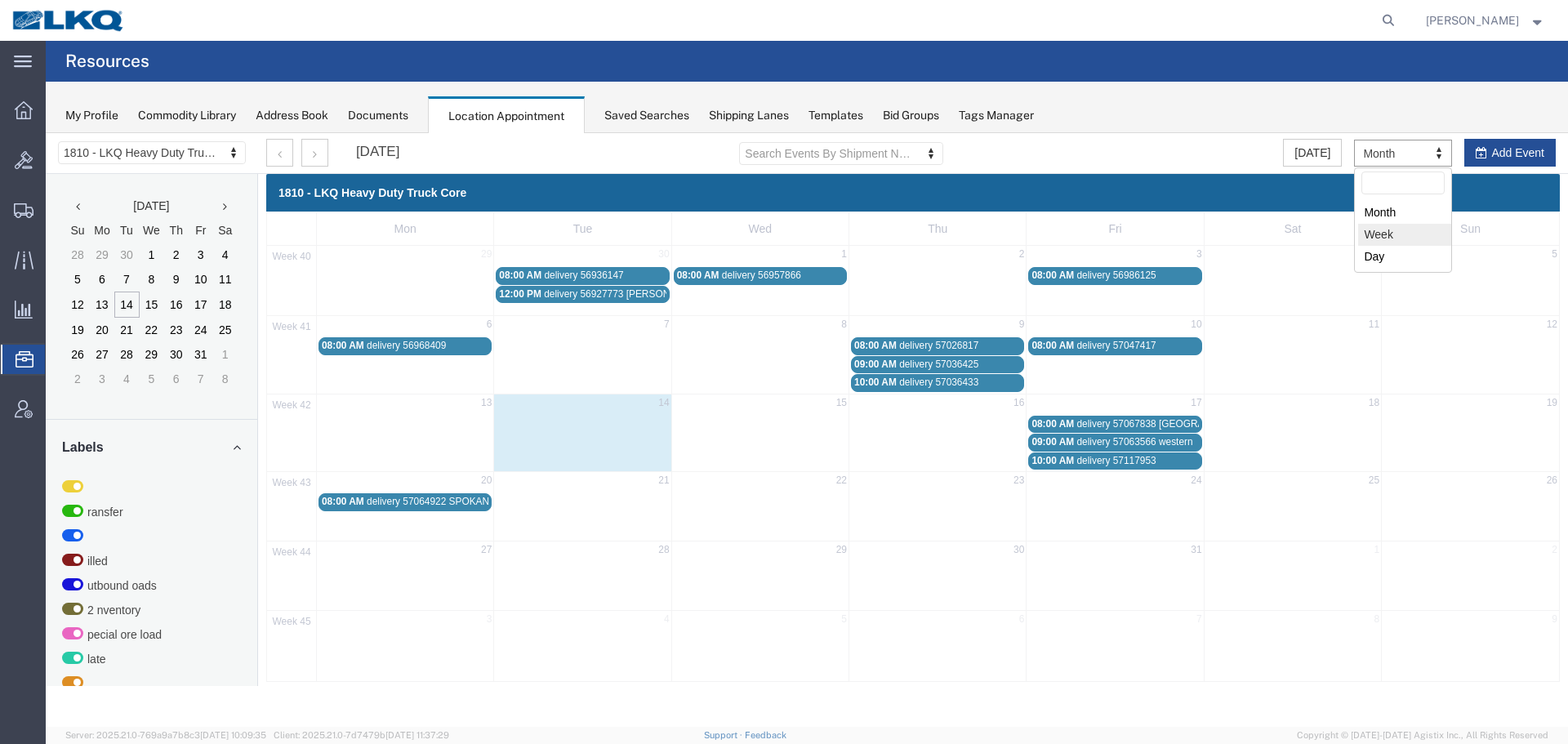
drag, startPoint x: 1391, startPoint y: 235, endPoint x: 1294, endPoint y: 170, distance: 116.8
select select "agendaWeek"
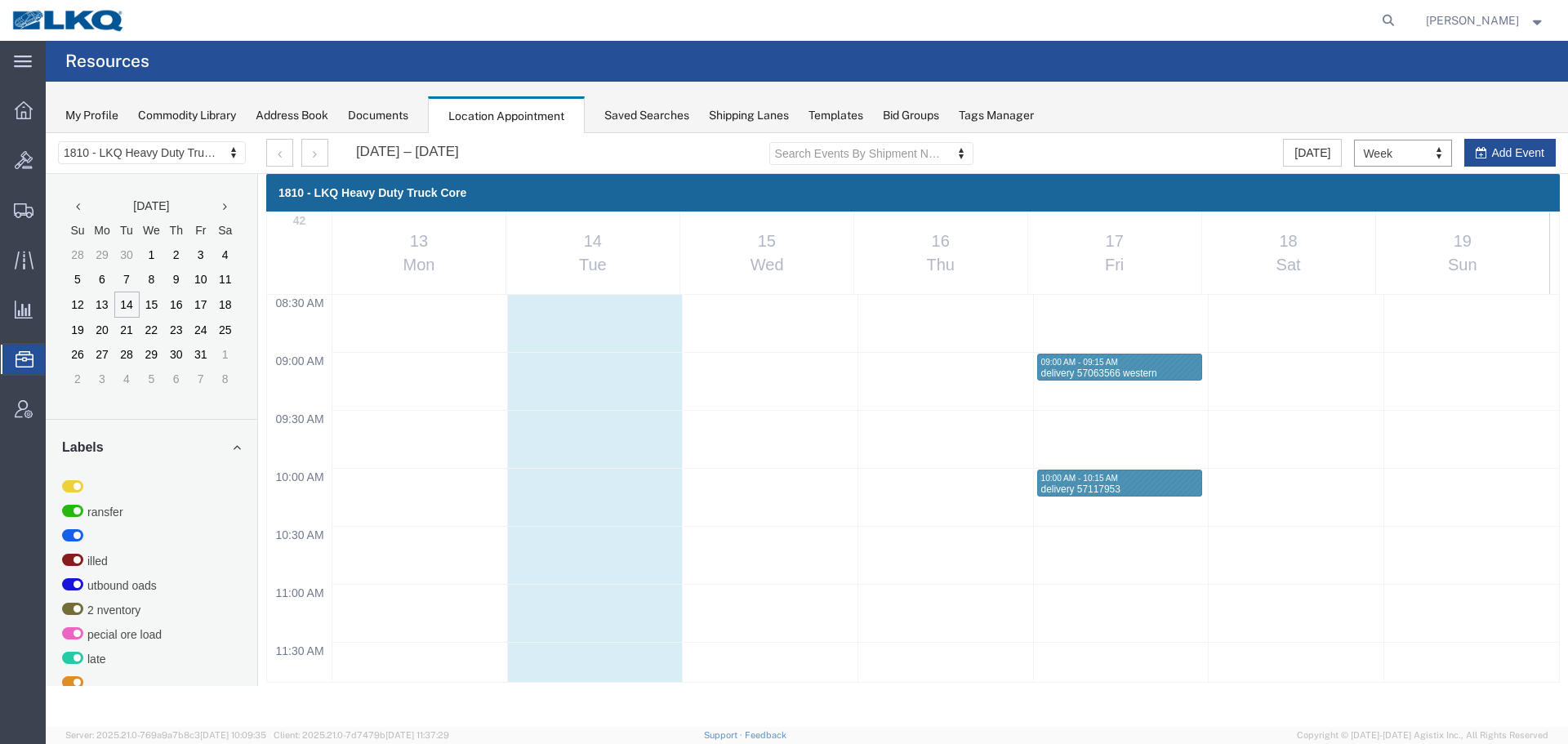
scroll to position [1023, 0]
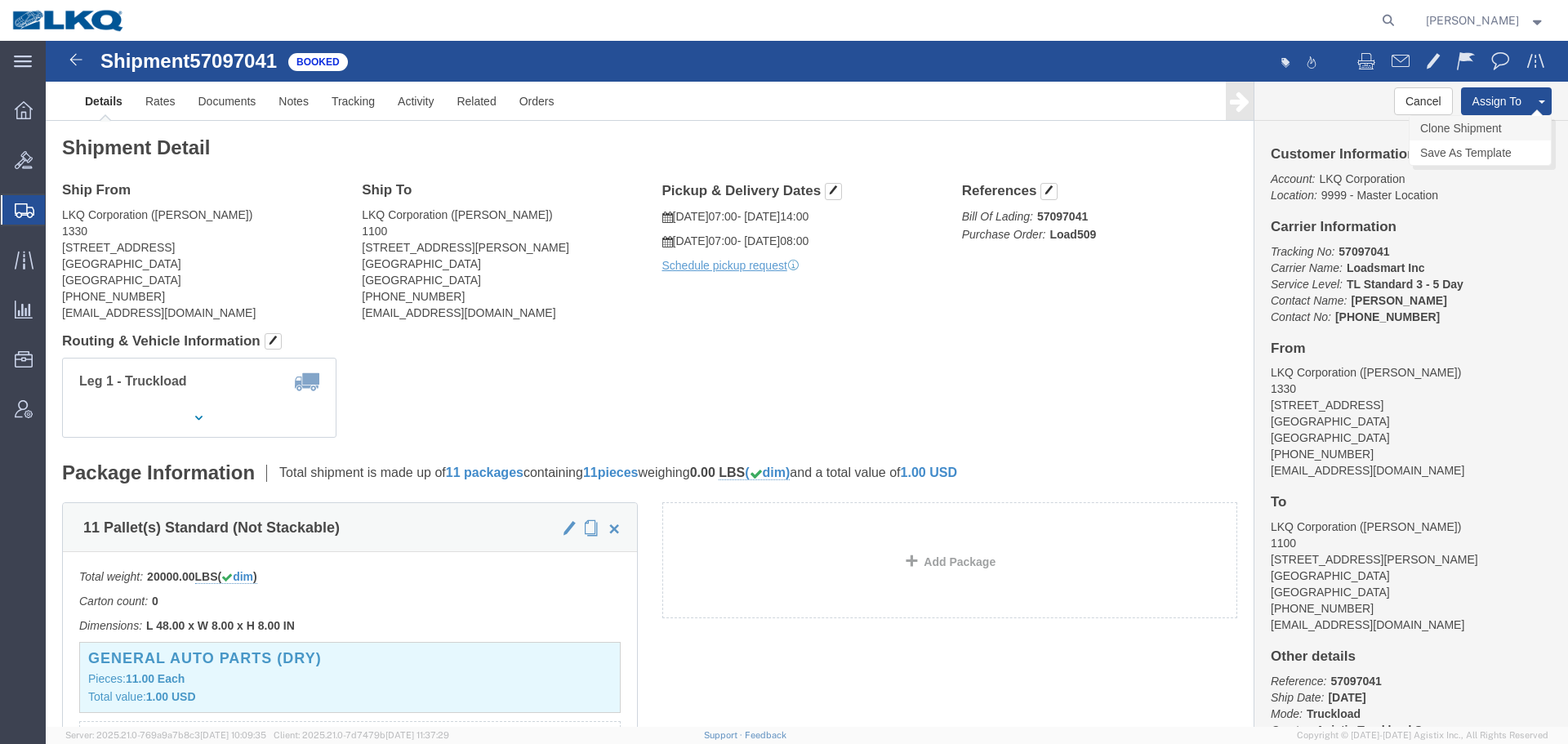
click link "Clone Shipment"
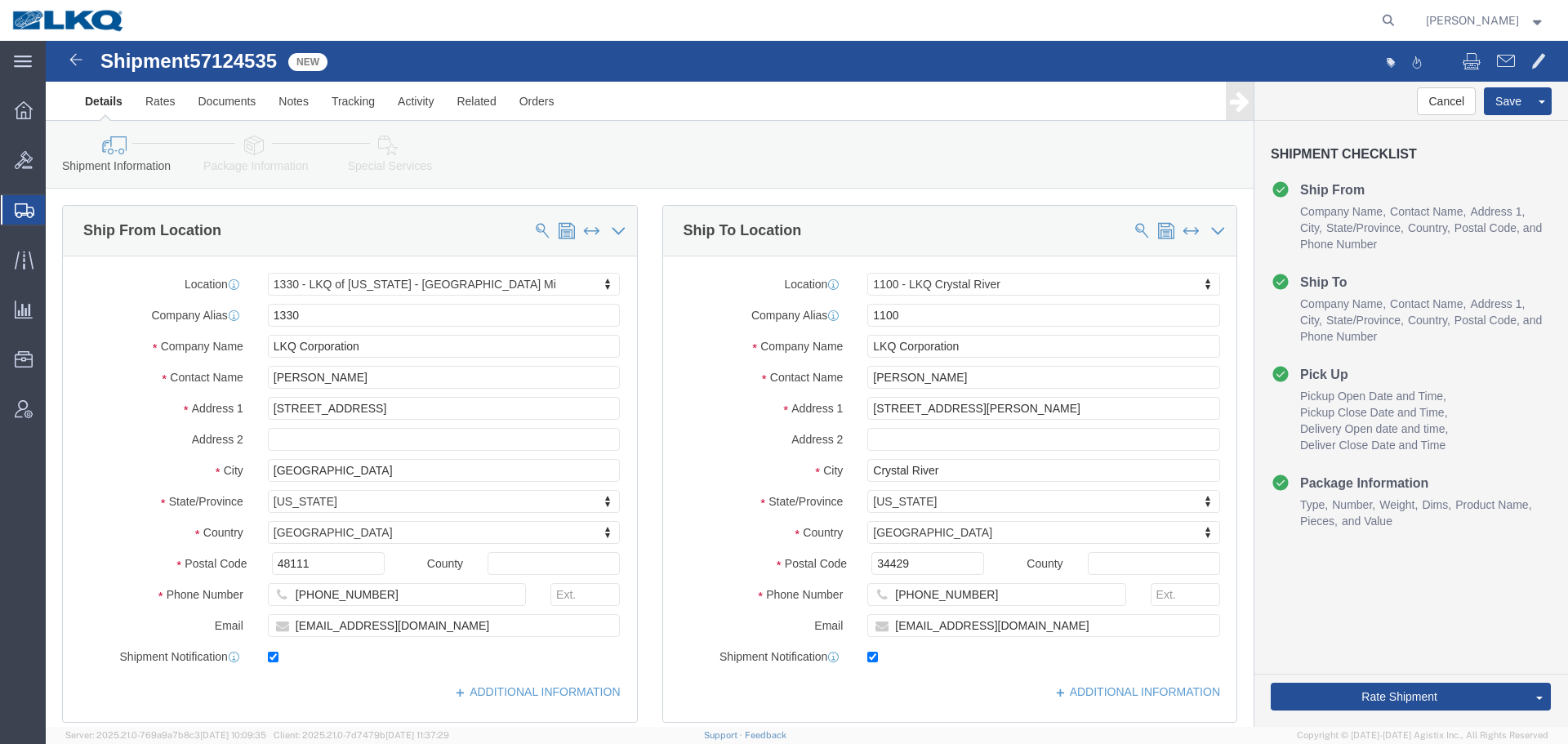
select select "27508"
select select "27344"
click span "57124535"
copy span "57124535"
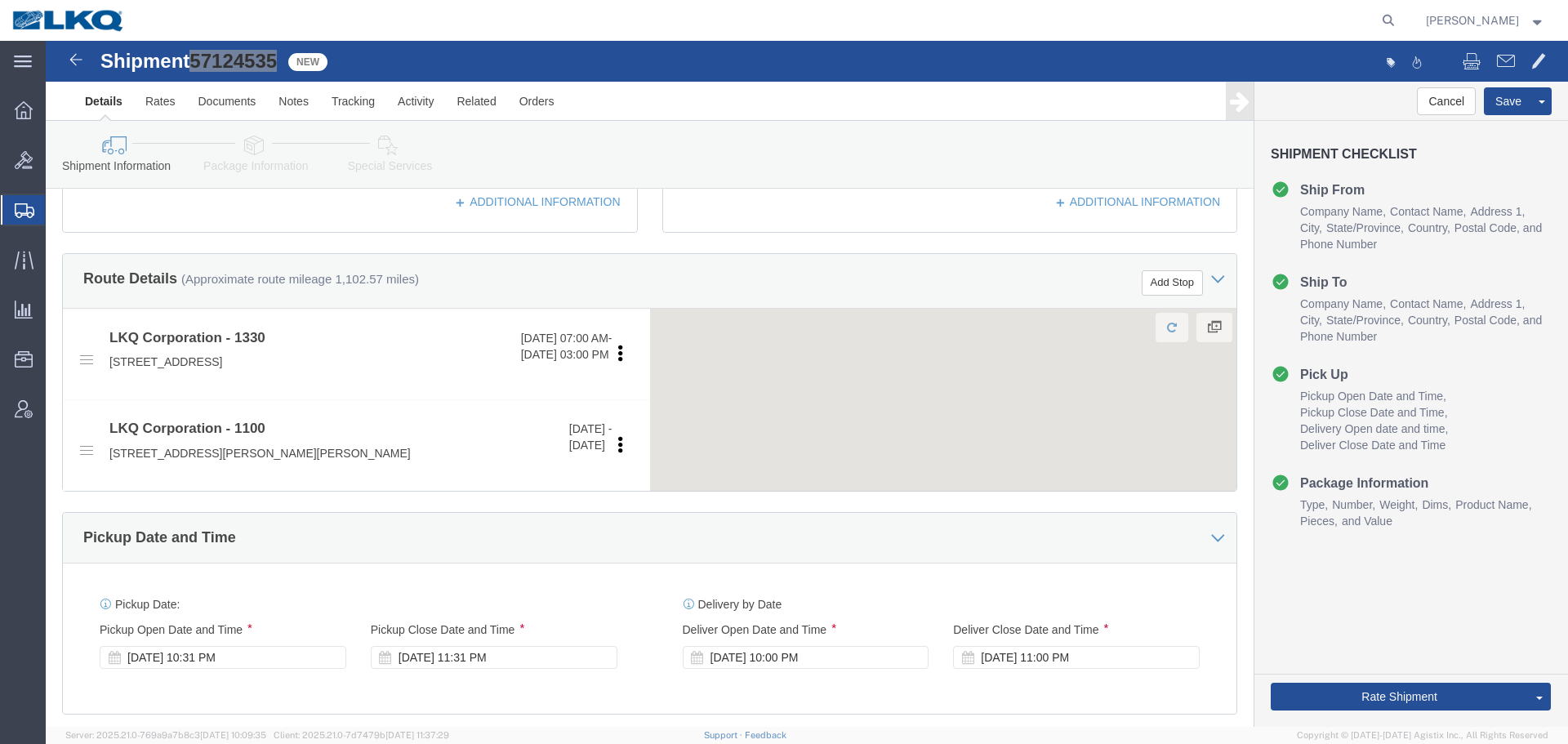
scroll to position [977, 0]
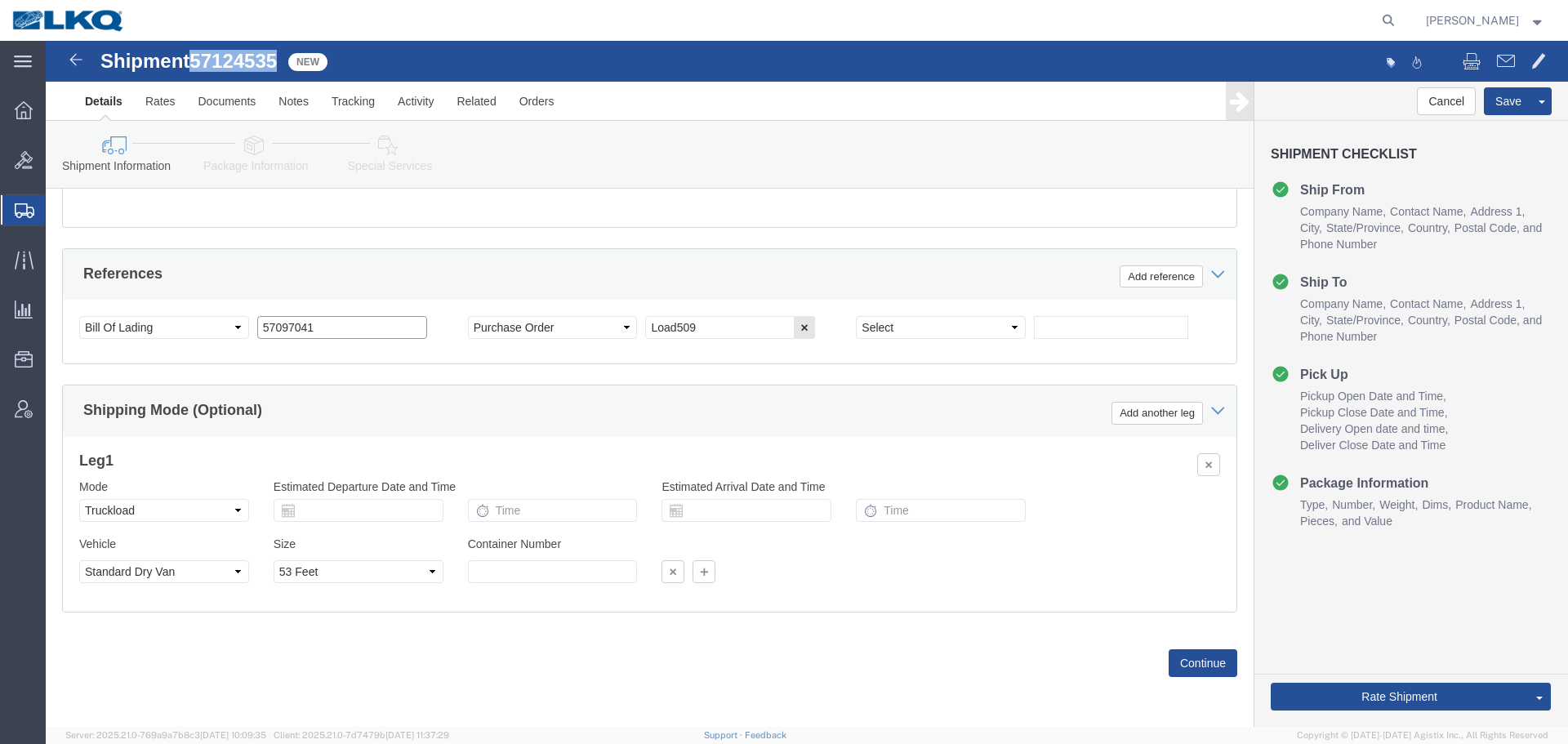
click input "57097041"
paste input "124535"
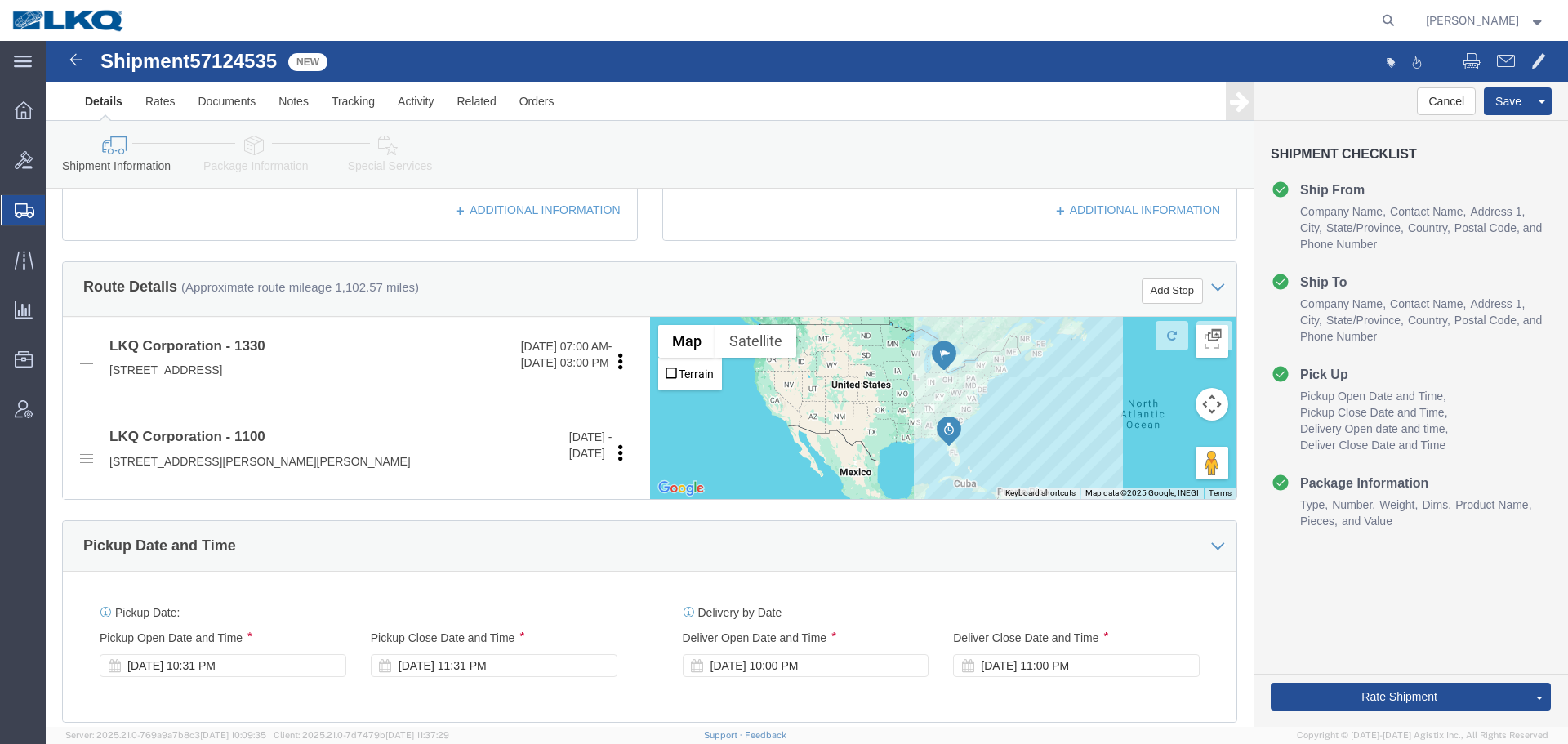
scroll to position [490, 0]
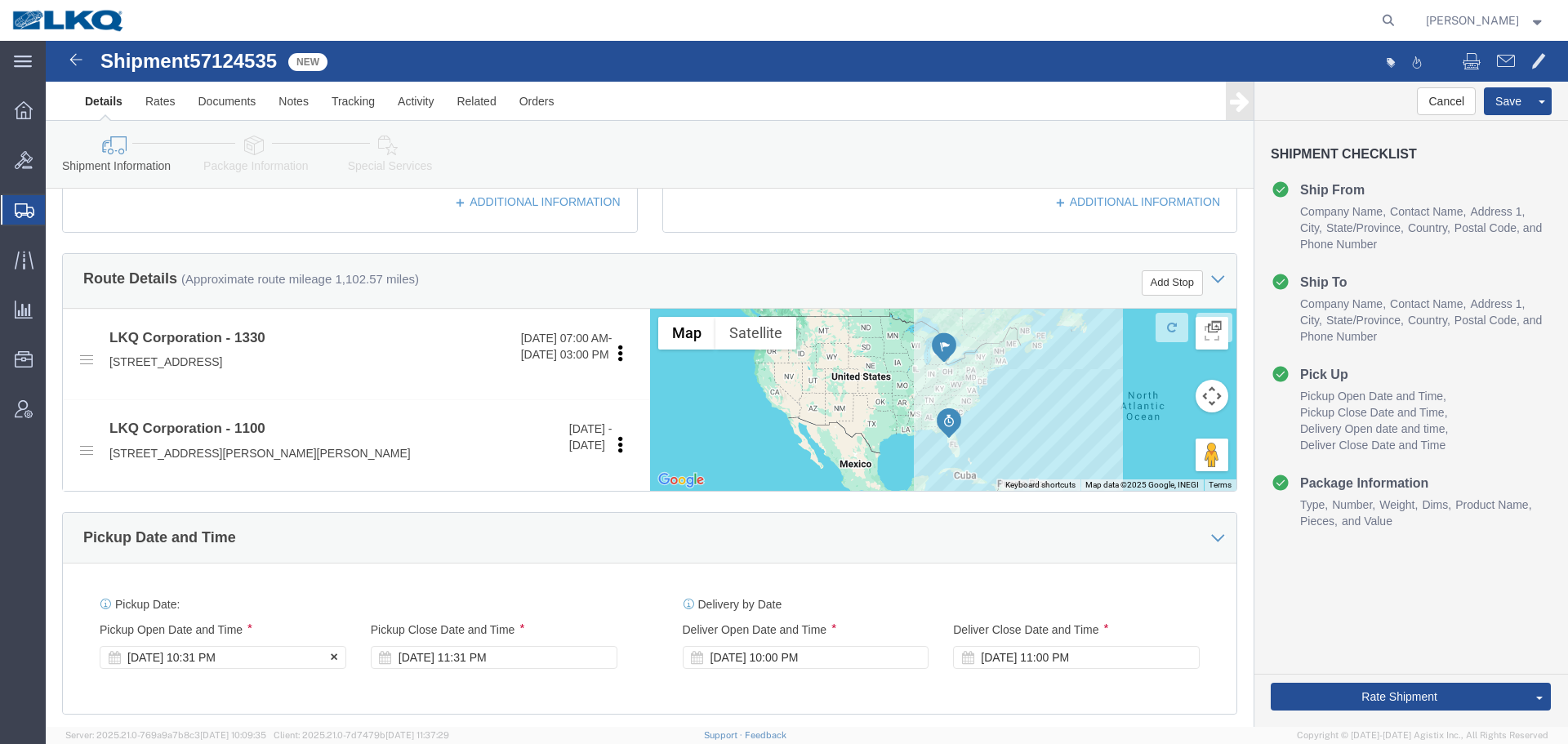
type input "57124535"
click div "Oct 14 2025 10:31 PM"
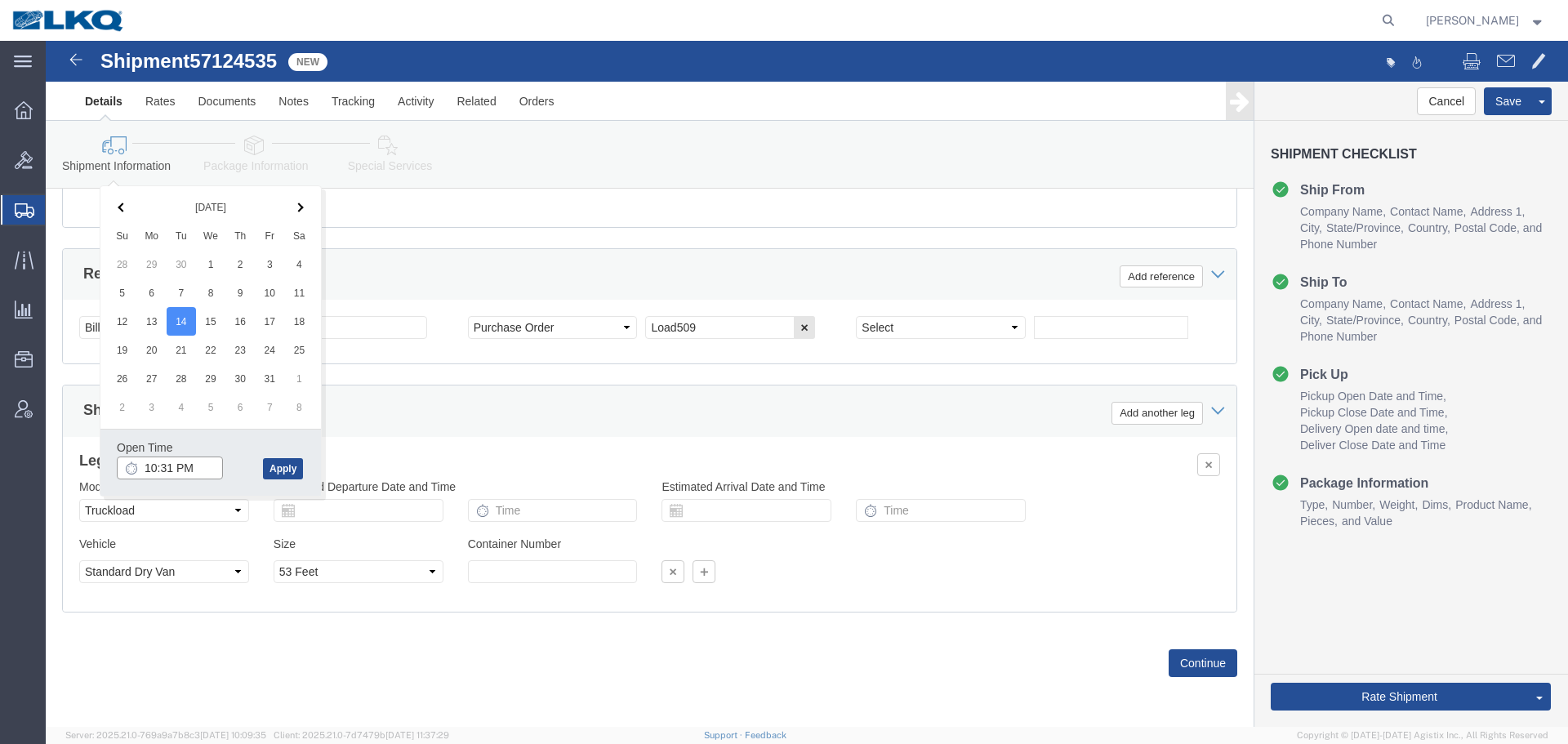
click input "10:31 PM"
type input "11:30"
type input "11:30 AM"
click button "Apply"
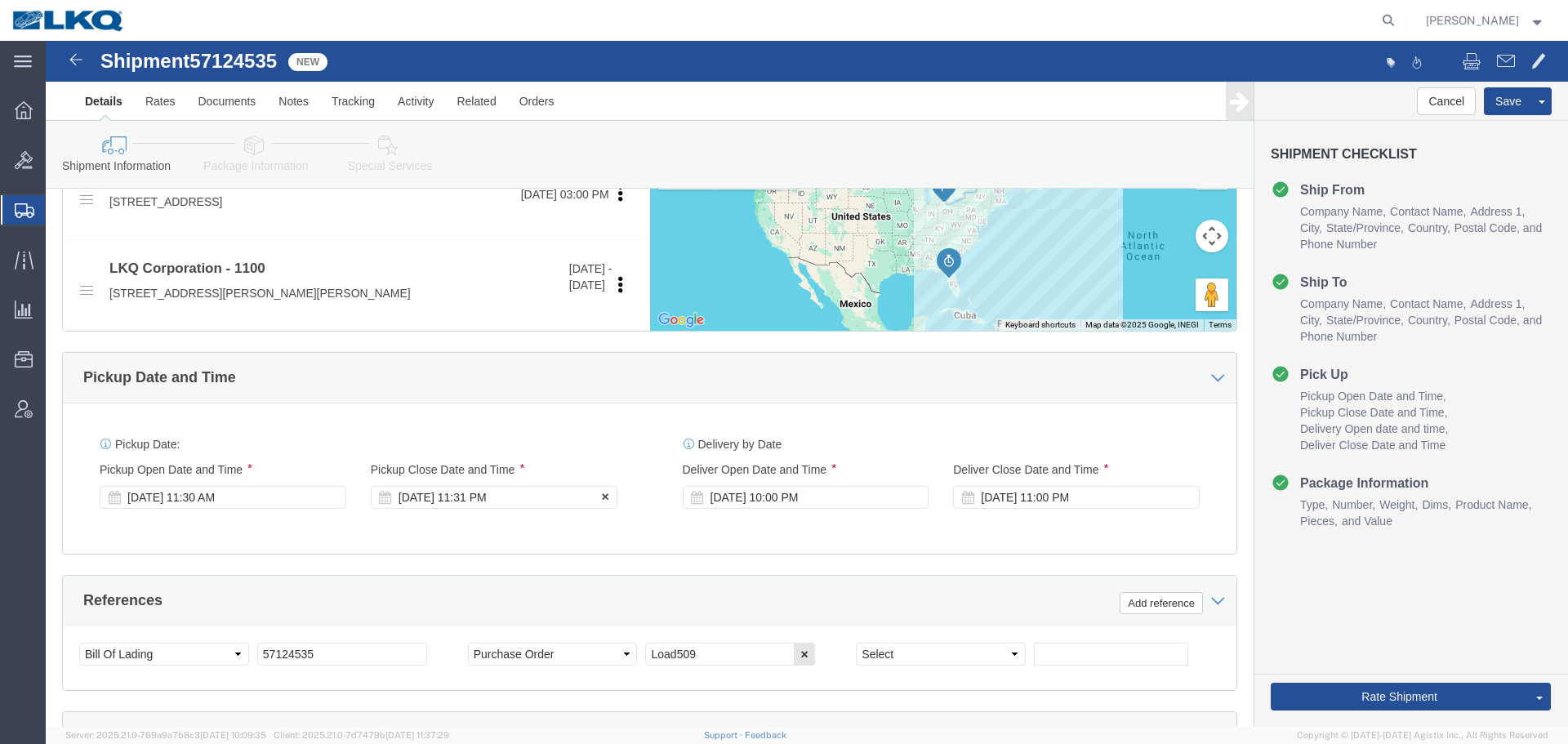
click div "Oct 14 2025 11:31 PM"
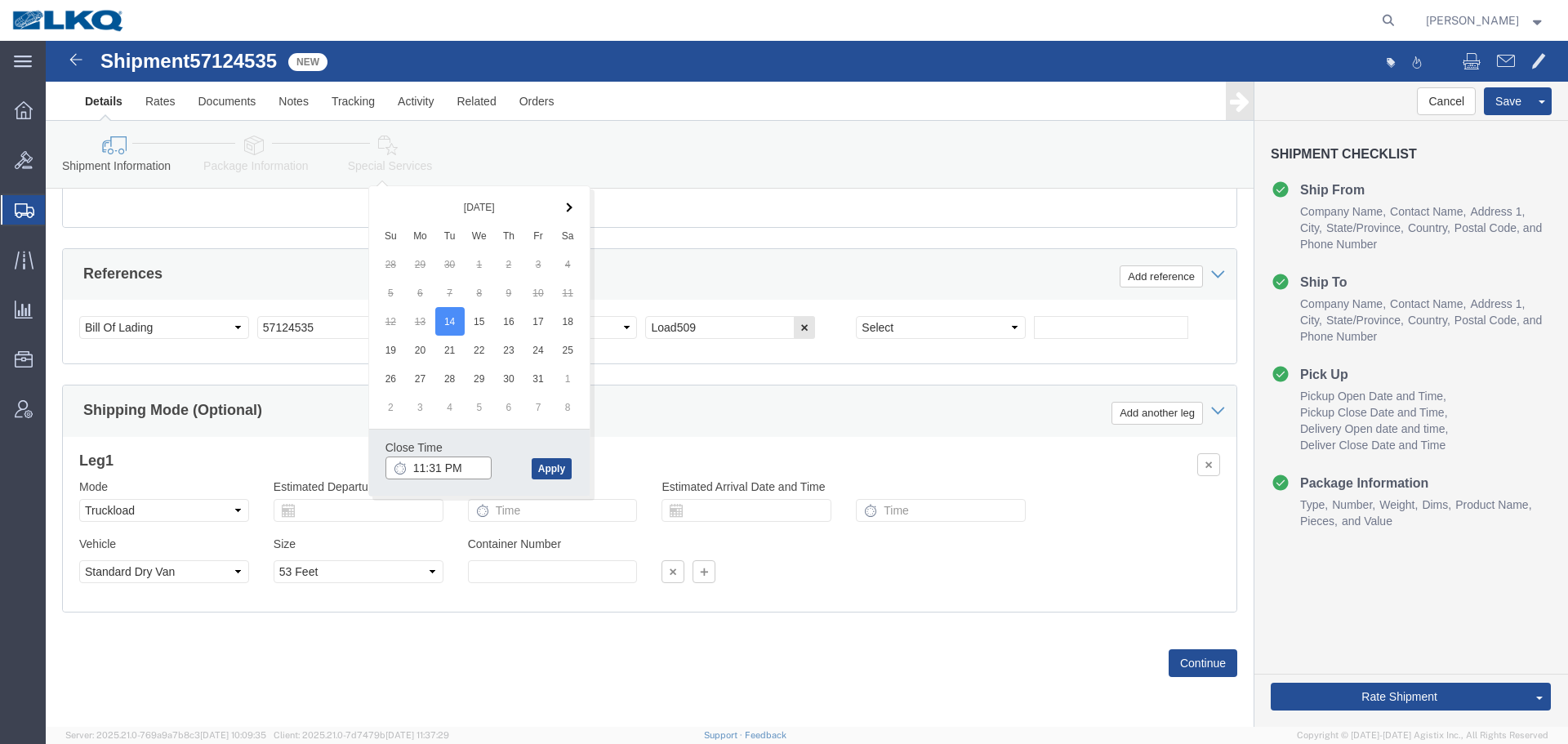
click input "11:31 PM"
type input "2:30 PM"
click button "Apply"
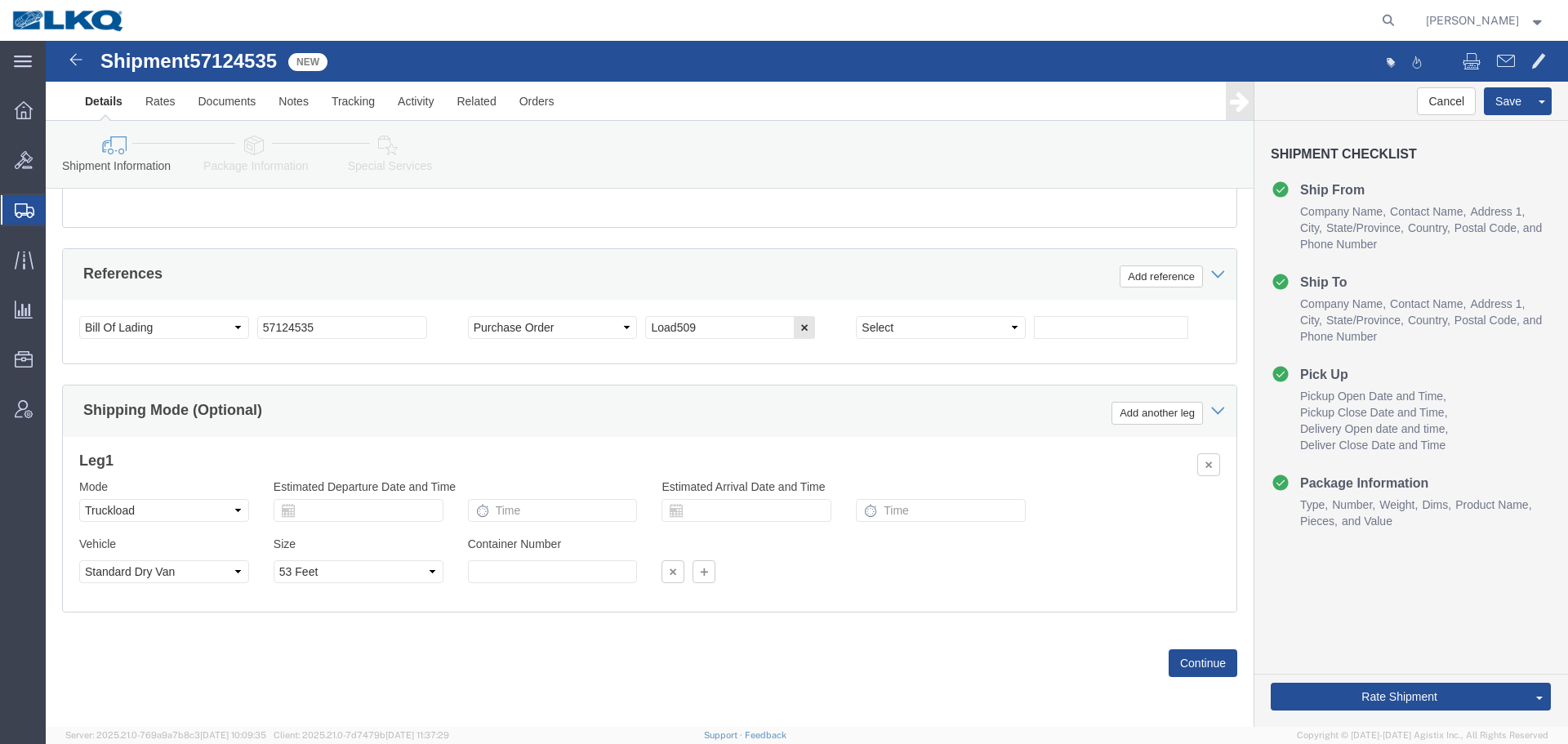
scroll to position [405, 0]
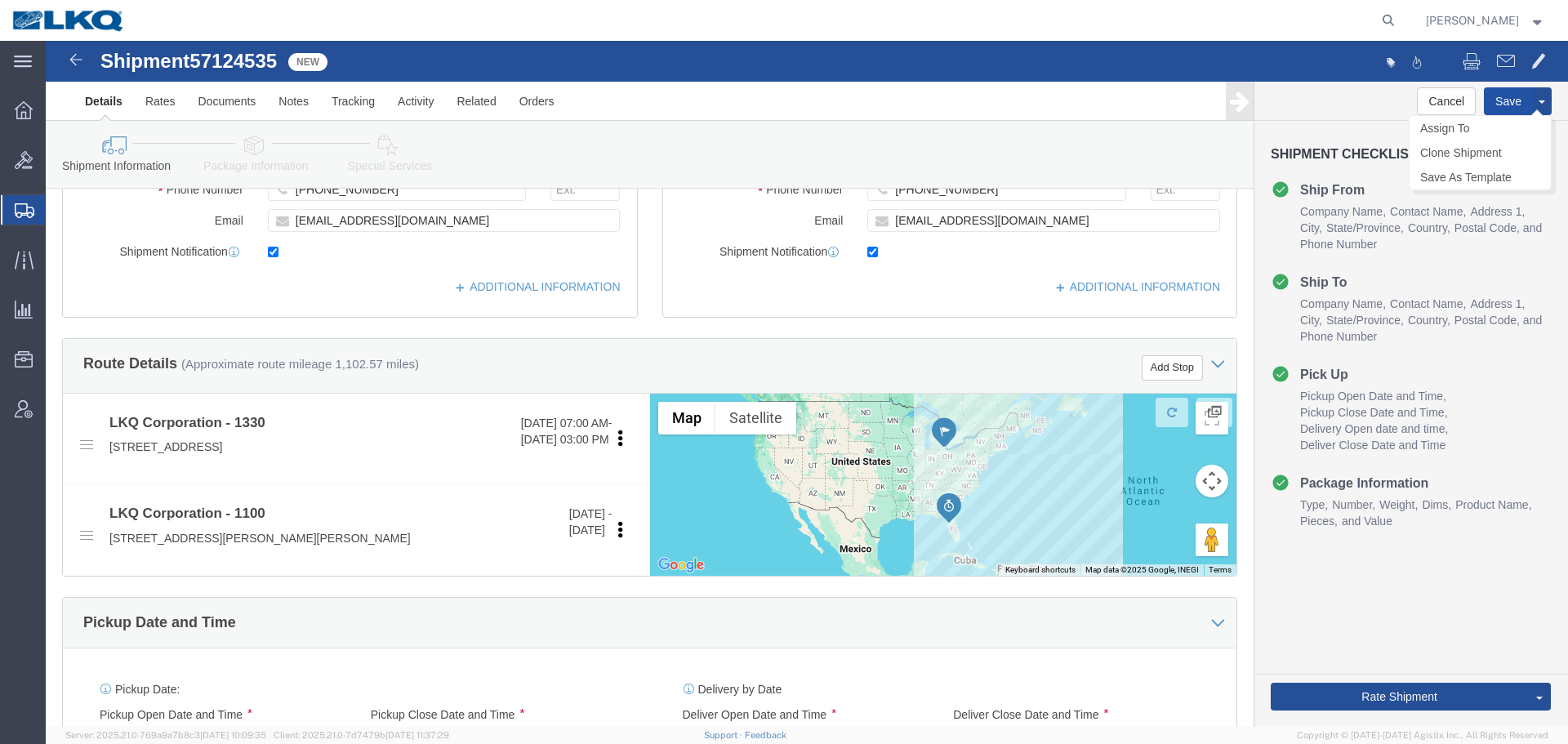
click button "Save"
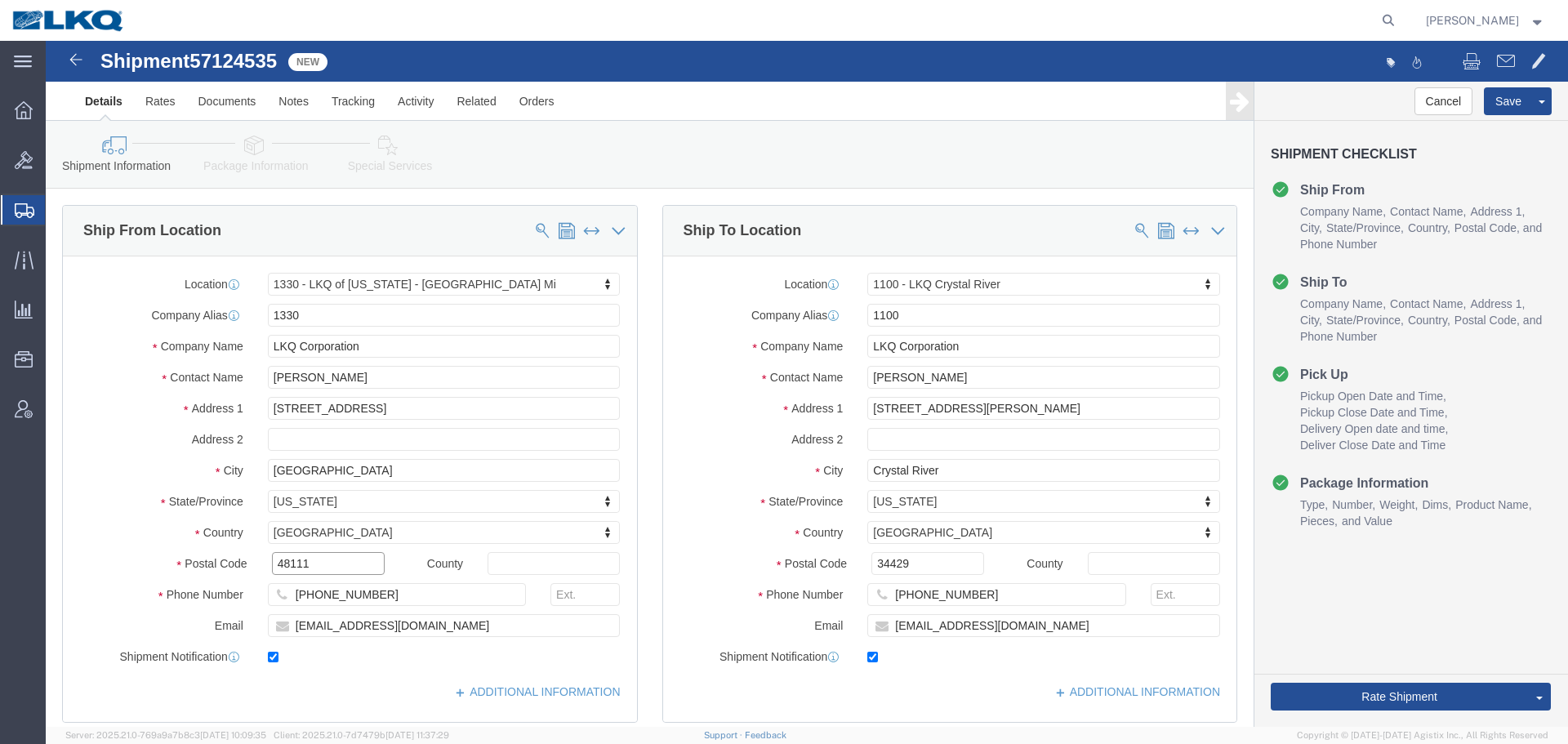
click input "48111"
click input "34429"
click button "Save"
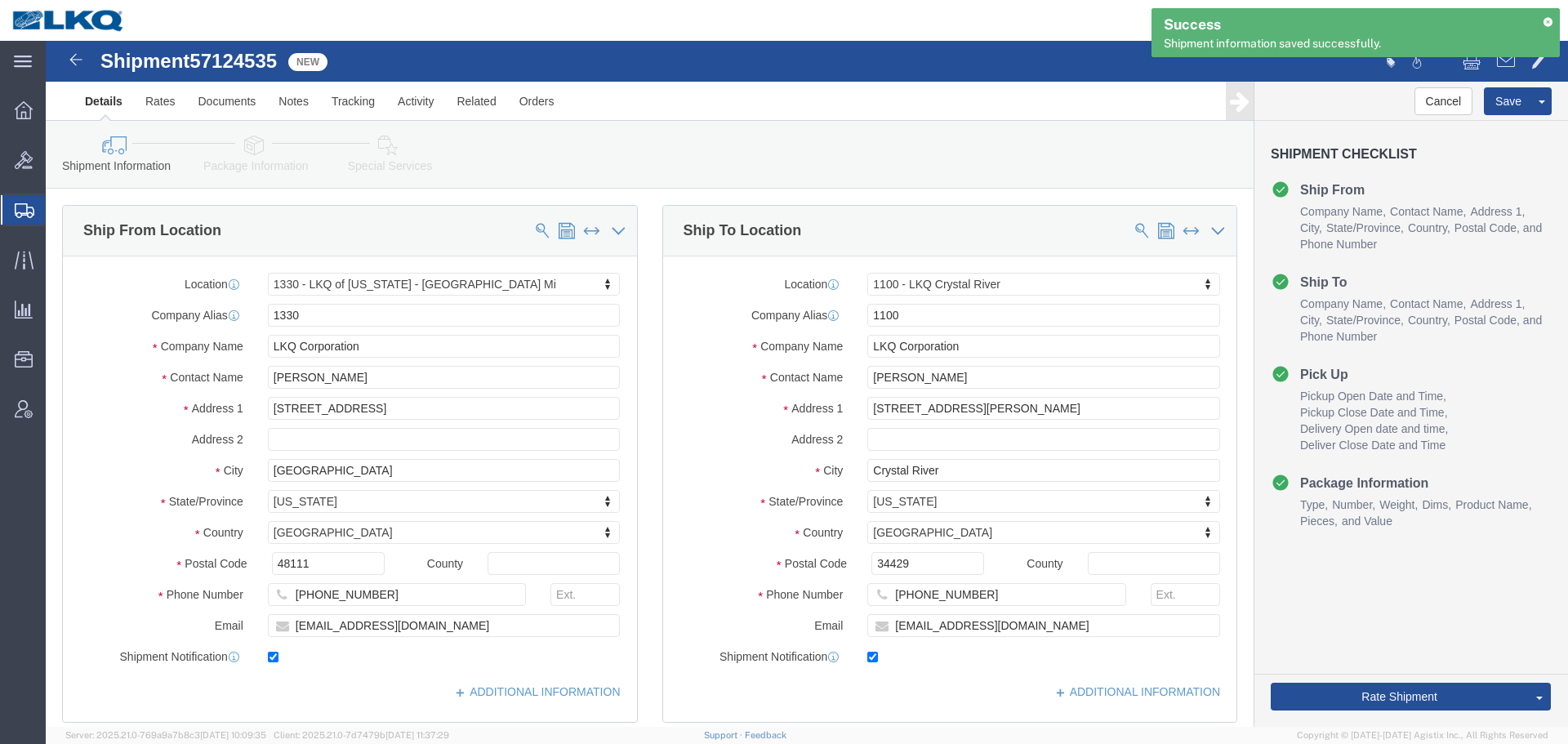
click at [1545, 20] on icon at bounding box center [1548, 21] width 12 height 9
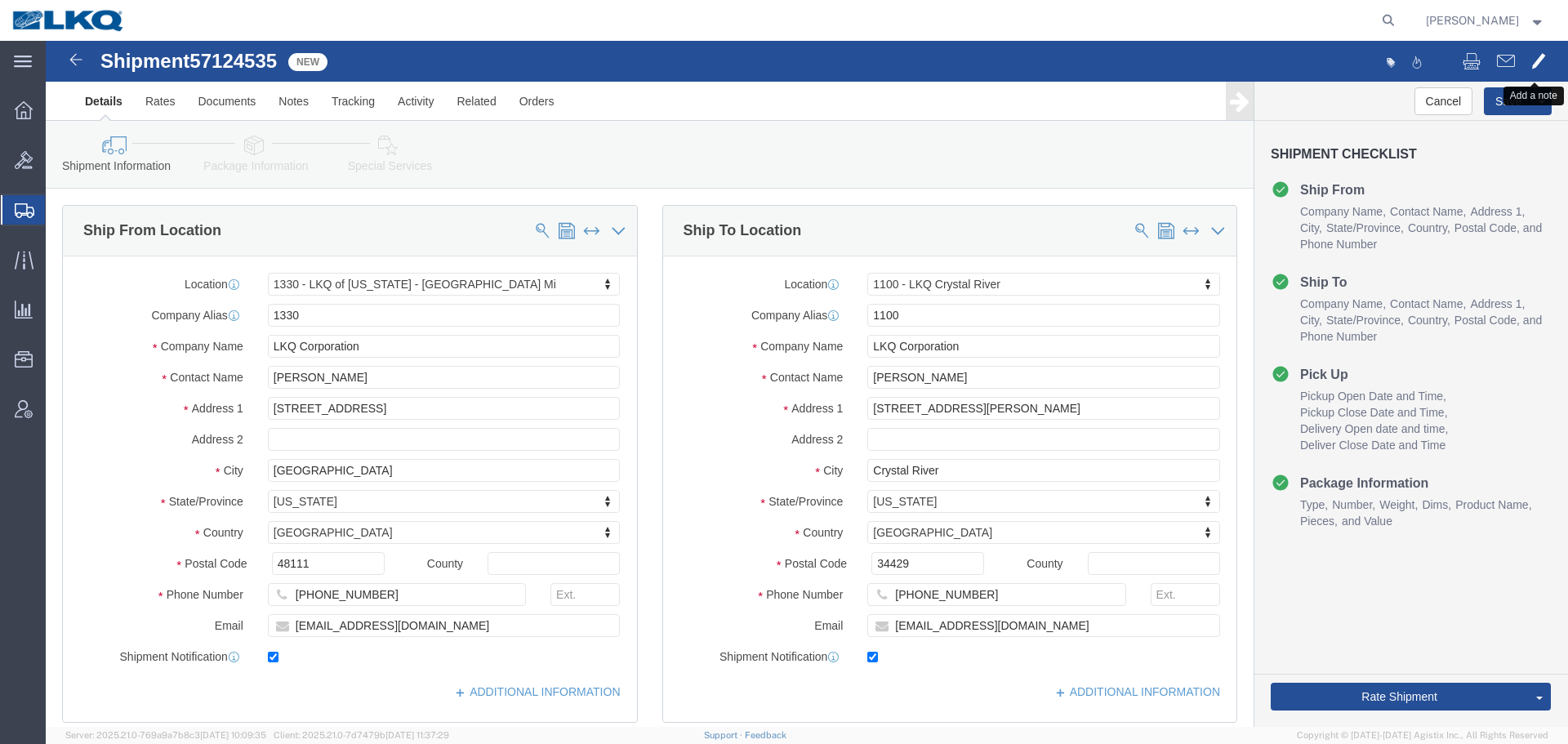
click span
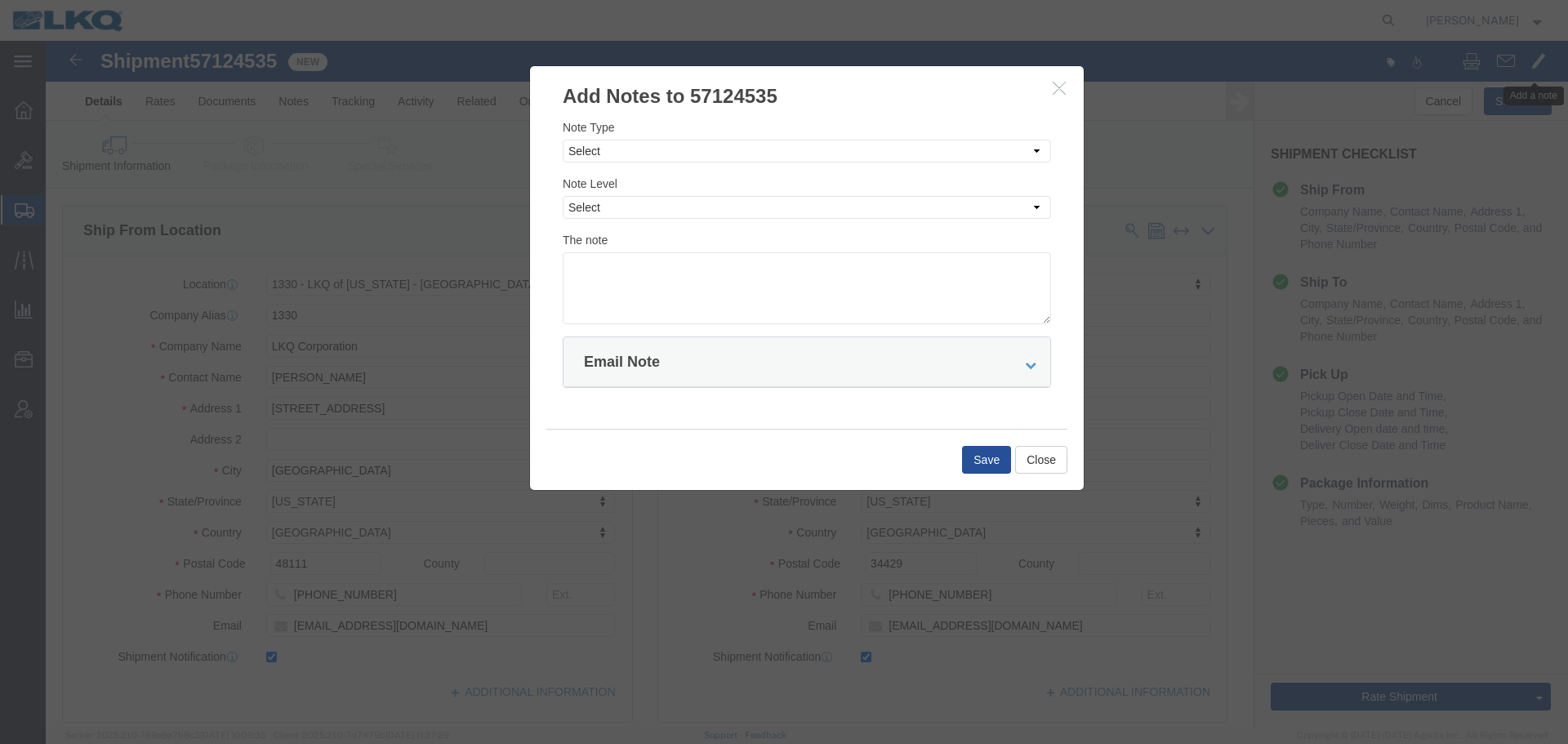
click h3 "Add Notes to 57124535"
click icon "button"
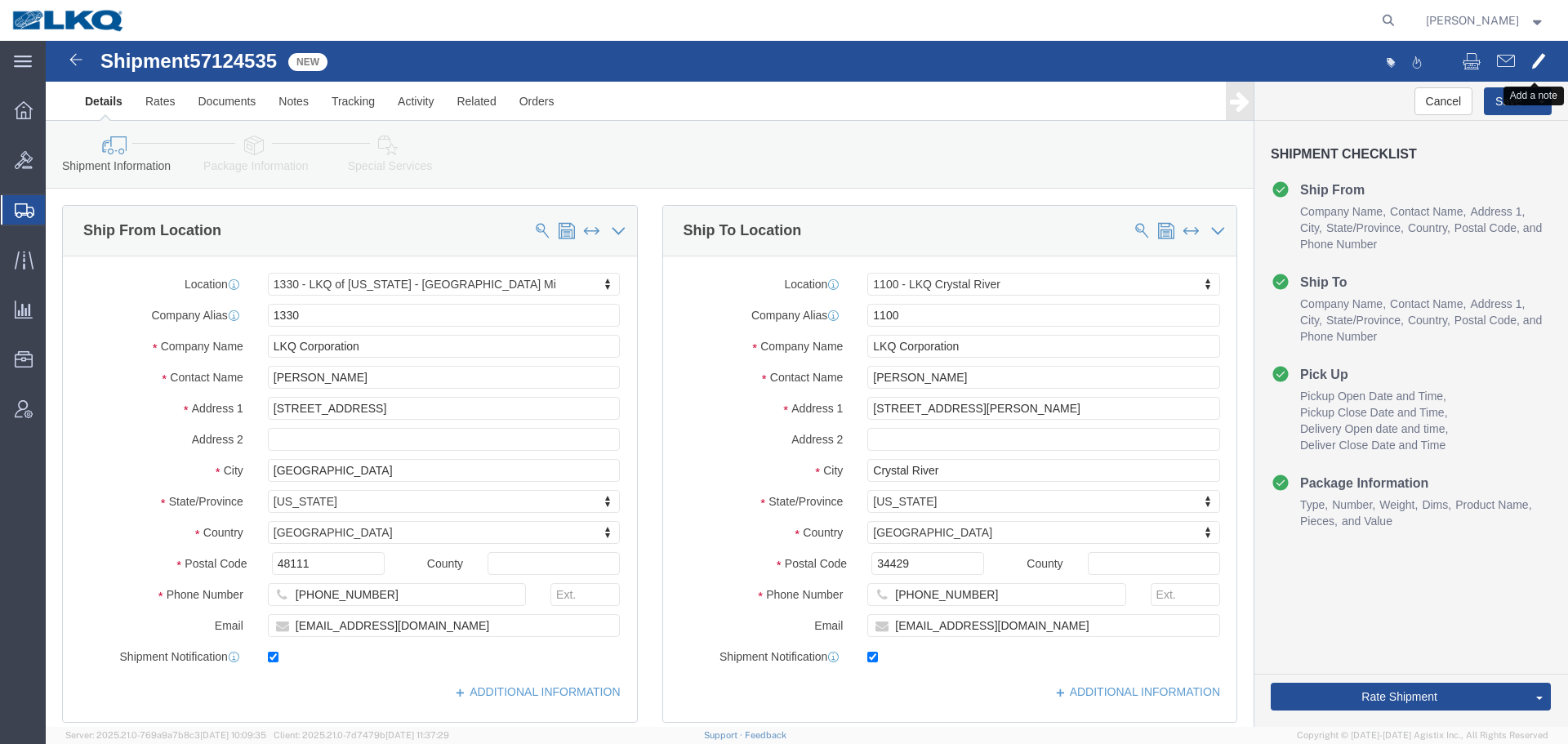
click span
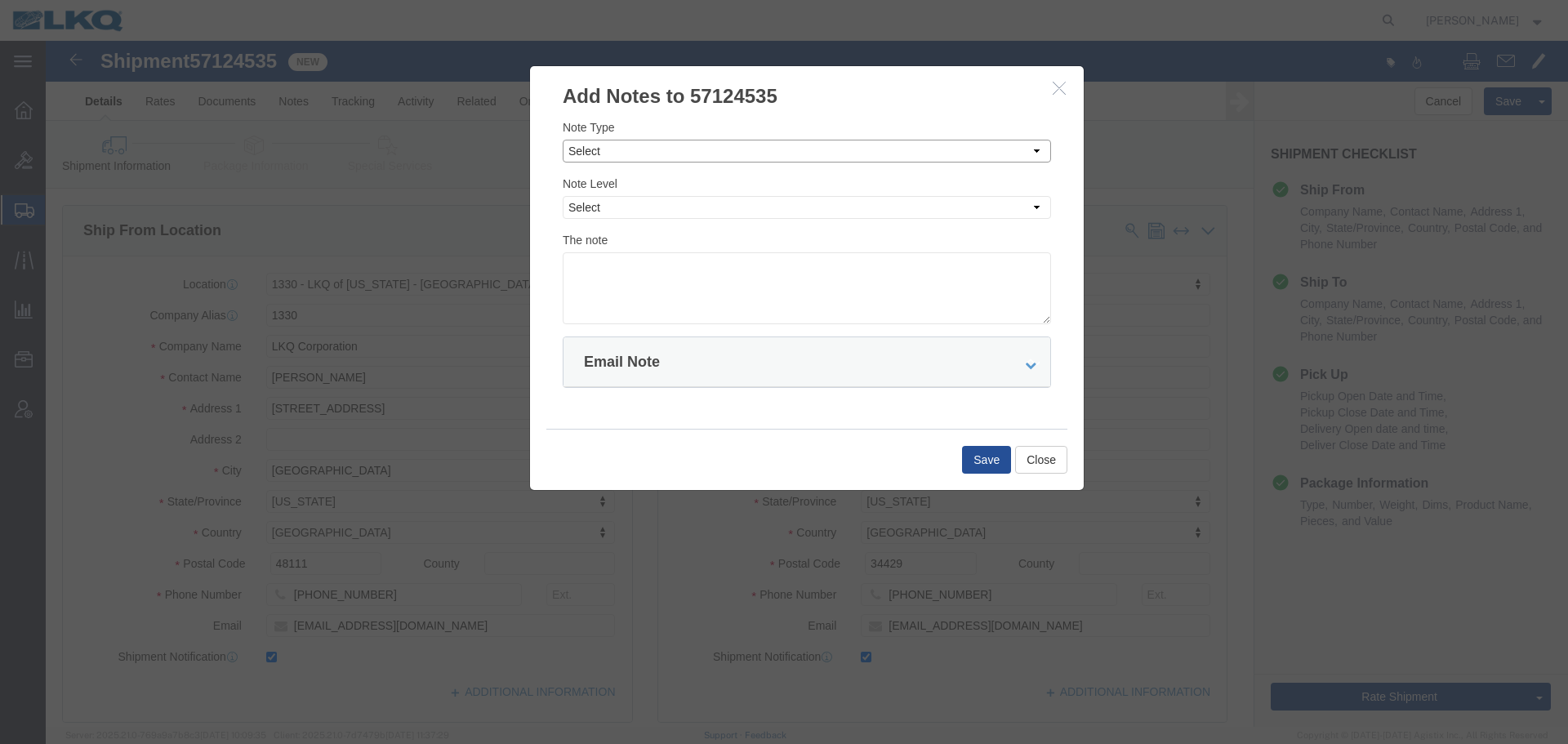
click select "Select Approval Bid Notes Carrier Change Notes Claim Notes Content Hazmat Notes…"
select select "BID_NOTES"
click select "Select Approval Bid Notes Carrier Change Notes Claim Notes Content Hazmat Notes…"
drag, startPoint x: 579, startPoint y: 167, endPoint x: 579, endPoint y: 177, distance: 10.0
click select "Select Private to Account Private to Vendor Public"
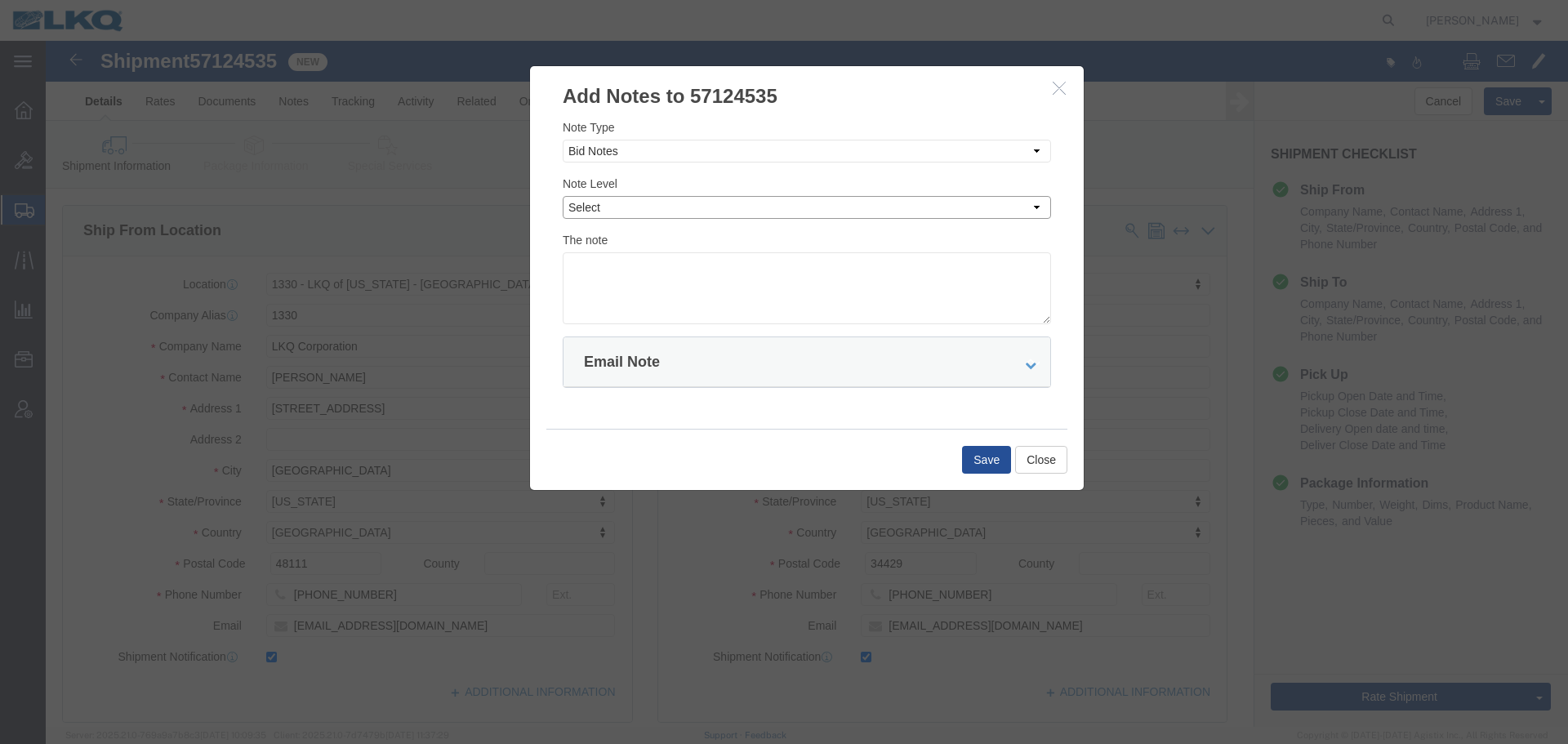
select select "PRIVATE_TO_ACCOUNT"
click select "Select Private to Account Private to Vendor Public"
click textarea
paste textarea "$3,006"
click textarea "DAT: $3,006"
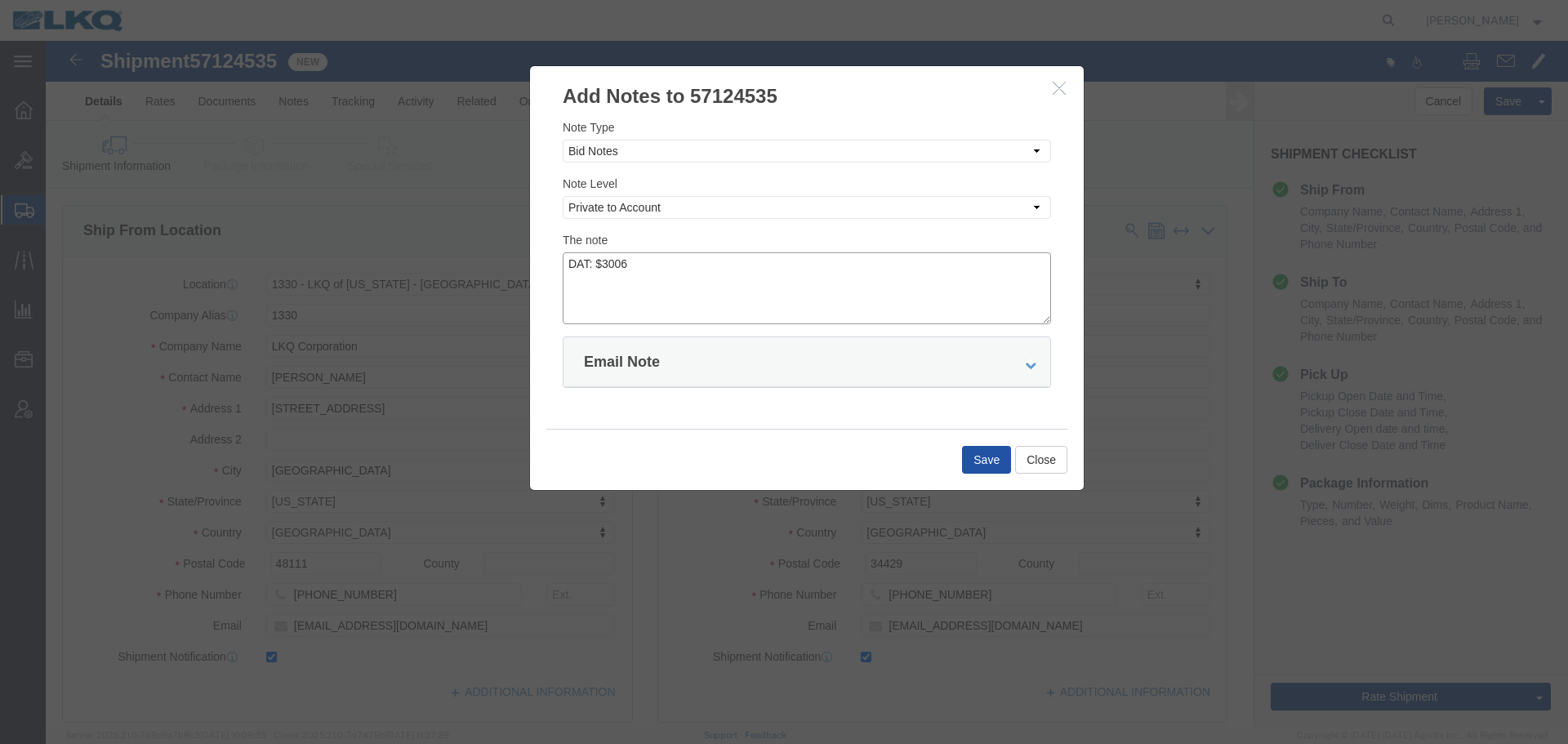
type textarea "DAT: $3006"
click button "Save"
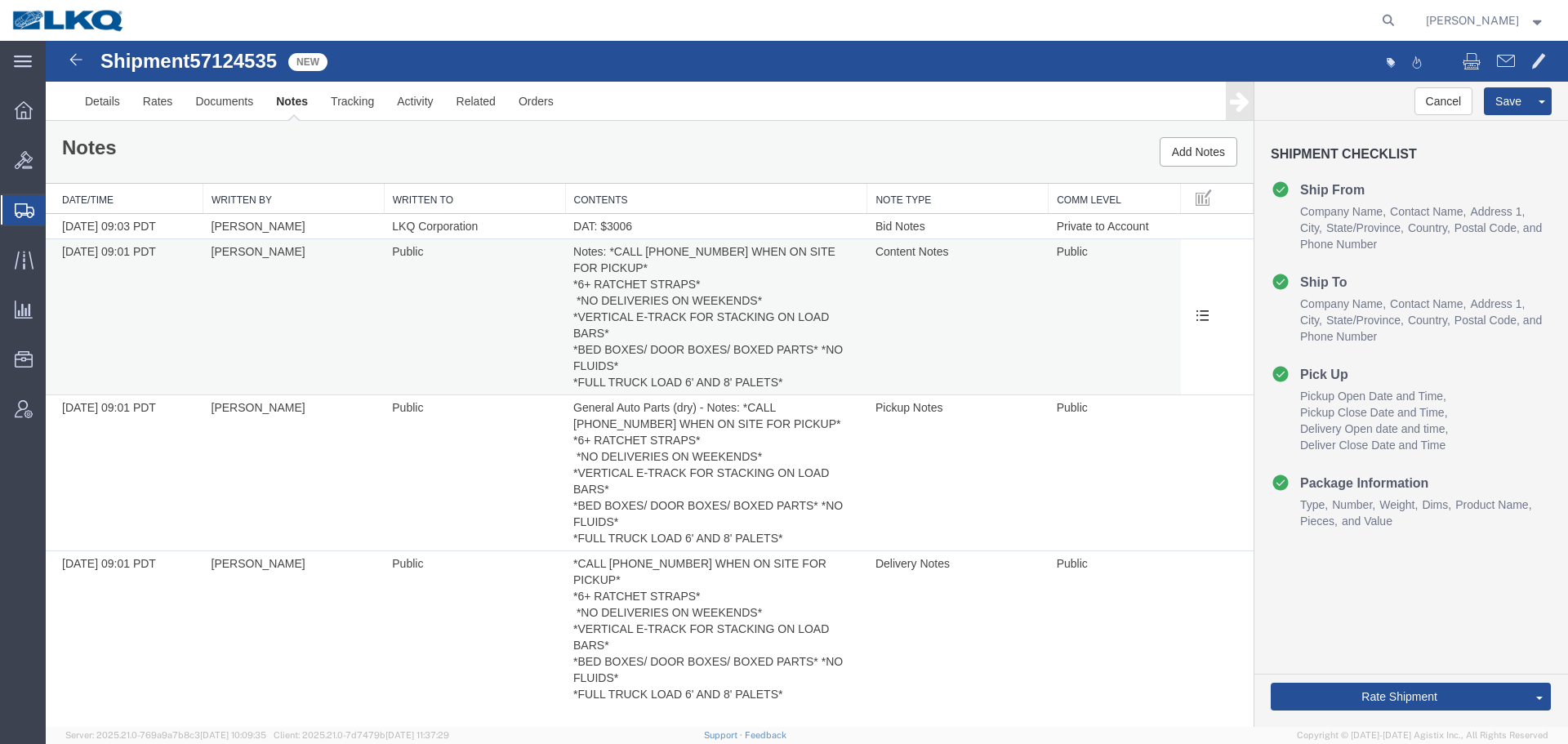
click at [255, 65] on span "57124535" at bounding box center [233, 60] width 87 height 22
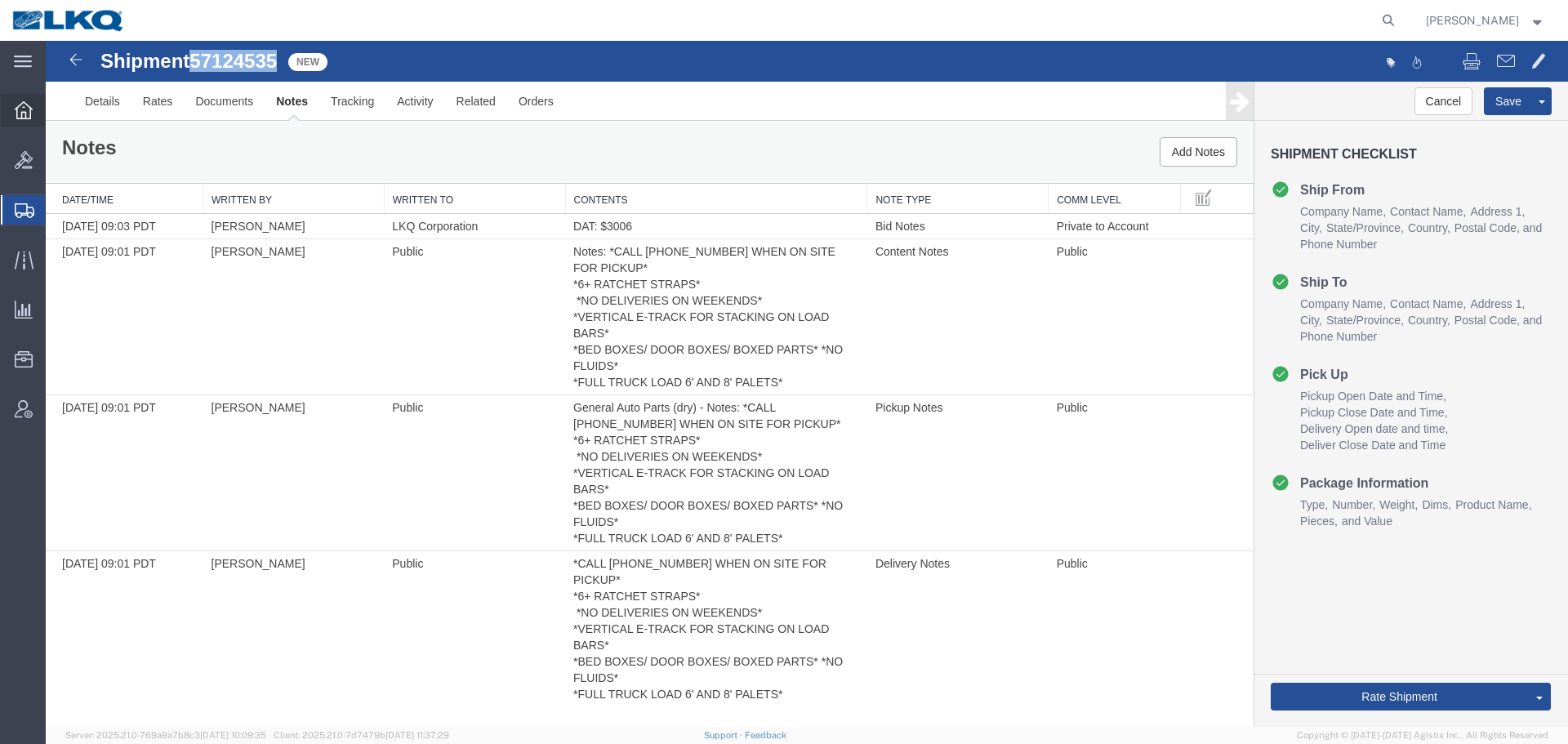
copy span "57124535"
click at [1447, 624] on link "Send To Bid" at bounding box center [1480, 621] width 141 height 25
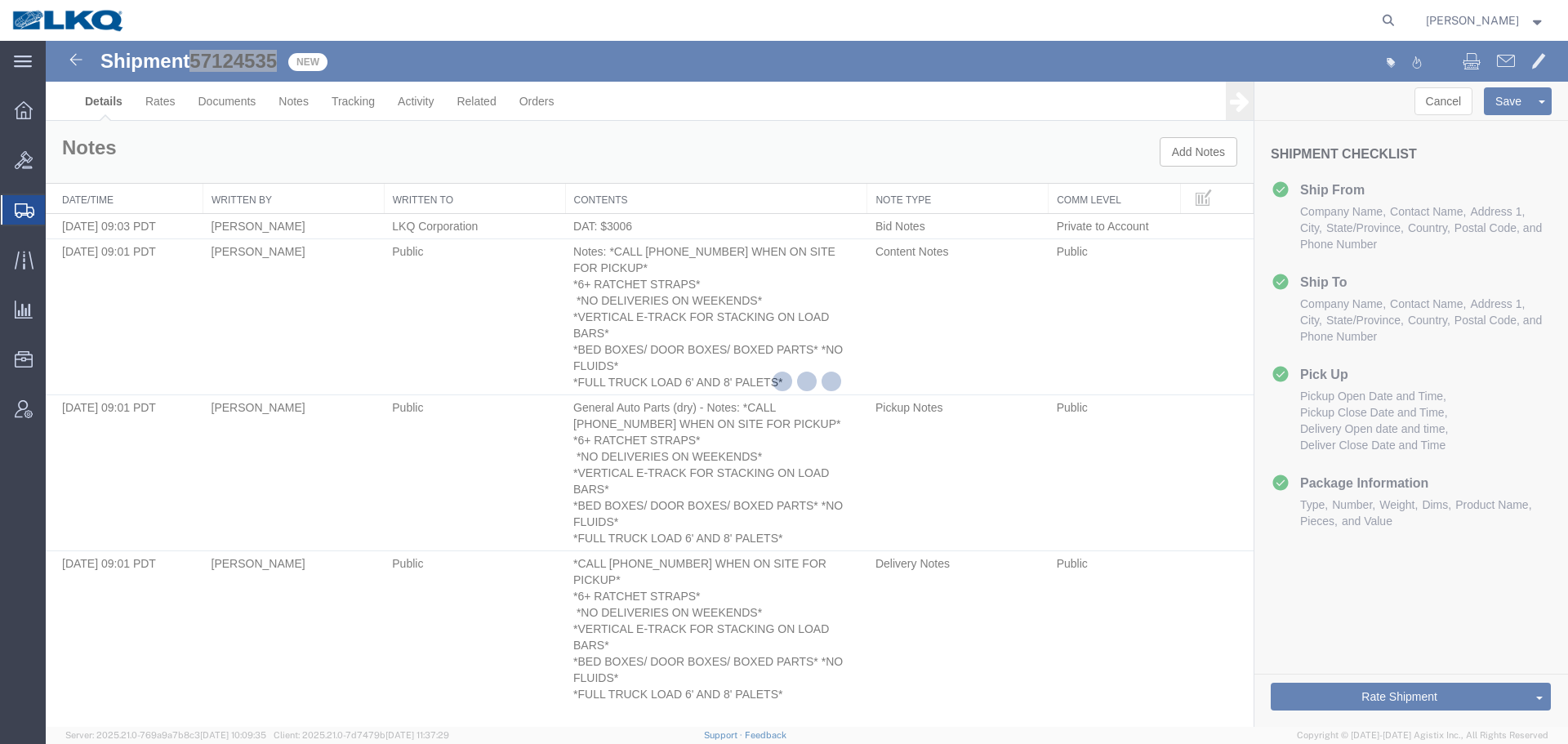
select select "27508"
select select "27344"
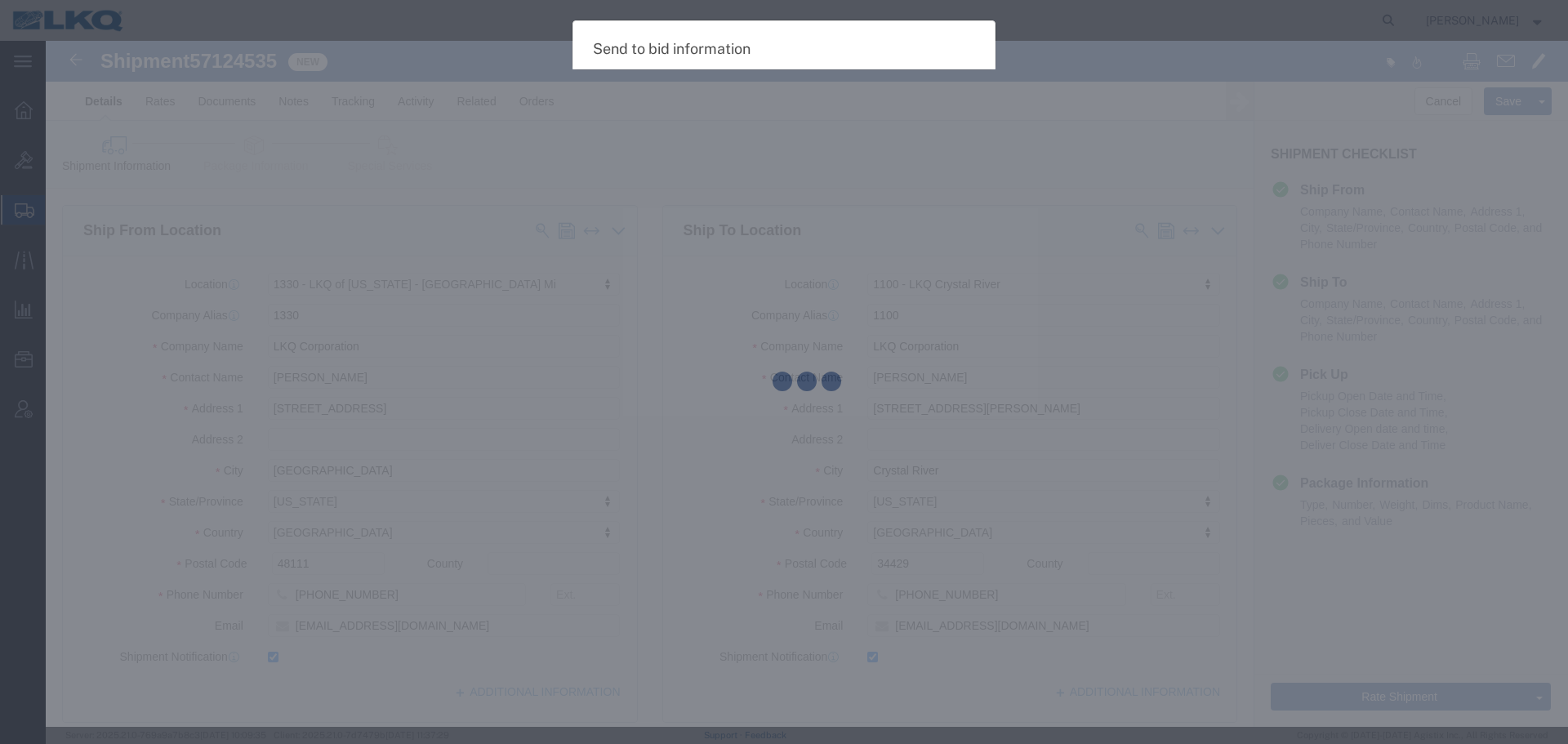
select select "TL"
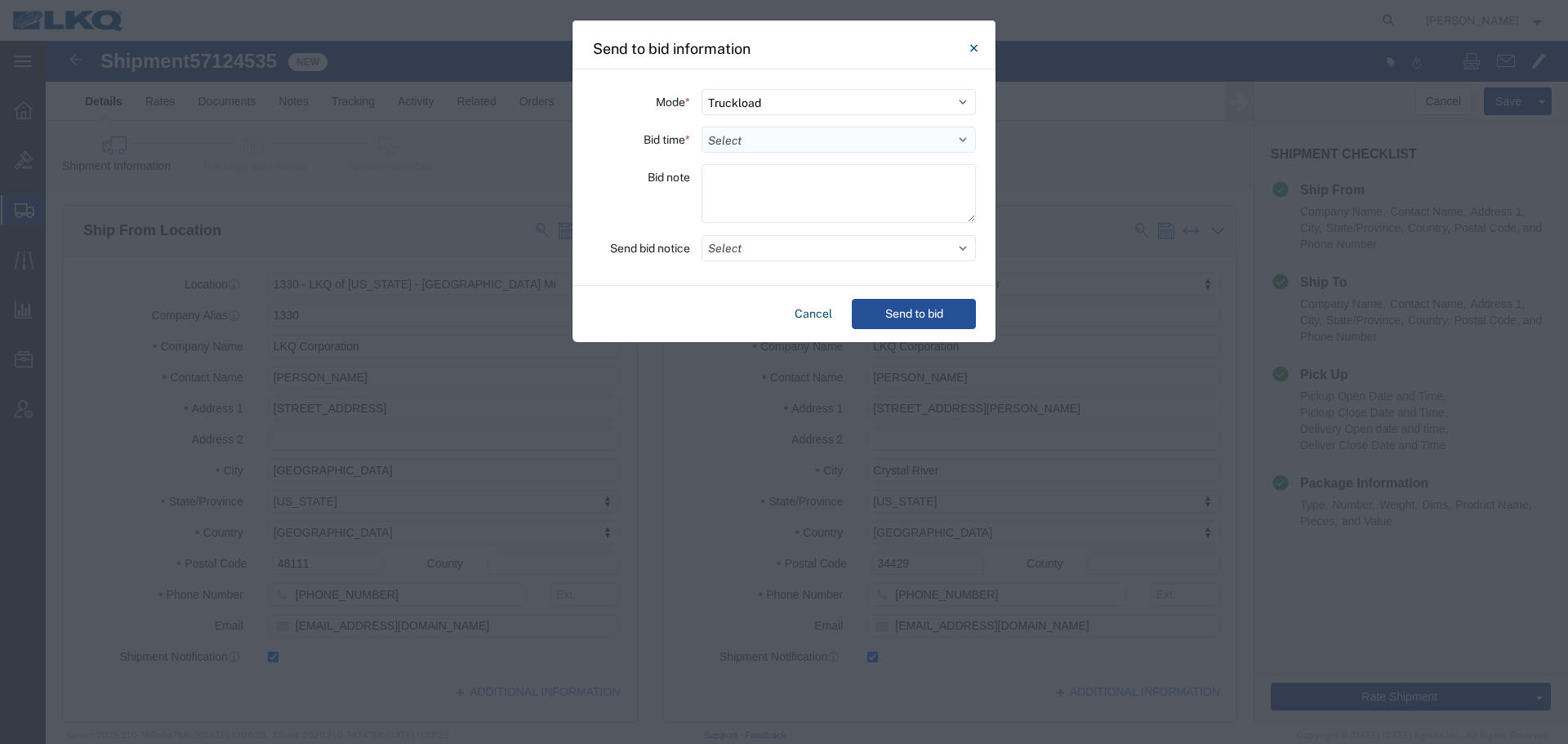
click at [813, 150] on select "Select 30 Min (Rush) 1 Hour (Rush) 2 Hours (Rush) 4 Hours (Rush) 8 Hours (Rush)…" at bounding box center [839, 140] width 274 height 26
select select "2"
click at [702, 127] on select "Select 30 Min (Rush) 1 Hour (Rush) 2 Hours (Rush) 4 Hours (Rush) 8 Hours (Rush)…" at bounding box center [839, 140] width 274 height 26
click at [756, 246] on button "Select" at bounding box center [839, 249] width 274 height 26
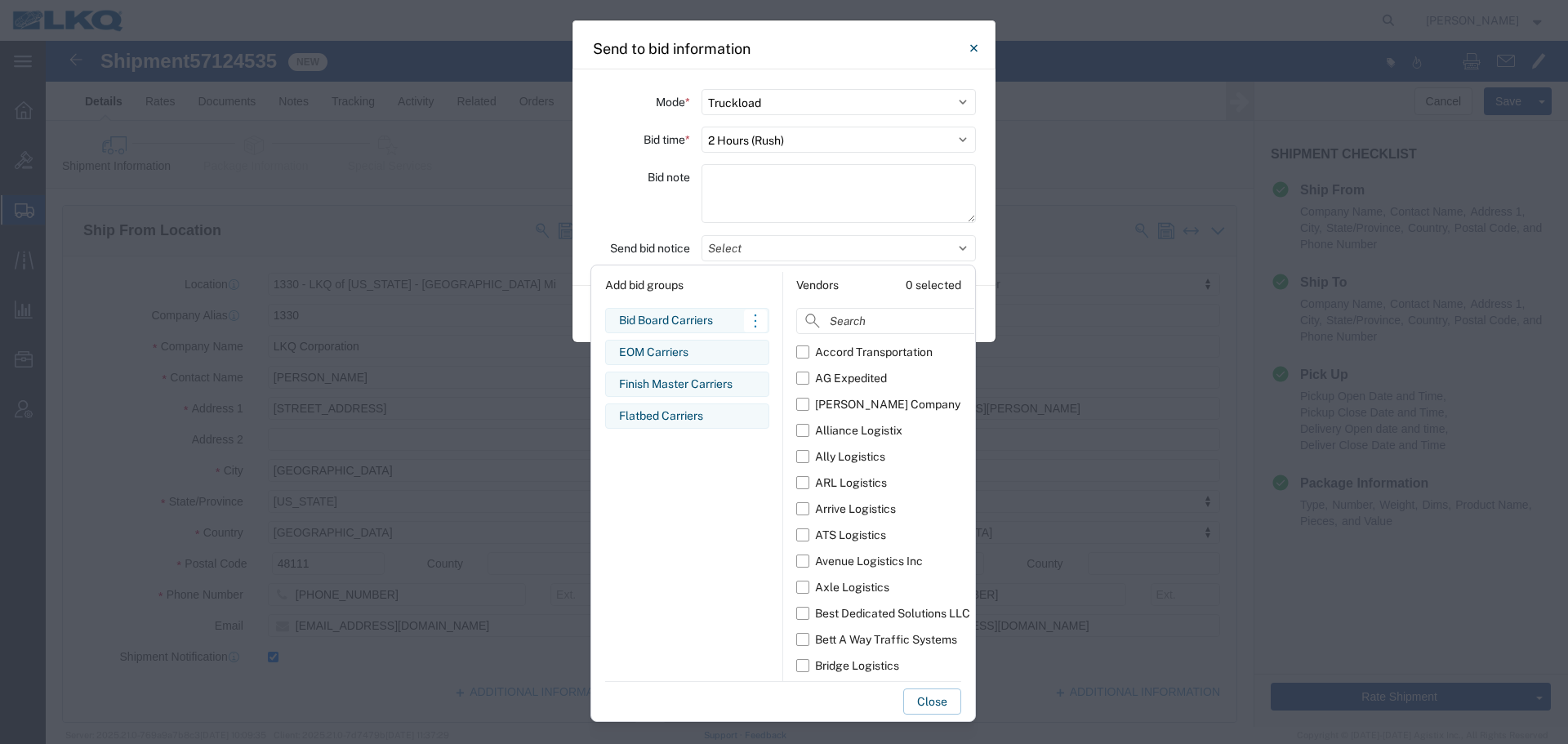
click at [717, 330] on div "Bid Board Carriers Edit bid group Remove bid group" at bounding box center [687, 321] width 164 height 26
click at [648, 211] on div "Bid note" at bounding box center [641, 195] width 98 height 63
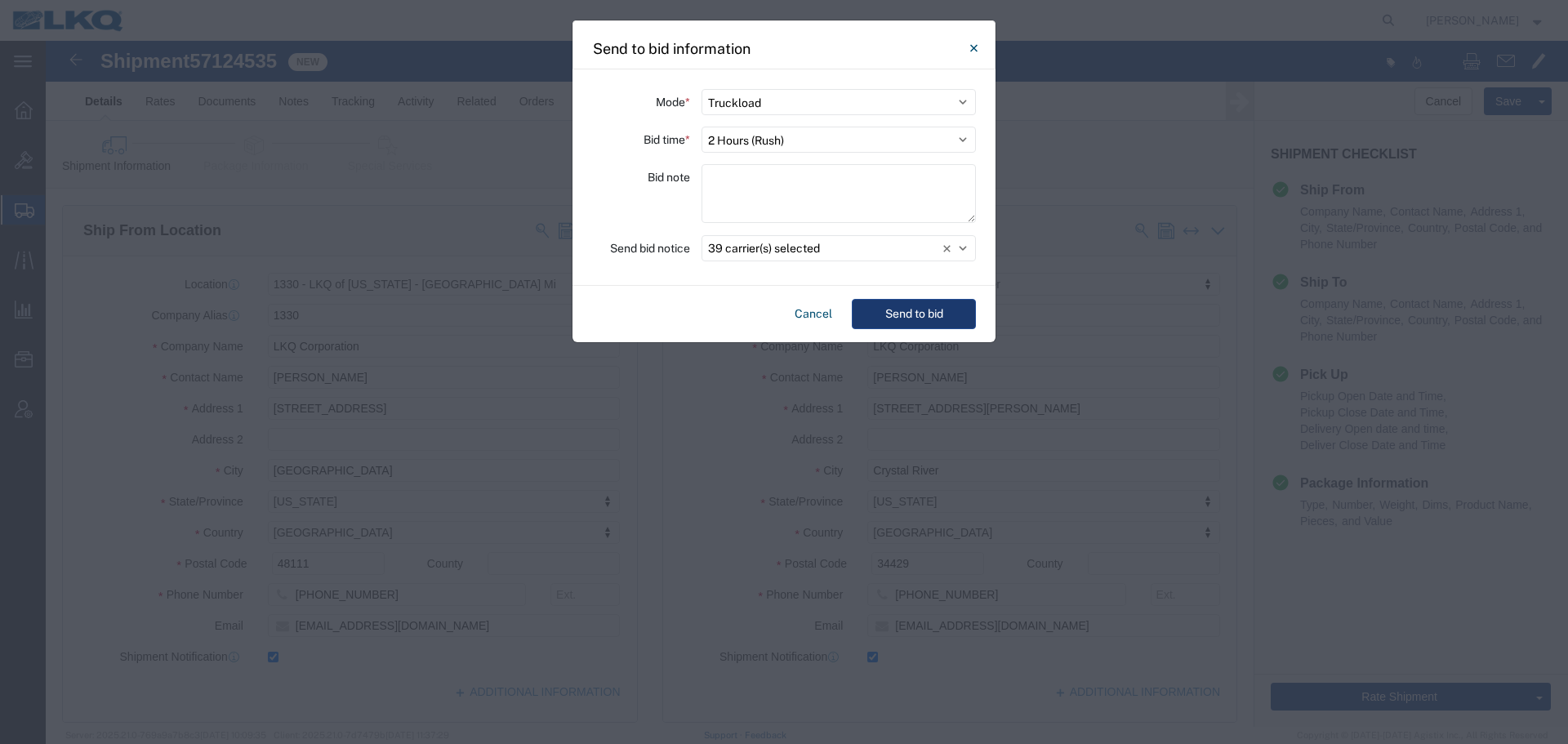
click at [900, 322] on button "Send to bid" at bounding box center [914, 314] width 124 height 30
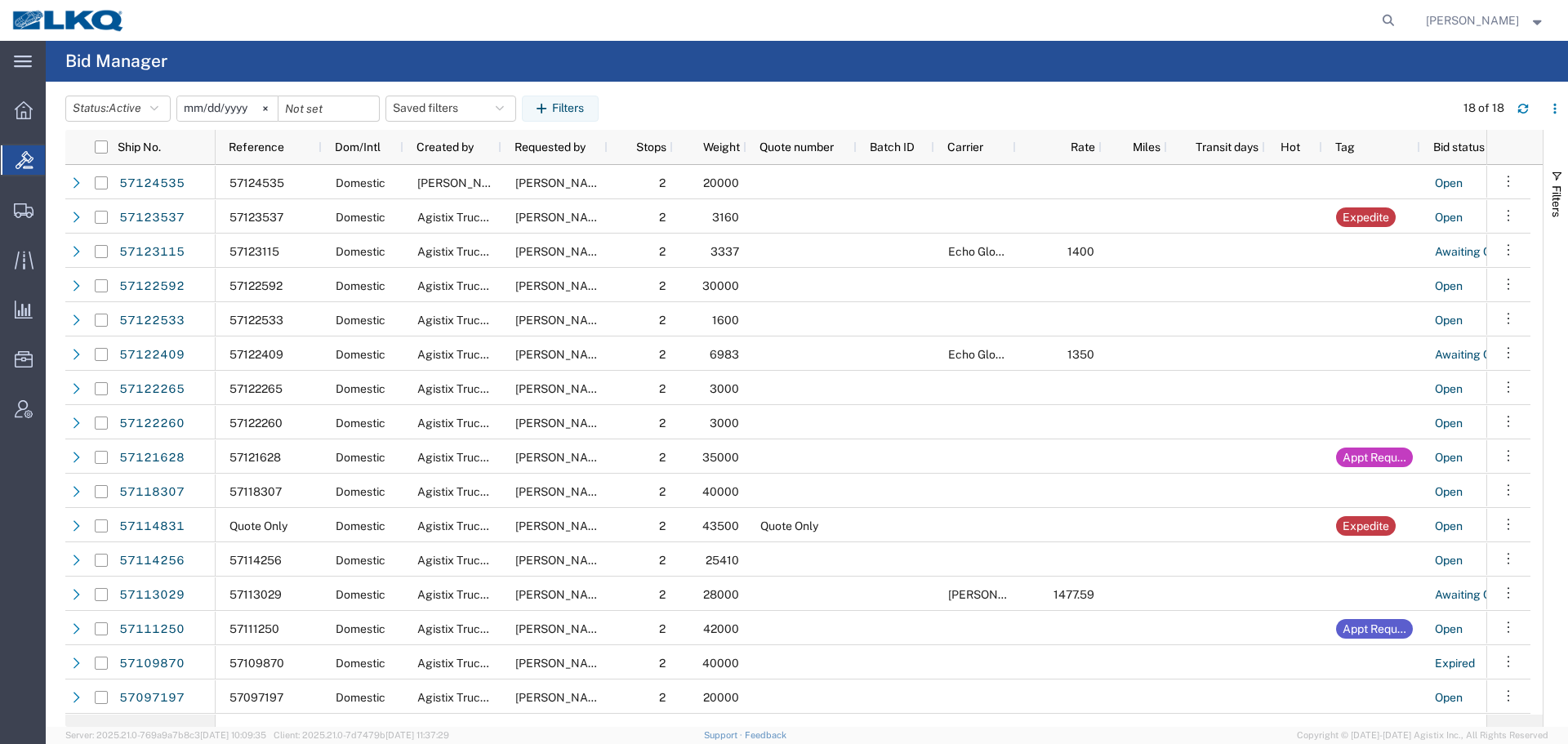
click at [1070, 25] on agx-global-search at bounding box center [1141, 21] width 522 height 41
click at [1382, 21] on icon at bounding box center [1388, 21] width 23 height 23
paste input "56661586"
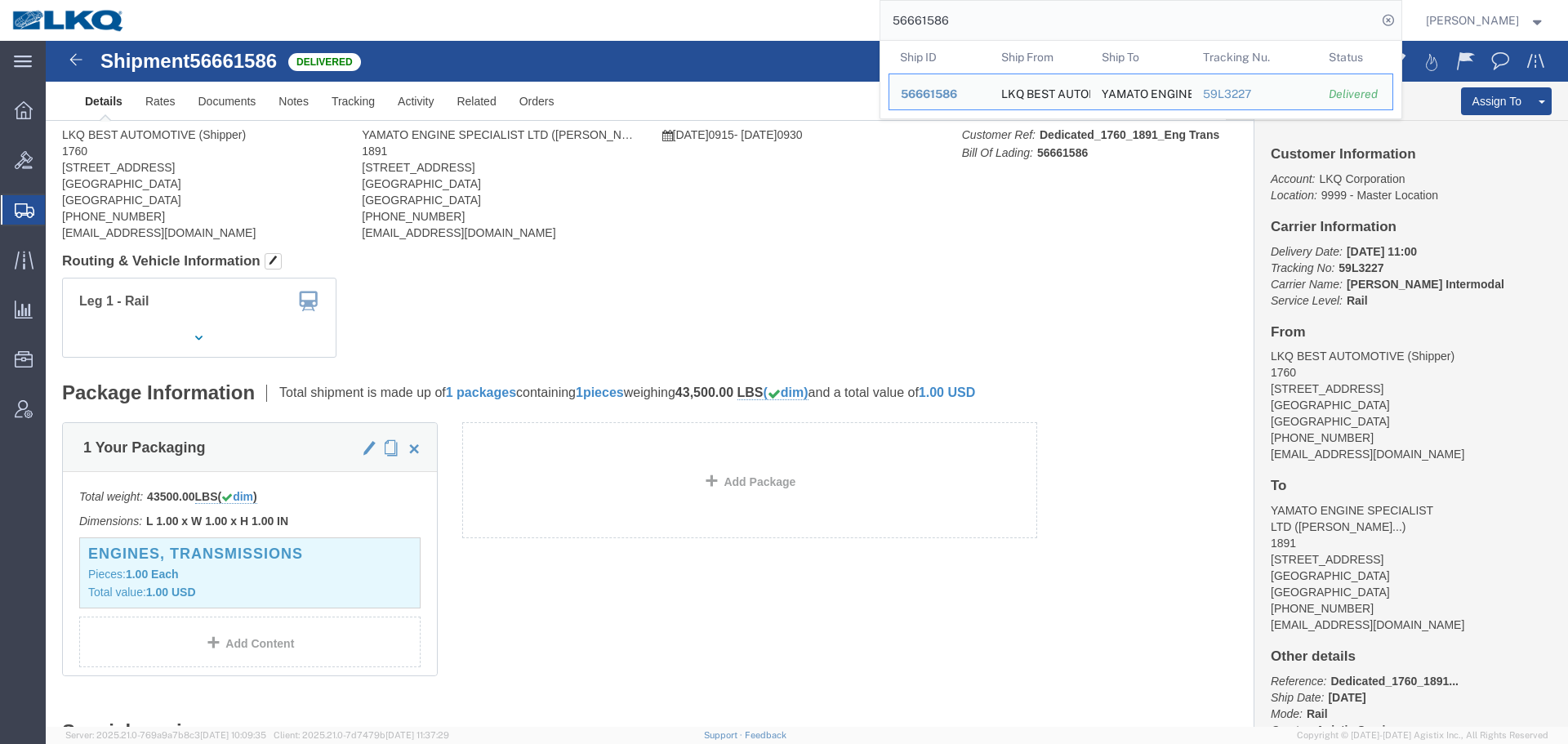
click div
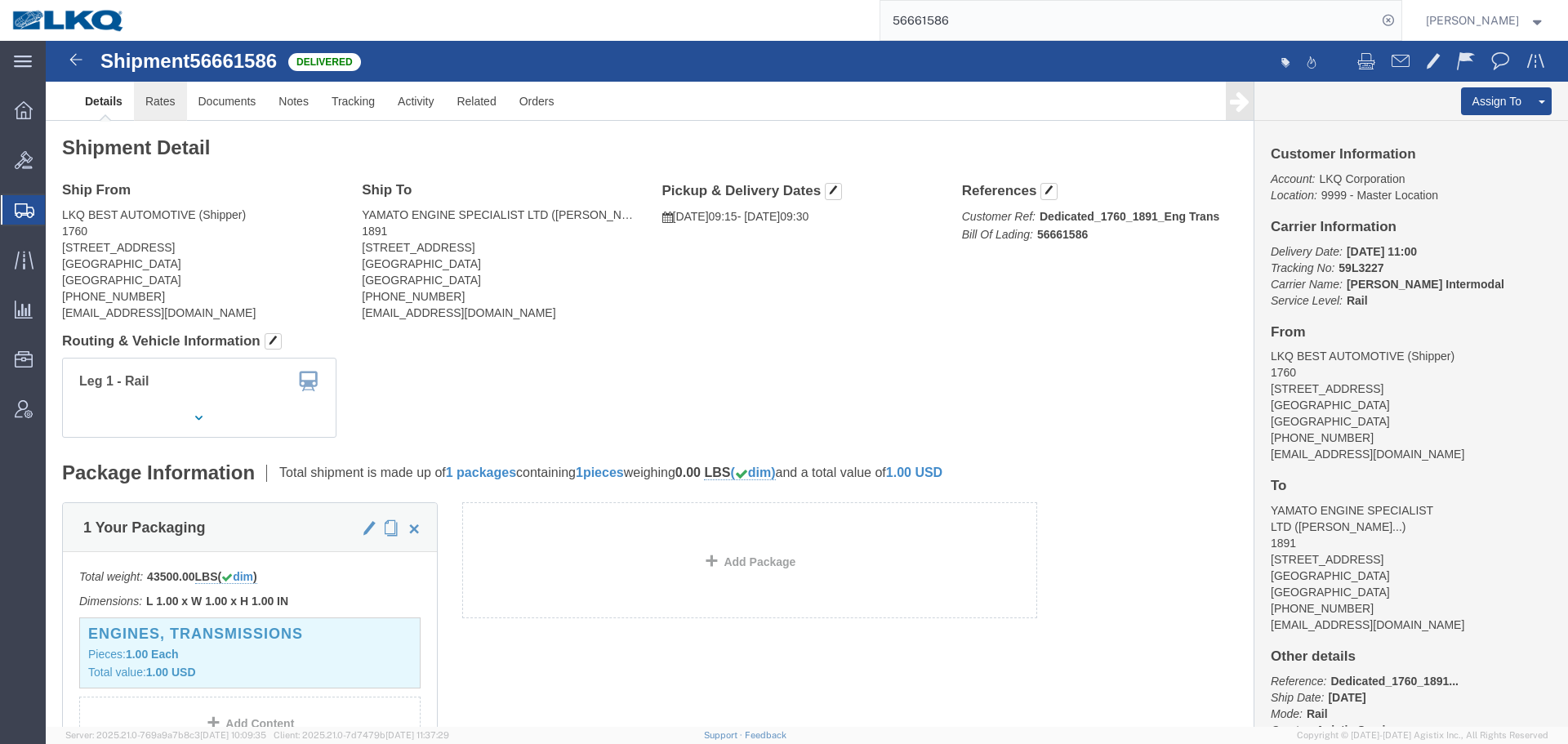
drag, startPoint x: 159, startPoint y: 103, endPoint x: 114, endPoint y: 62, distance: 60.9
click link "Rates"
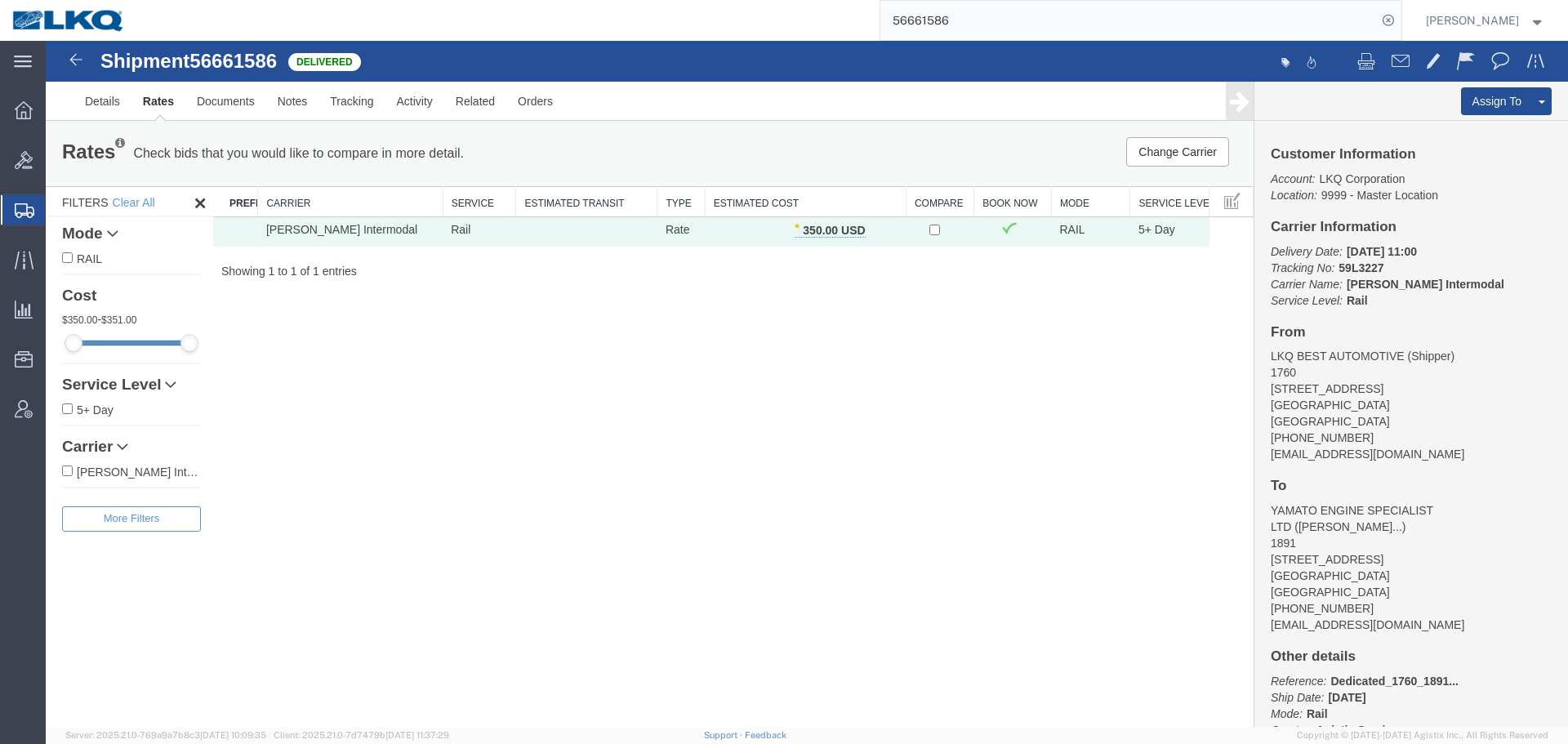
click at [1064, 32] on input "56661586" at bounding box center [1129, 21] width 497 height 40
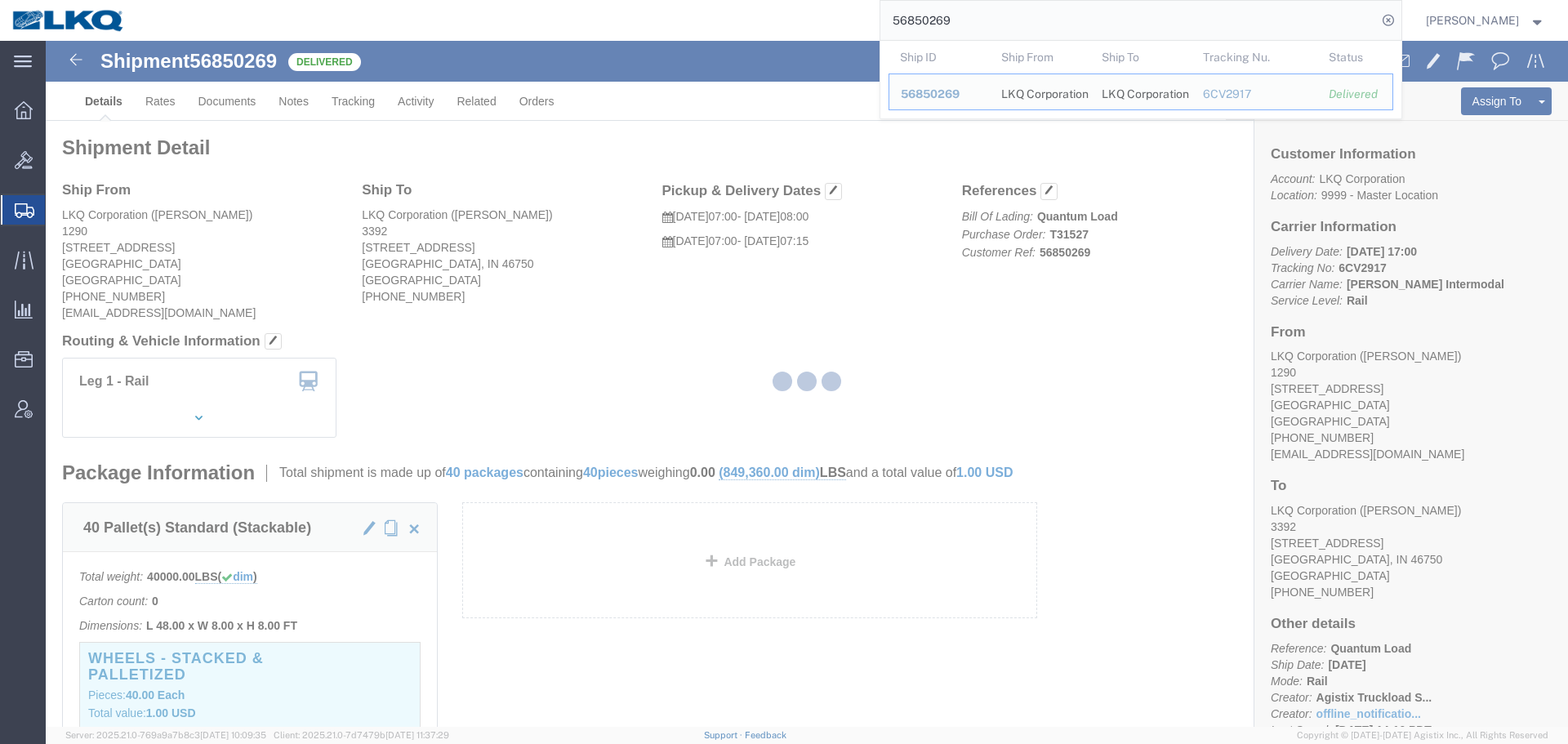
click div
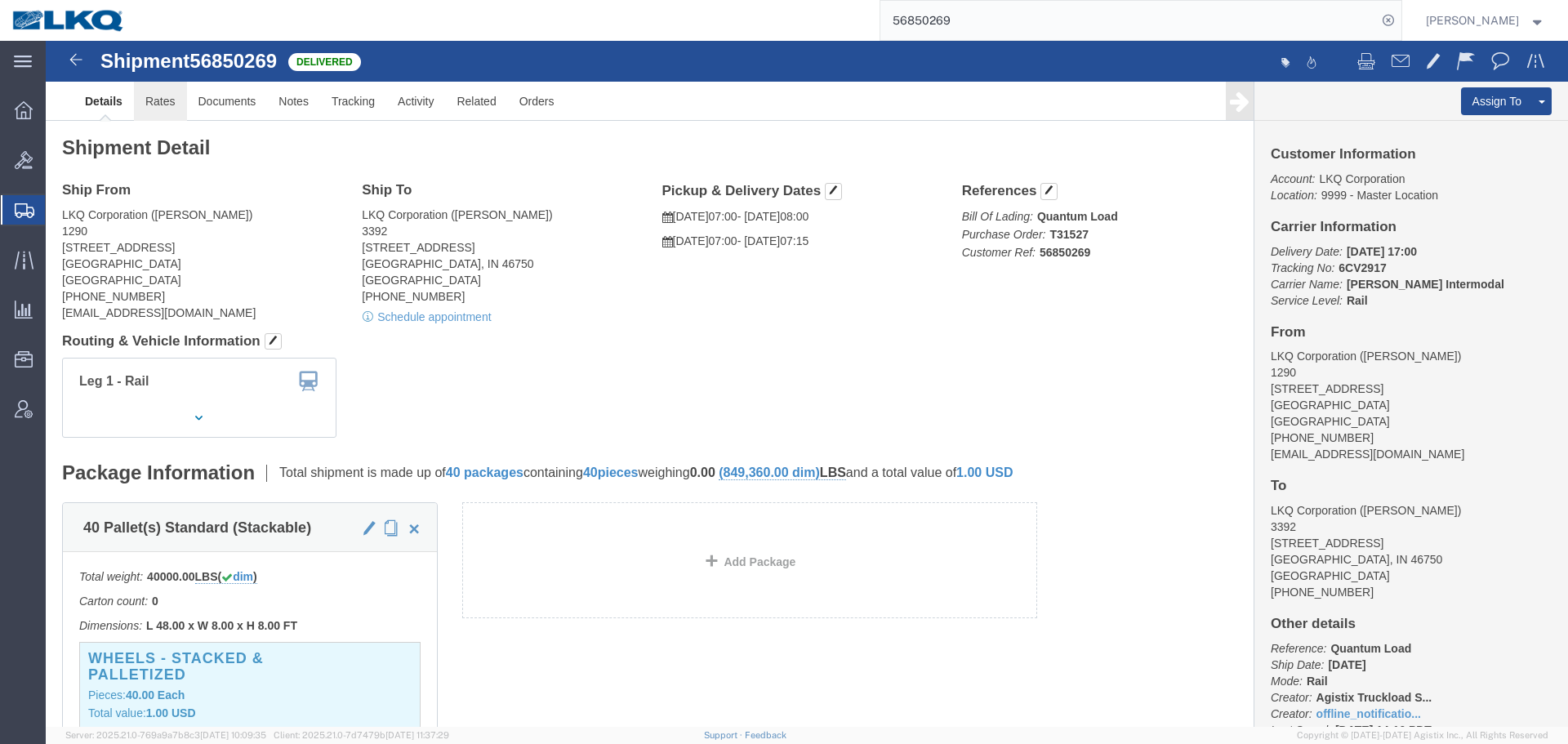
click link "Rates"
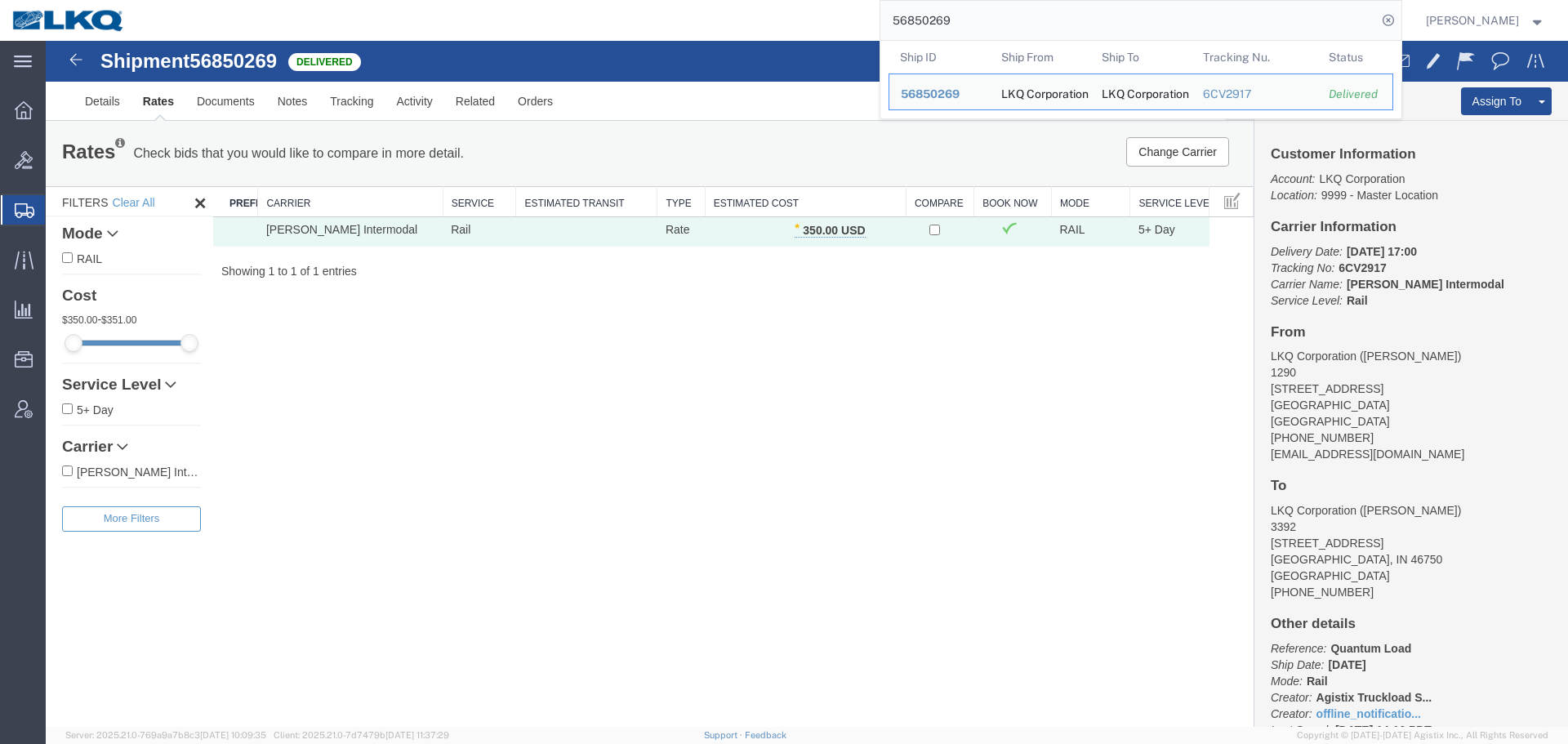
click at [1019, 17] on input "56850269" at bounding box center [1129, 21] width 497 height 40
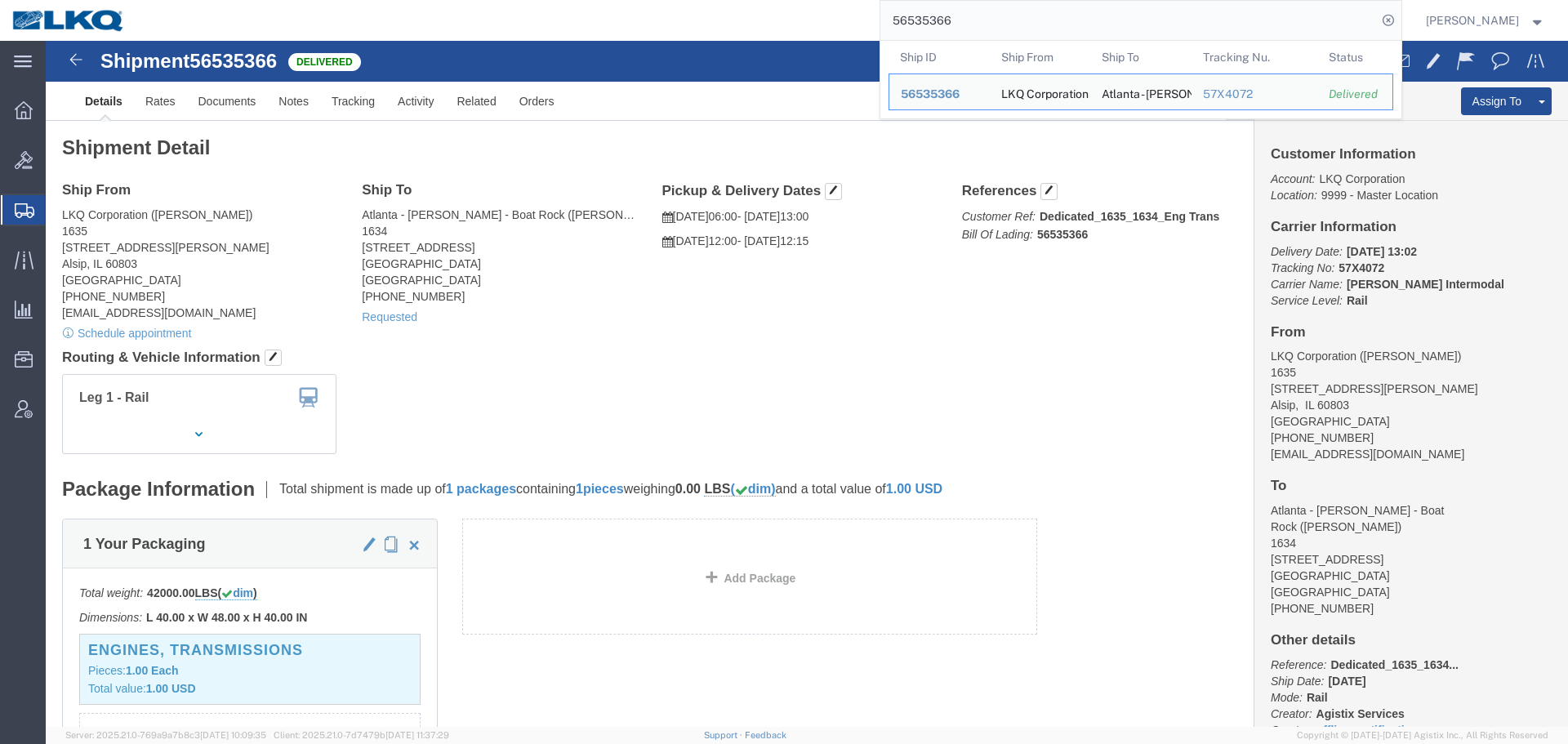
click at [994, 14] on input "56535366" at bounding box center [1129, 21] width 497 height 40
paste input "7124535"
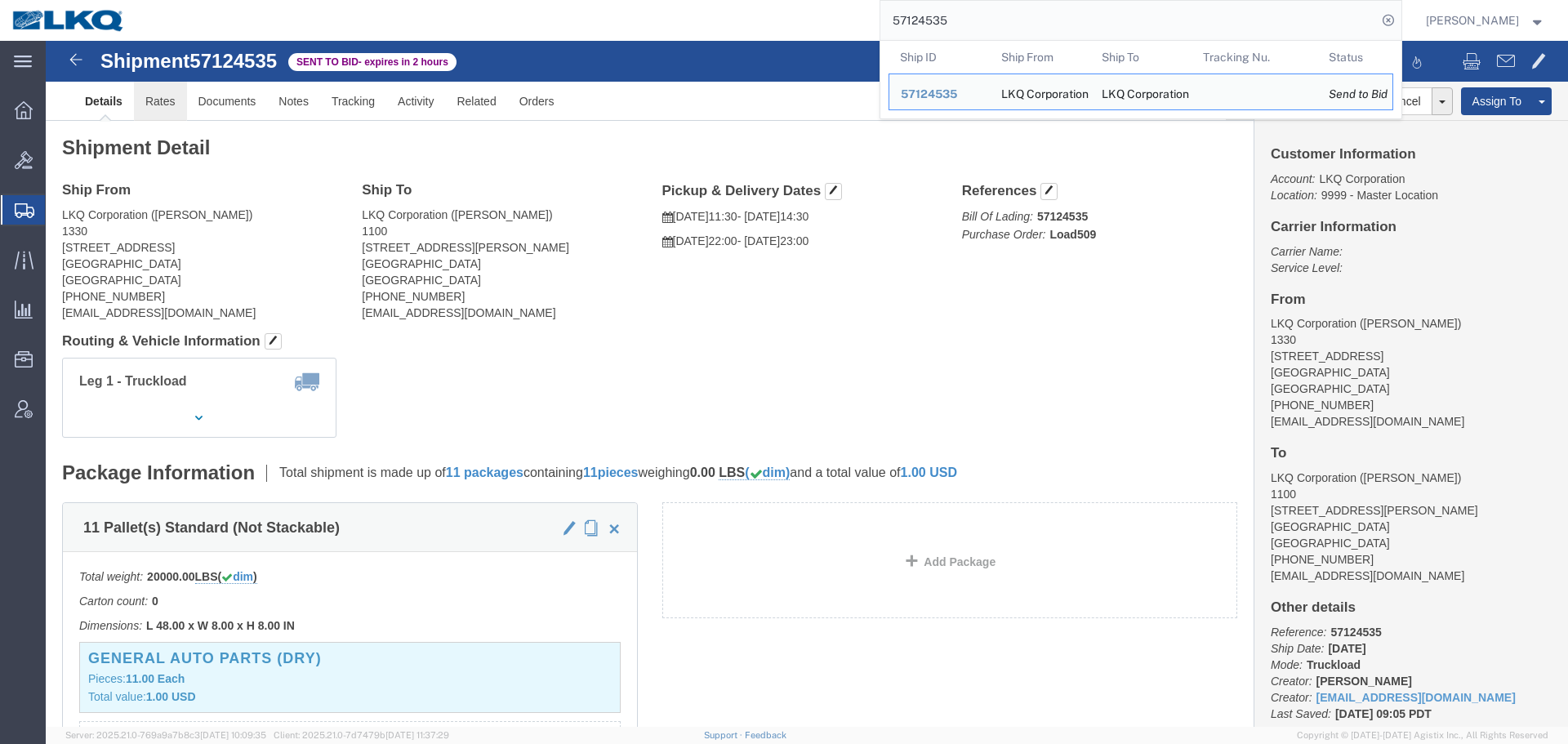
click link "Rates"
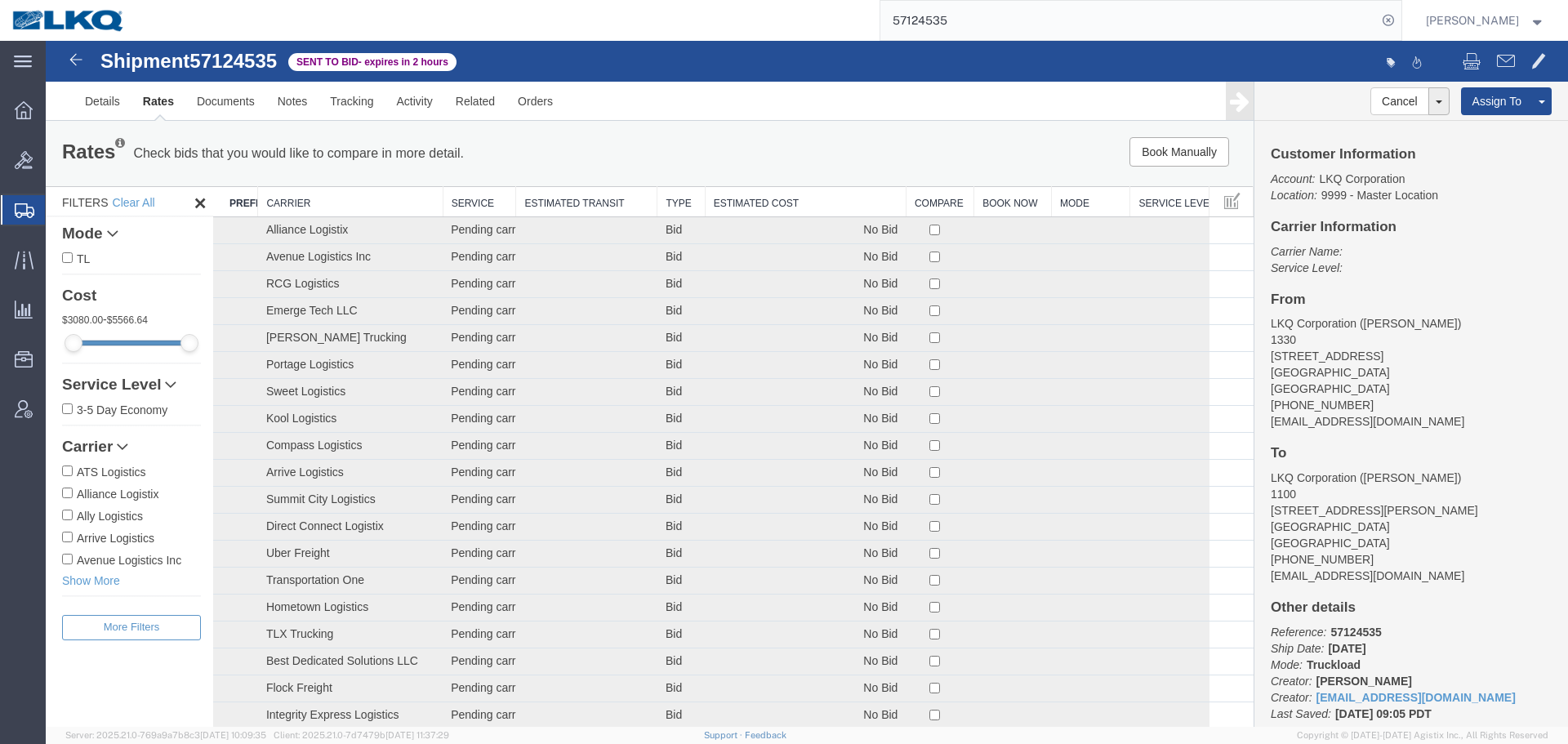
click at [840, 204] on th "Estimated Cost" at bounding box center [806, 202] width 201 height 30
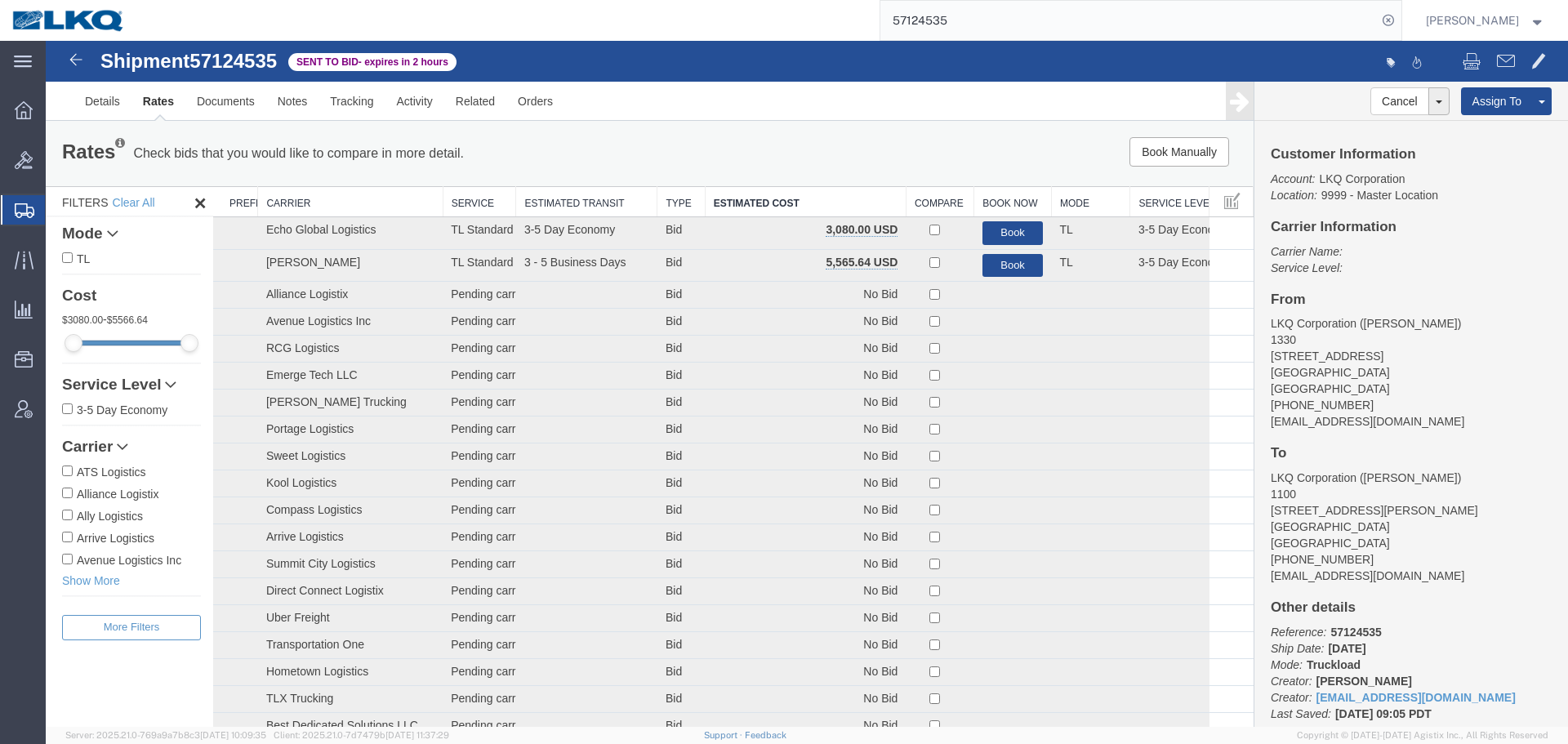
click at [773, 76] on div "Shipment 57124535 35 of 35 Sent to Bid - expires in 2 hours" at bounding box center [427, 66] width 760 height 31
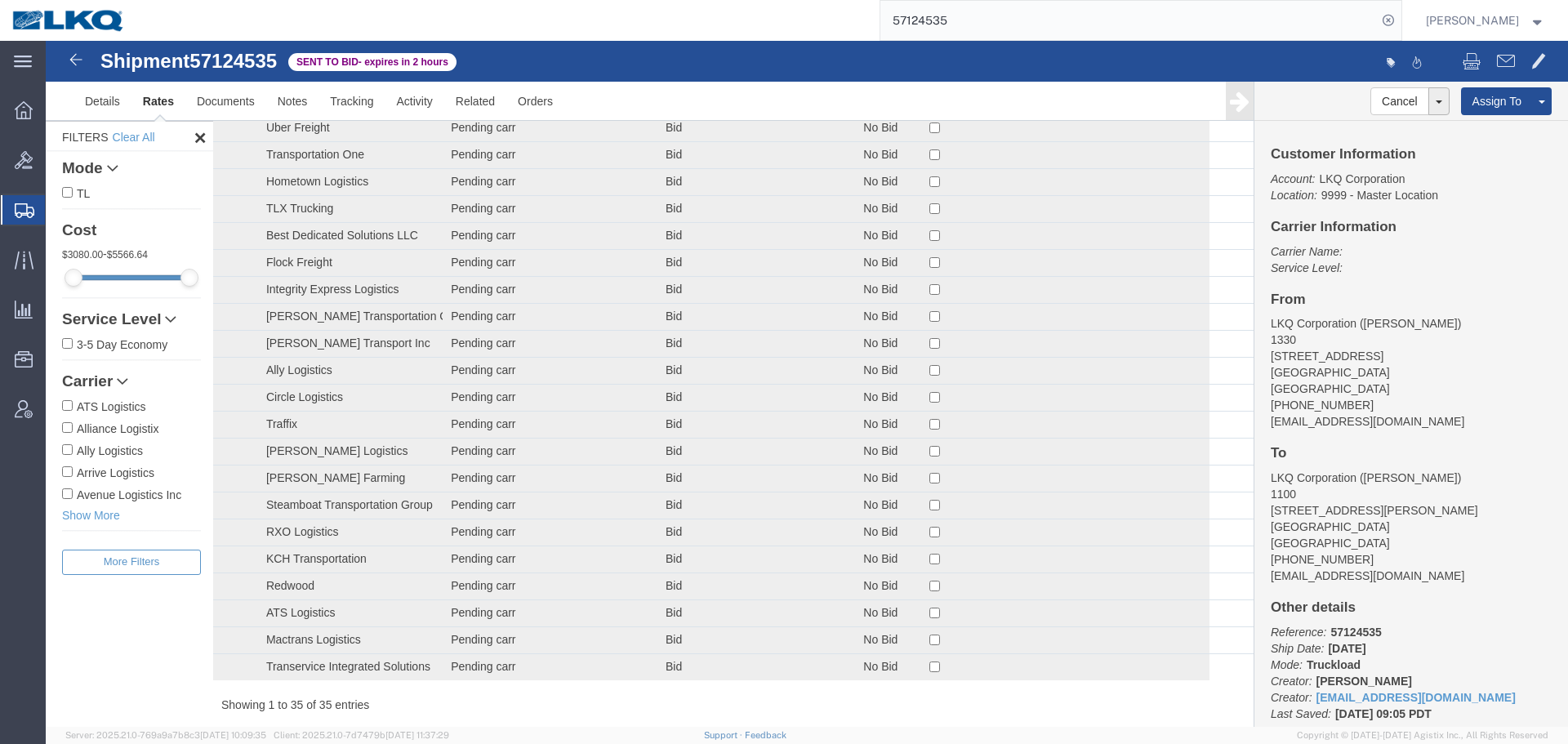
scroll to position [606, 0]
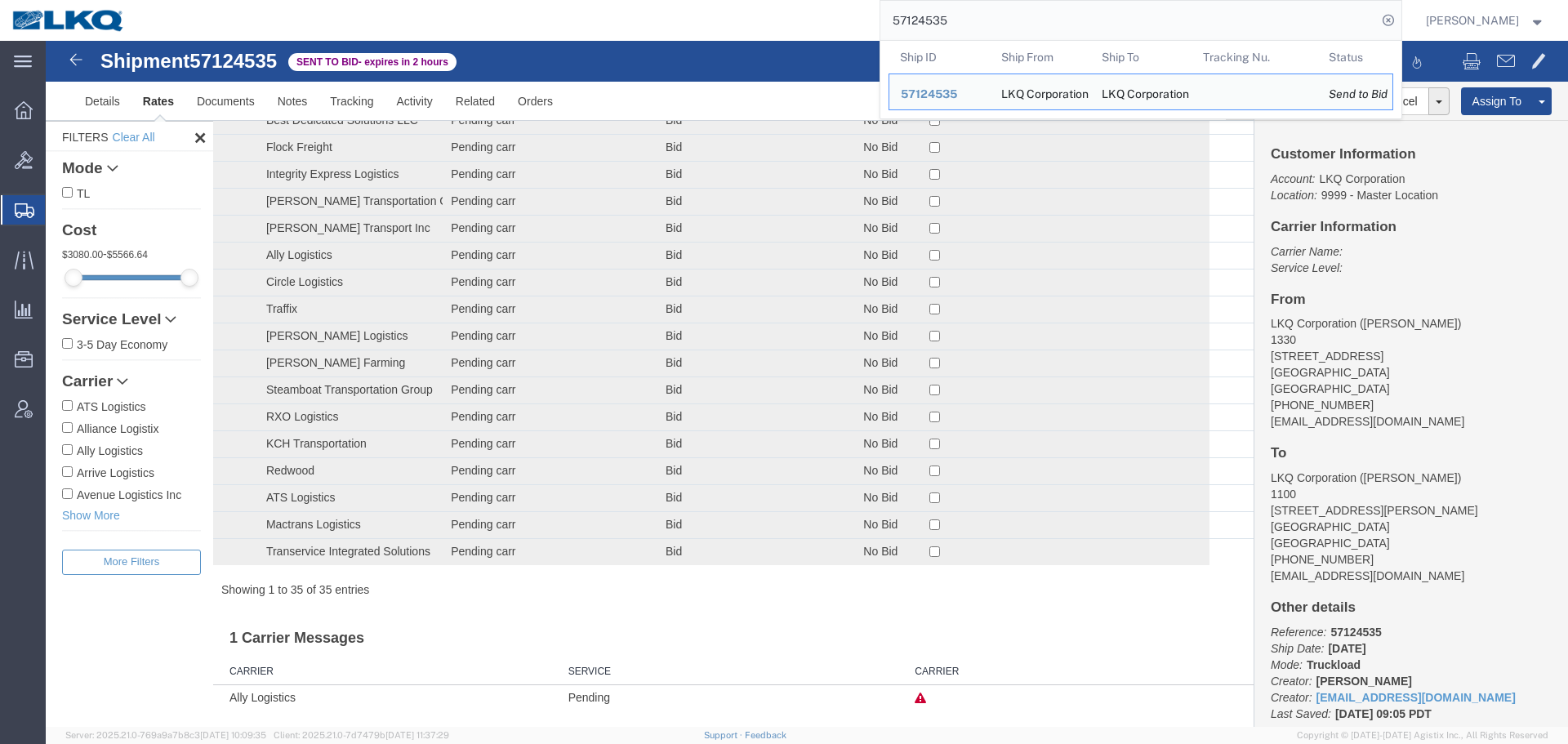
click at [959, 35] on input "57124535" at bounding box center [1129, 21] width 497 height 40
paste input "3537"
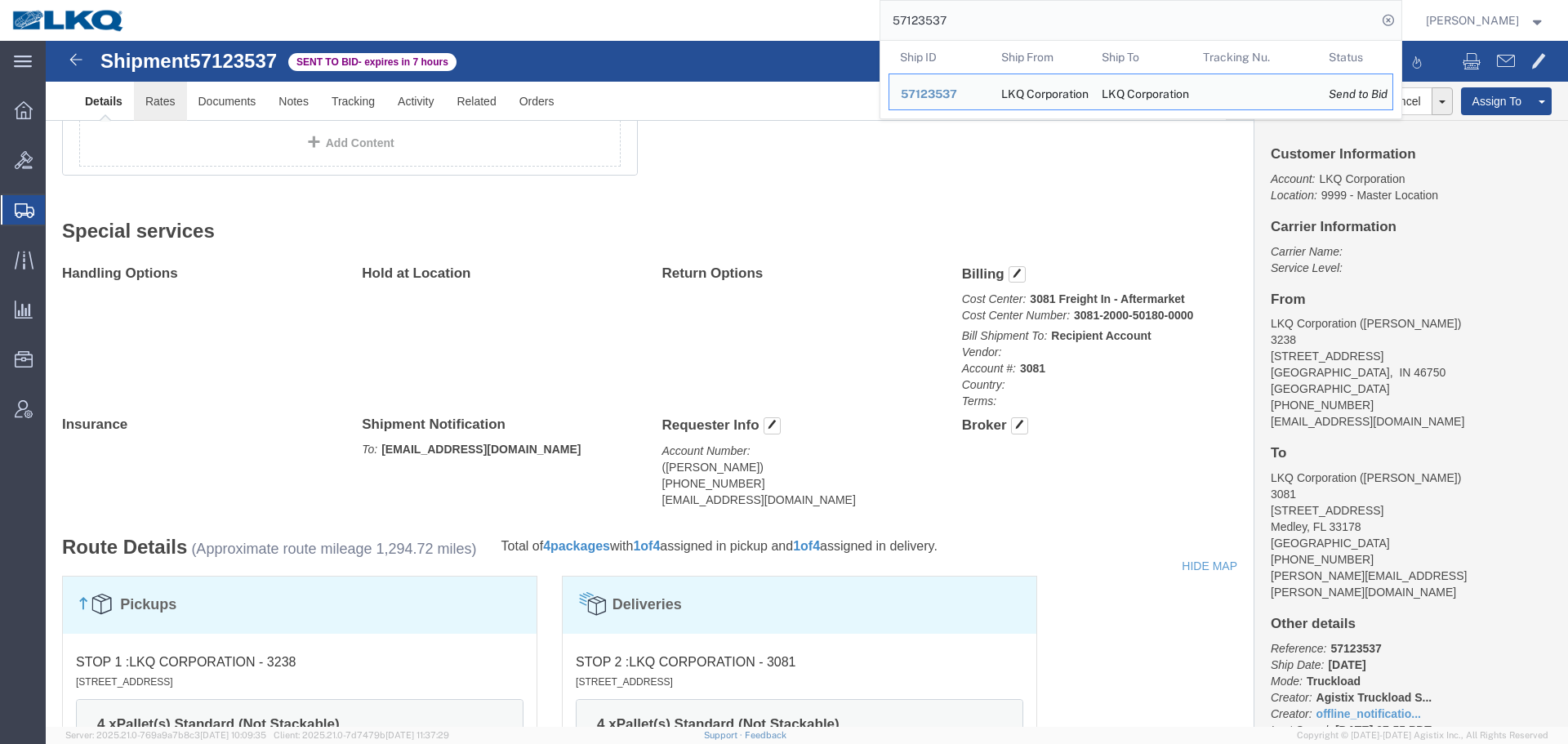
click link "Rates"
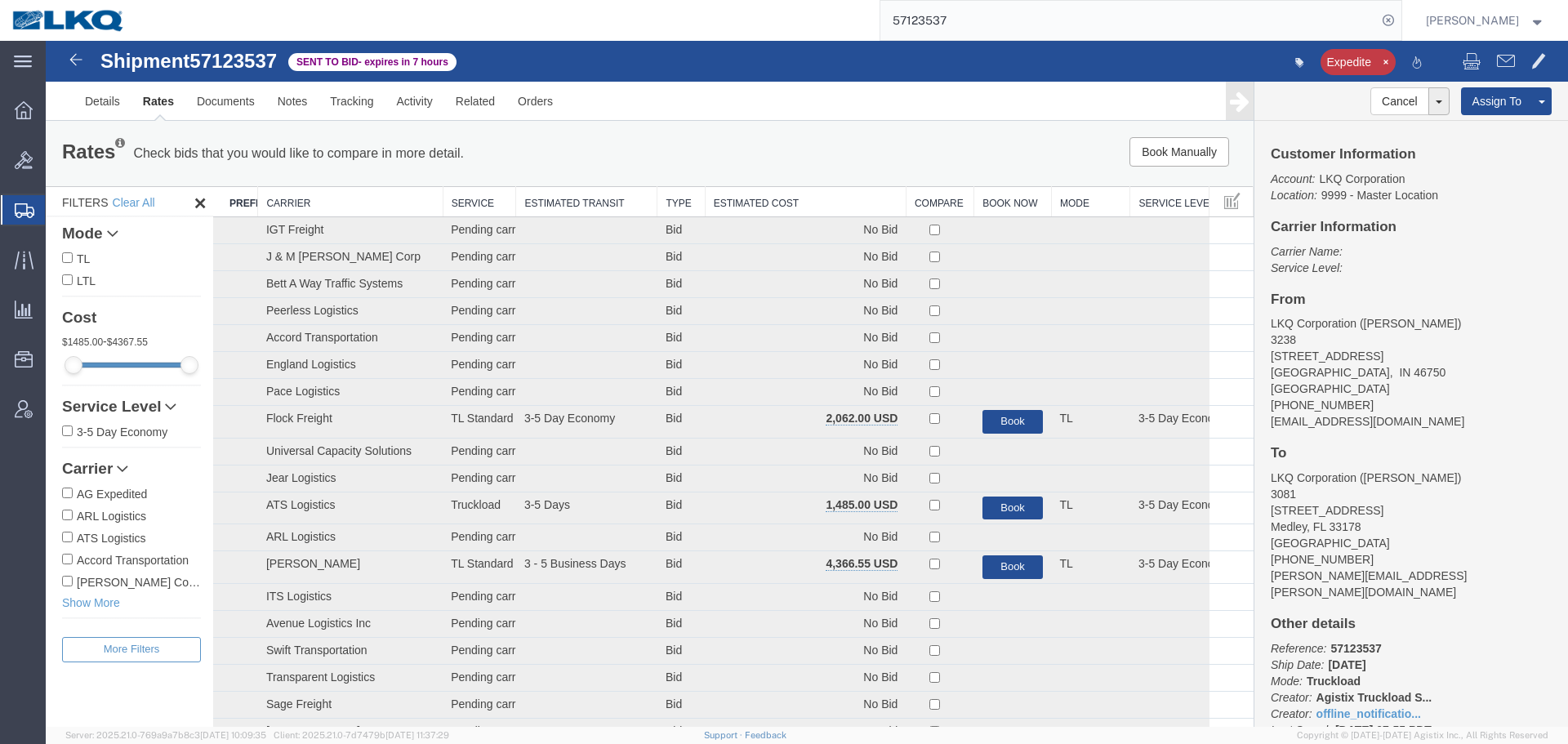
click at [801, 206] on th "Estimated Cost" at bounding box center [806, 202] width 201 height 30
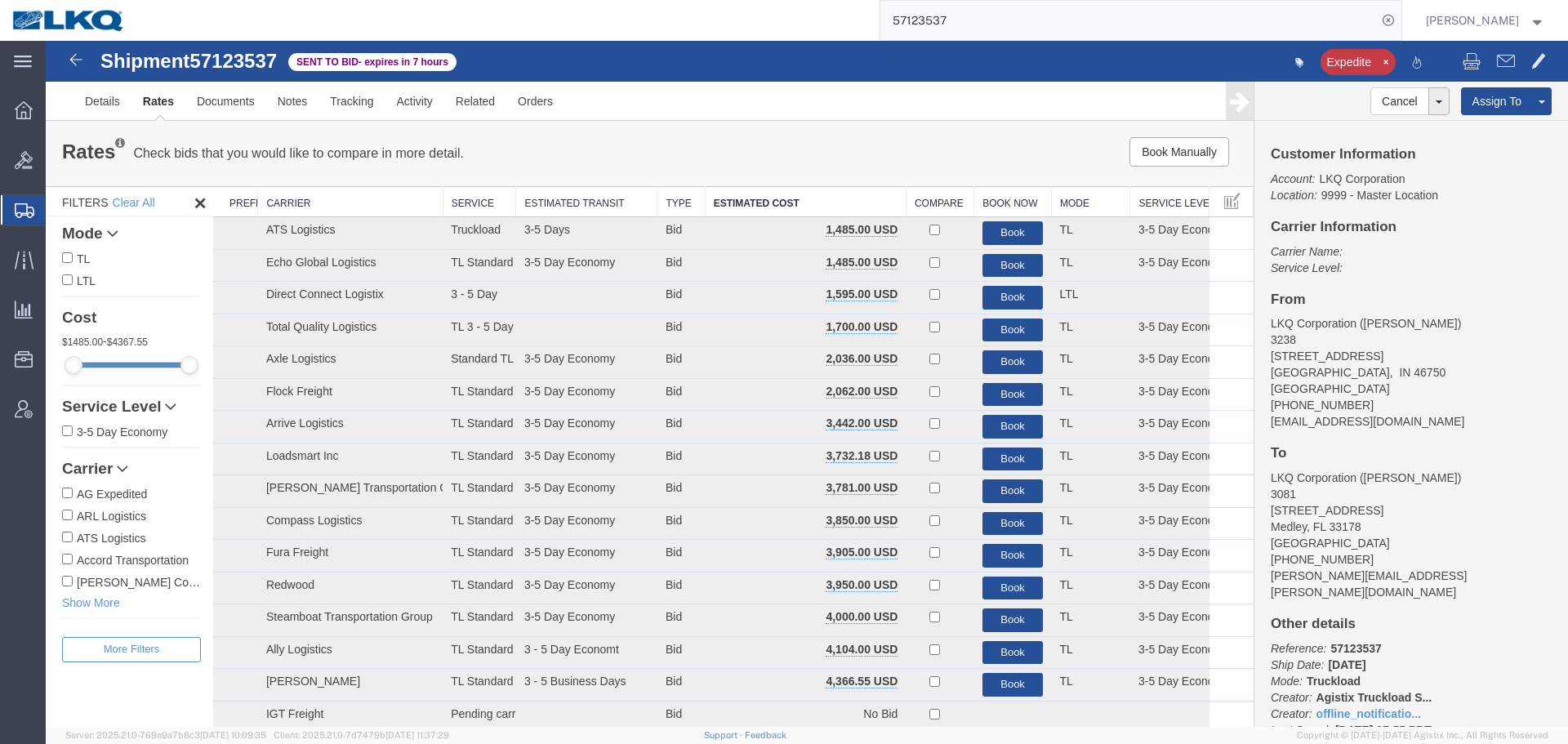
click at [832, 110] on ul "Details Rates Documents Notes Tracking Activity Related Orders" at bounding box center [807, 101] width 1467 height 39
click at [818, 129] on div "Rates Check bids that you would like to compare in more detail. Compare Filter …" at bounding box center [650, 153] width 1208 height 65
click at [814, 147] on div "Book Manually Pause Continue" at bounding box center [999, 152] width 500 height 30
click at [993, 260] on button "Book" at bounding box center [1013, 265] width 61 height 24
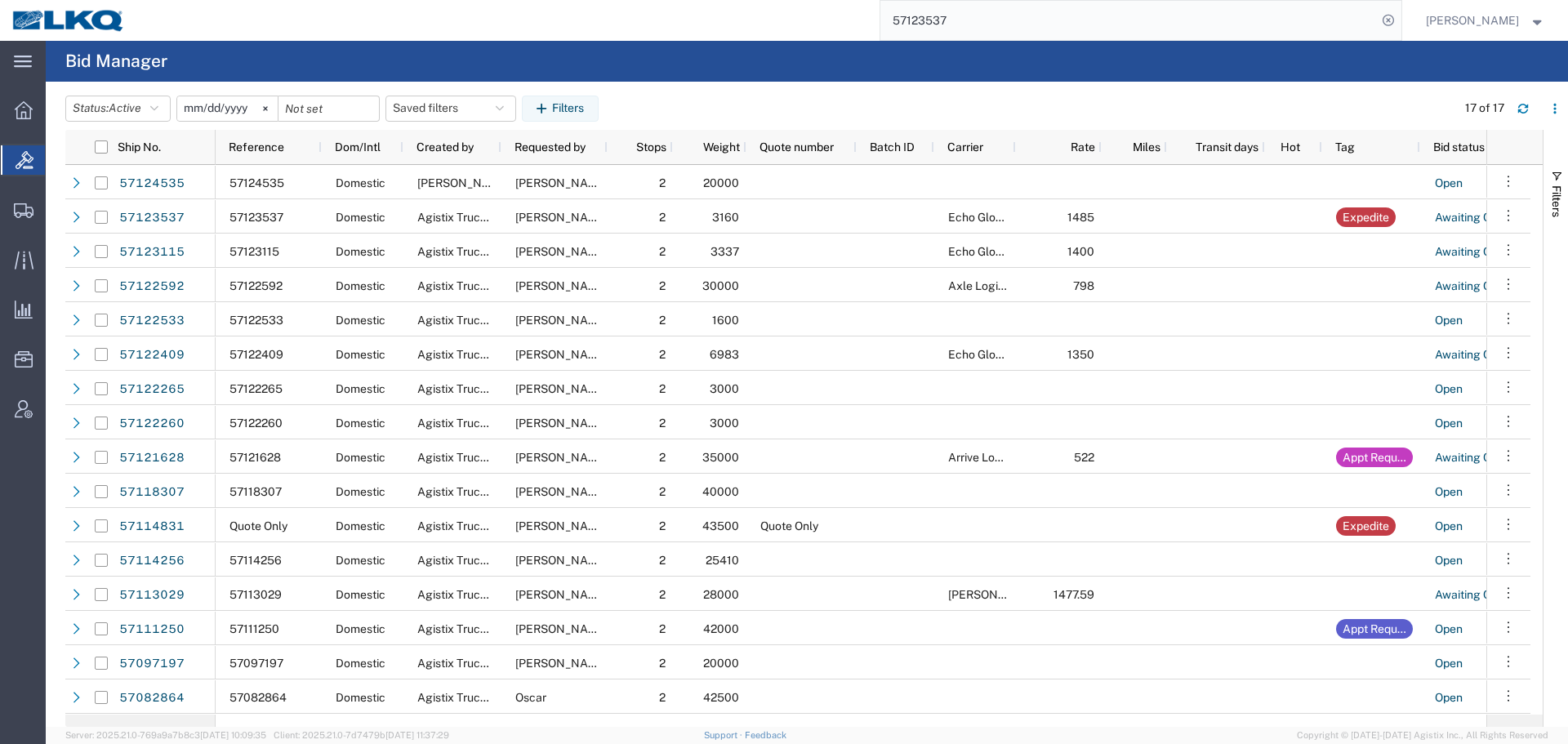
click at [1051, 22] on input "57123537" at bounding box center [1129, 21] width 497 height 40
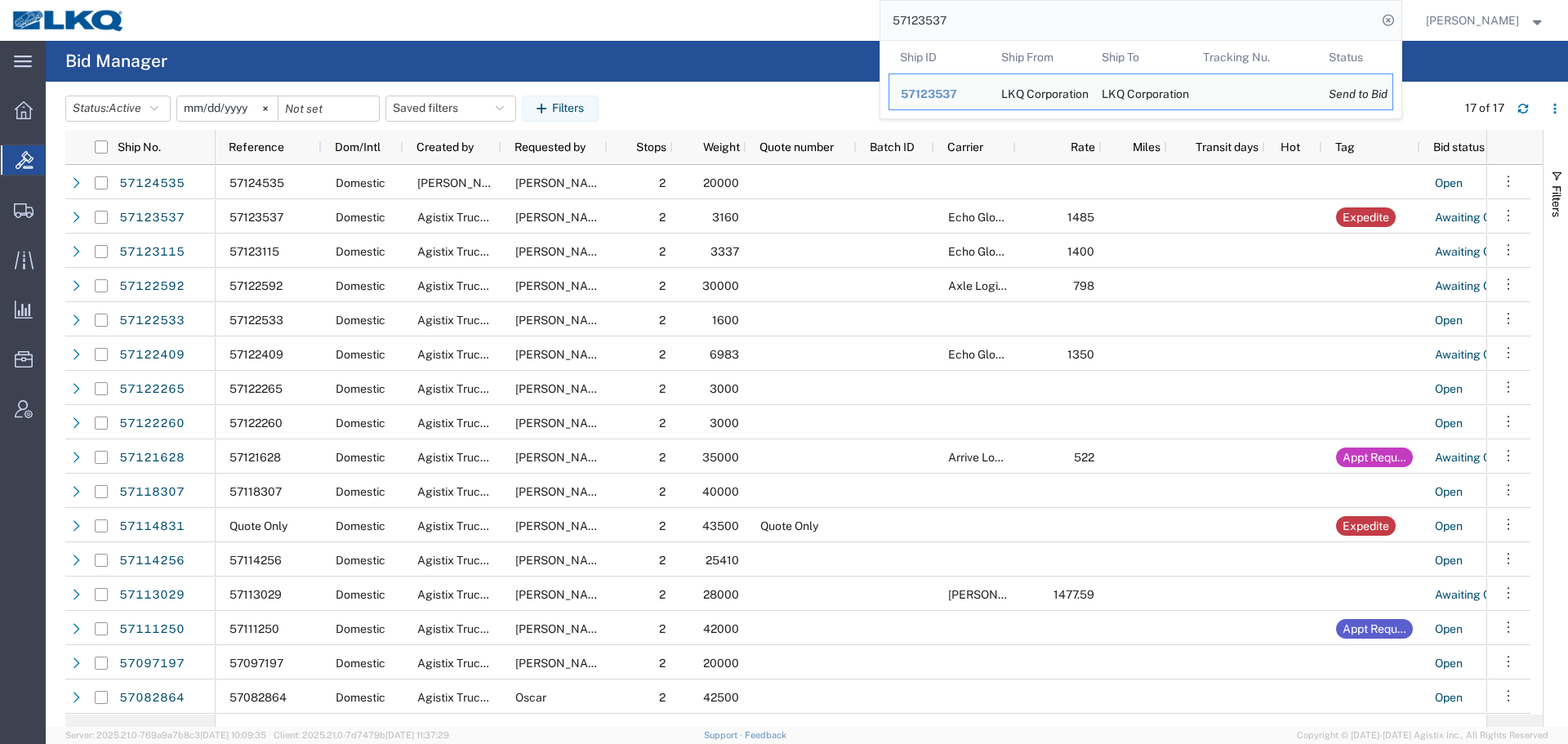
paste input "4535"
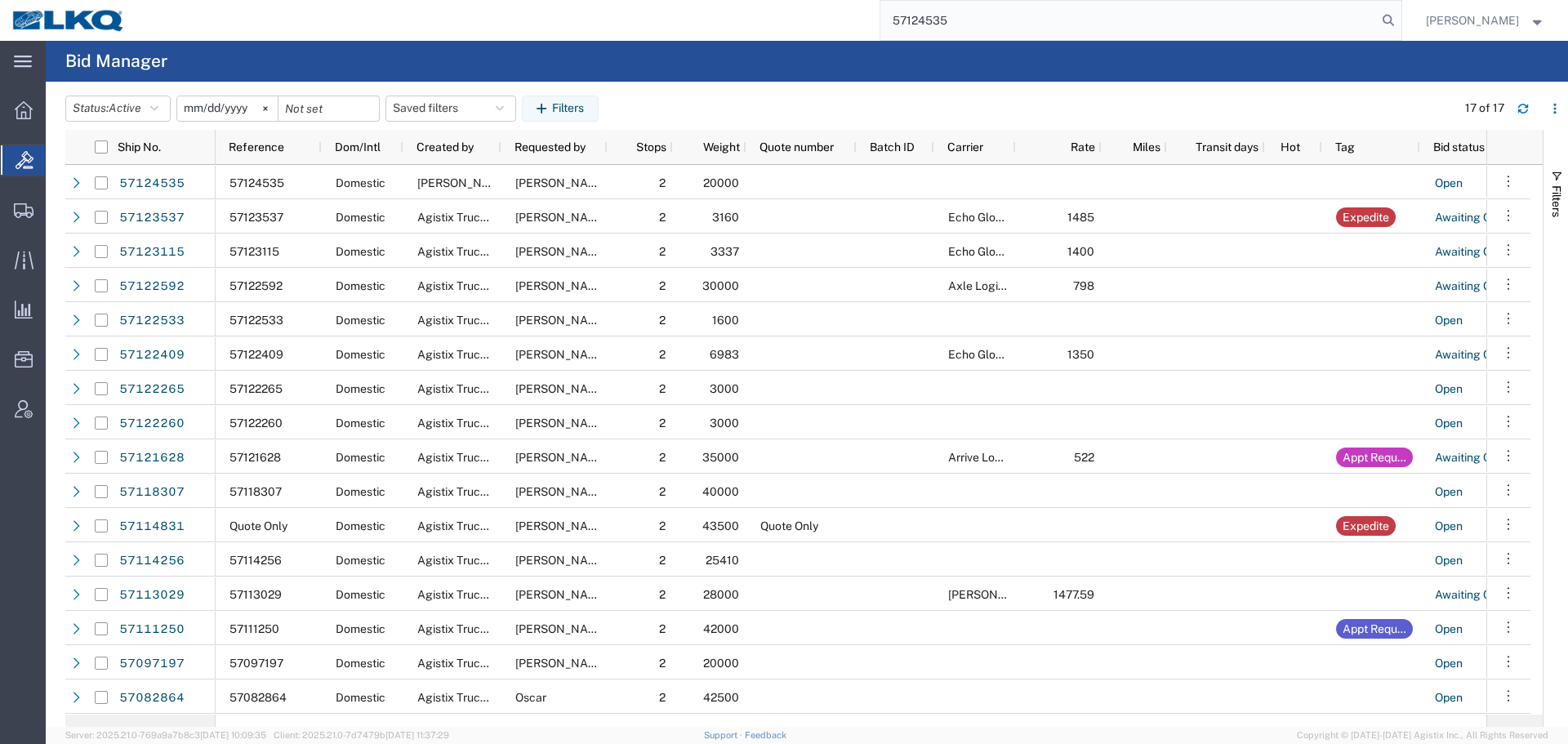
type input "57124535"
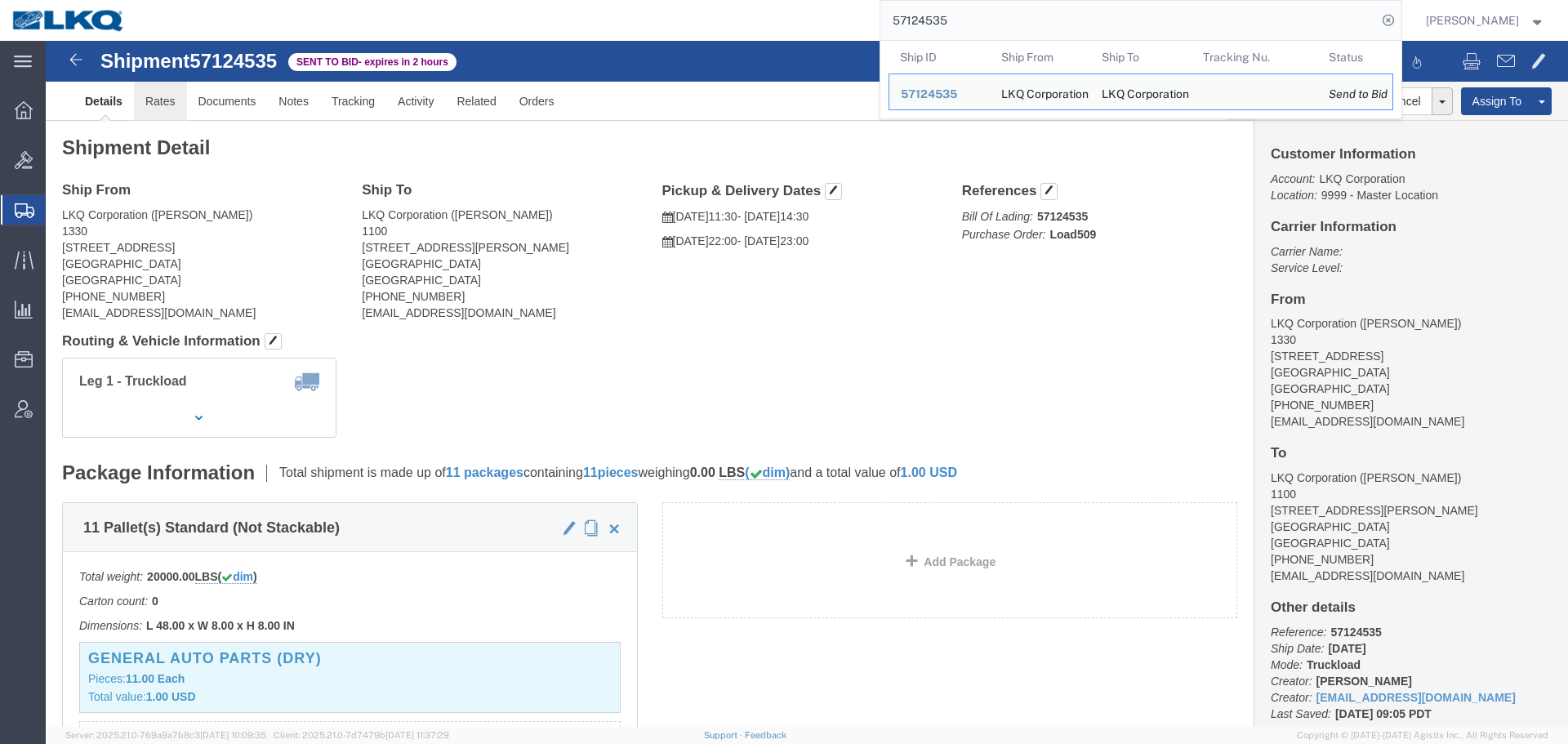
click link "Rates"
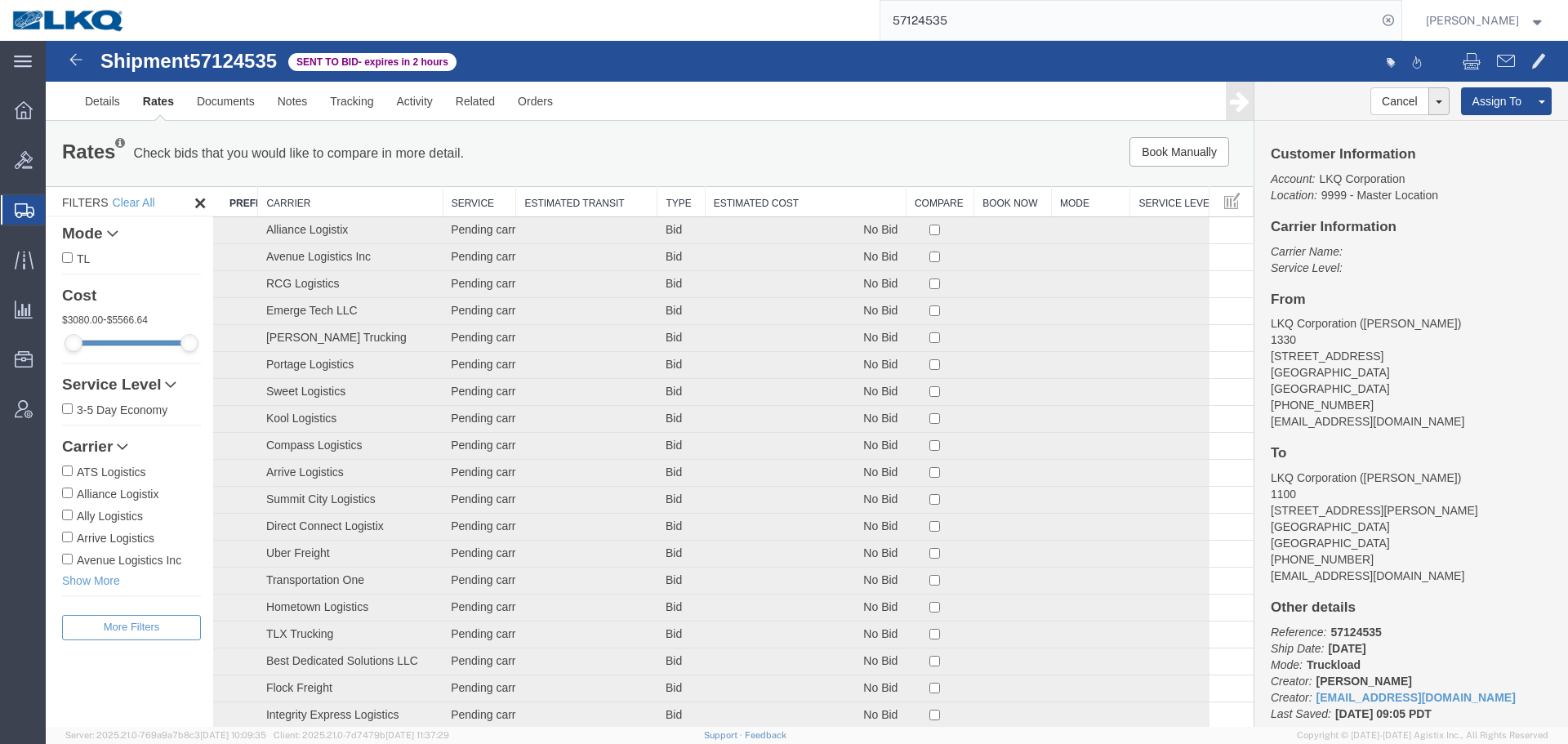
click at [771, 202] on th "Estimated Cost" at bounding box center [806, 202] width 201 height 30
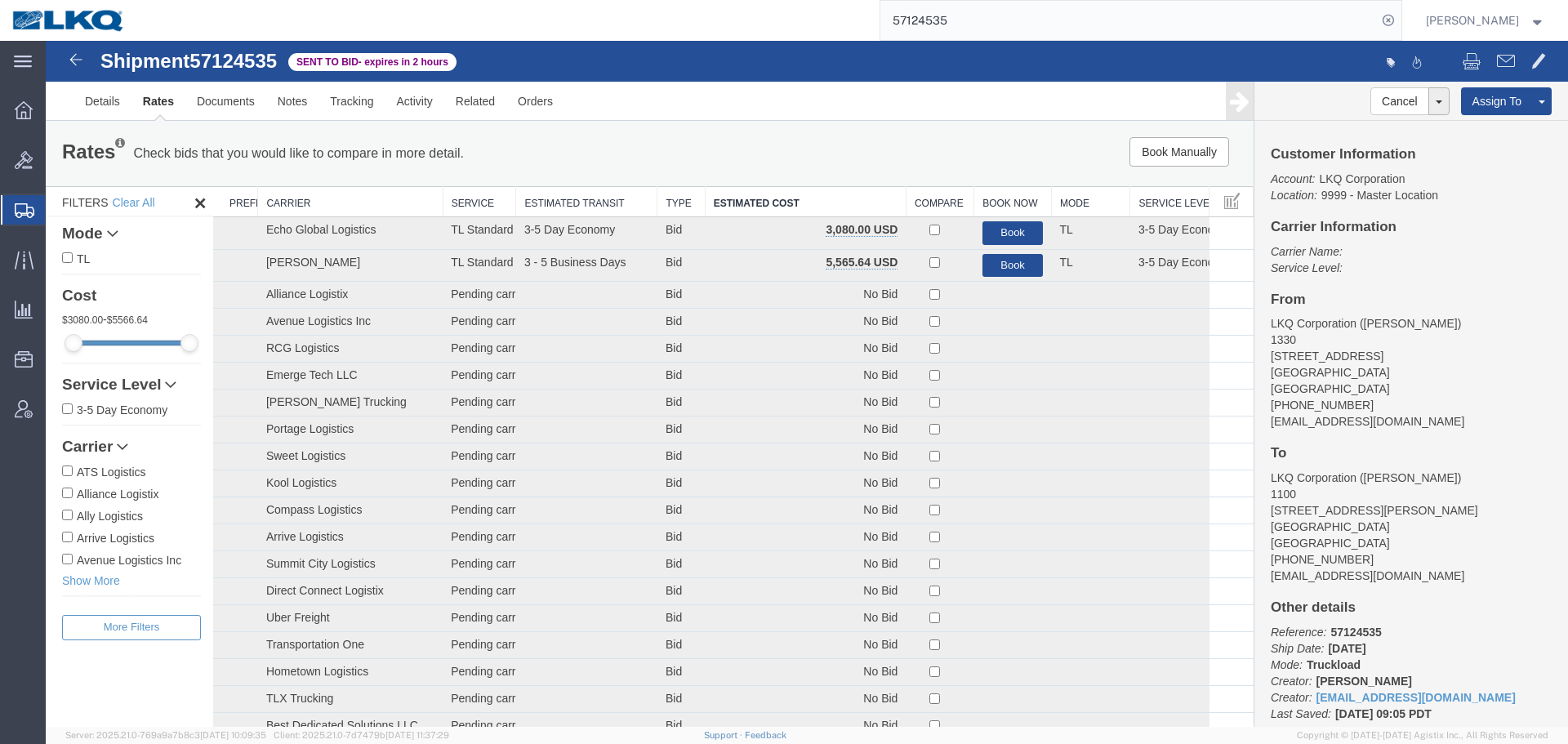
click at [791, 133] on div "Rates Check bids that you would like to compare in more detail. Compare Filter …" at bounding box center [650, 153] width 1208 height 65
click at [760, 116] on ul "Details Rates Documents Notes Tracking Activity Related Orders" at bounding box center [807, 101] width 1467 height 39
click at [307, 105] on link "Notes" at bounding box center [293, 101] width 53 height 40
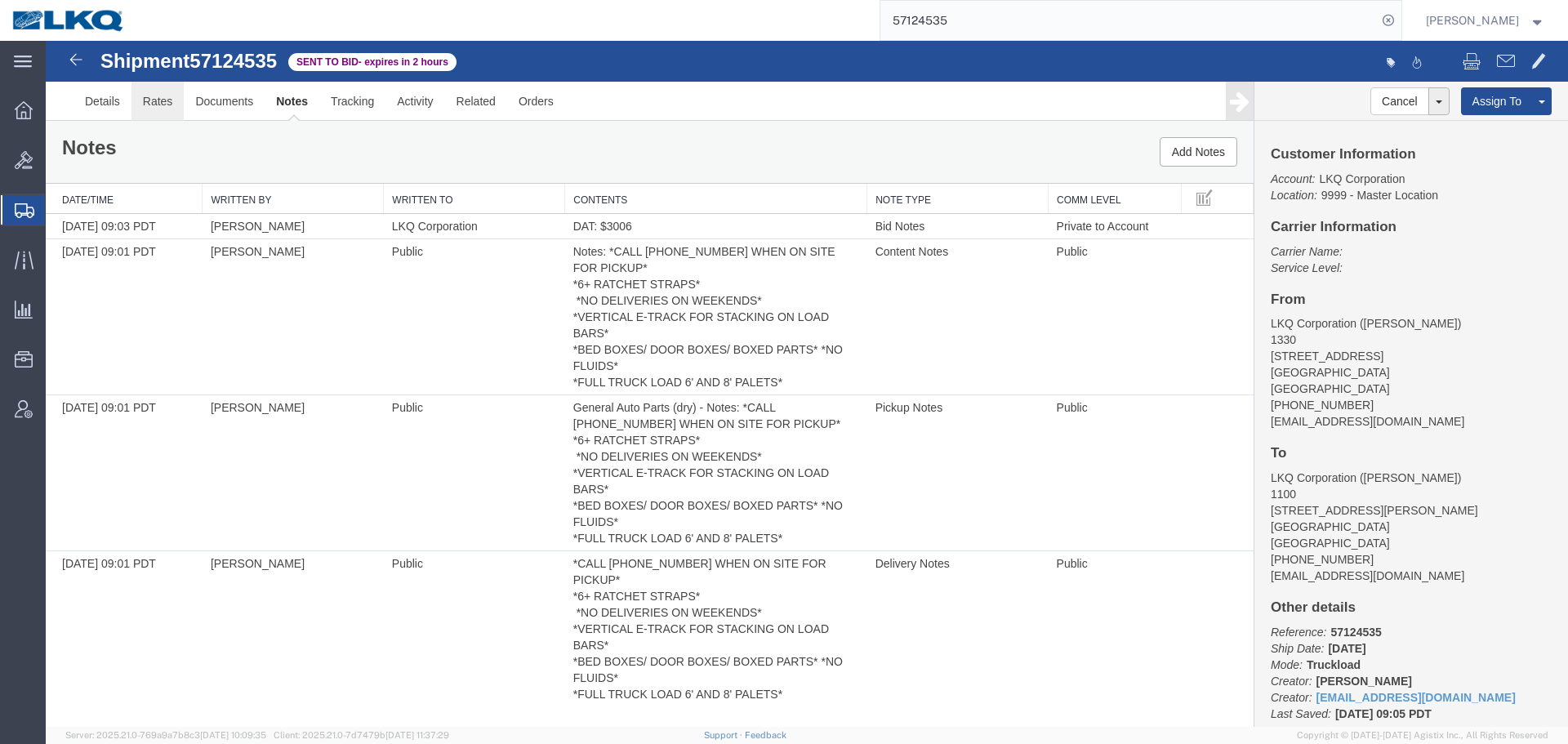
click at [141, 109] on link "Rates" at bounding box center [158, 101] width 53 height 40
